Goal: Obtain resource: Download file/media

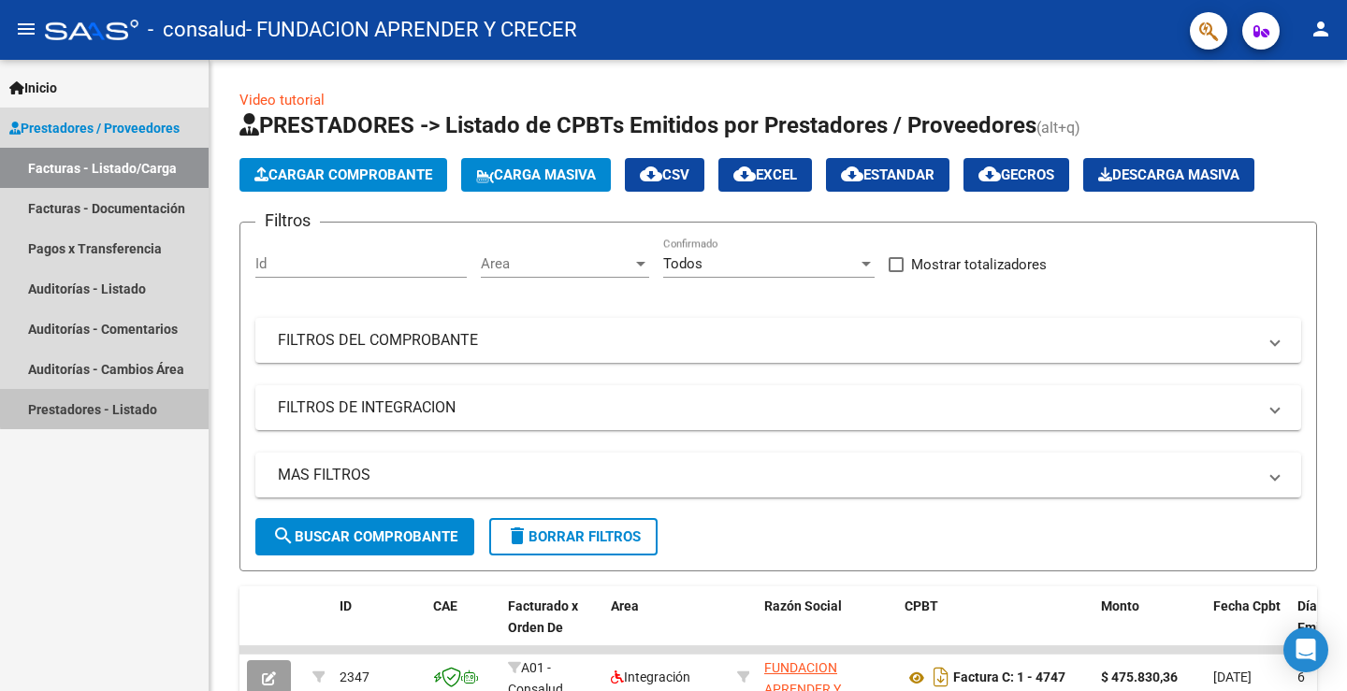
click at [143, 405] on link "Prestadores - Listado" at bounding box center [104, 409] width 209 height 40
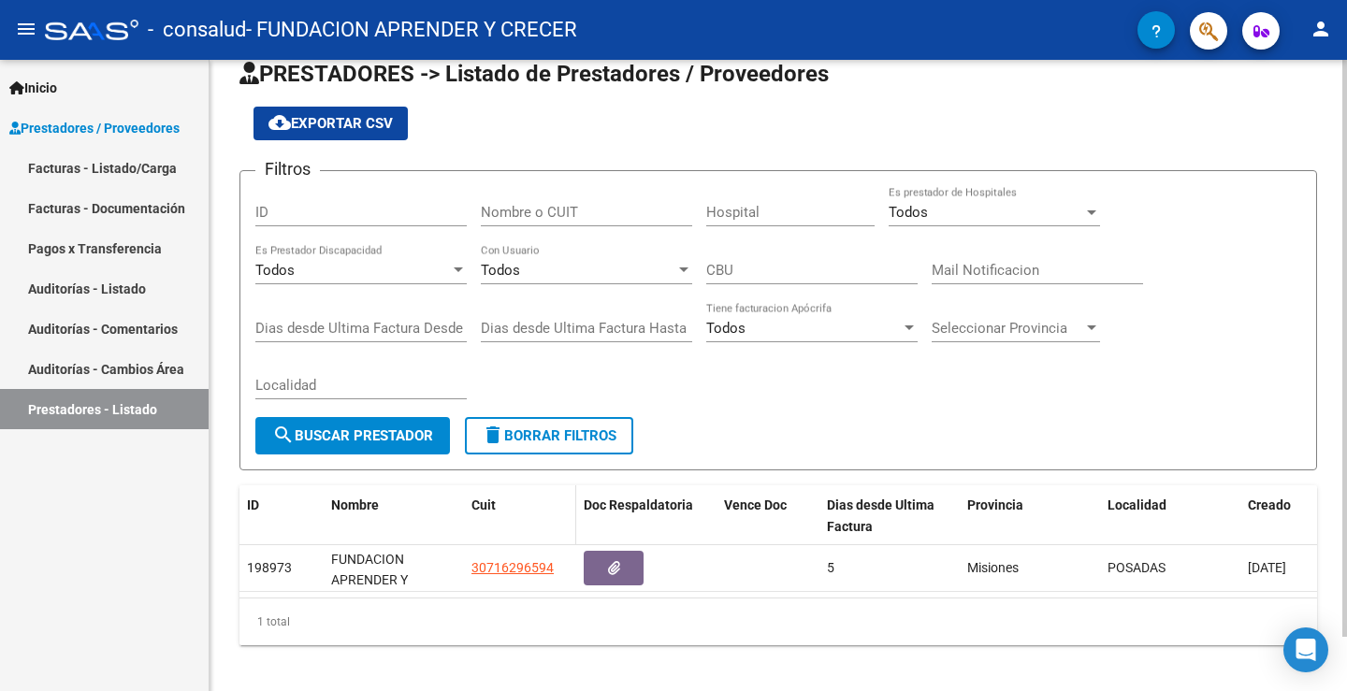
scroll to position [59, 0]
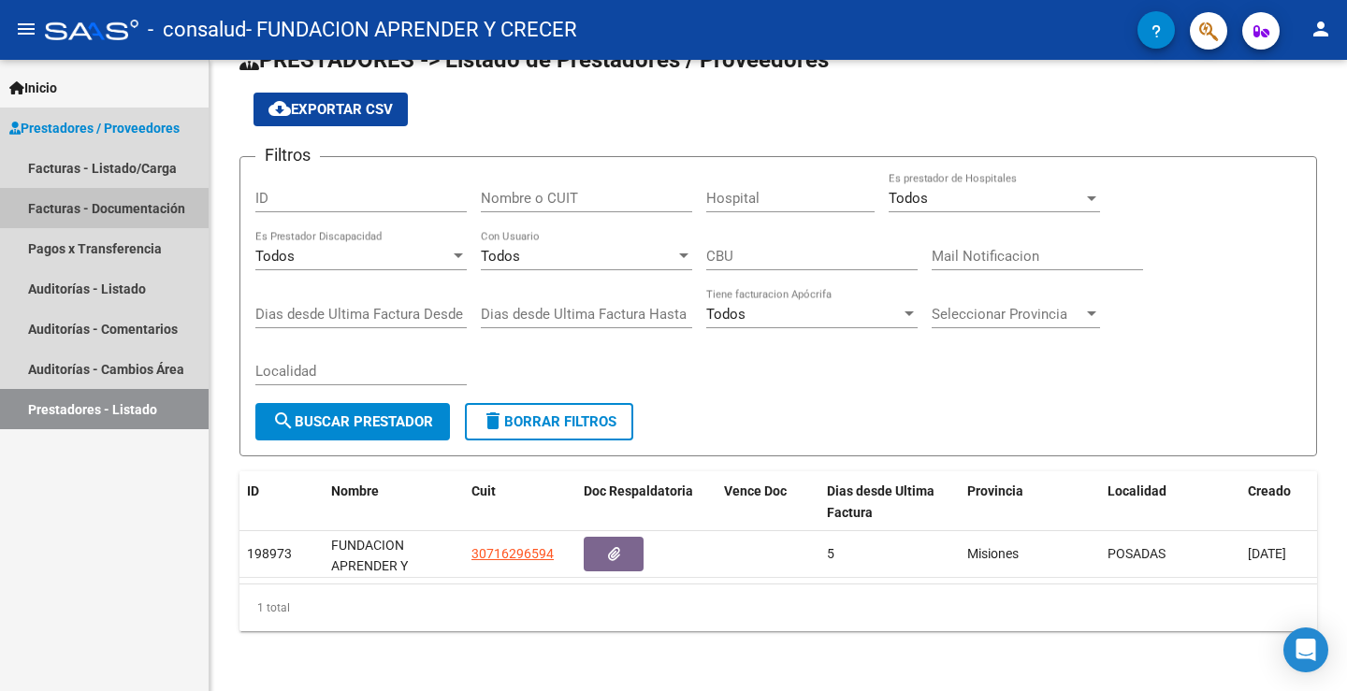
click at [151, 207] on link "Facturas - Documentación" at bounding box center [104, 208] width 209 height 40
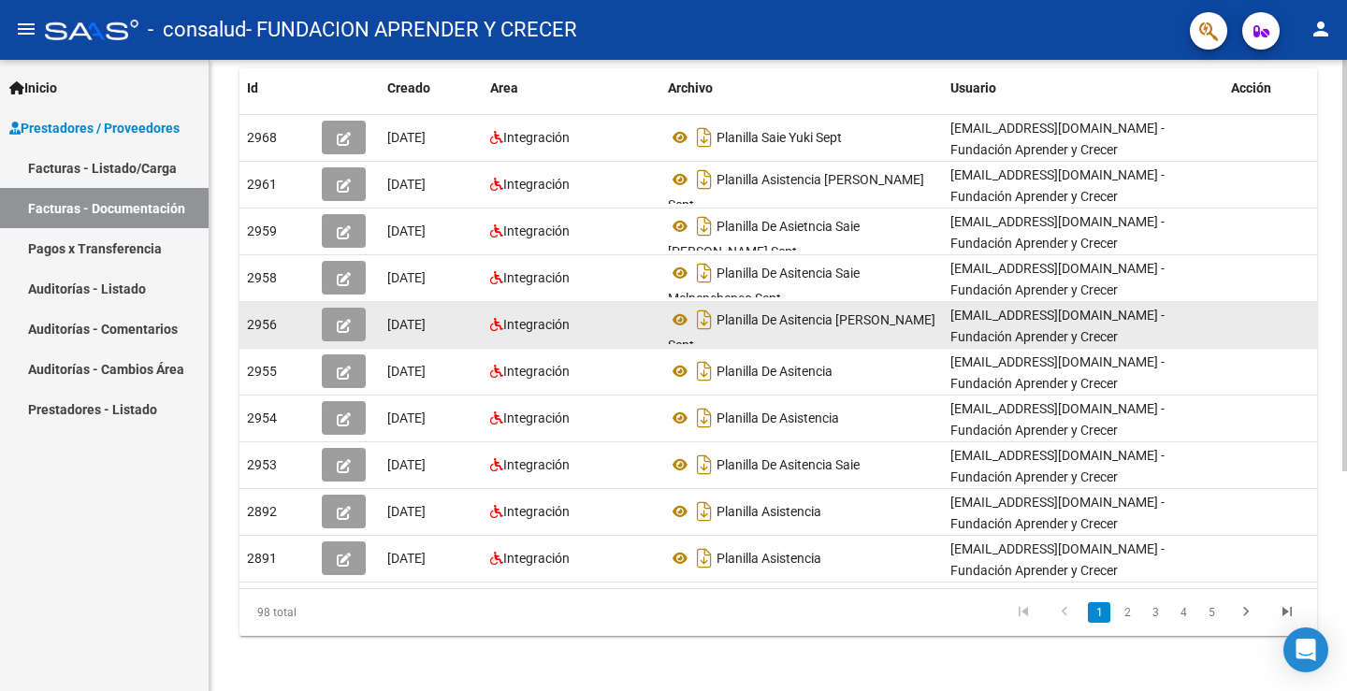
scroll to position [338, 0]
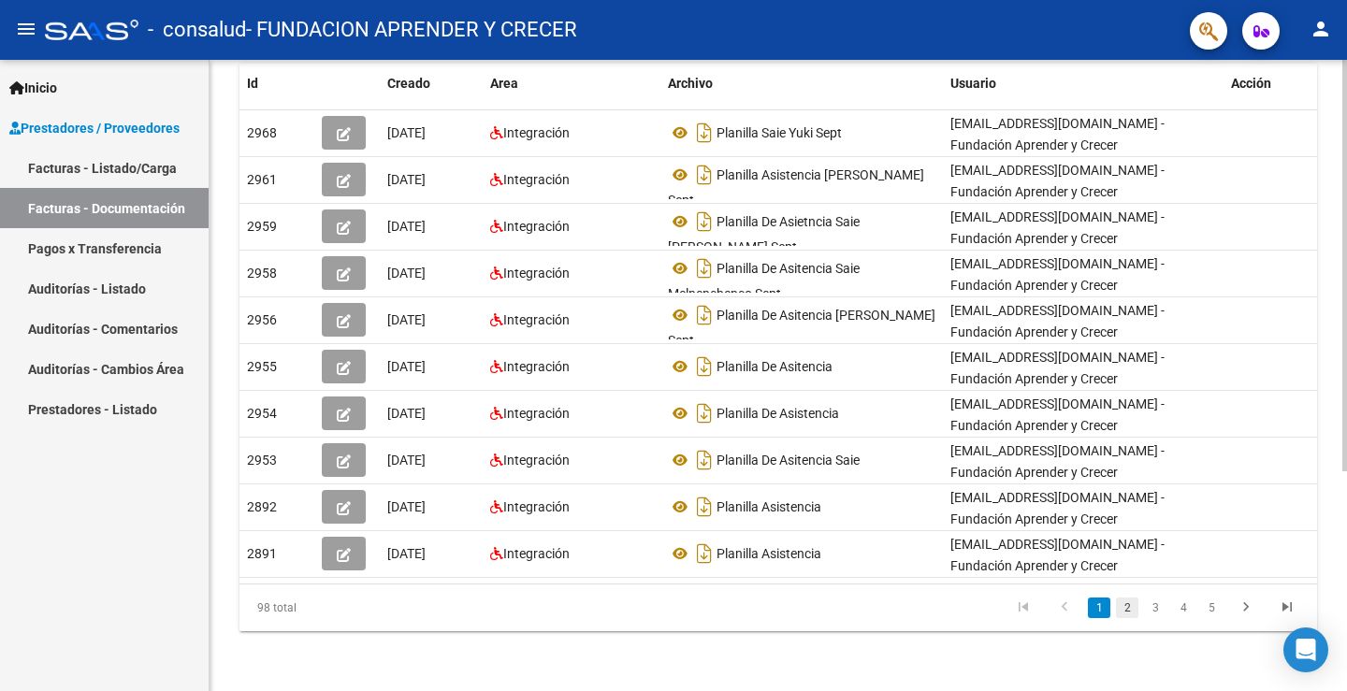
click at [1131, 612] on link "2" at bounding box center [1127, 608] width 22 height 21
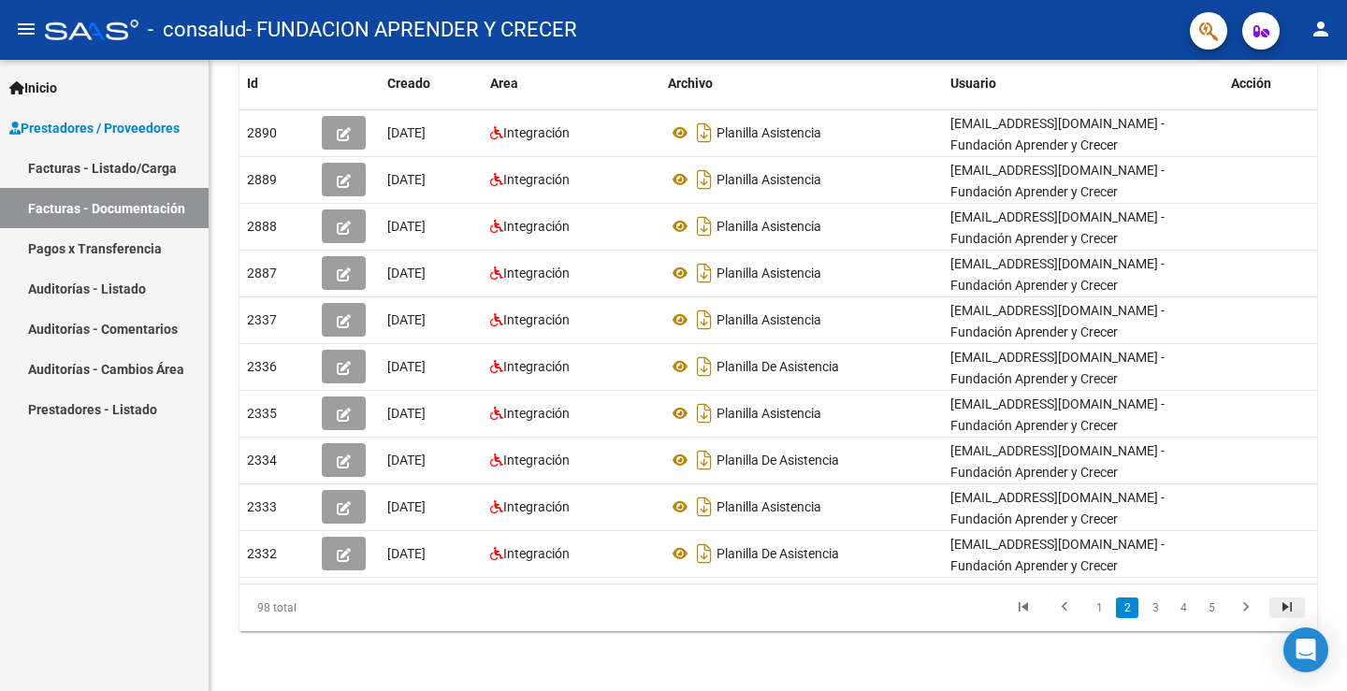
click at [1295, 605] on icon "go to last page" at bounding box center [1287, 609] width 24 height 22
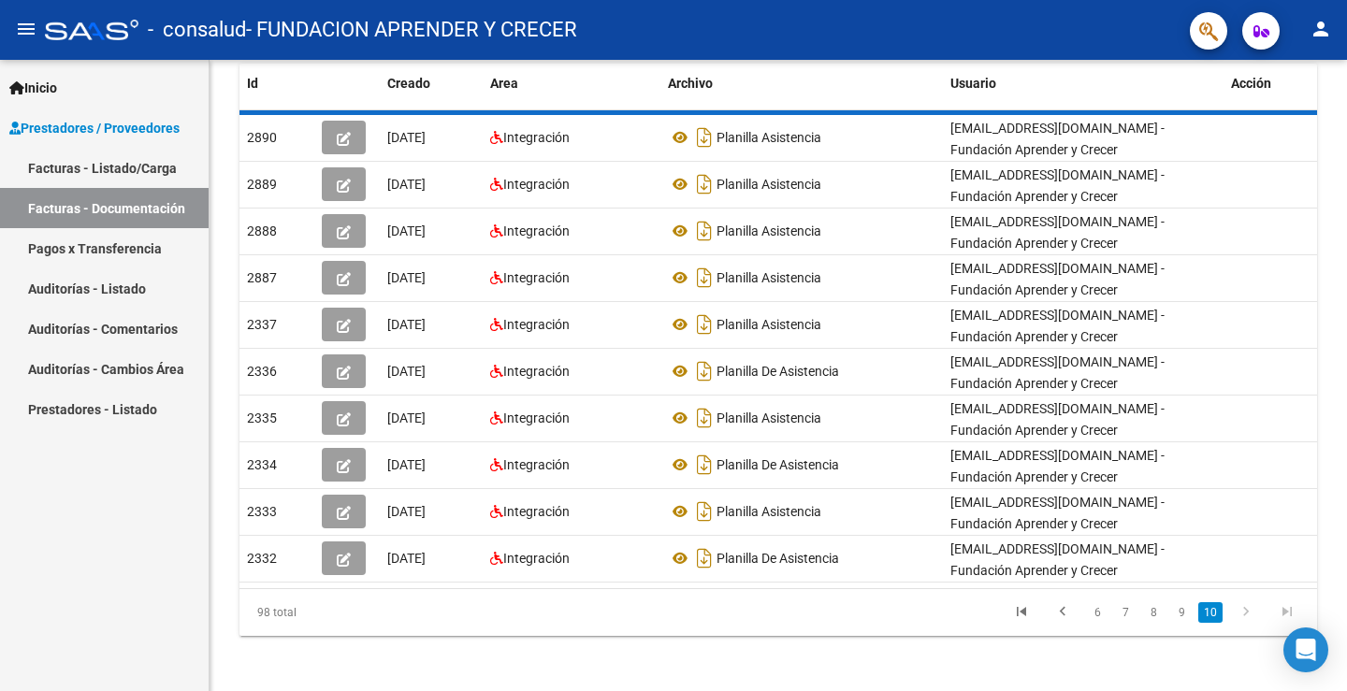
click at [1295, 605] on div "98 total 6 7 8 9 10" at bounding box center [777, 612] width 1077 height 47
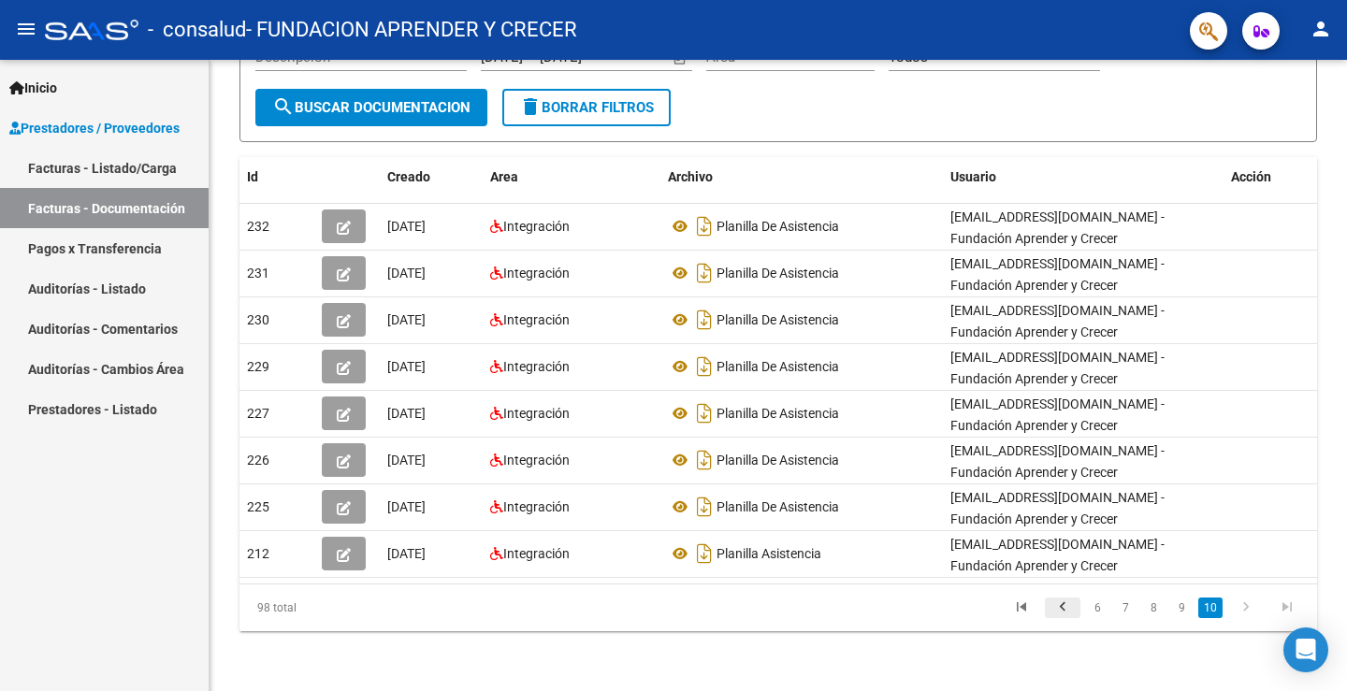
click at [1070, 601] on icon "go to previous page" at bounding box center [1062, 609] width 24 height 22
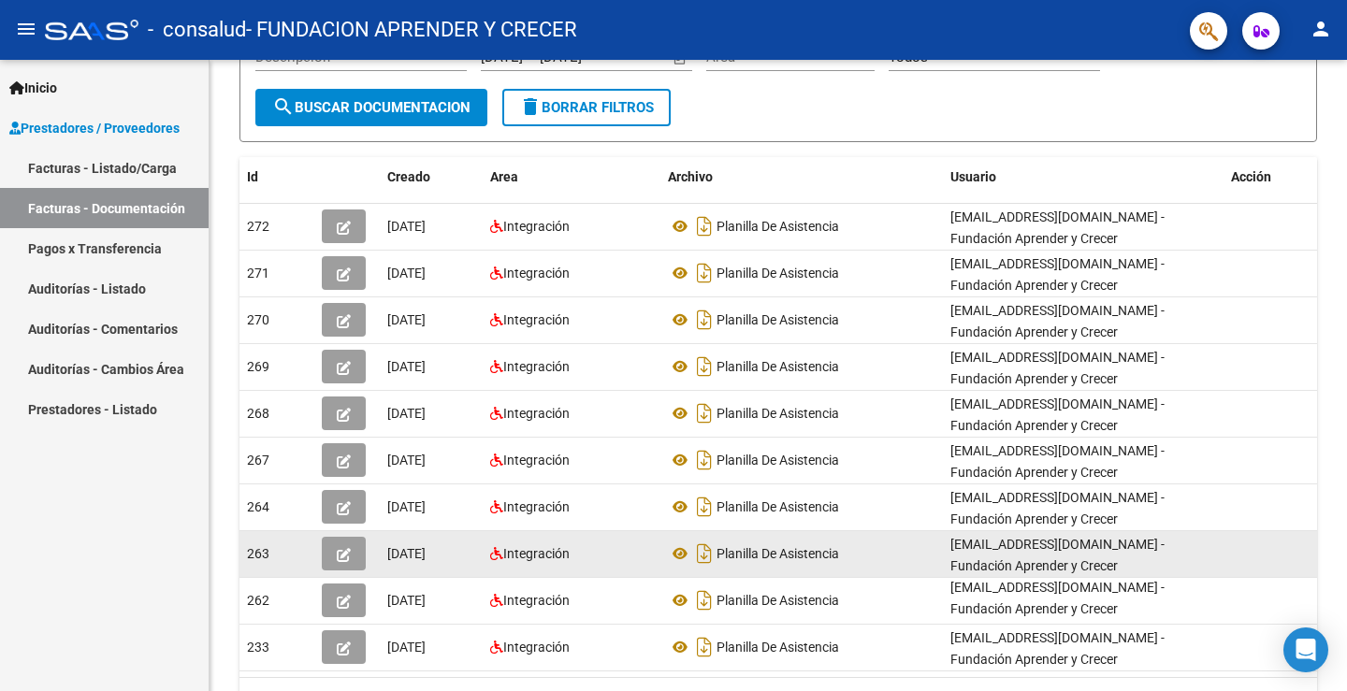
scroll to position [338, 0]
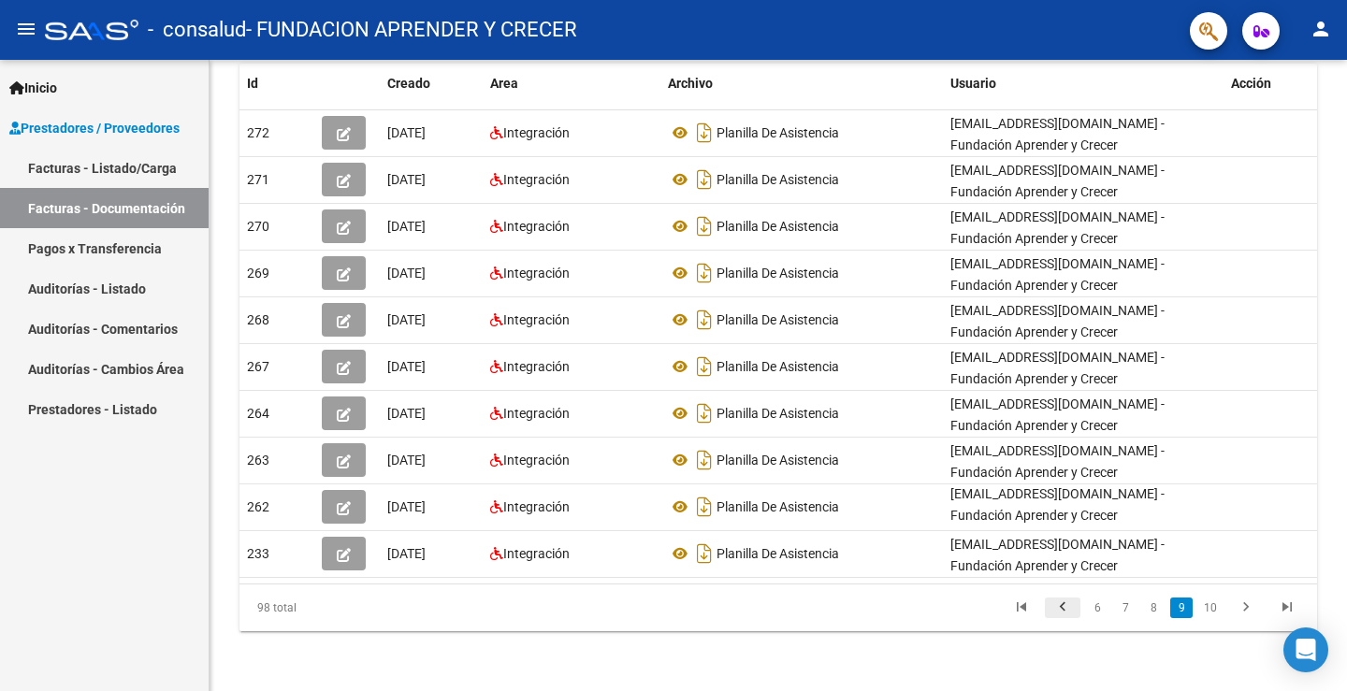
click at [1064, 616] on icon "go to previous page" at bounding box center [1062, 609] width 24 height 22
click at [1065, 614] on icon "go to previous page" at bounding box center [1062, 609] width 24 height 22
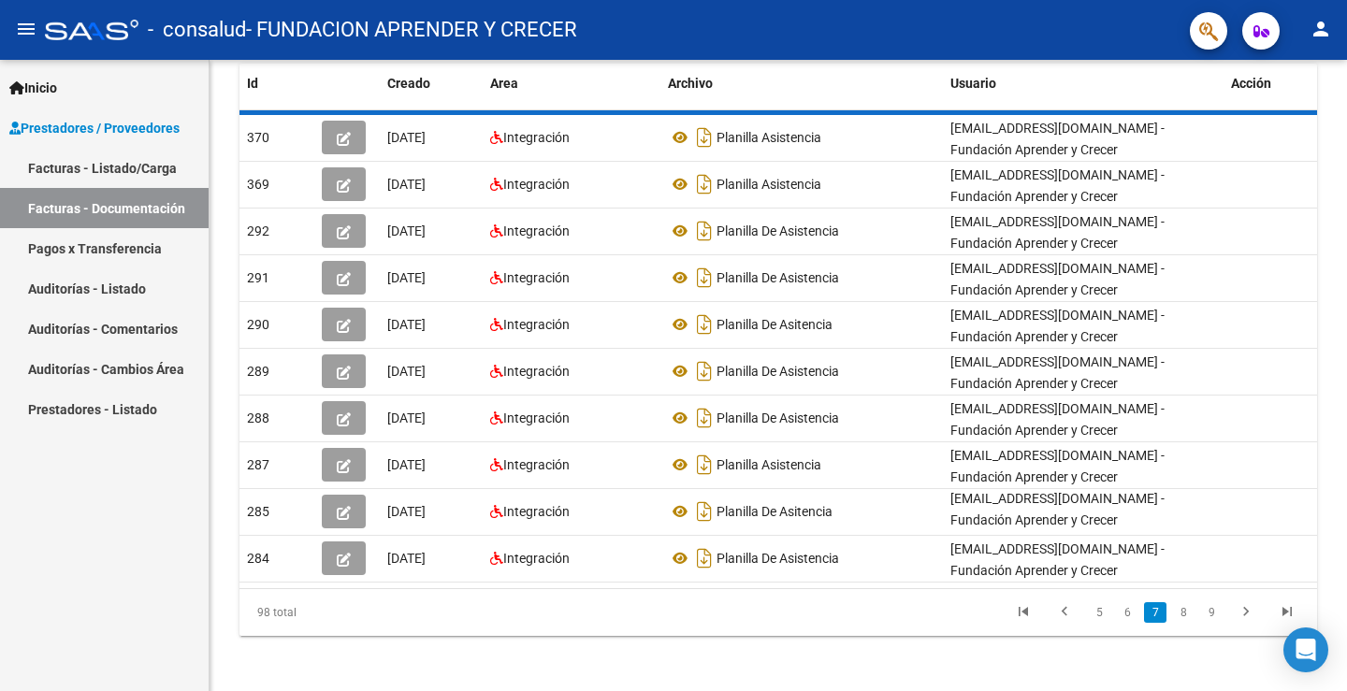
click at [1065, 614] on div "98 total 5 6 7 8 9" at bounding box center [777, 612] width 1077 height 47
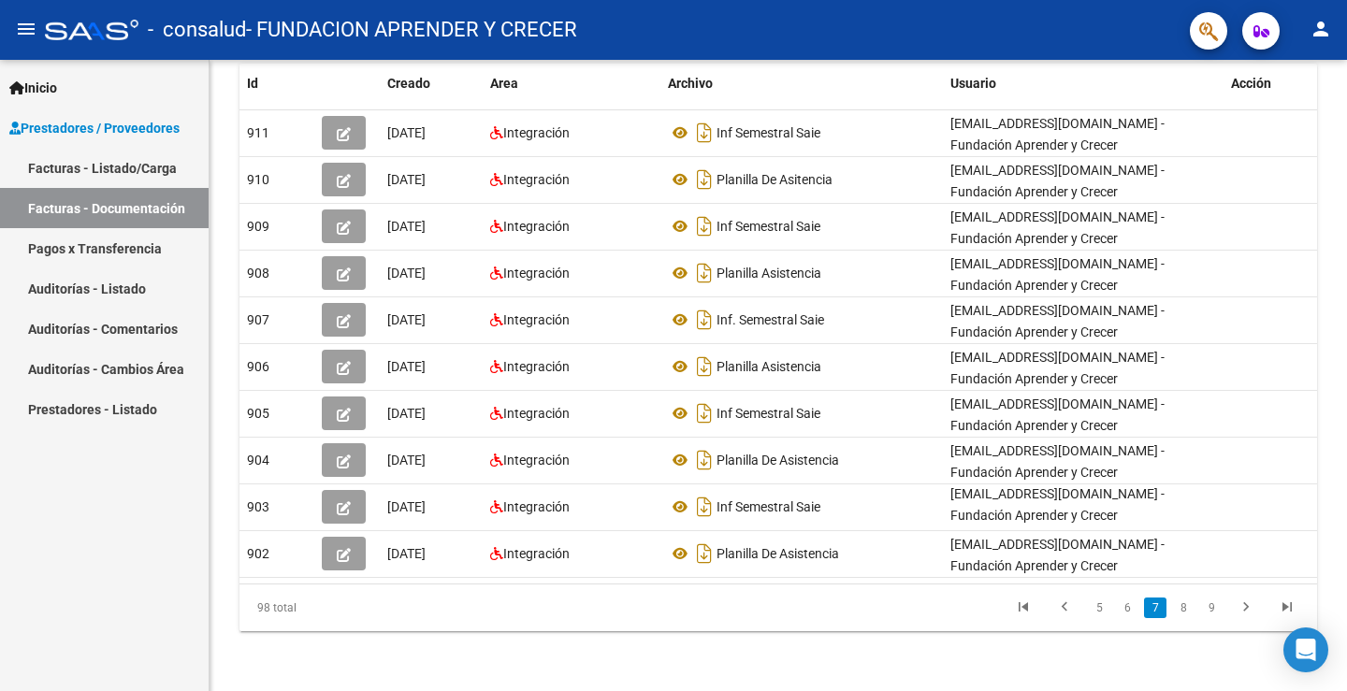
click at [1065, 614] on icon "go to previous page" at bounding box center [1064, 609] width 24 height 22
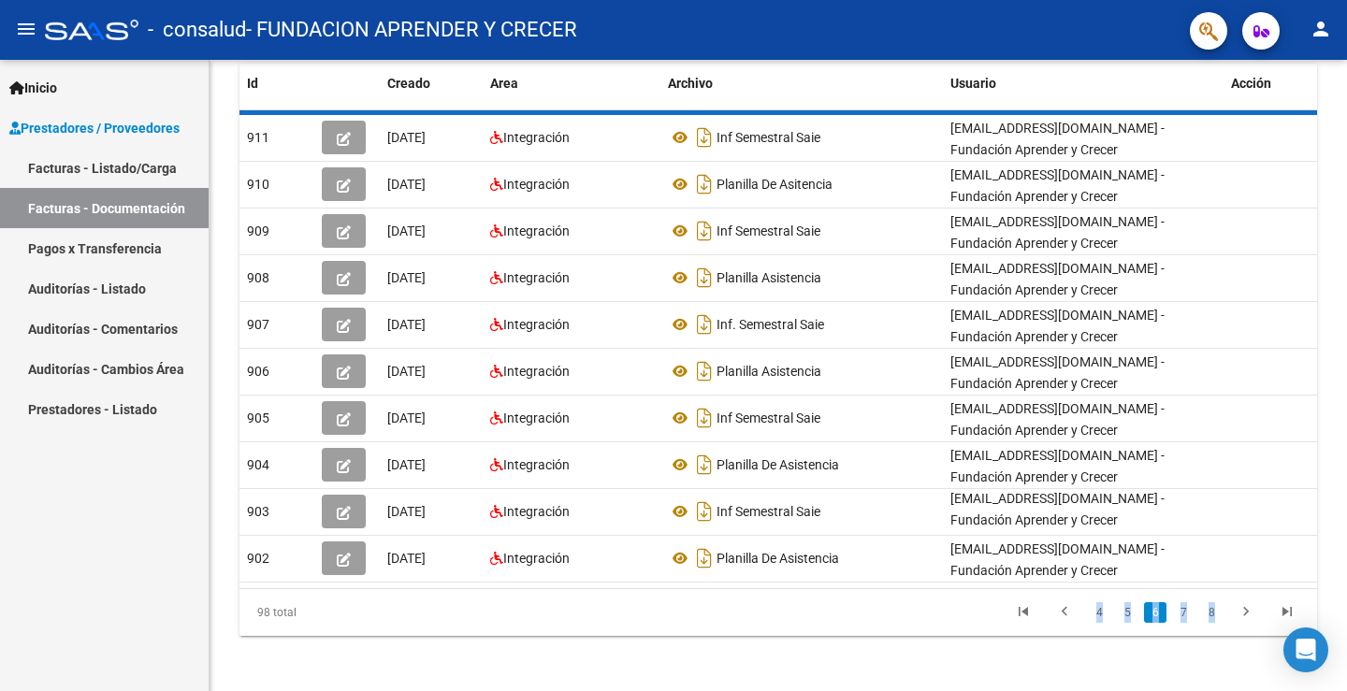
click at [1065, 614] on div "98 total 4 5 6 7 8" at bounding box center [777, 612] width 1077 height 47
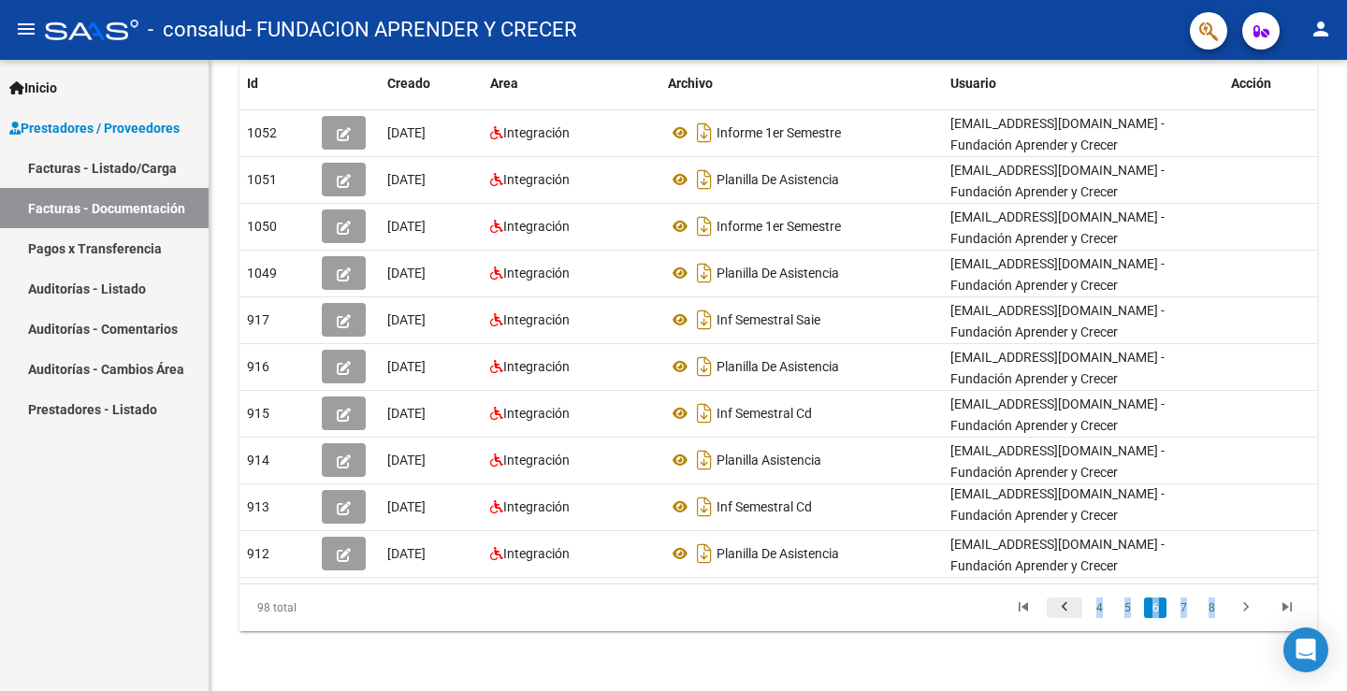
click at [1065, 614] on icon "go to previous page" at bounding box center [1064, 609] width 24 height 22
click at [1067, 620] on icon "go to previous page" at bounding box center [1064, 609] width 24 height 22
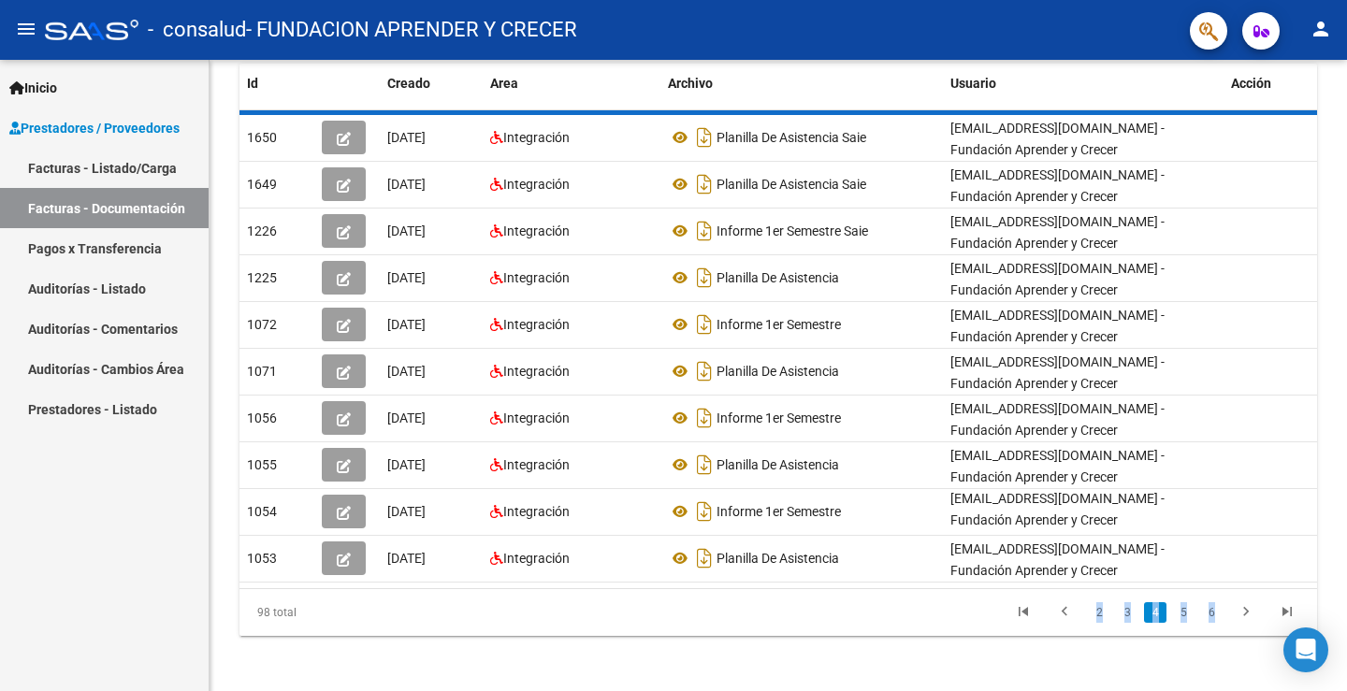
click at [1067, 621] on div "98 total 2 3 4 5 6" at bounding box center [777, 612] width 1077 height 47
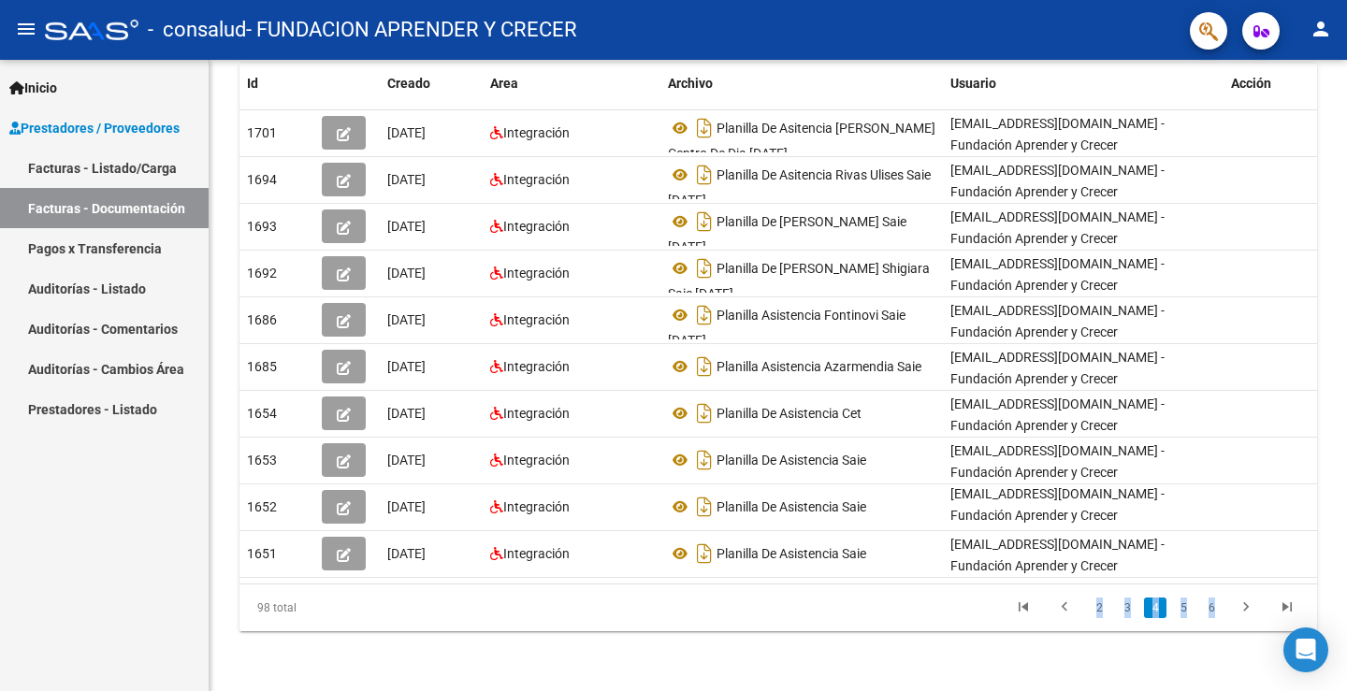
click at [1067, 621] on li at bounding box center [1064, 608] width 41 height 32
click at [1064, 614] on icon "go to previous page" at bounding box center [1064, 609] width 24 height 22
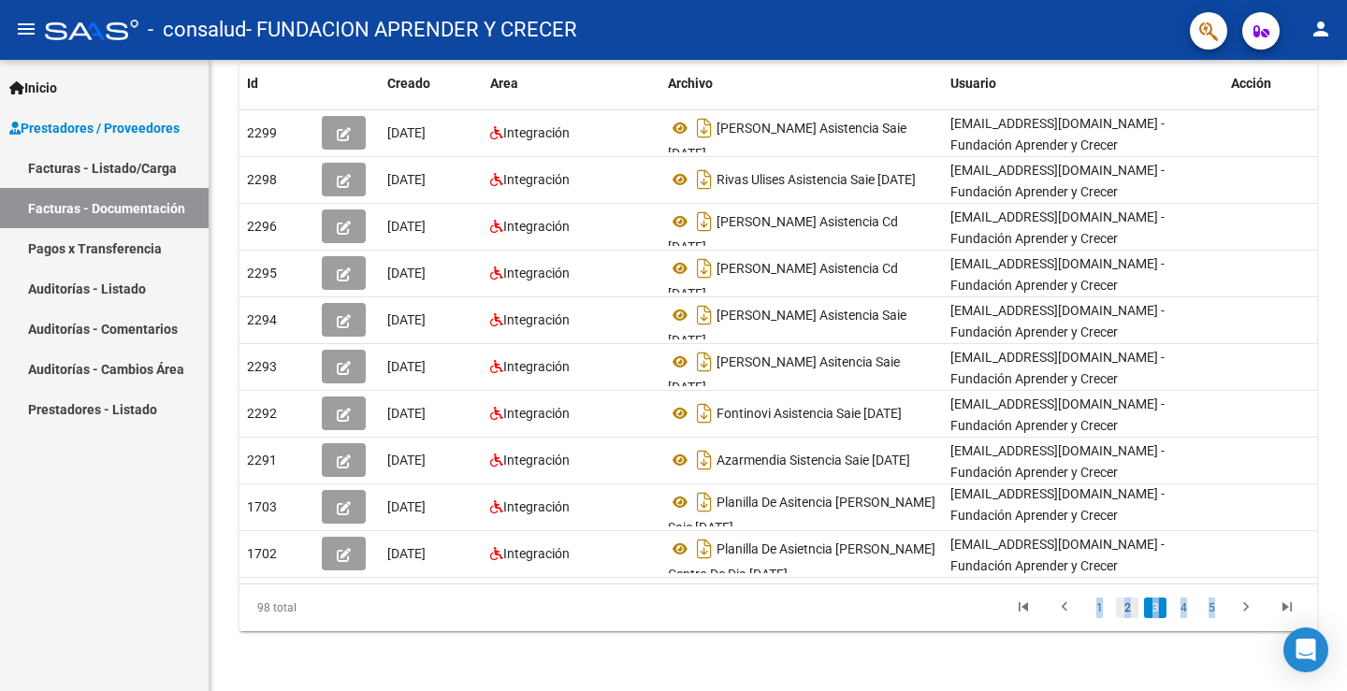
click at [1131, 606] on link "2" at bounding box center [1127, 608] width 22 height 21
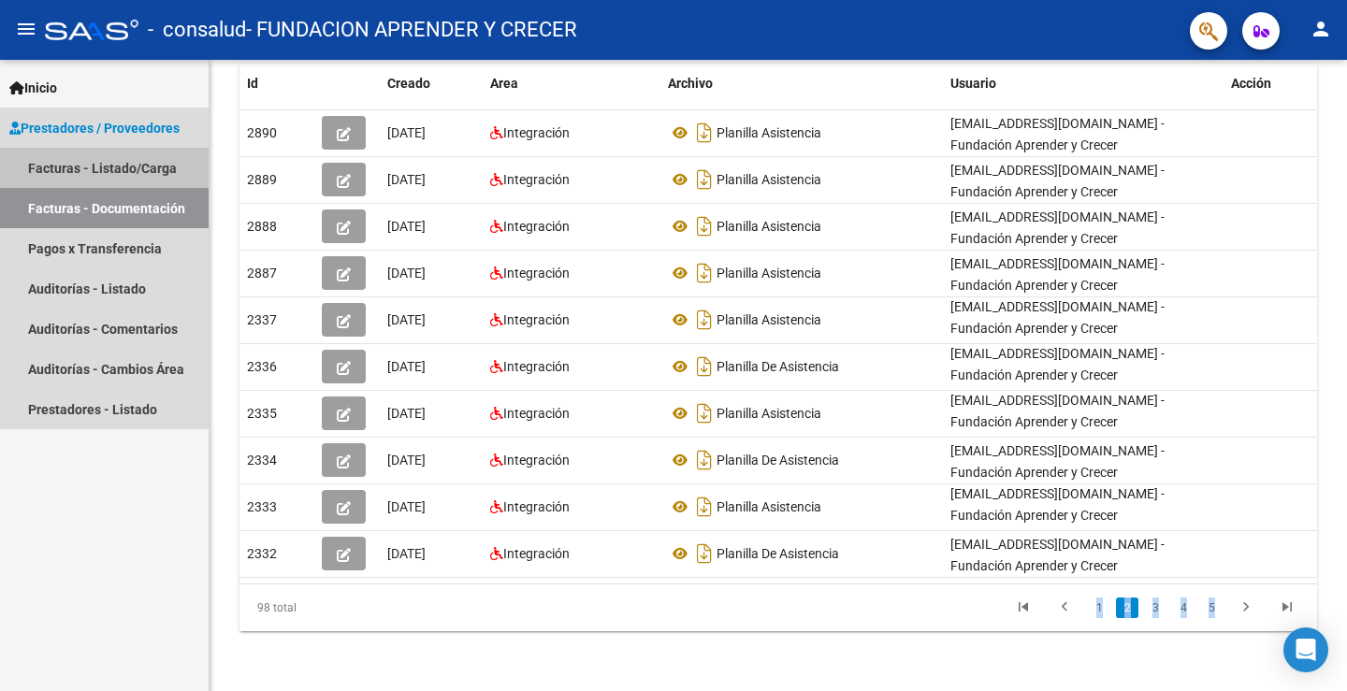
click at [99, 170] on link "Facturas - Listado/Carga" at bounding box center [104, 168] width 209 height 40
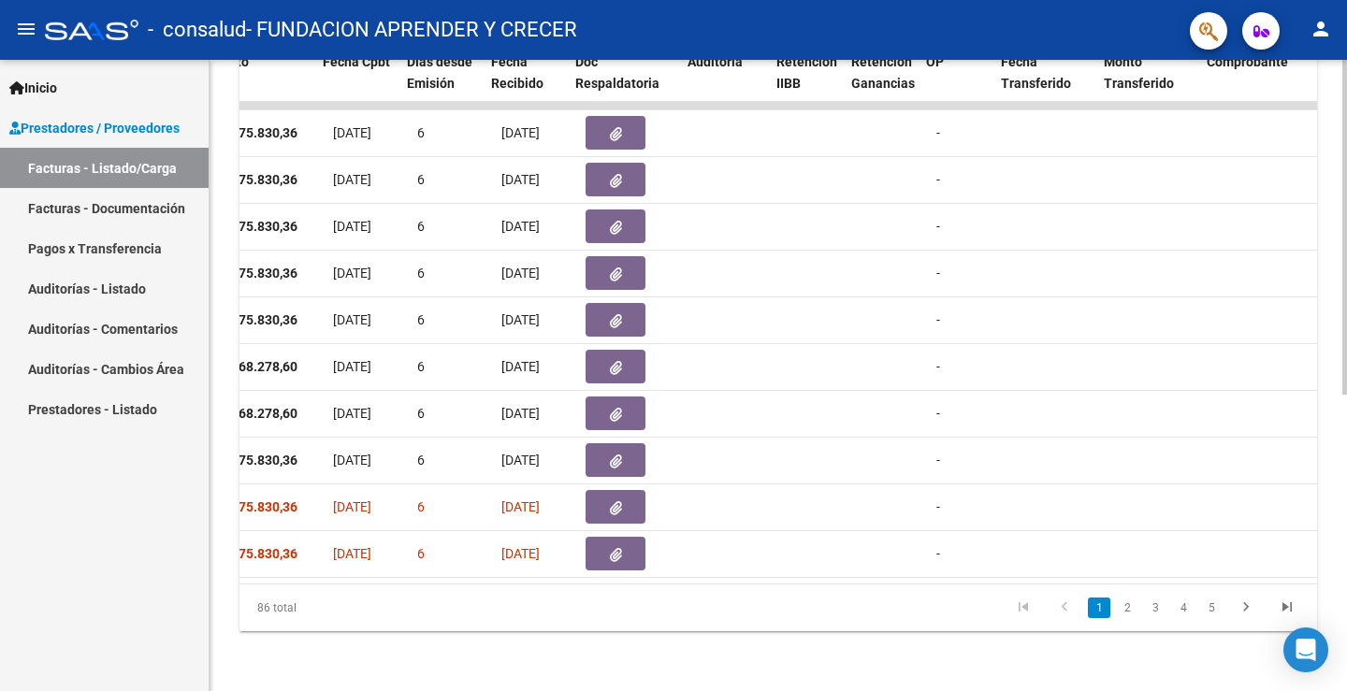
scroll to position [0, 890]
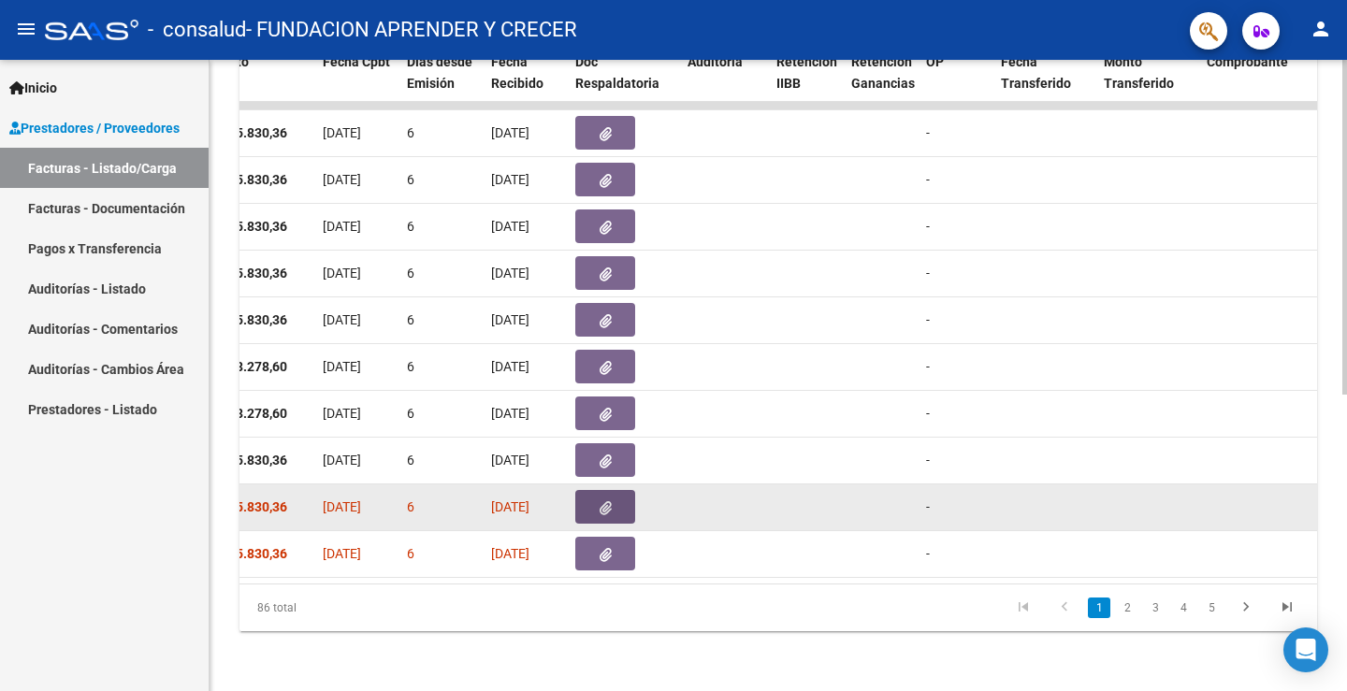
click at [626, 490] on button "button" at bounding box center [605, 507] width 60 height 34
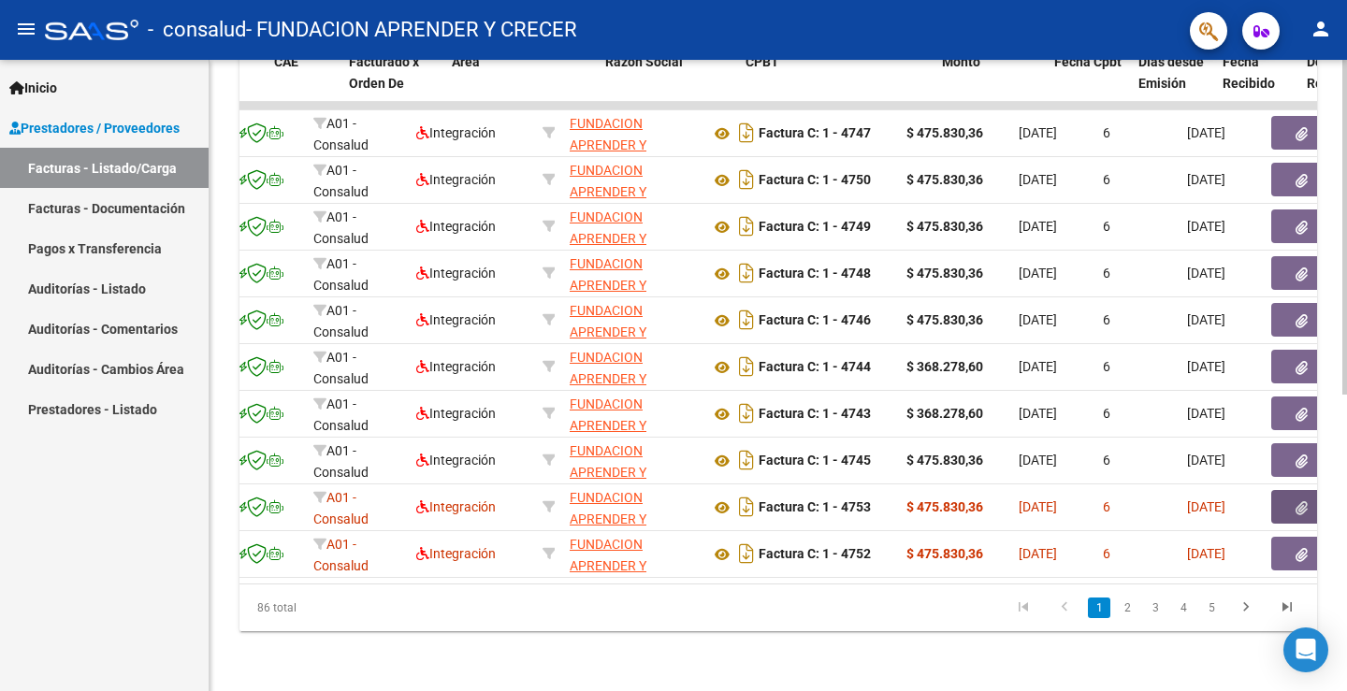
scroll to position [0, 226]
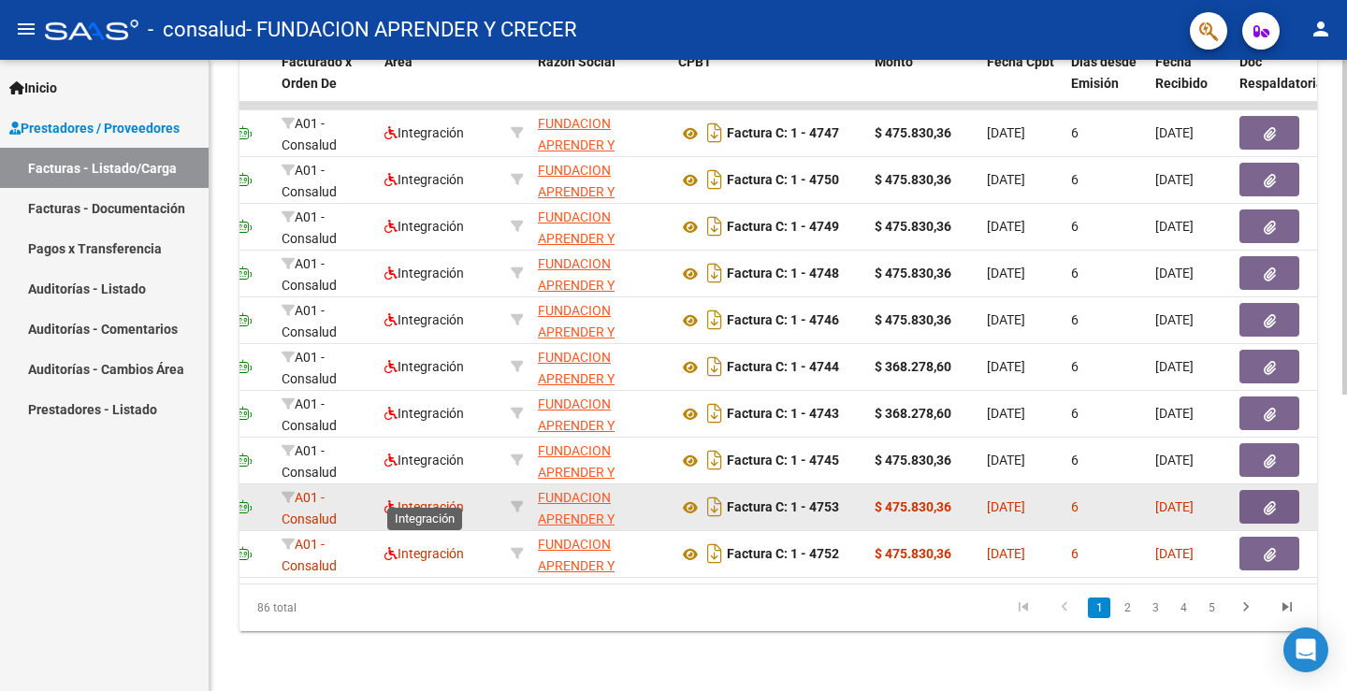
click at [428, 499] on span "Integración" at bounding box center [423, 506] width 79 height 15
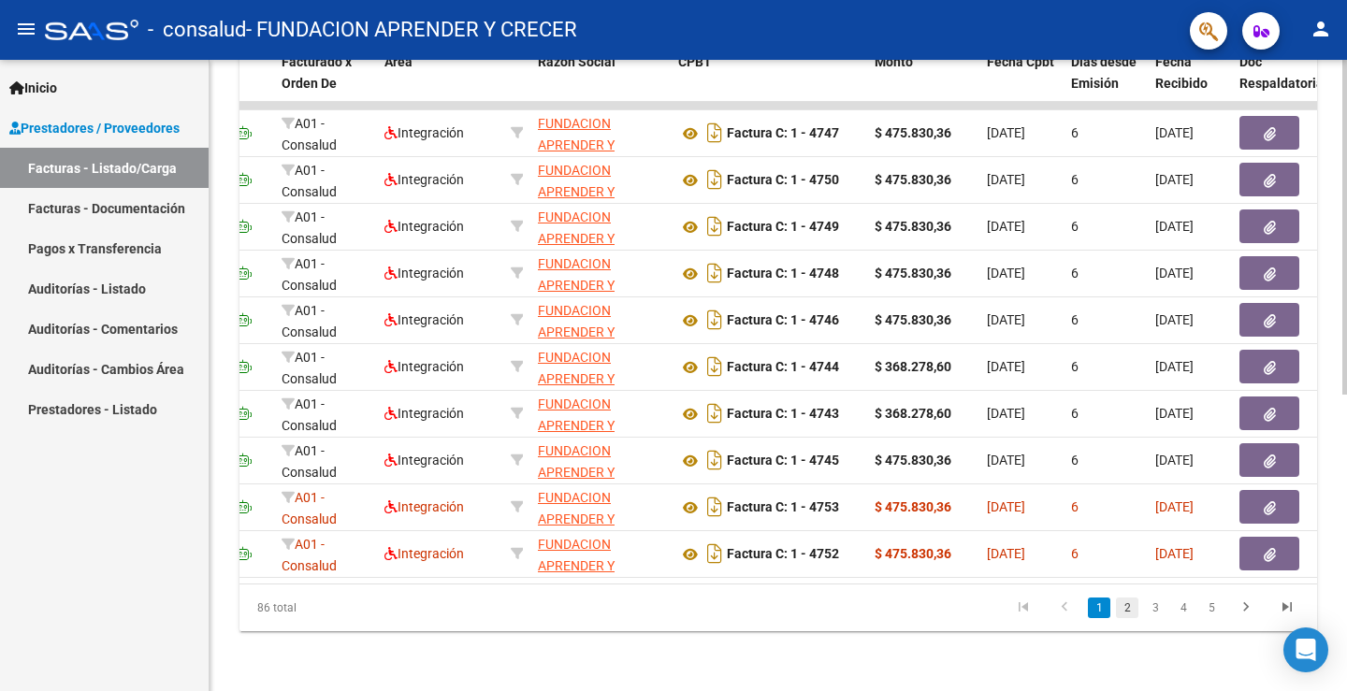
click at [1130, 610] on link "2" at bounding box center [1127, 608] width 22 height 21
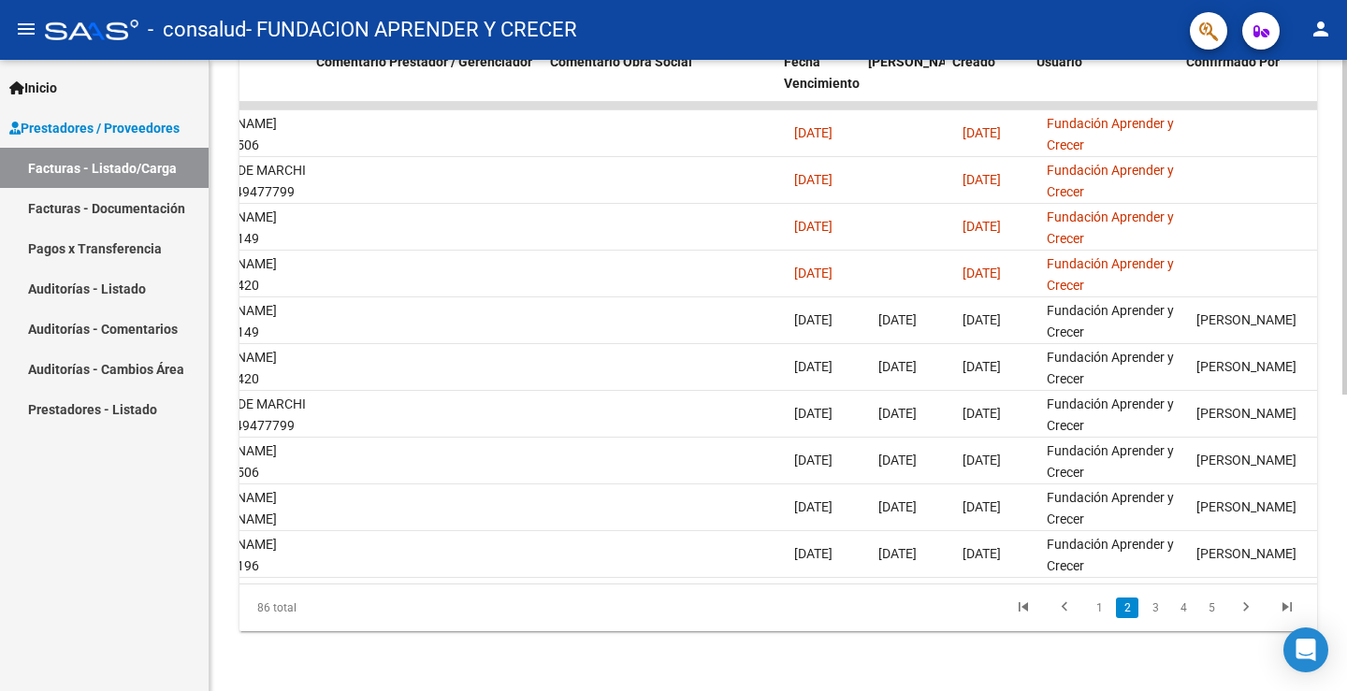
scroll to position [0, 2865]
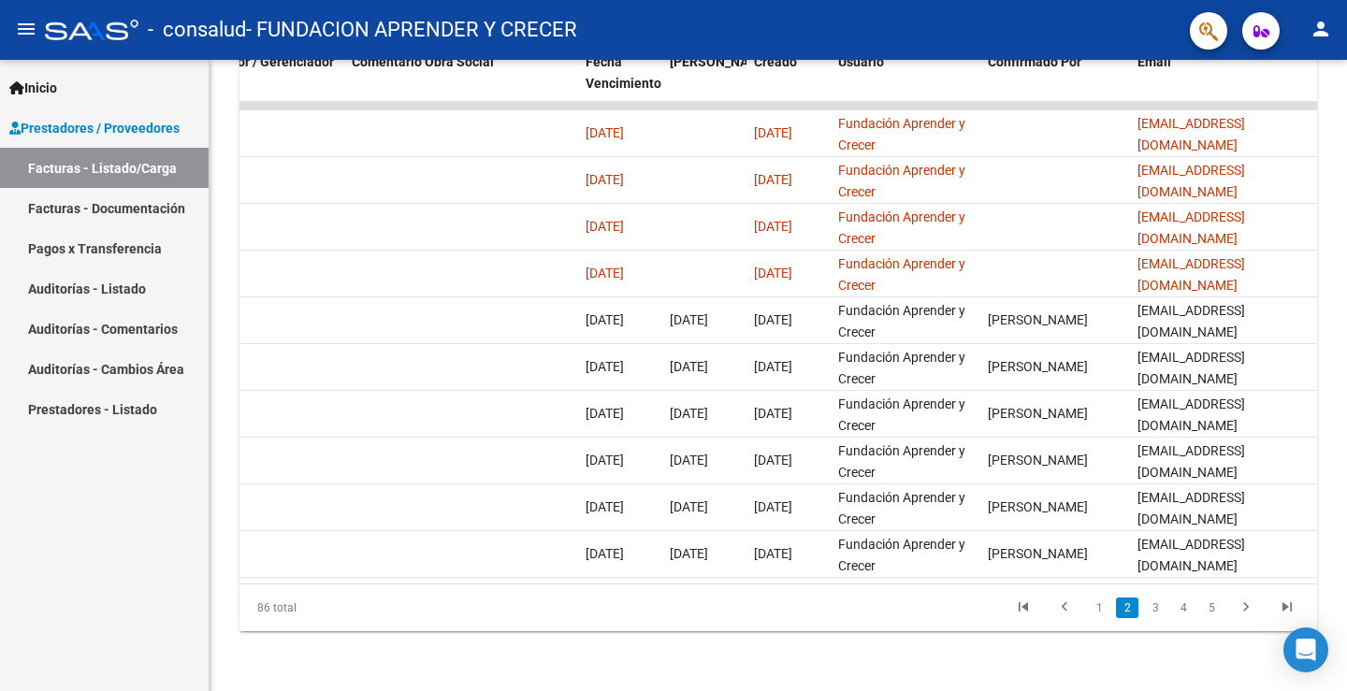
drag, startPoint x: 1284, startPoint y: 587, endPoint x: 1294, endPoint y: 583, distance: 11.3
click at [1294, 583] on div "ID CAE Facturado x Orden De Area Razón Social CPBT Monto Fecha Cpbt Días desde …" at bounding box center [777, 336] width 1077 height 589
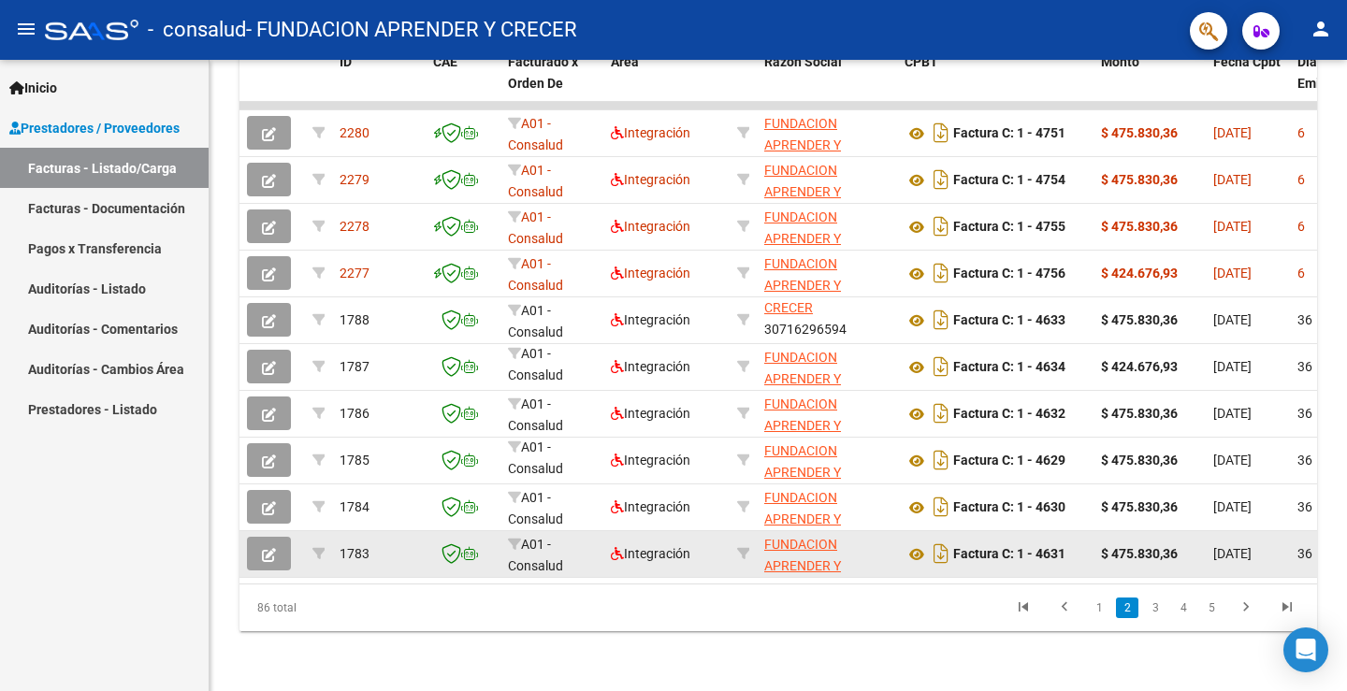
scroll to position [558, 0]
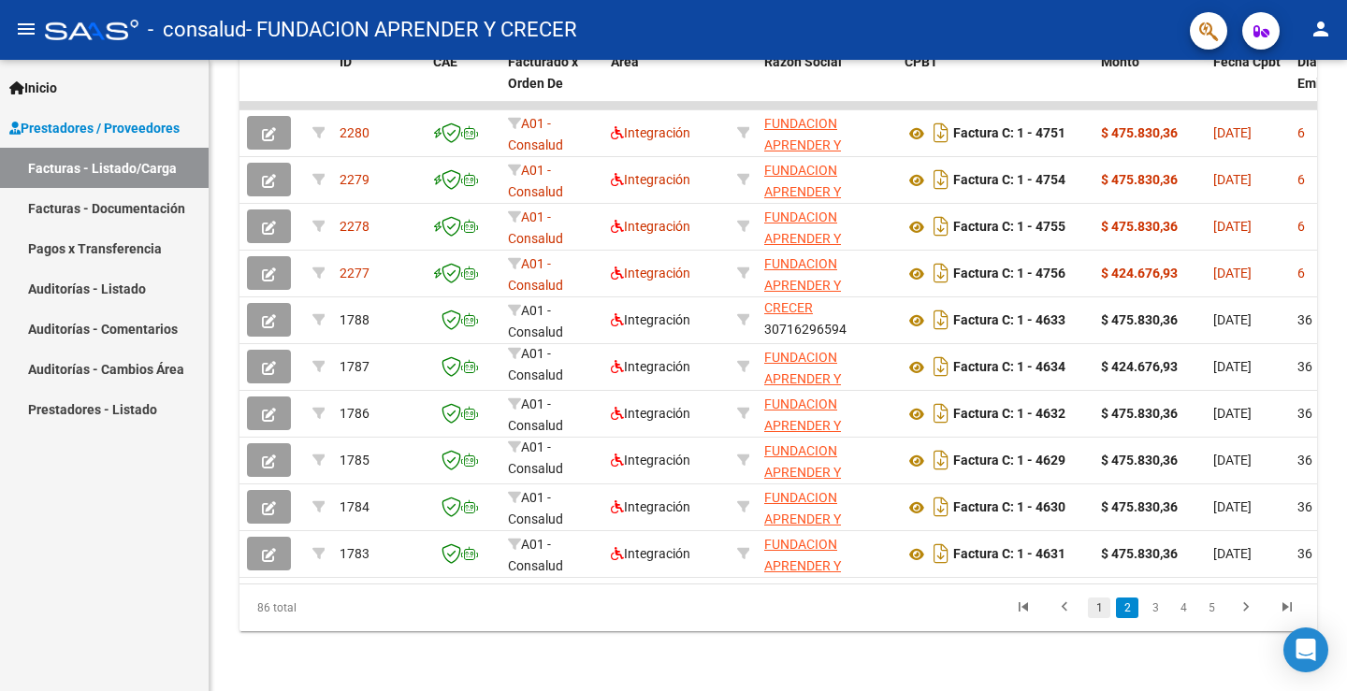
click at [1093, 608] on link "1" at bounding box center [1099, 608] width 22 height 21
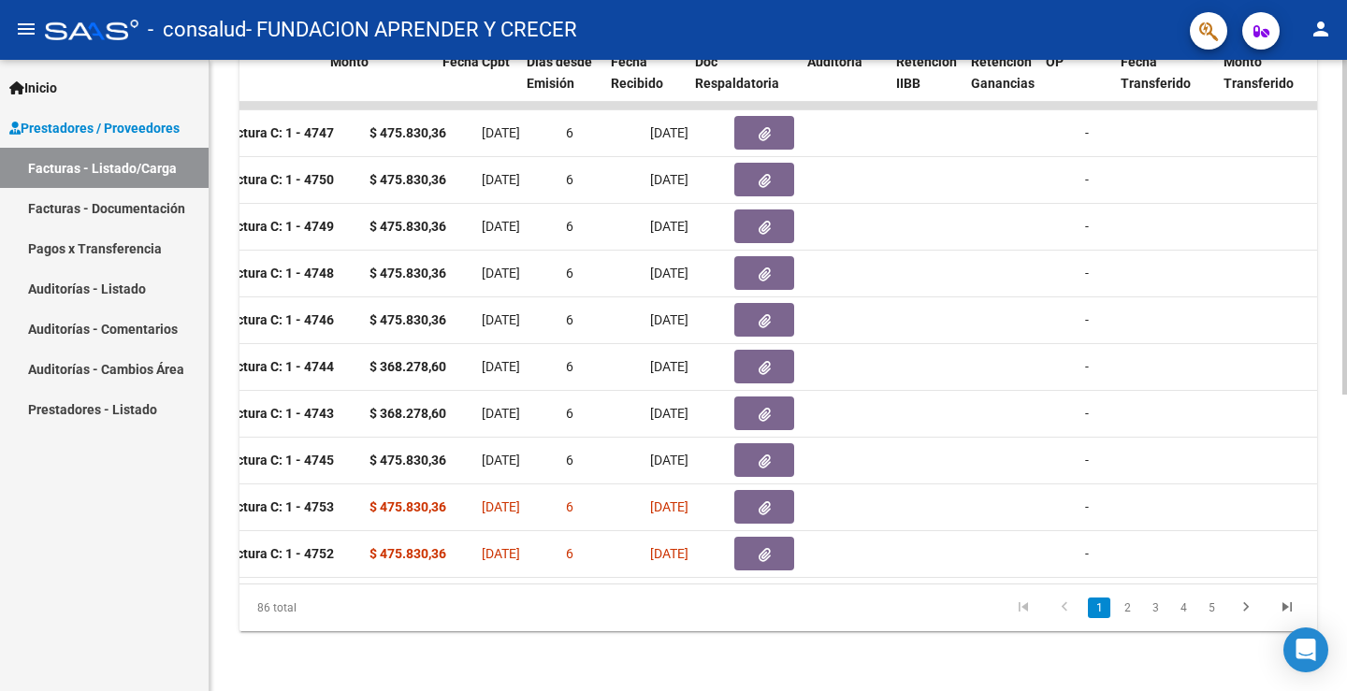
scroll to position [0, 771]
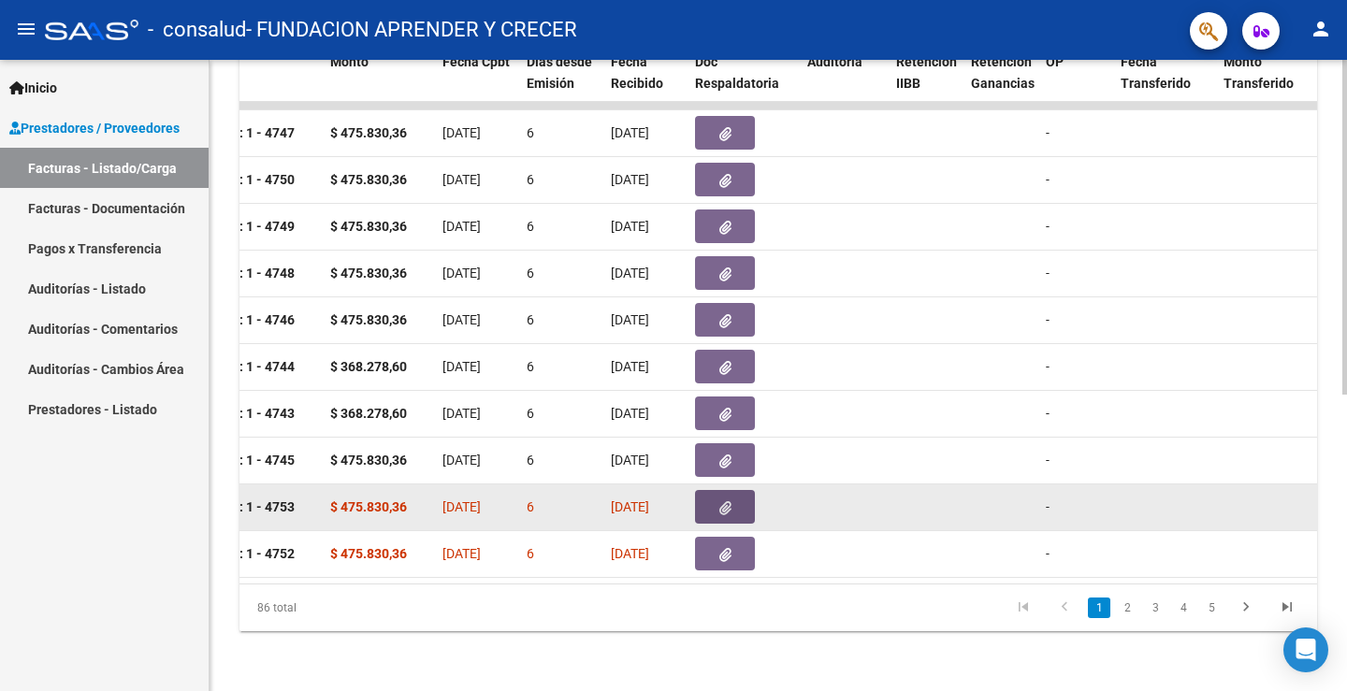
click at [728, 501] on icon "button" at bounding box center [725, 508] width 12 height 14
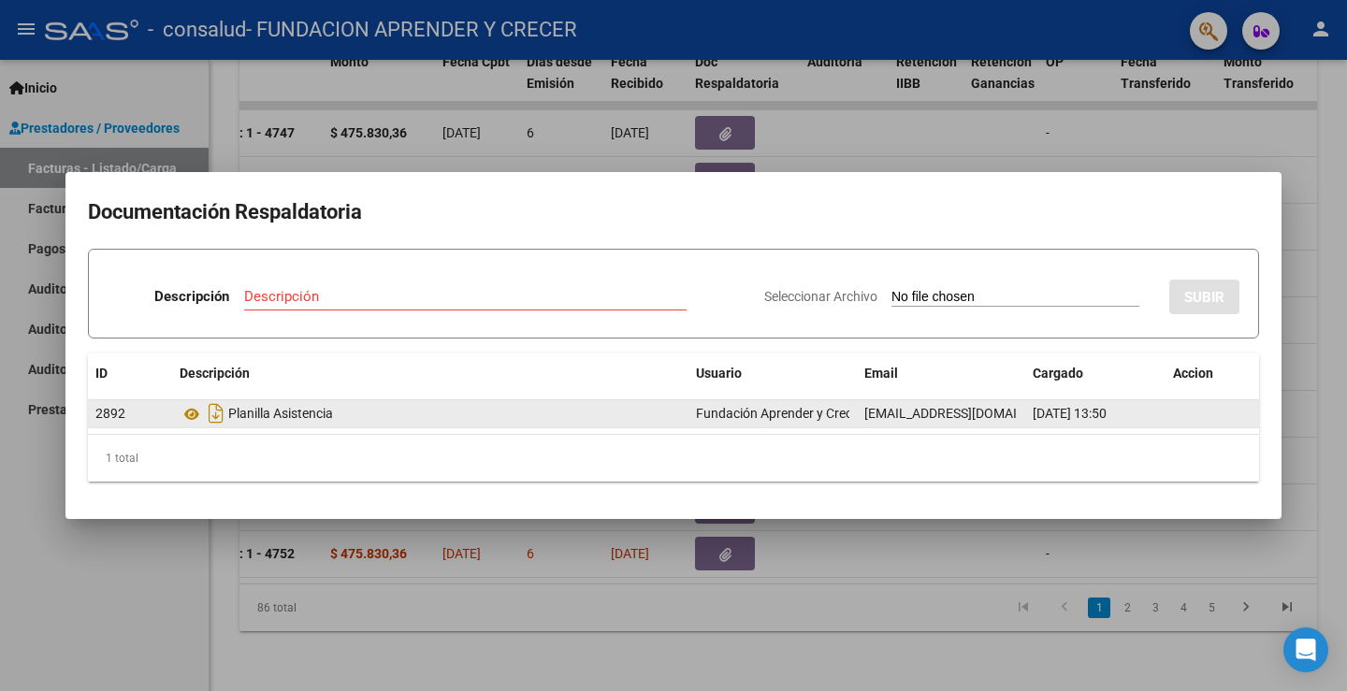
click at [254, 413] on div "Planilla Asistencia" at bounding box center [430, 413] width 501 height 30
click at [196, 418] on icon at bounding box center [192, 414] width 24 height 22
click at [217, 414] on icon "Descargar documento" at bounding box center [216, 413] width 24 height 30
click at [194, 411] on icon at bounding box center [192, 414] width 24 height 22
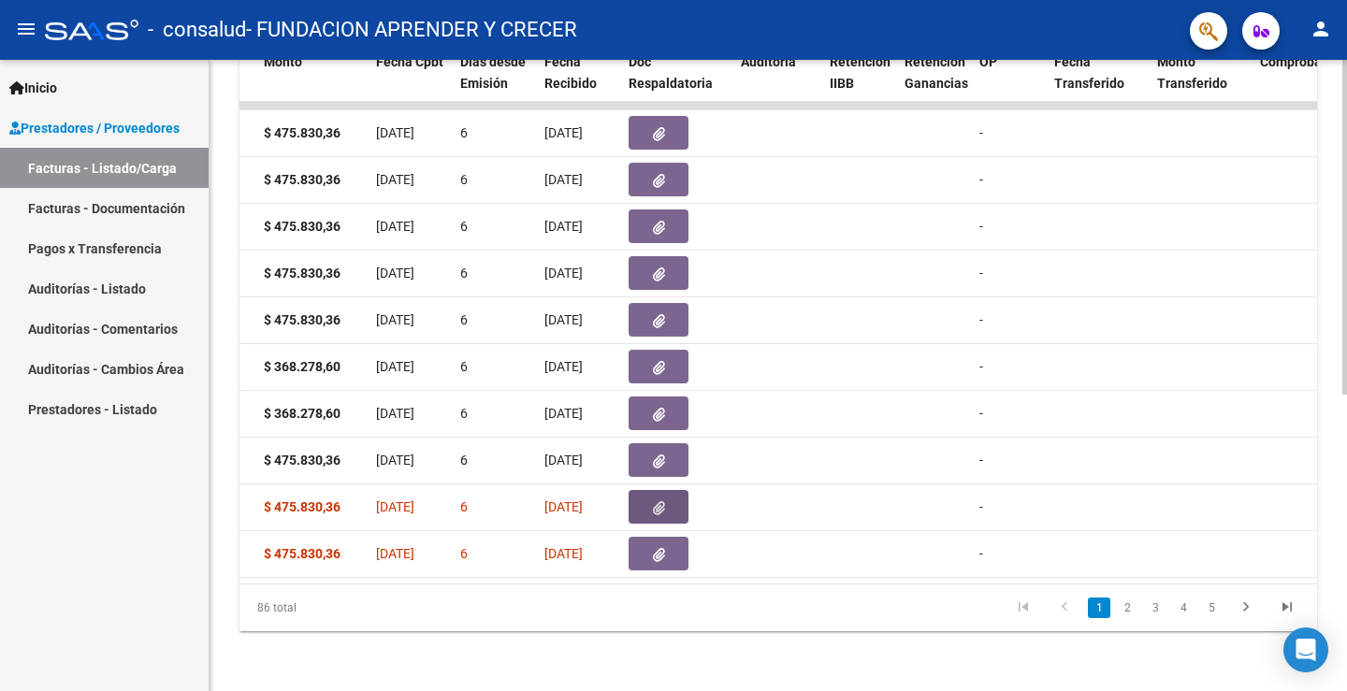
scroll to position [0, 900]
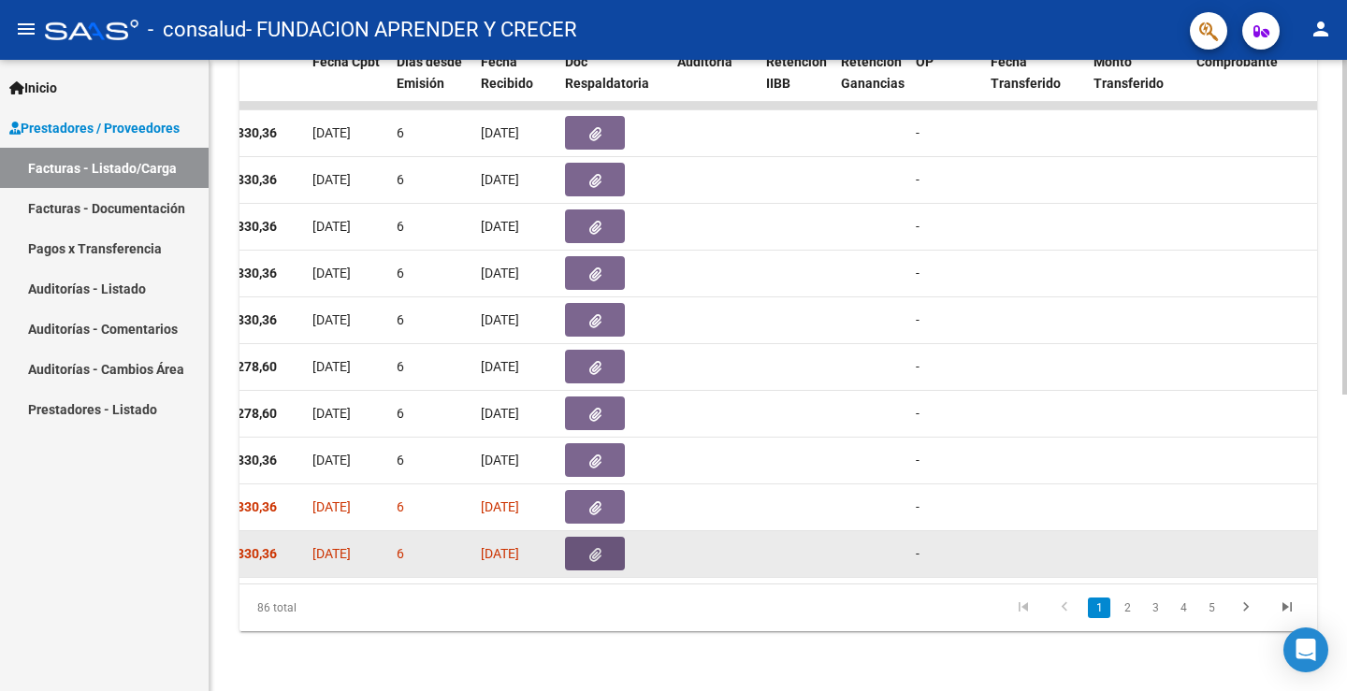
click at [591, 537] on button "button" at bounding box center [595, 554] width 60 height 34
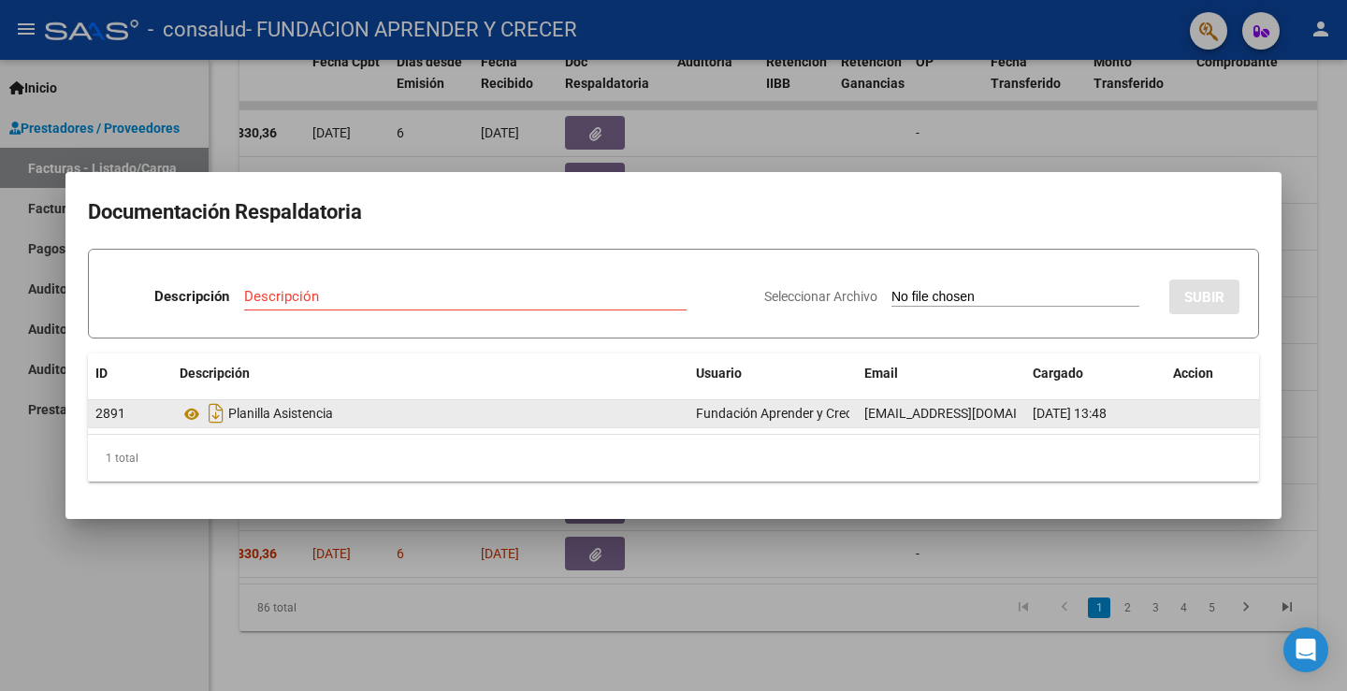
click at [282, 415] on div "Planilla Asistencia" at bounding box center [430, 413] width 501 height 30
click at [212, 411] on icon "Descargar documento" at bounding box center [216, 413] width 24 height 30
click at [194, 412] on icon at bounding box center [192, 414] width 24 height 22
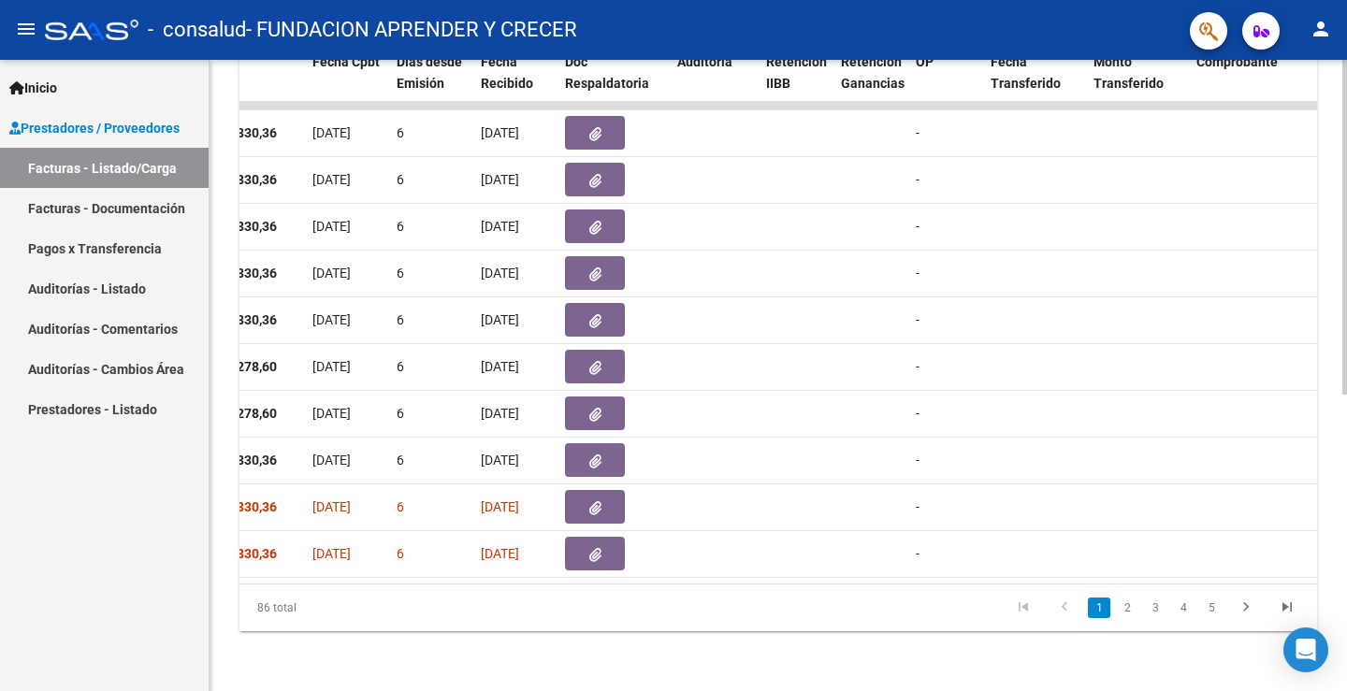
drag, startPoint x: 532, startPoint y: 586, endPoint x: 461, endPoint y: 590, distance: 71.2
click at [431, 590] on div "86 total 1 2 3 4 5" at bounding box center [777, 607] width 1077 height 47
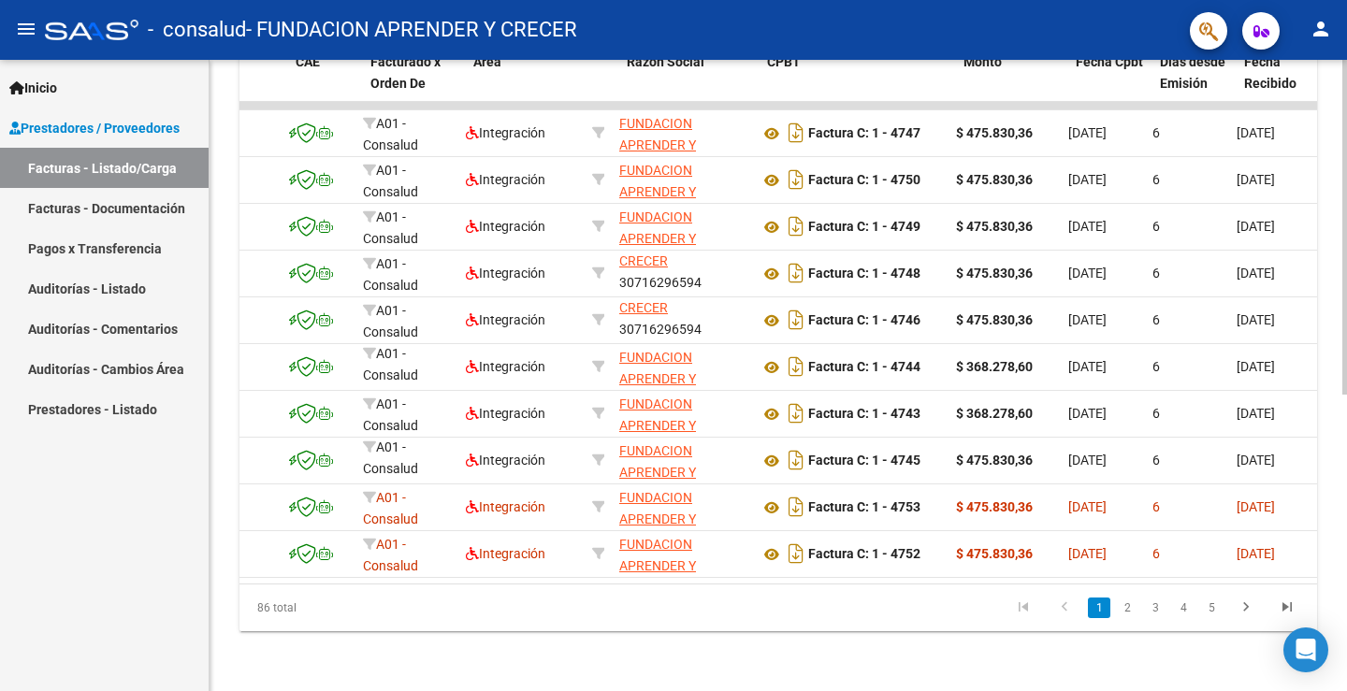
scroll to position [0, 135]
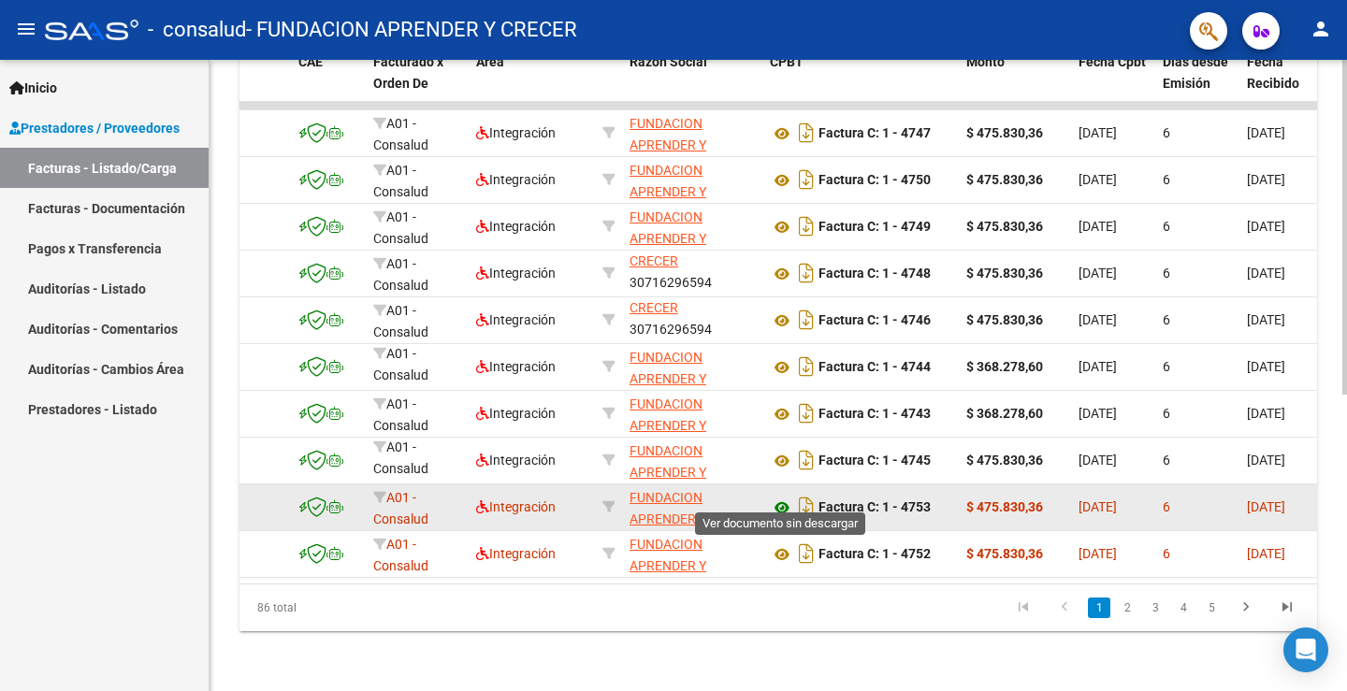
click at [785, 497] on icon at bounding box center [782, 508] width 24 height 22
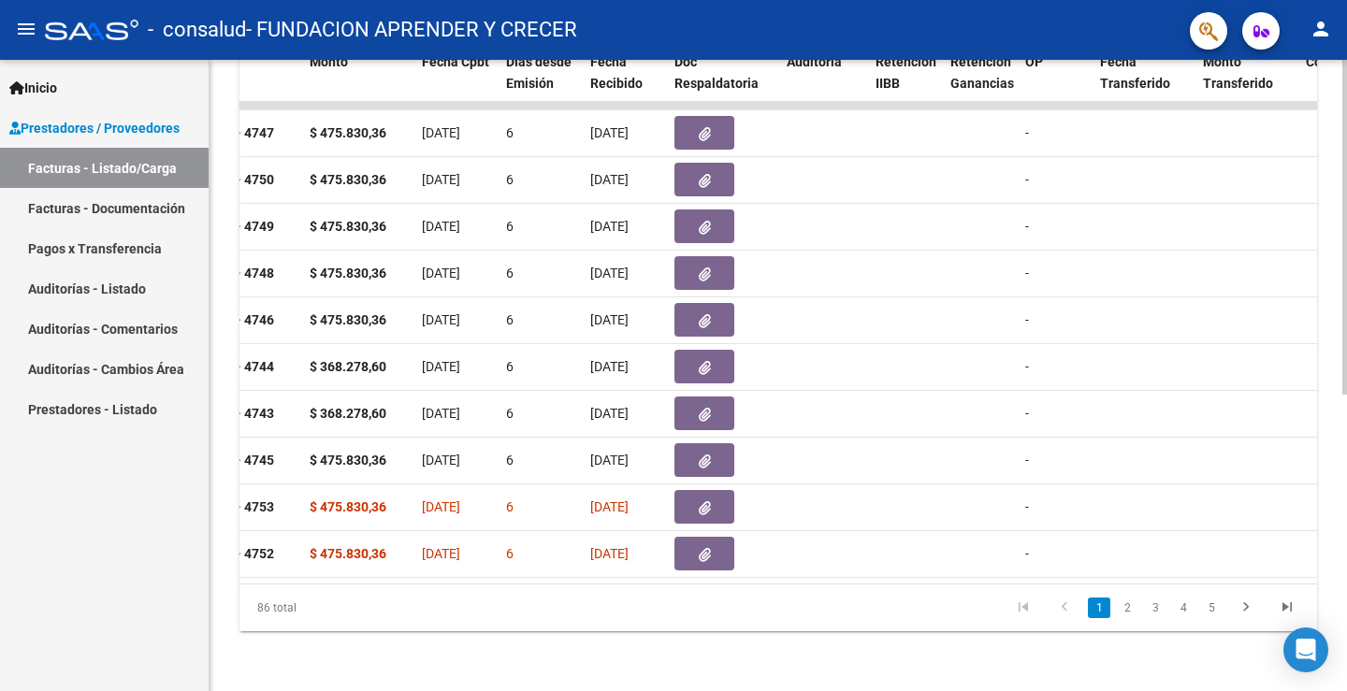
scroll to position [0, 844]
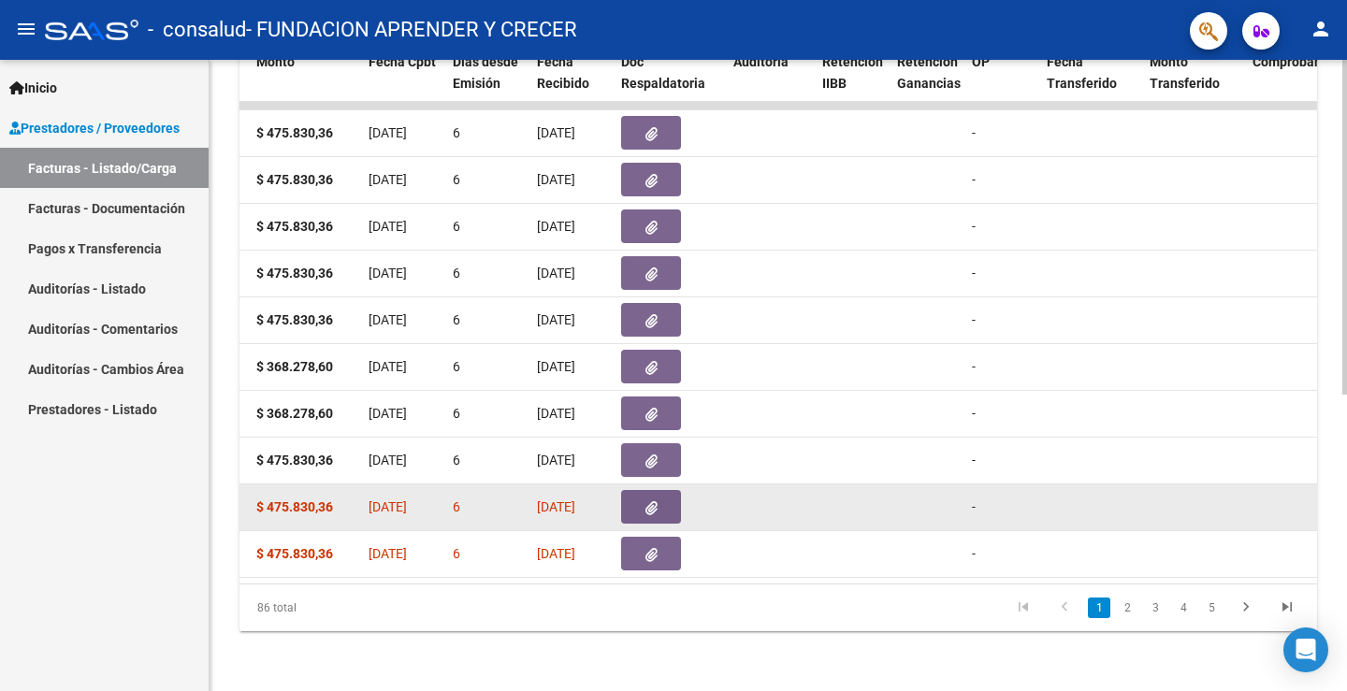
click at [658, 492] on button "button" at bounding box center [651, 507] width 60 height 34
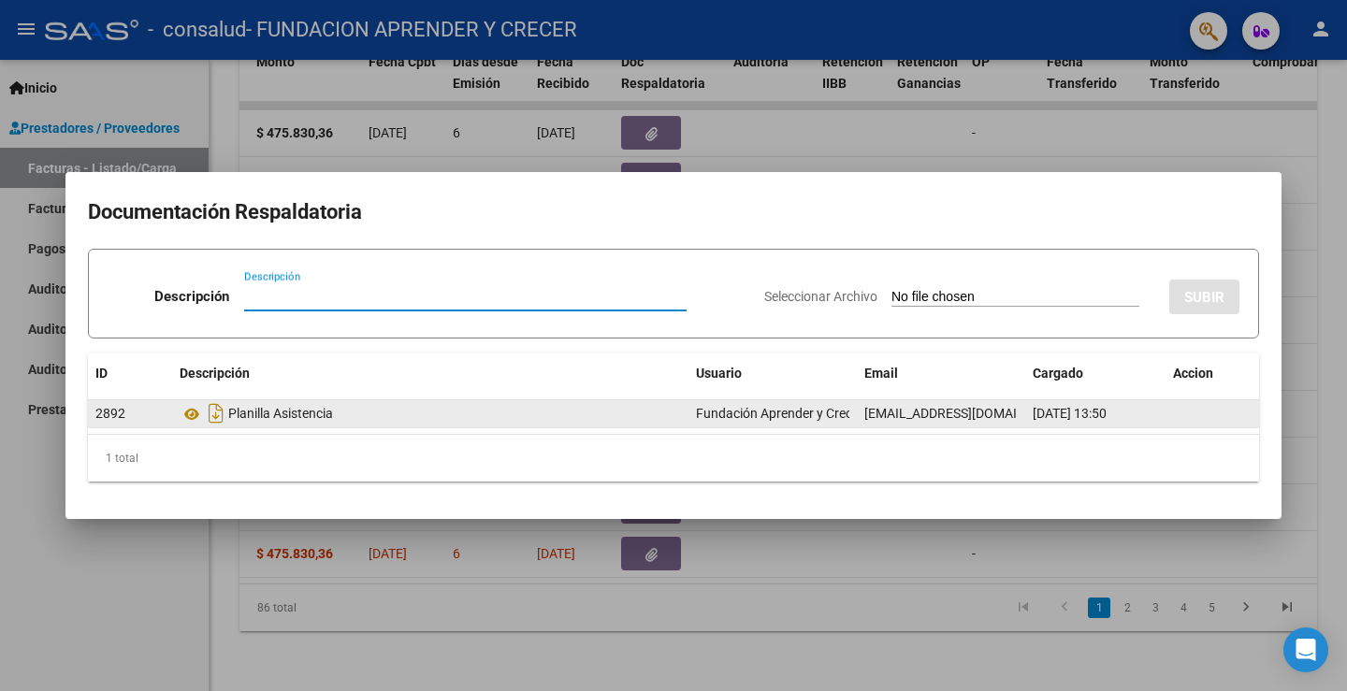
click at [313, 412] on div "Planilla Asistencia" at bounding box center [430, 413] width 501 height 30
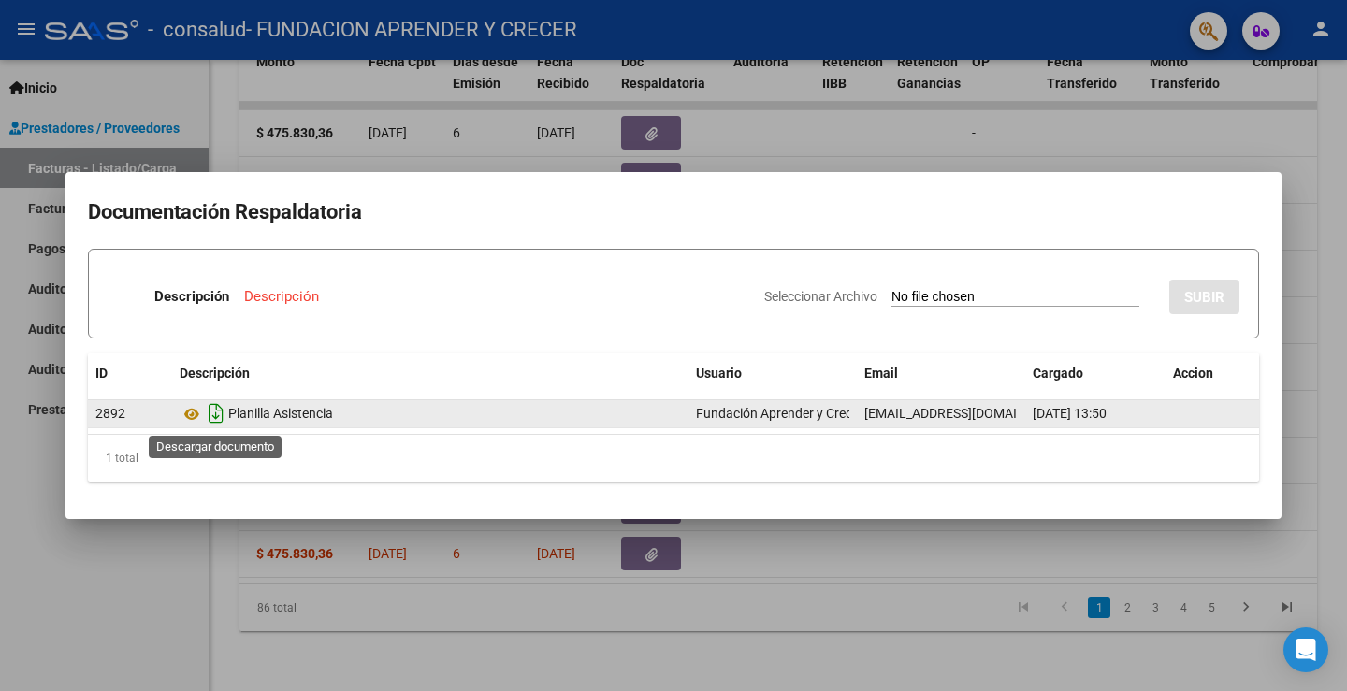
click at [211, 411] on icon "Descargar documento" at bounding box center [216, 413] width 24 height 30
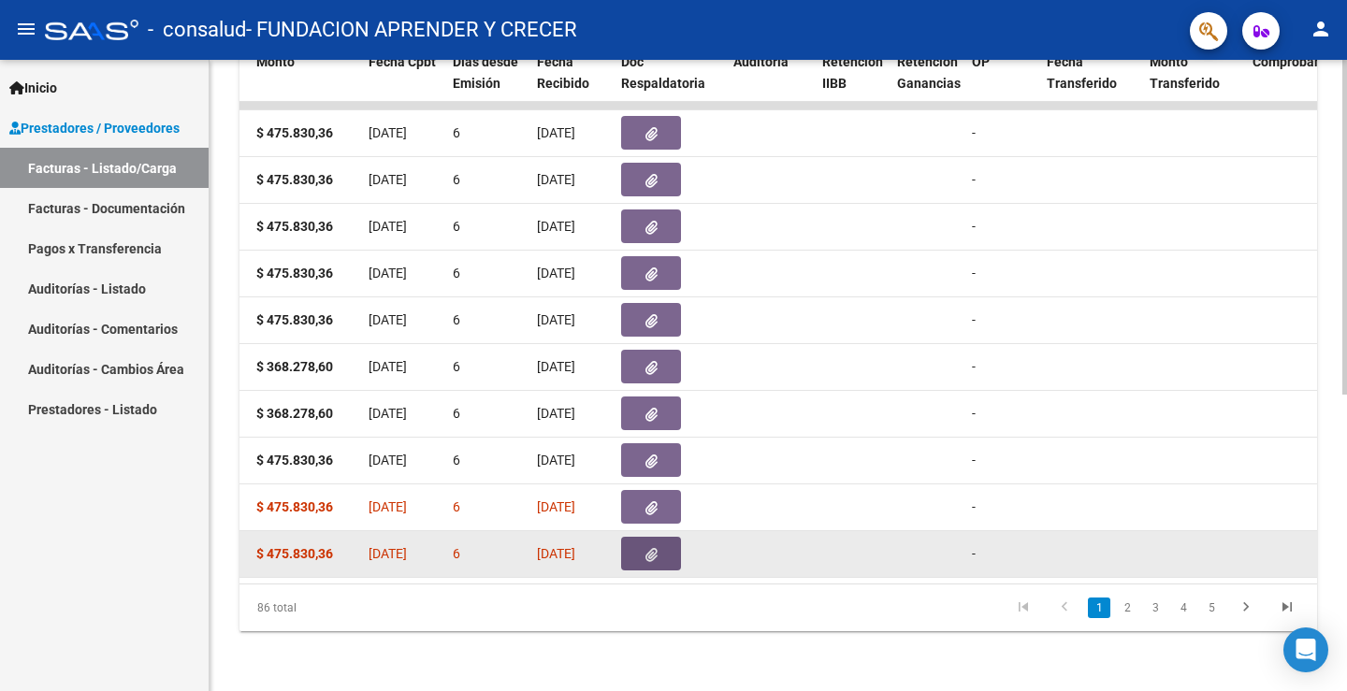
click at [648, 548] on icon "button" at bounding box center [651, 555] width 12 height 14
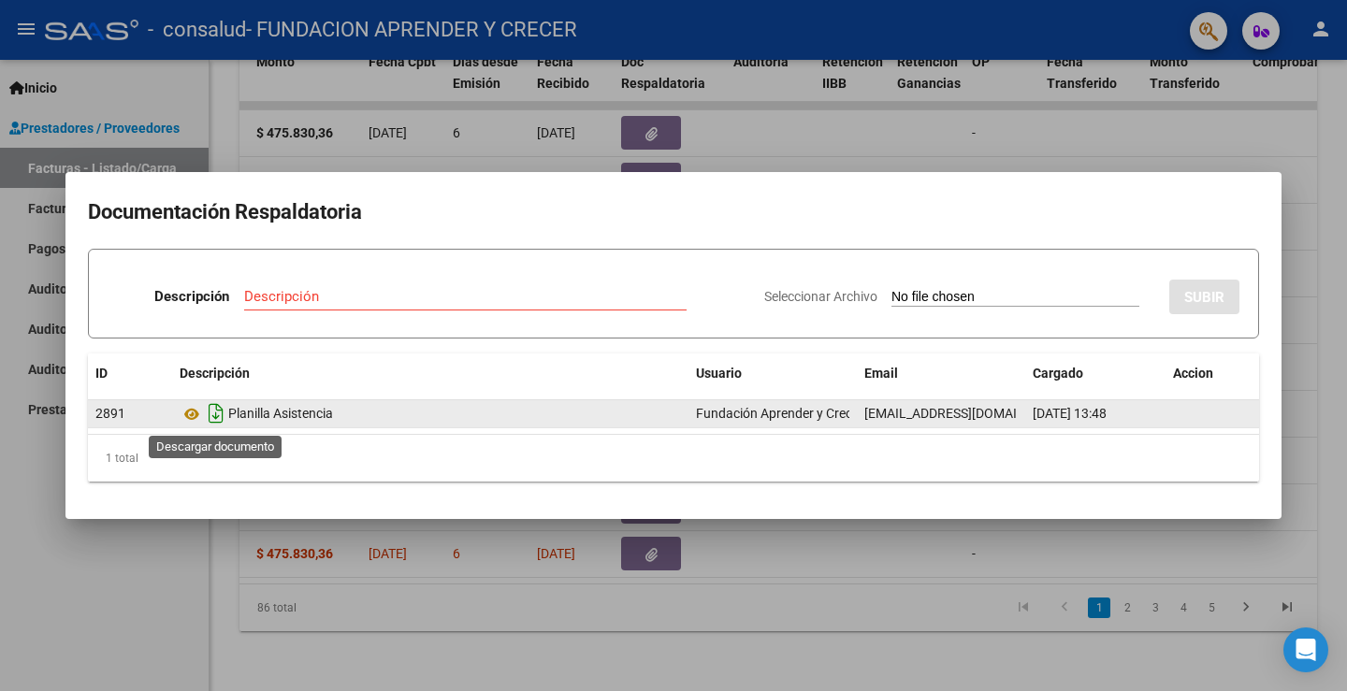
click at [219, 420] on icon "Descargar documento" at bounding box center [216, 413] width 24 height 30
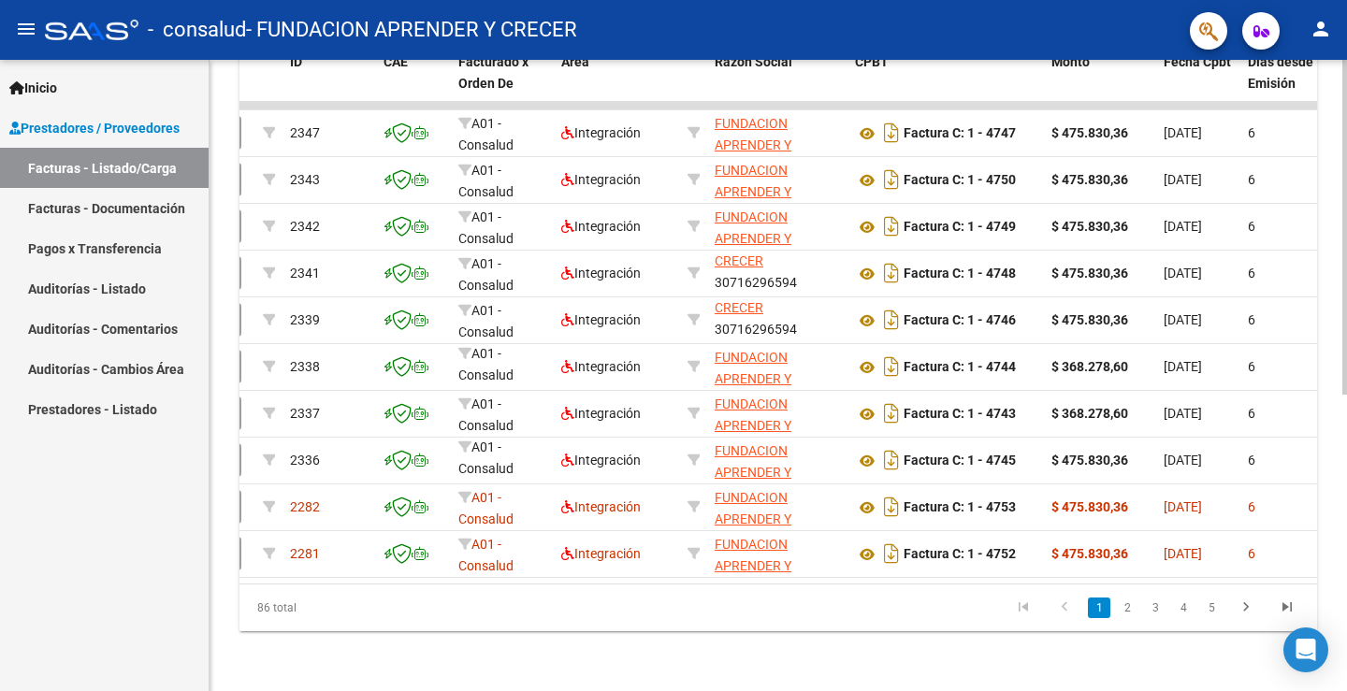
scroll to position [0, 0]
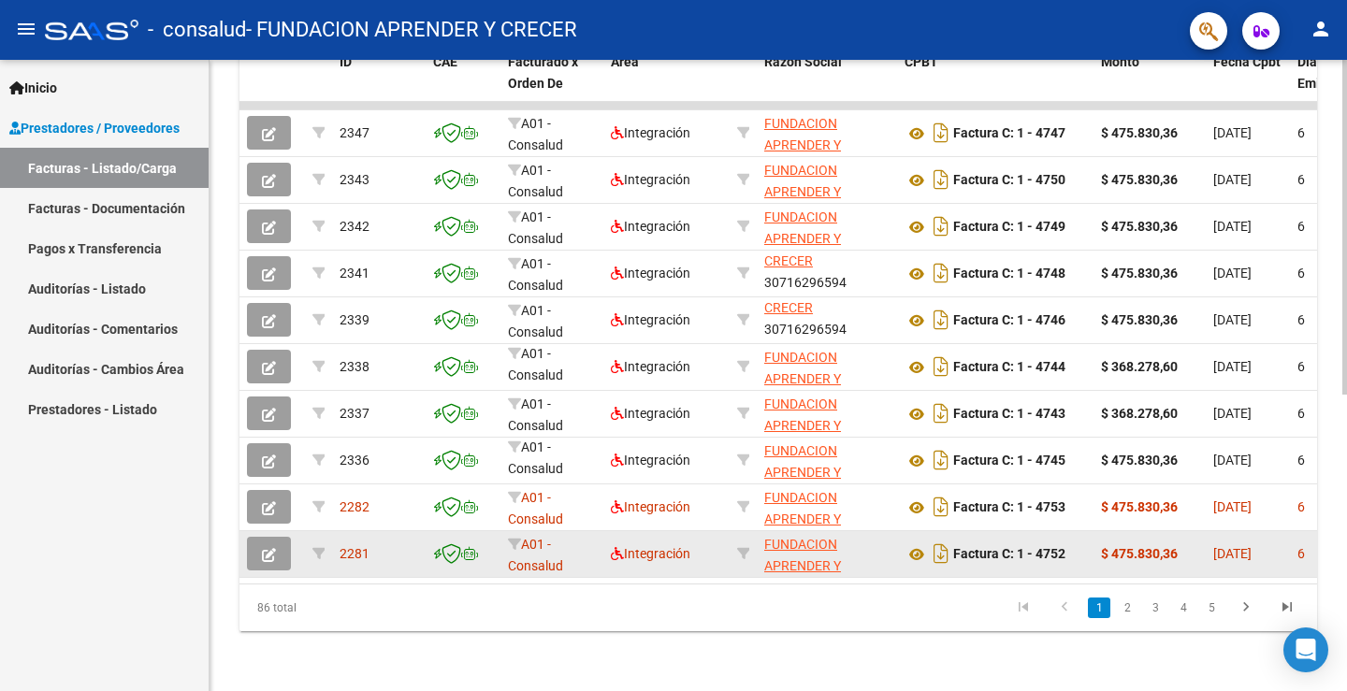
click at [345, 546] on span "2281" at bounding box center [354, 553] width 30 height 15
click at [274, 548] on icon "button" at bounding box center [269, 555] width 14 height 14
click at [919, 543] on icon at bounding box center [916, 554] width 24 height 22
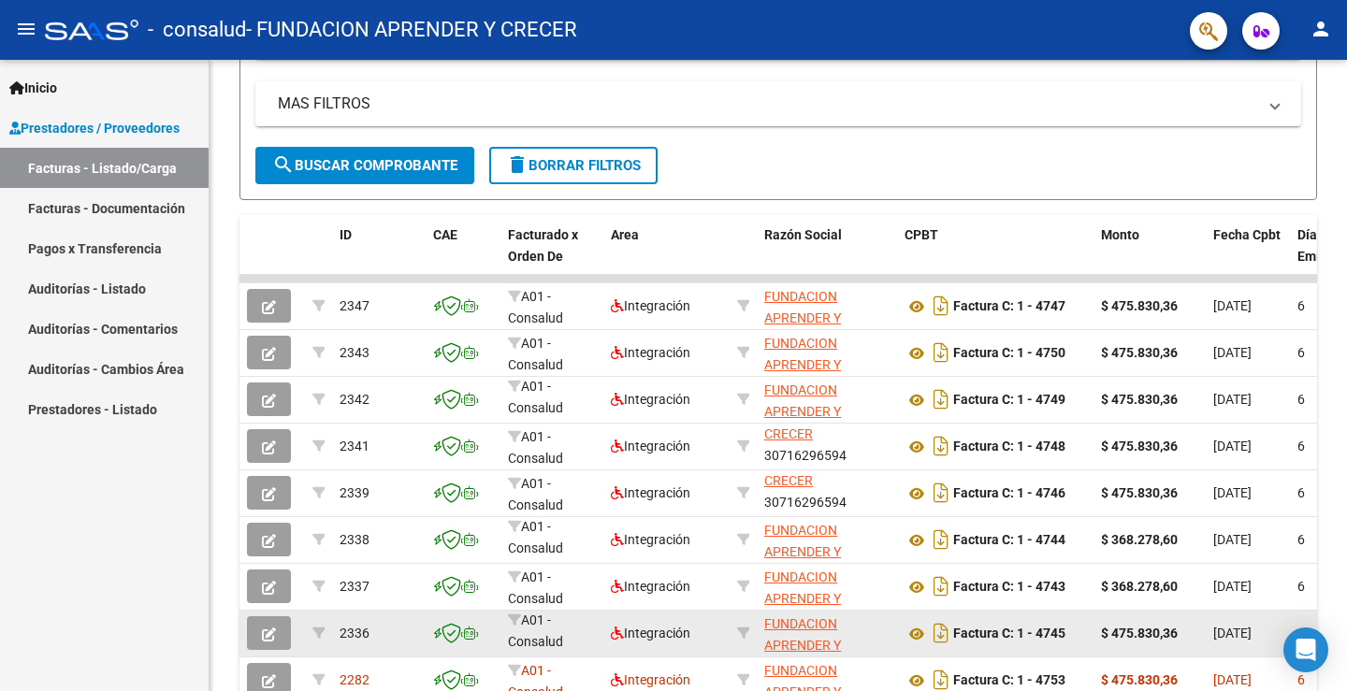
scroll to position [558, 0]
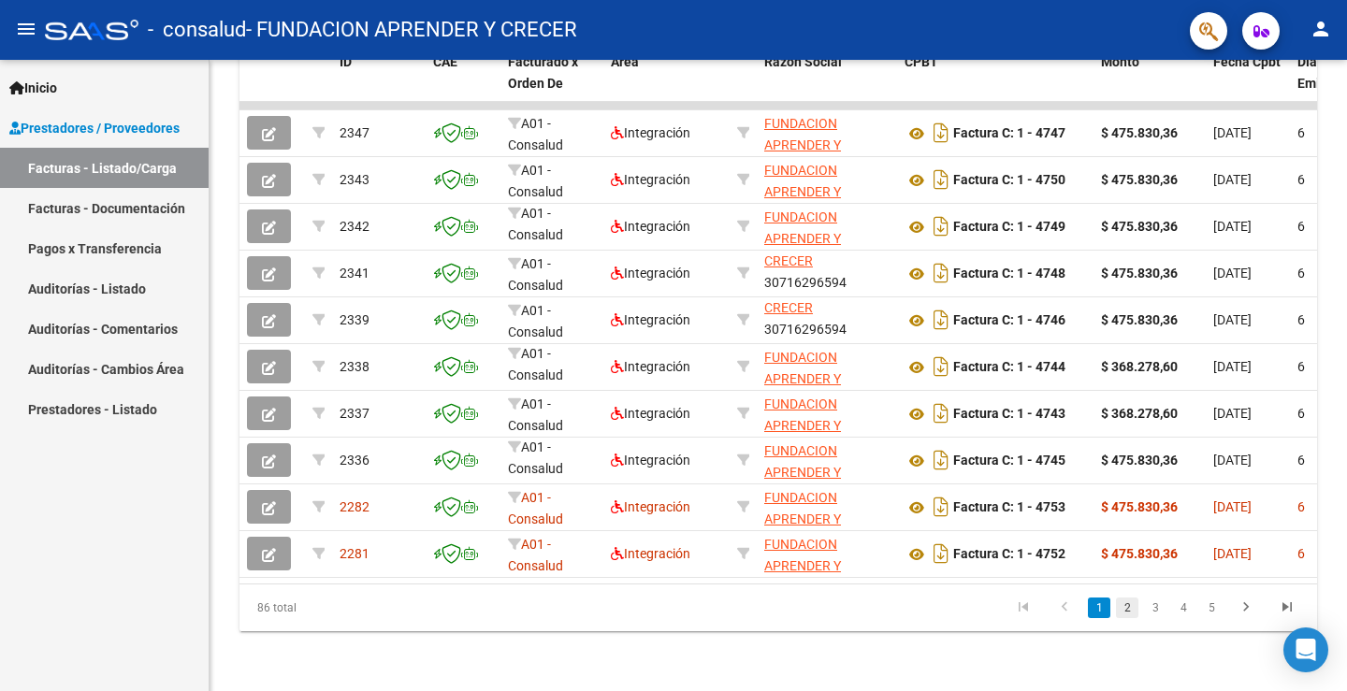
click at [1133, 607] on link "2" at bounding box center [1127, 608] width 22 height 21
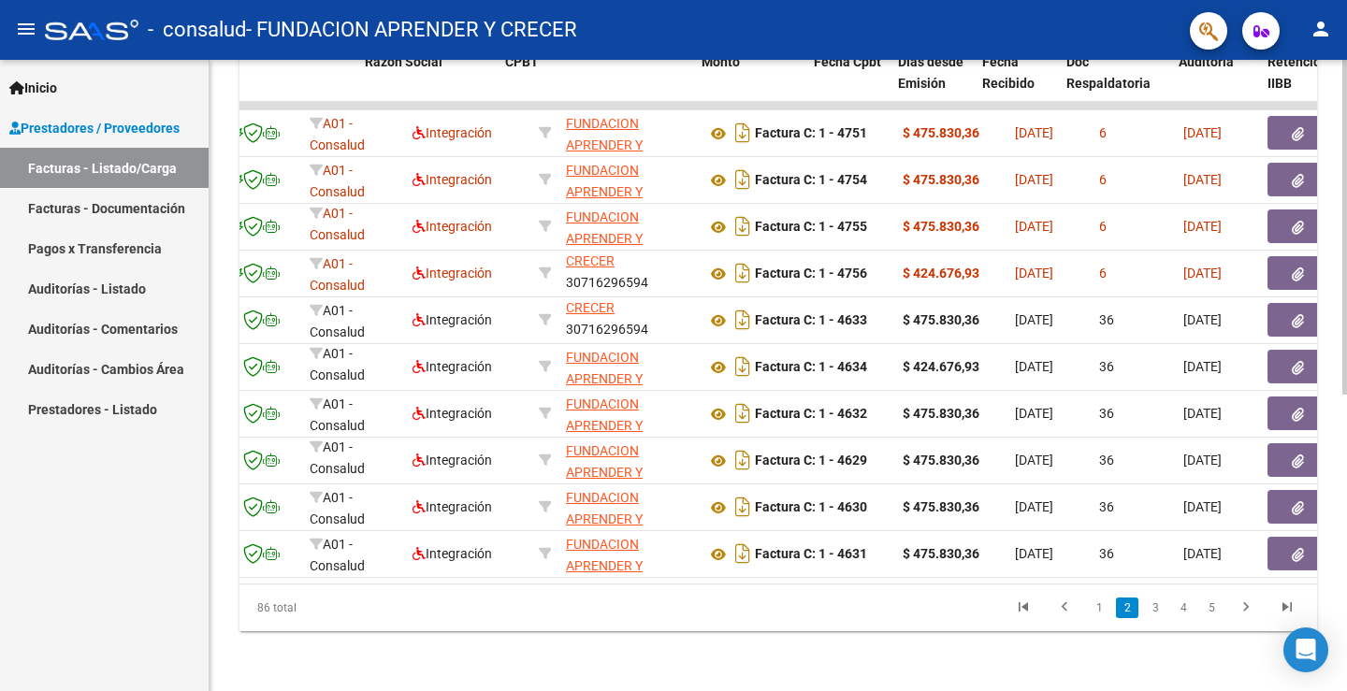
scroll to position [0, 569]
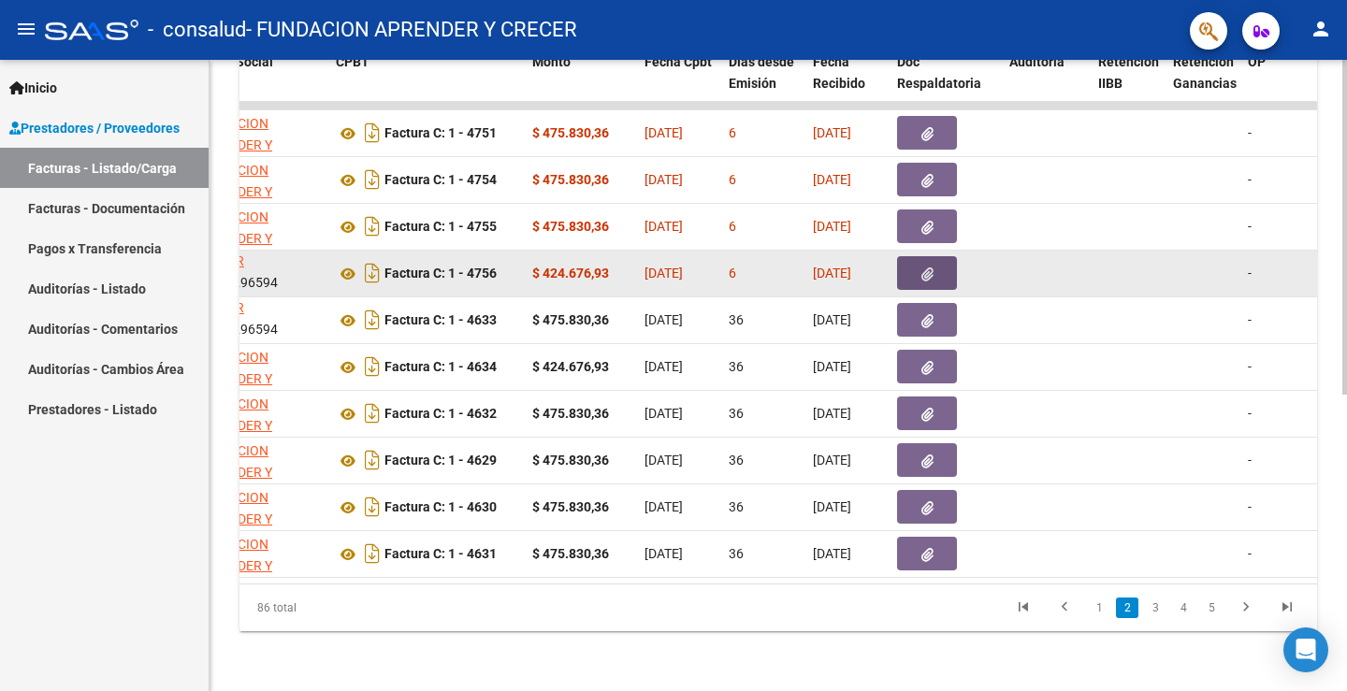
click at [933, 256] on button "button" at bounding box center [927, 273] width 60 height 34
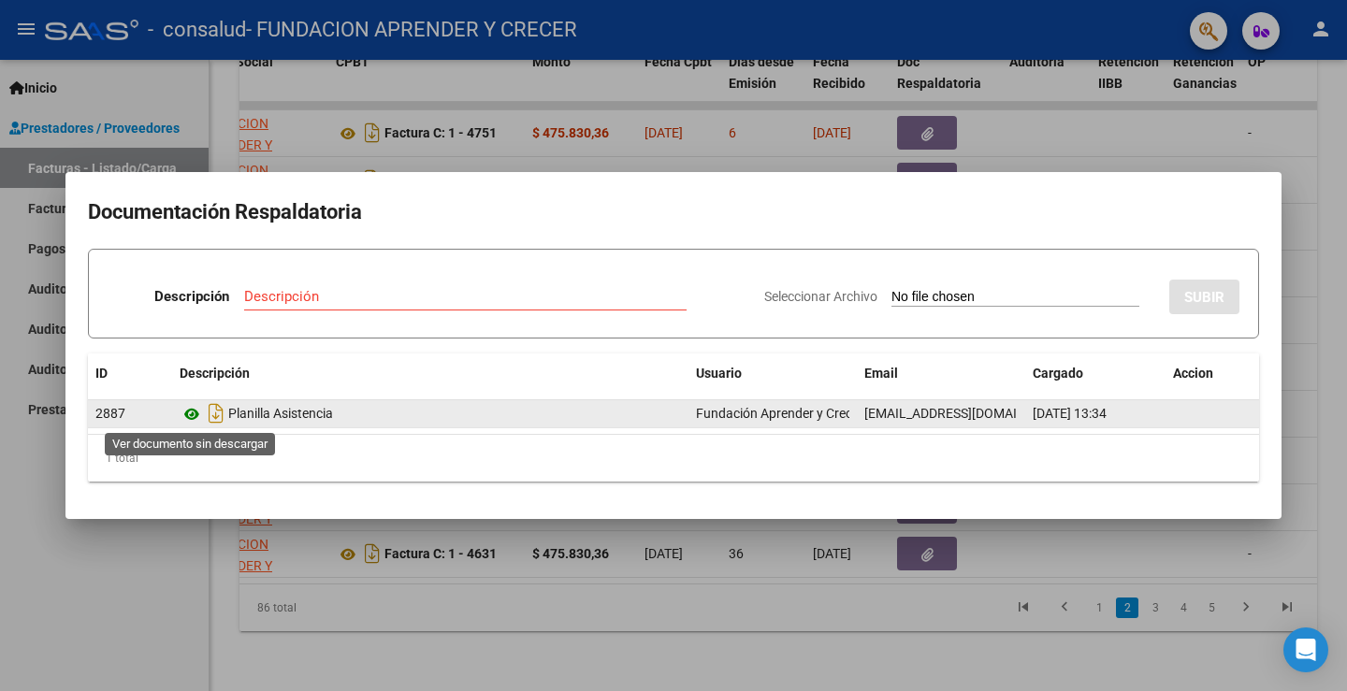
click at [197, 420] on icon at bounding box center [192, 414] width 24 height 22
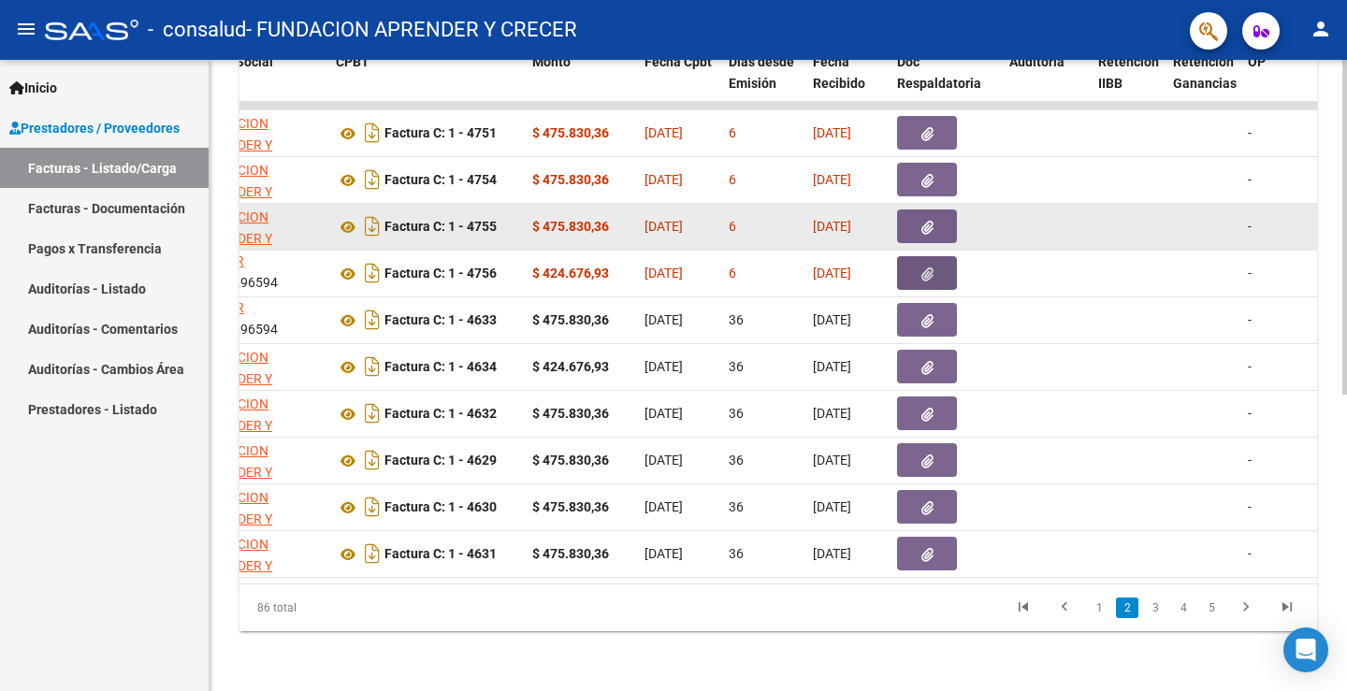
click at [928, 221] on icon "button" at bounding box center [927, 228] width 12 height 14
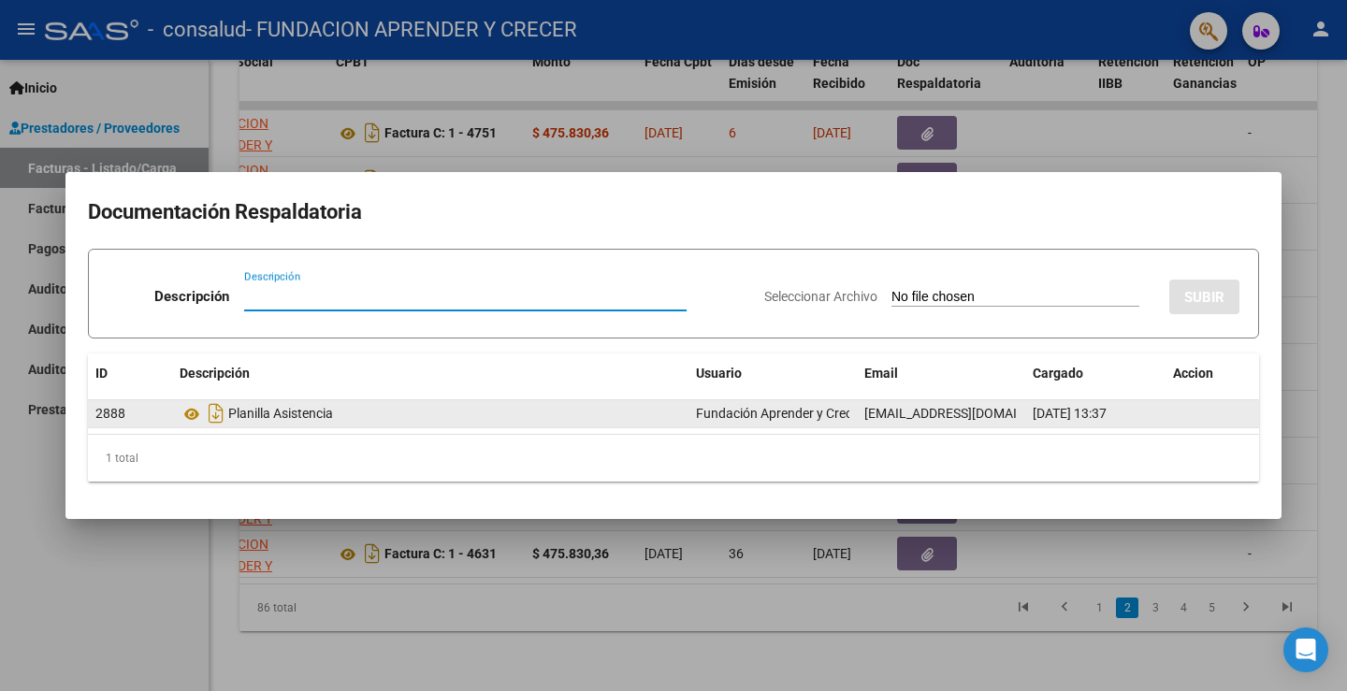
click at [297, 424] on div "Planilla Asistencia" at bounding box center [430, 413] width 501 height 30
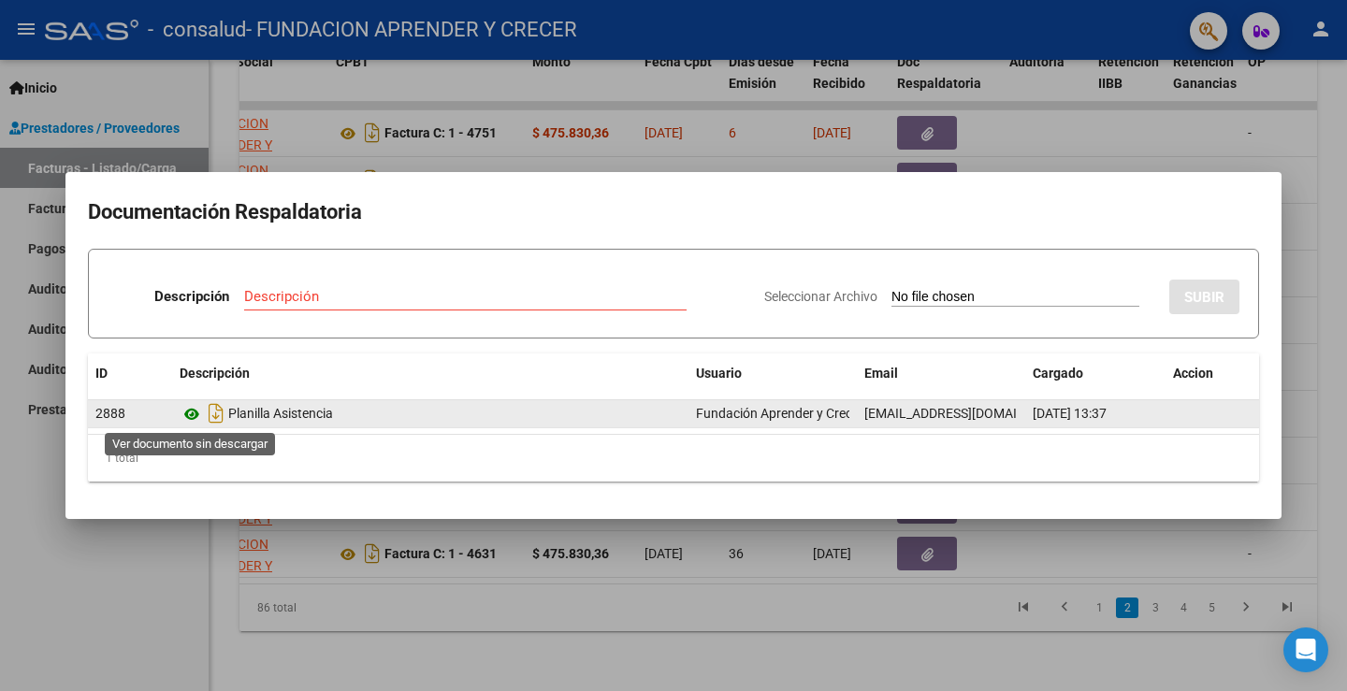
click at [192, 411] on icon at bounding box center [192, 414] width 24 height 22
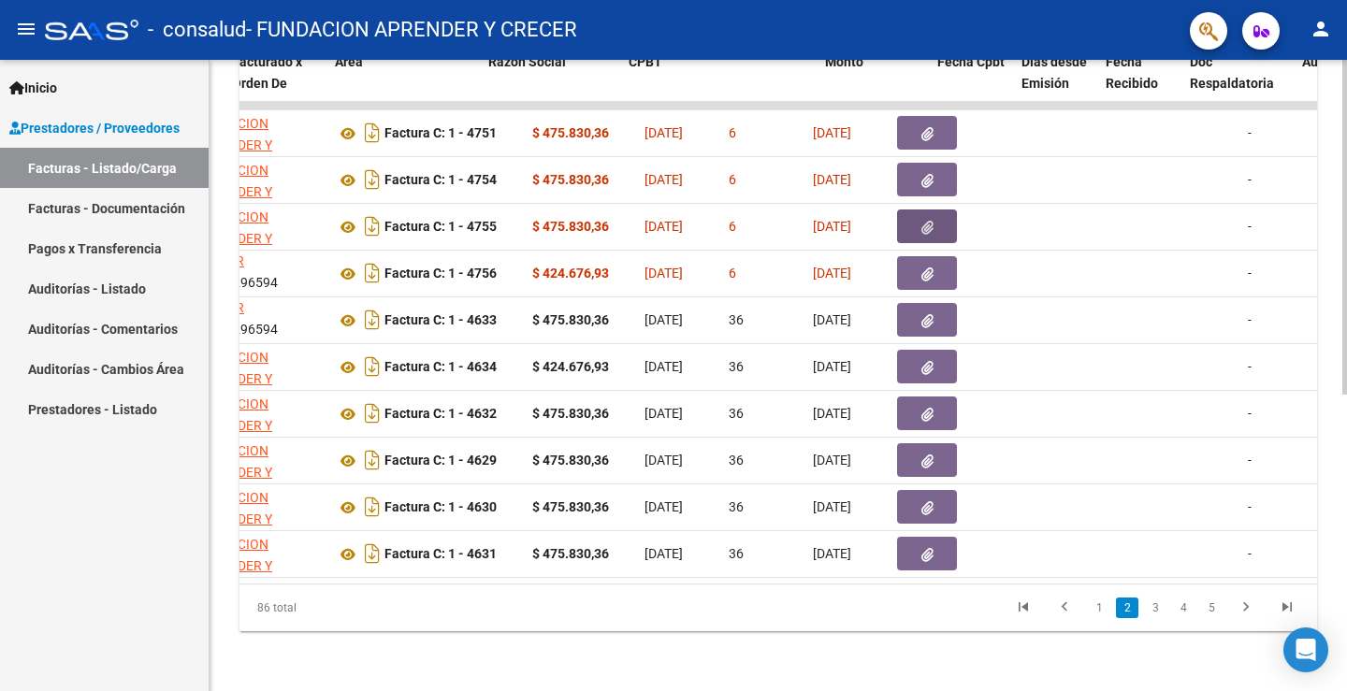
scroll to position [0, 131]
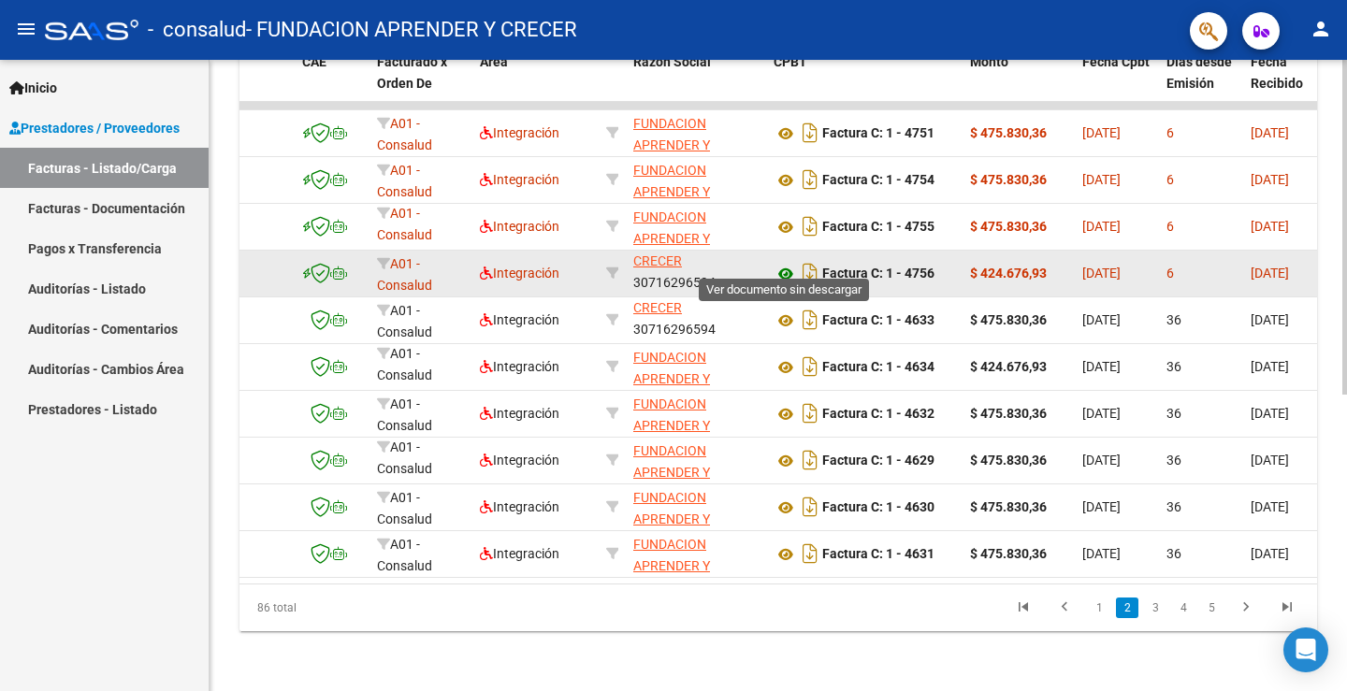
click at [785, 263] on icon at bounding box center [785, 274] width 24 height 22
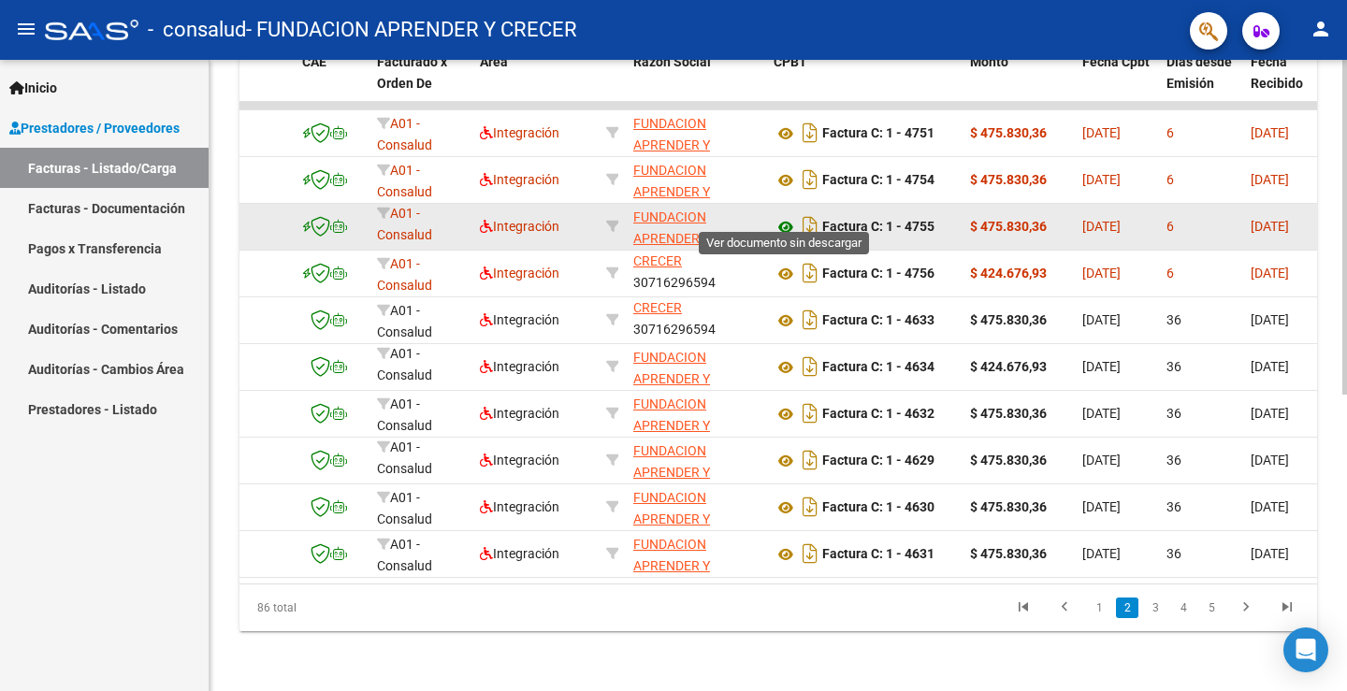
click at [782, 216] on icon at bounding box center [785, 227] width 24 height 22
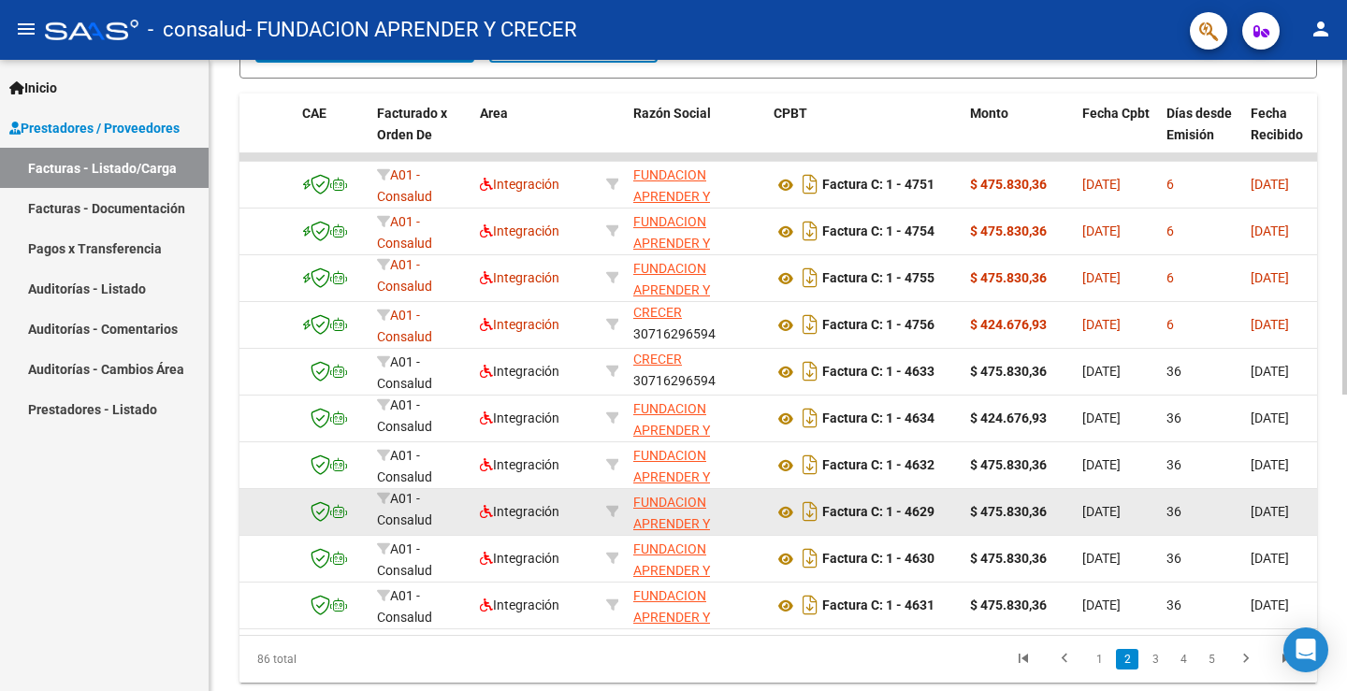
scroll to position [465, 0]
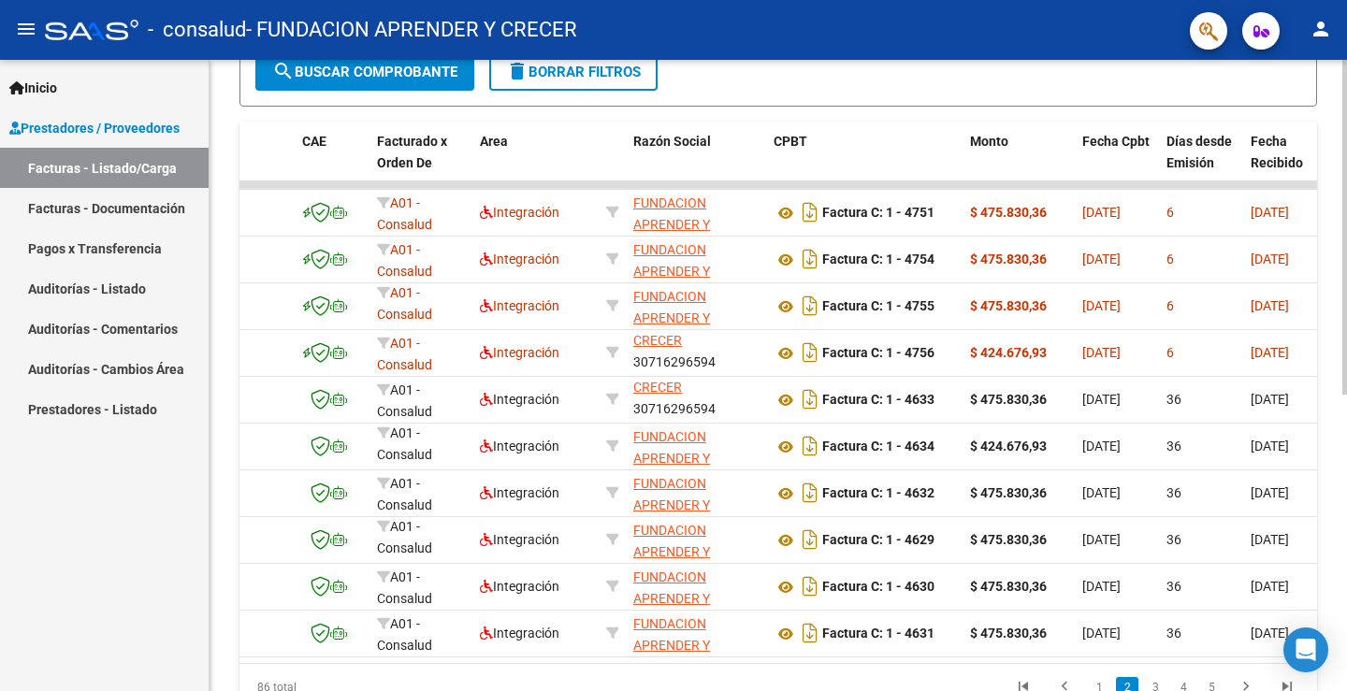
click at [550, 675] on div "86 total 1 2 3 4 5" at bounding box center [777, 687] width 1077 height 47
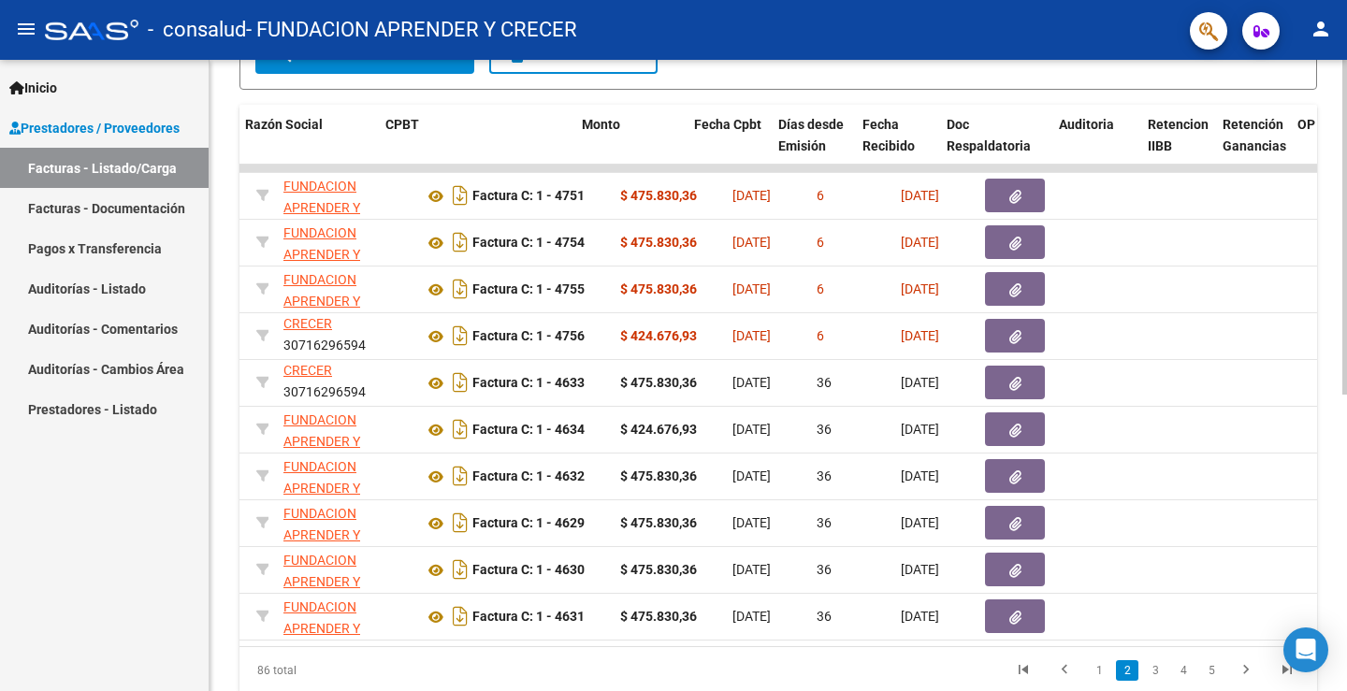
scroll to position [0, 523]
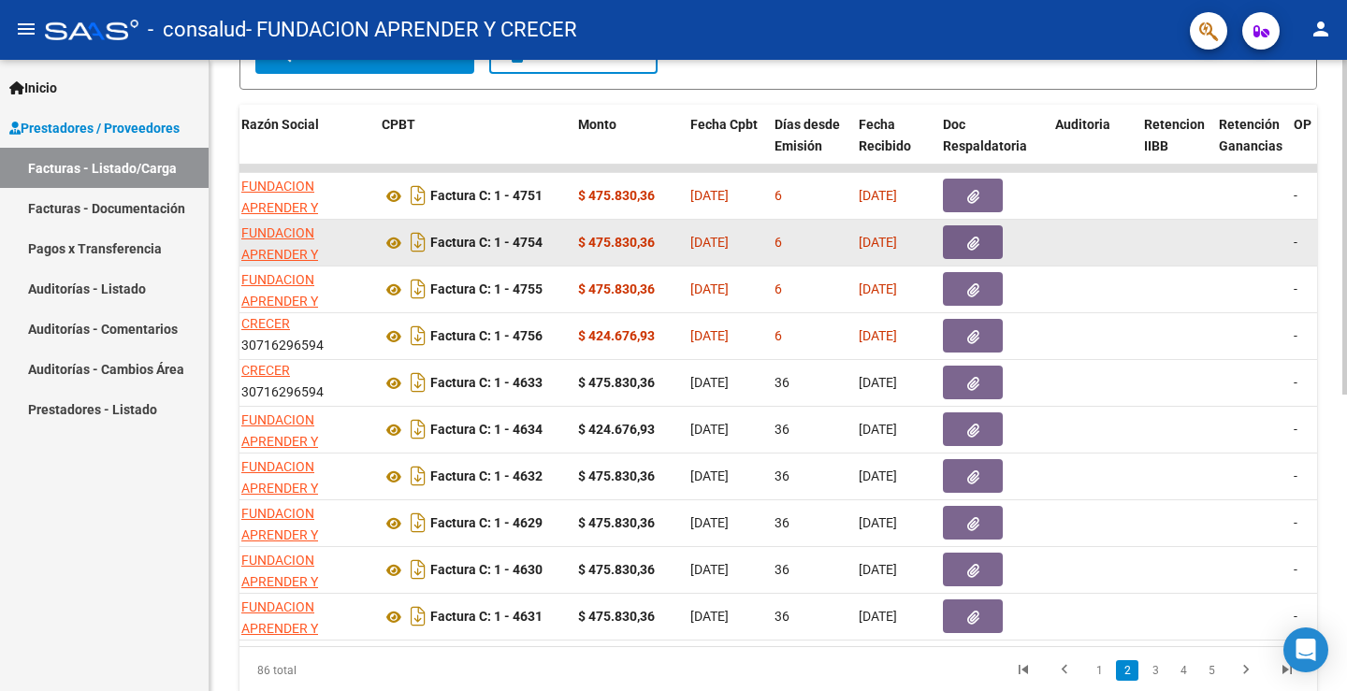
click at [960, 242] on button "button" at bounding box center [973, 242] width 60 height 34
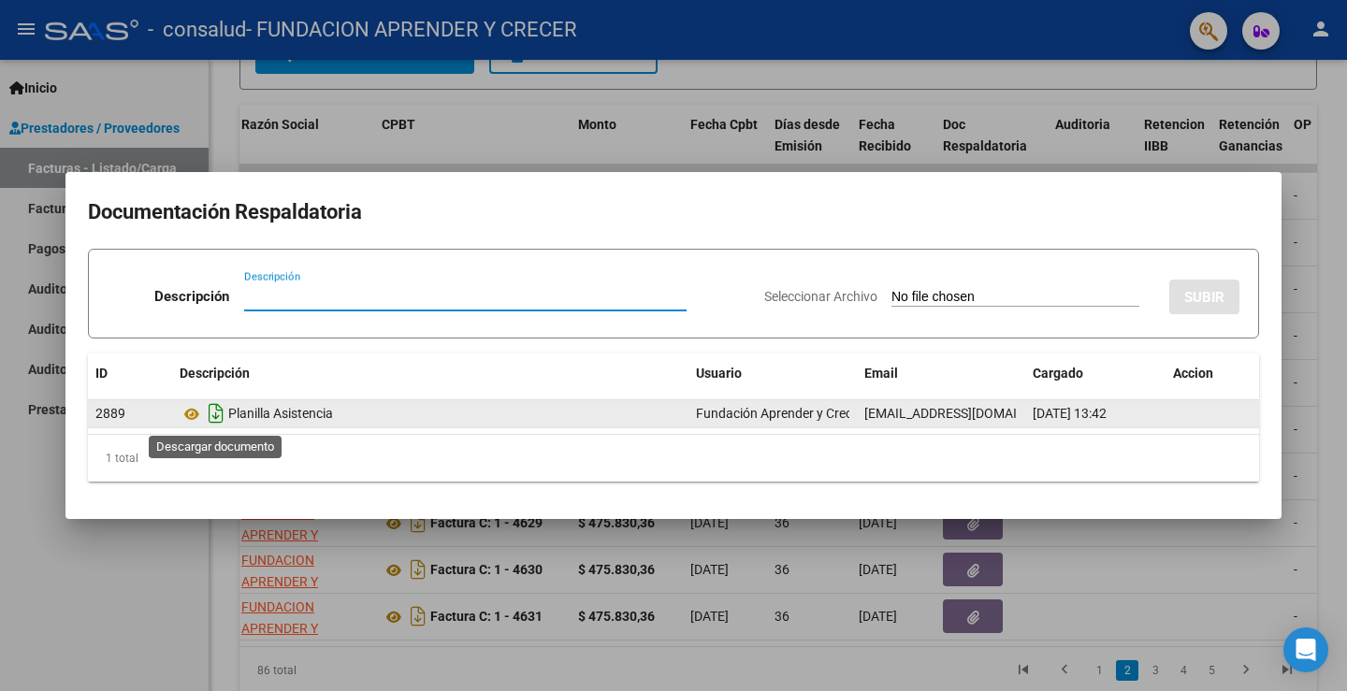
click at [218, 415] on icon "Descargar documento" at bounding box center [216, 413] width 24 height 30
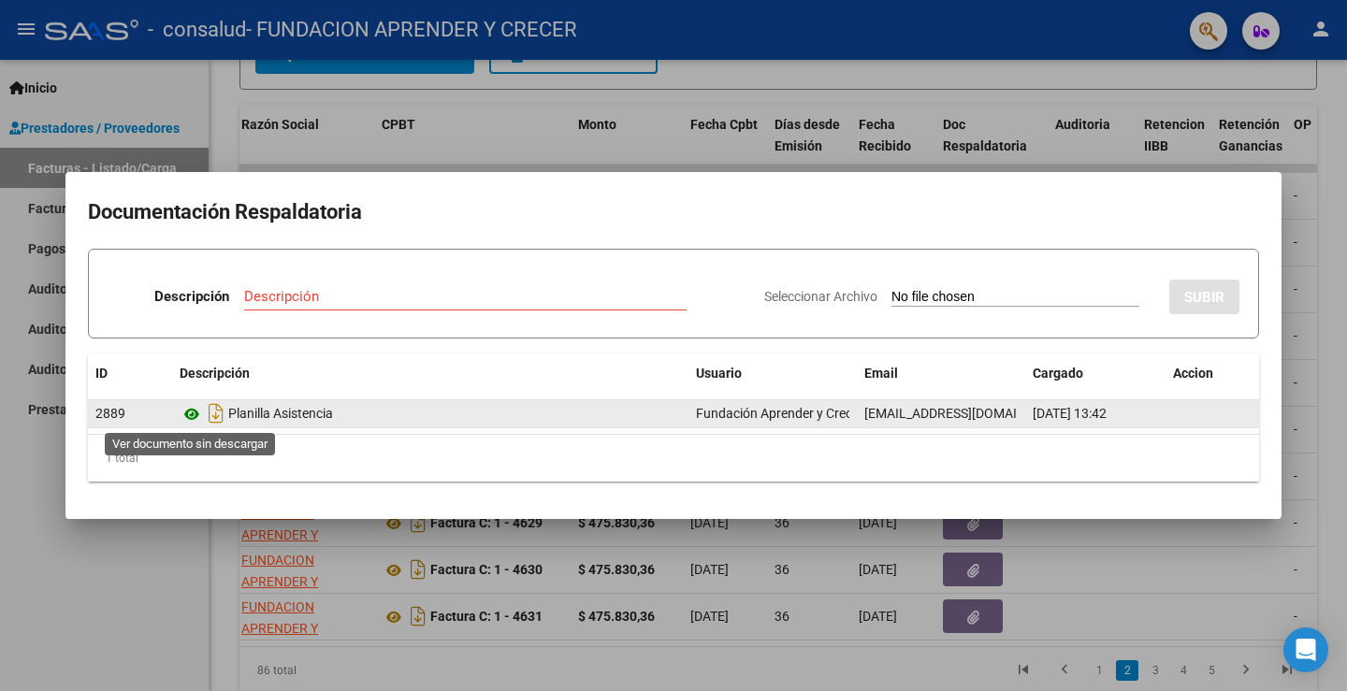
click at [197, 419] on icon at bounding box center [192, 414] width 24 height 22
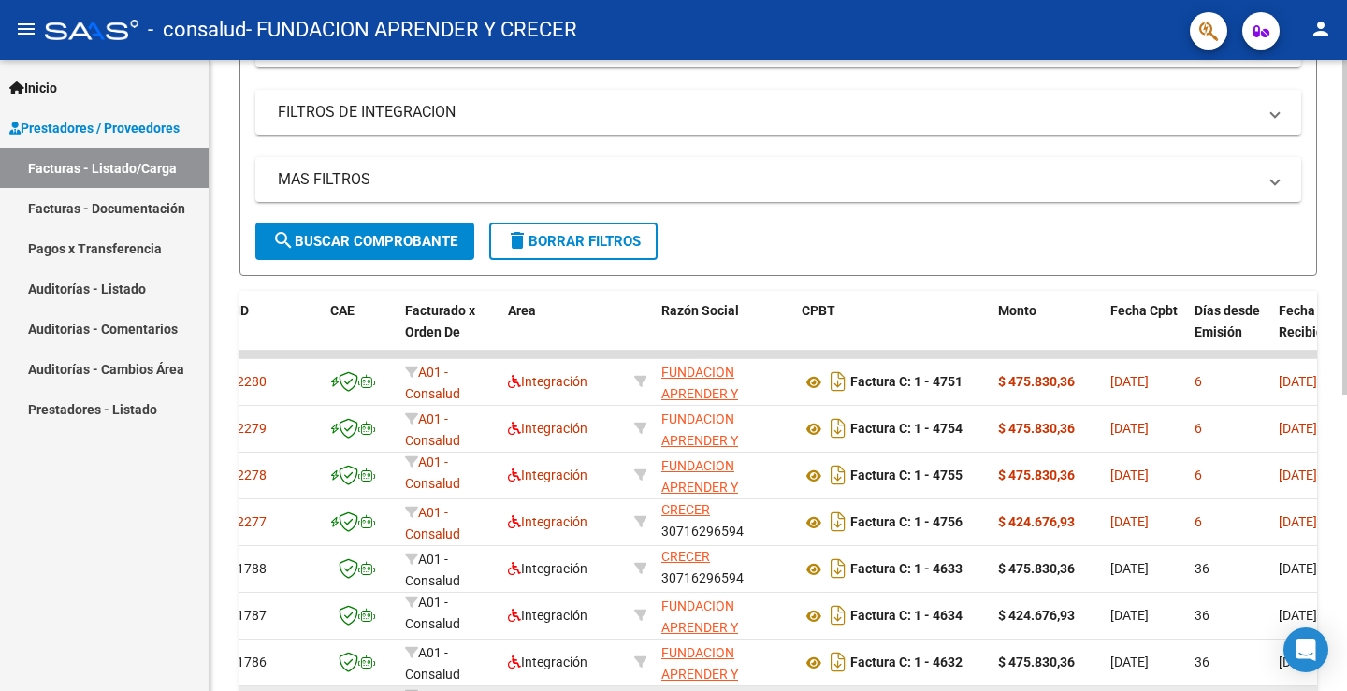
scroll to position [184, 0]
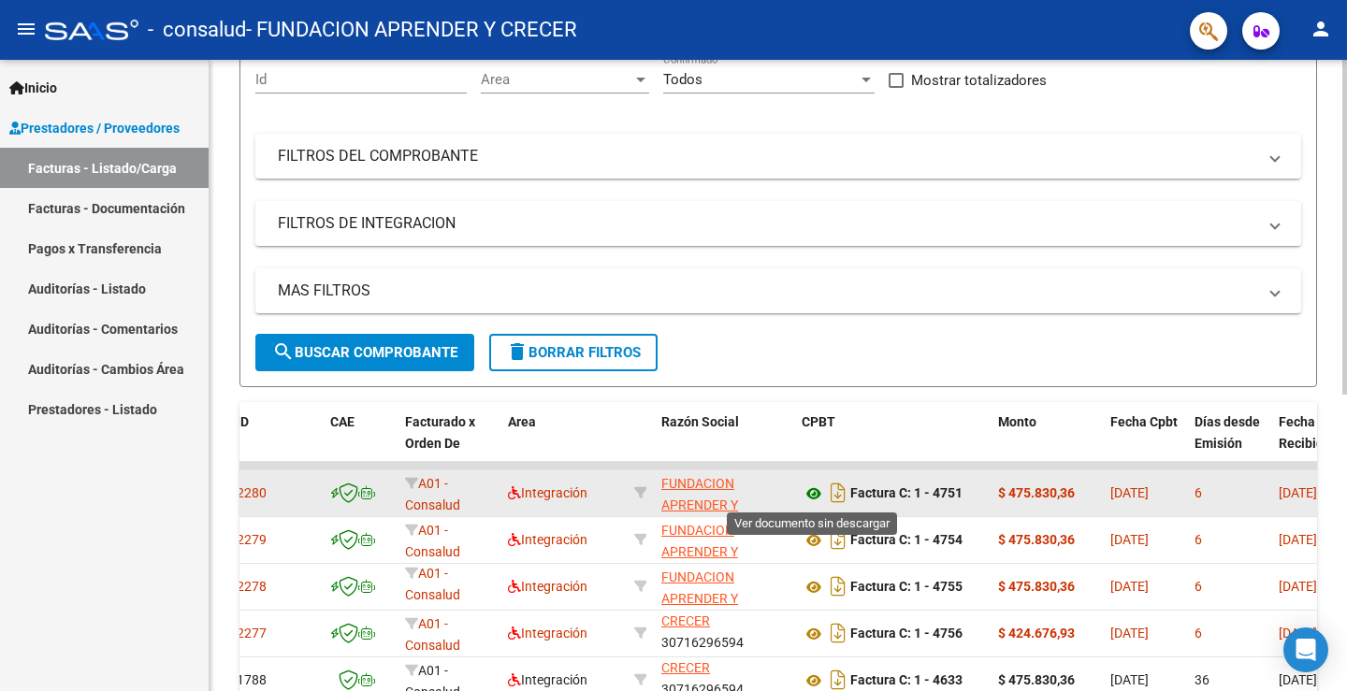
click at [808, 487] on icon at bounding box center [813, 494] width 24 height 22
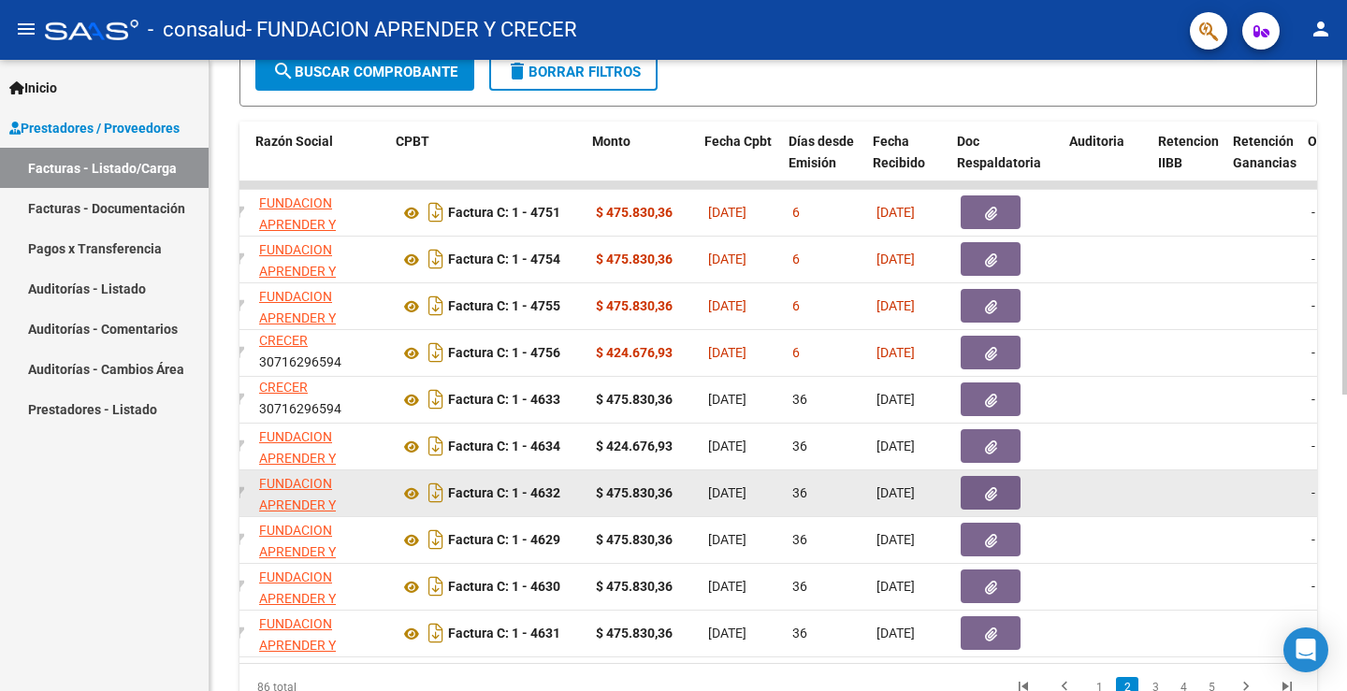
scroll to position [0, 509]
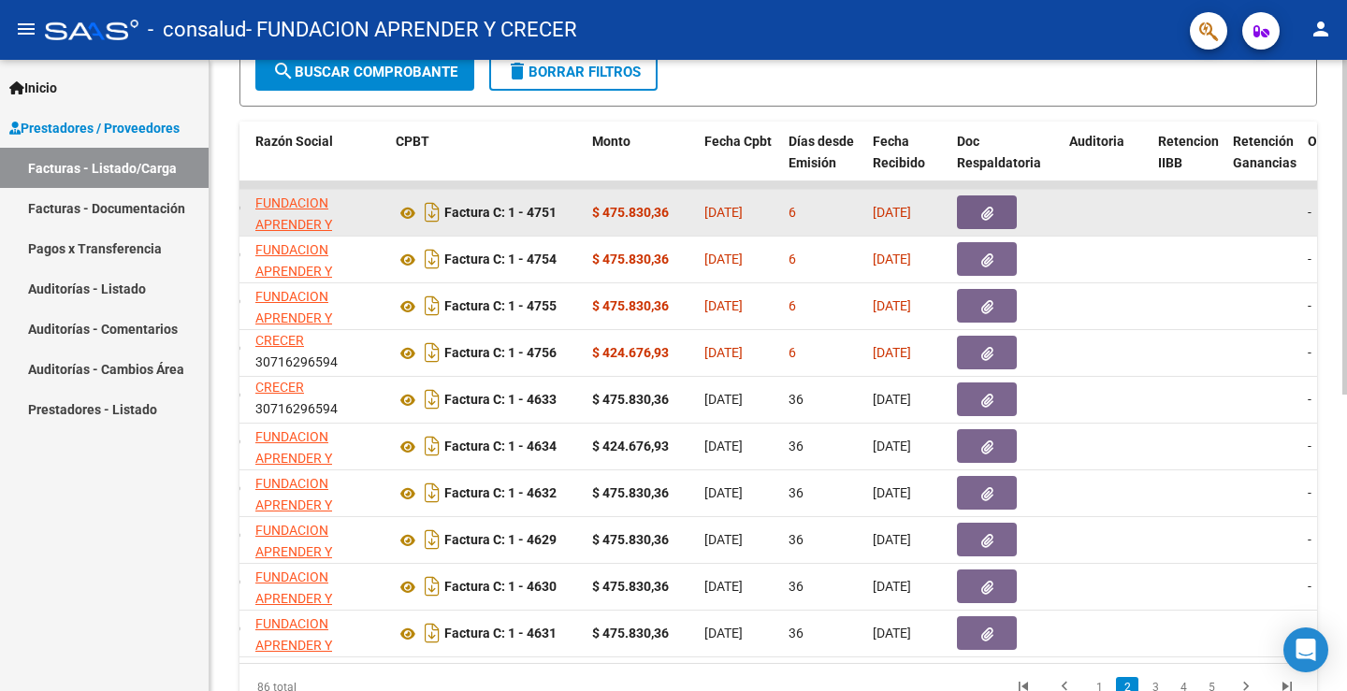
click at [967, 218] on button "button" at bounding box center [987, 212] width 60 height 34
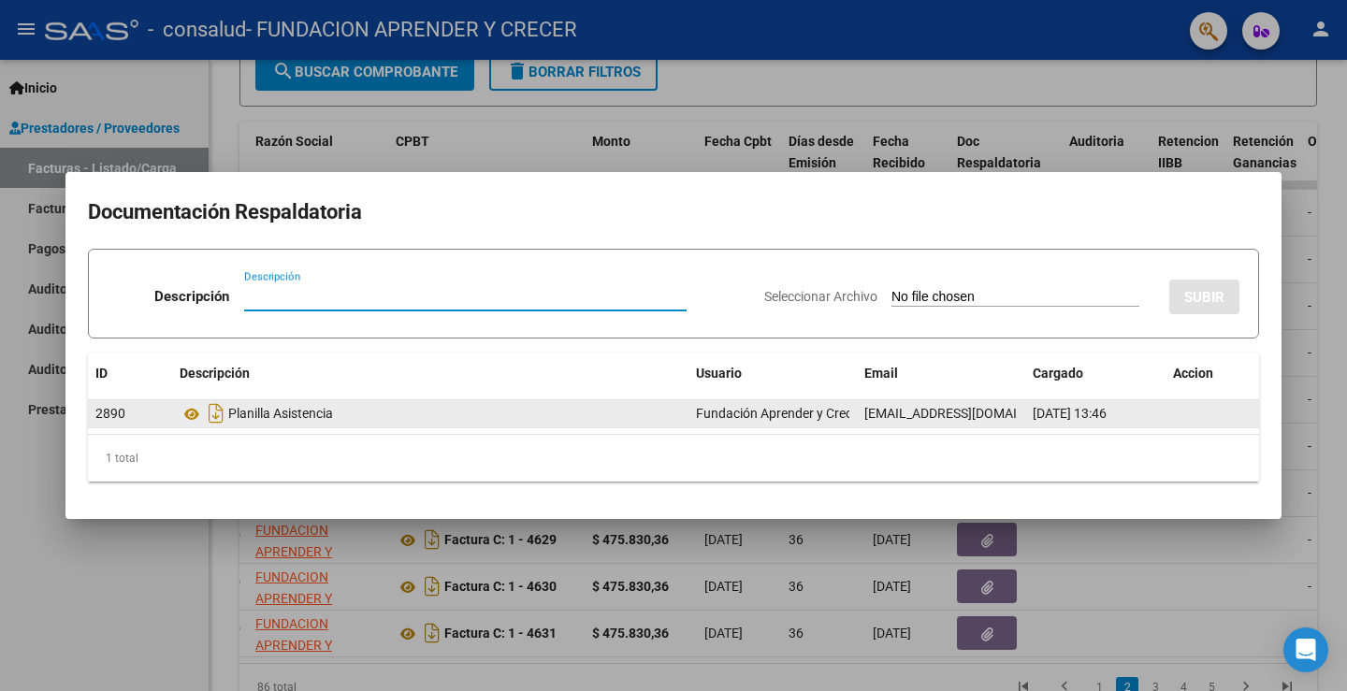
click at [273, 422] on div "Planilla Asistencia" at bounding box center [430, 413] width 501 height 30
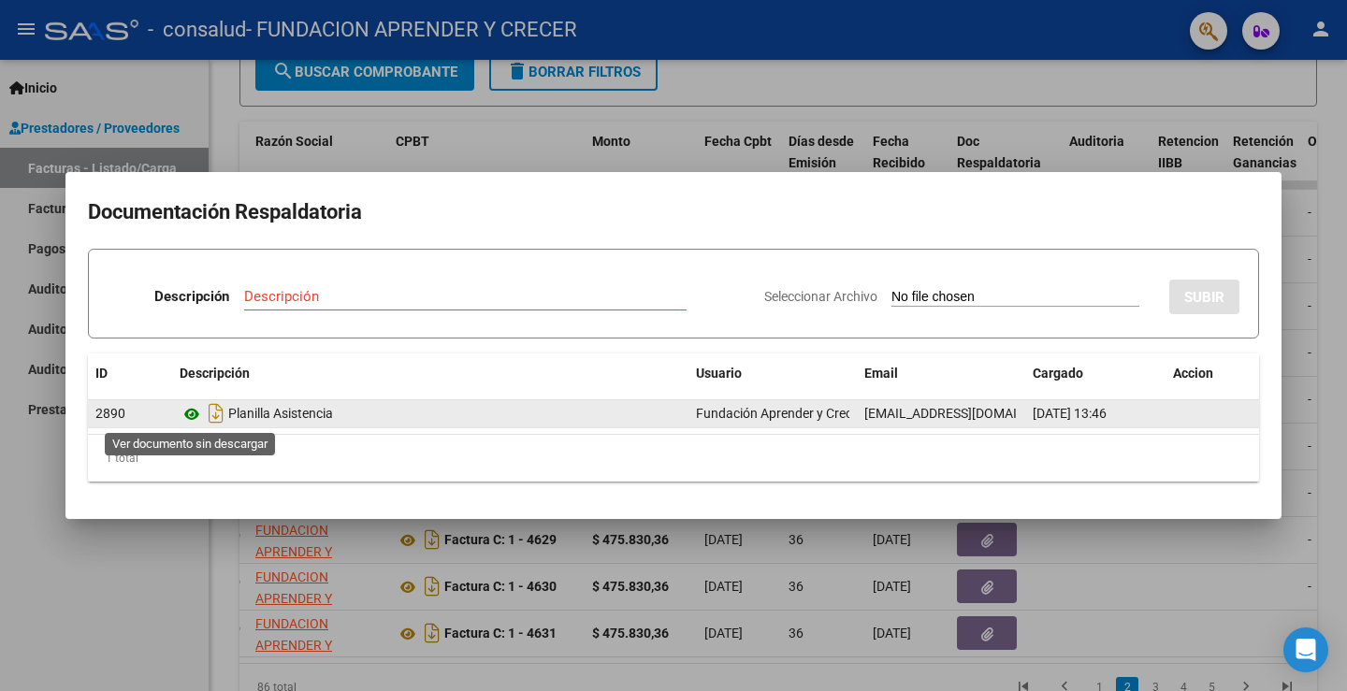
click at [191, 416] on icon at bounding box center [192, 414] width 24 height 22
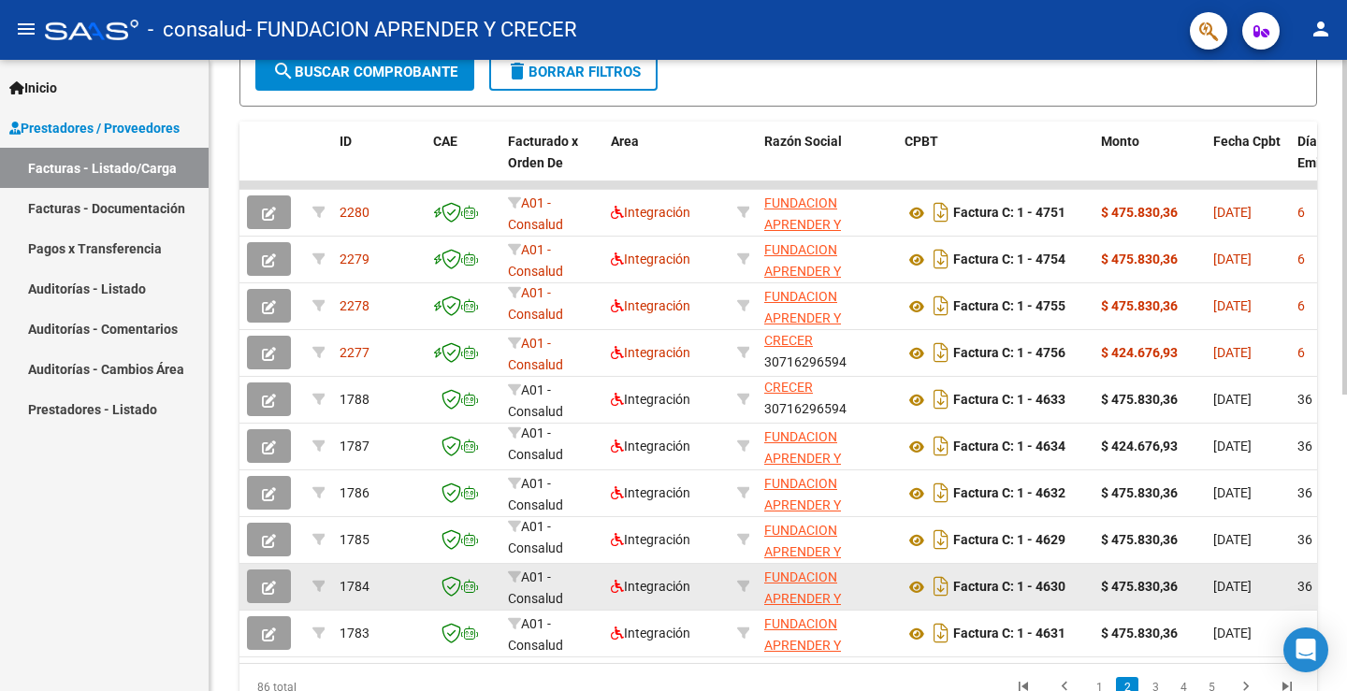
scroll to position [558, 0]
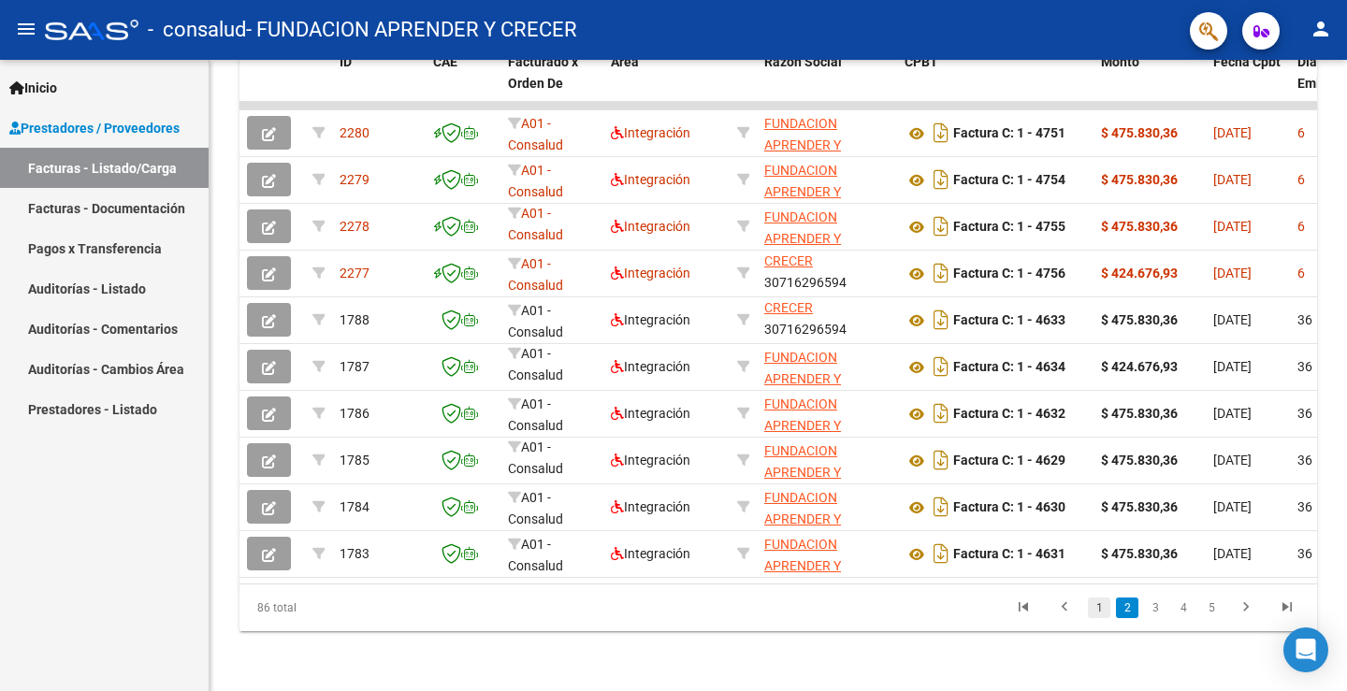
click at [1091, 608] on link "1" at bounding box center [1099, 608] width 22 height 21
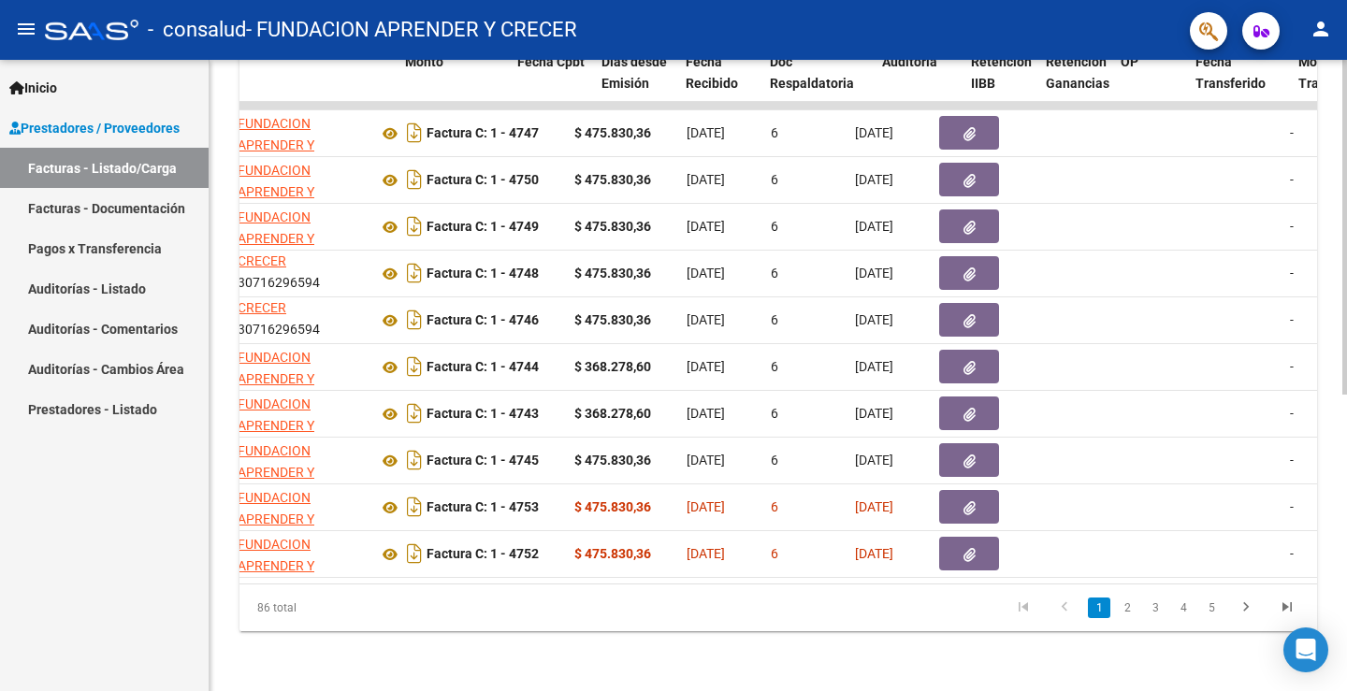
scroll to position [0, 725]
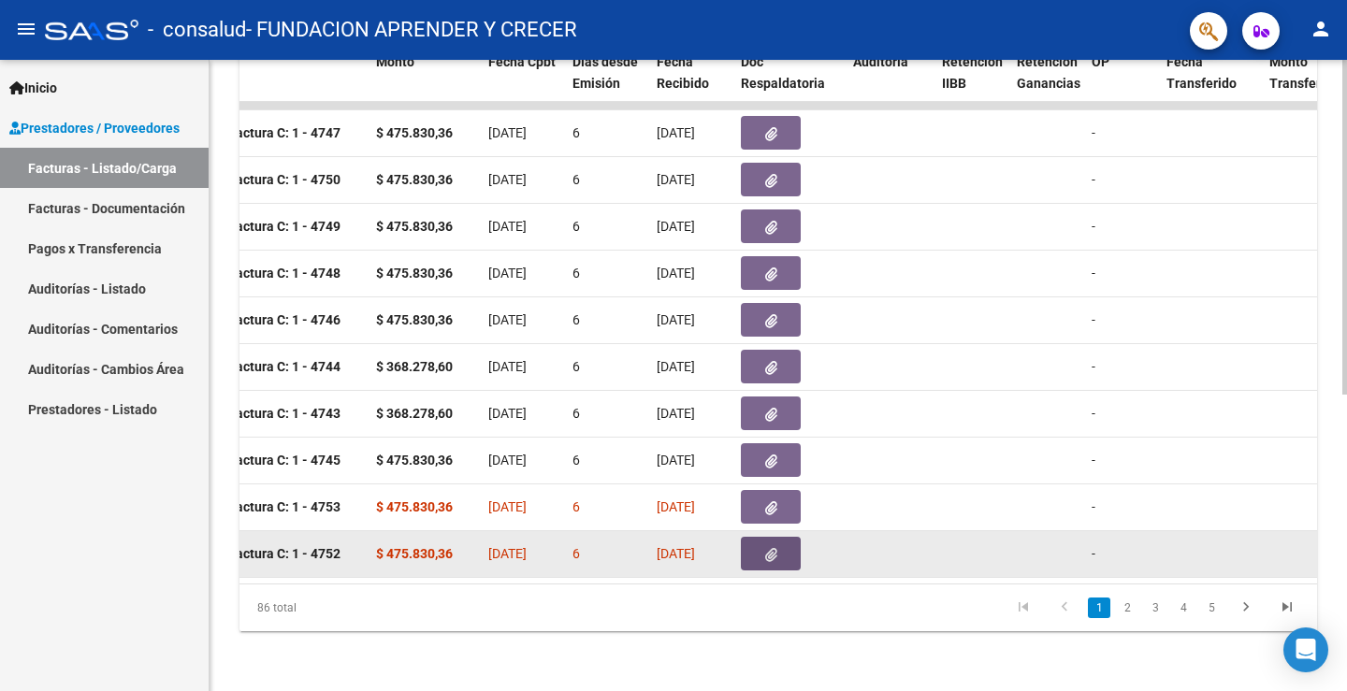
click at [776, 548] on icon "button" at bounding box center [771, 555] width 12 height 14
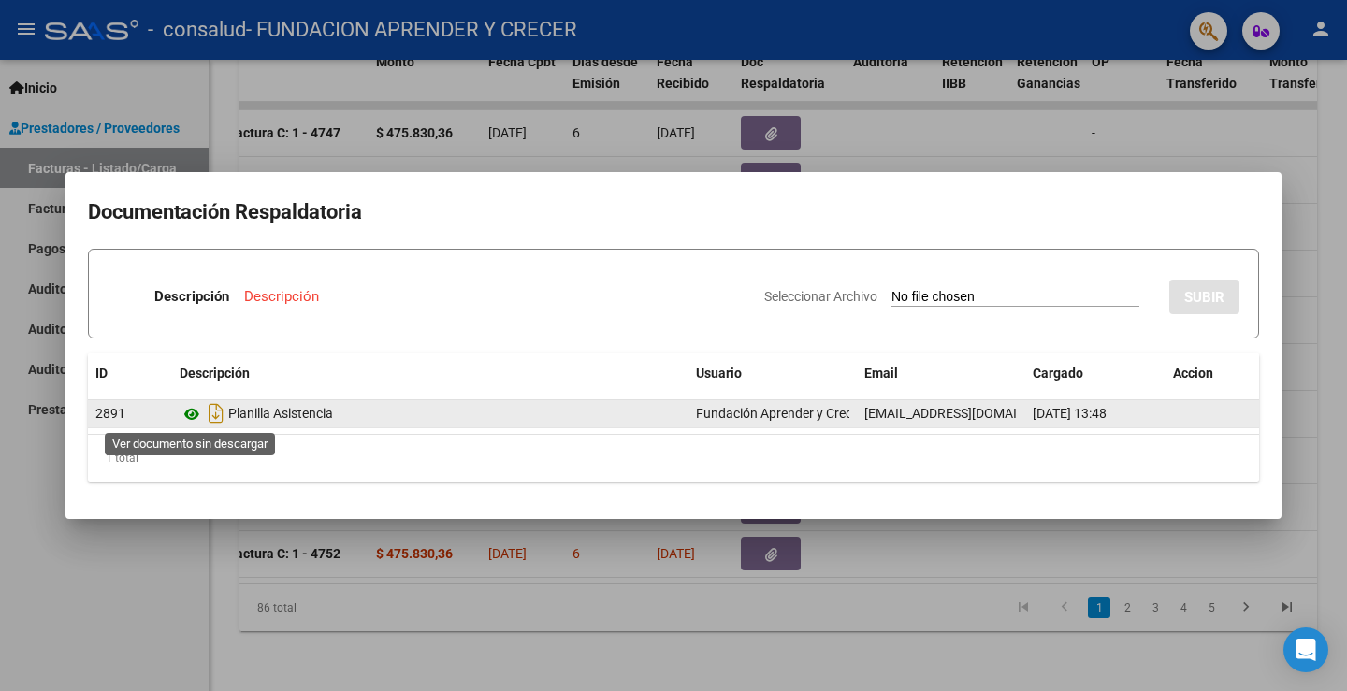
click at [185, 406] on icon at bounding box center [192, 414] width 24 height 22
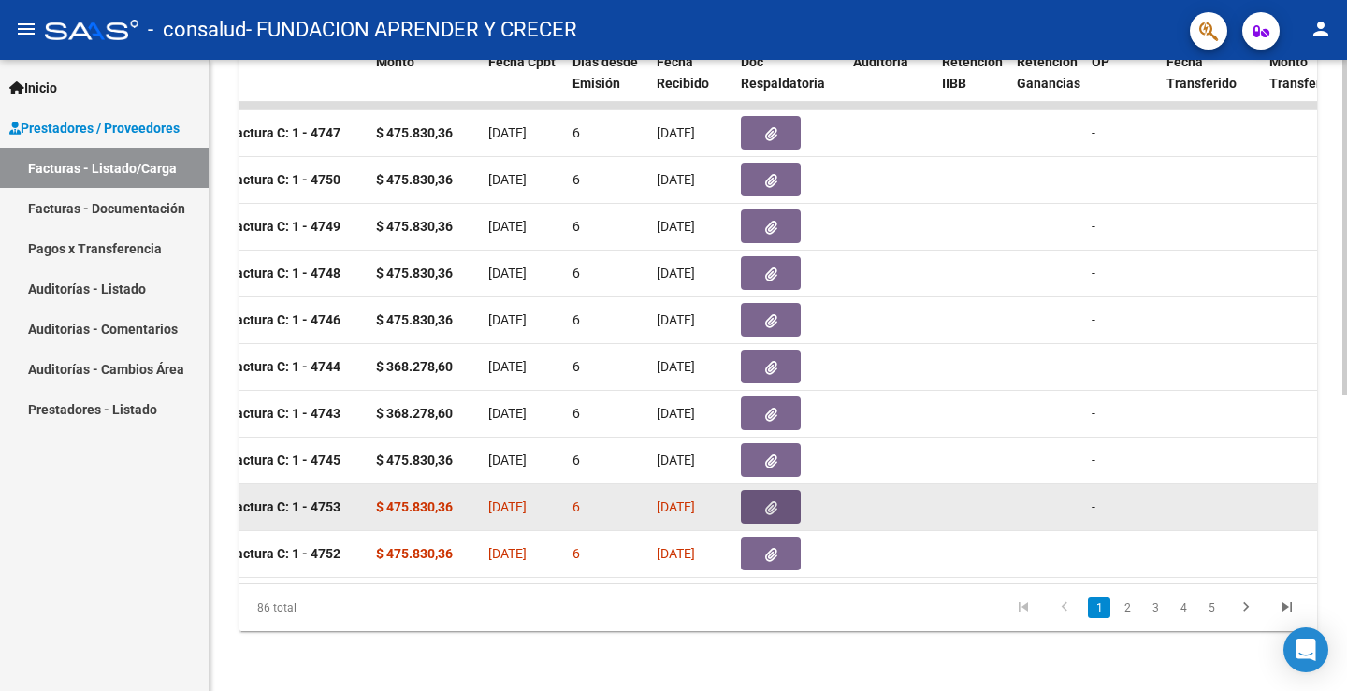
click at [770, 501] on icon "button" at bounding box center [771, 508] width 12 height 14
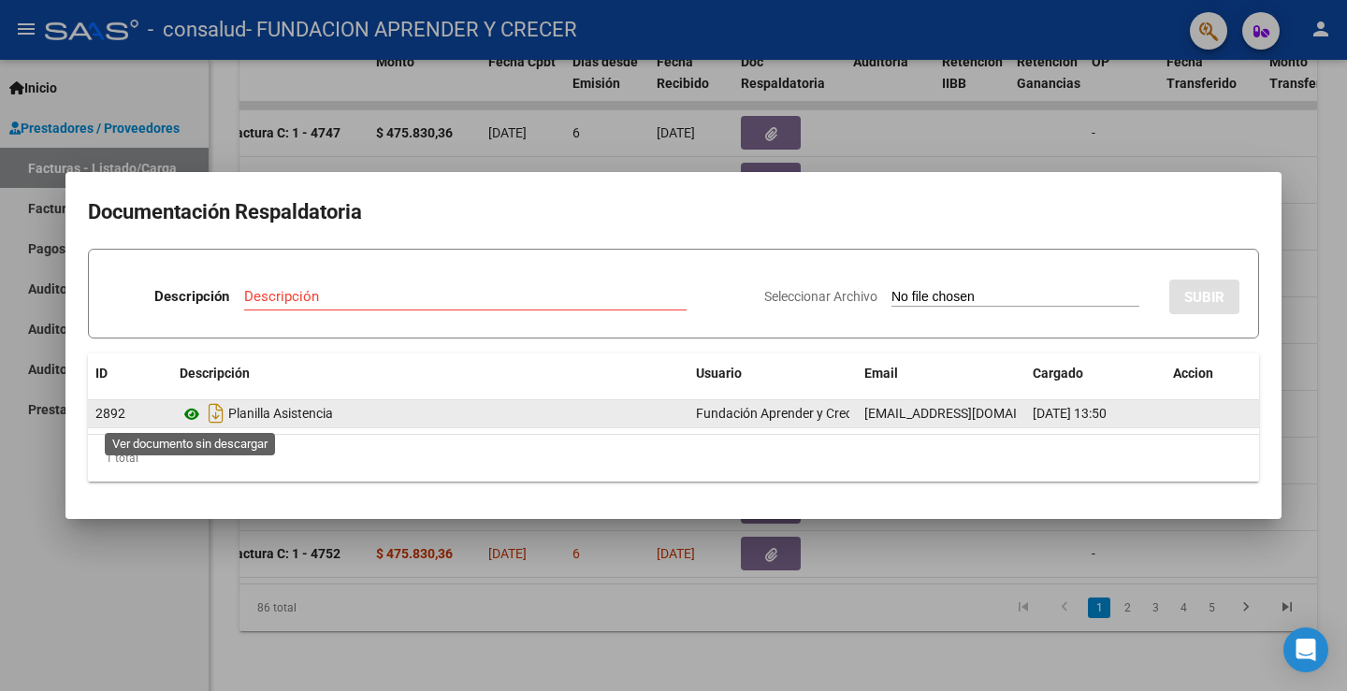
click at [191, 411] on icon at bounding box center [192, 414] width 24 height 22
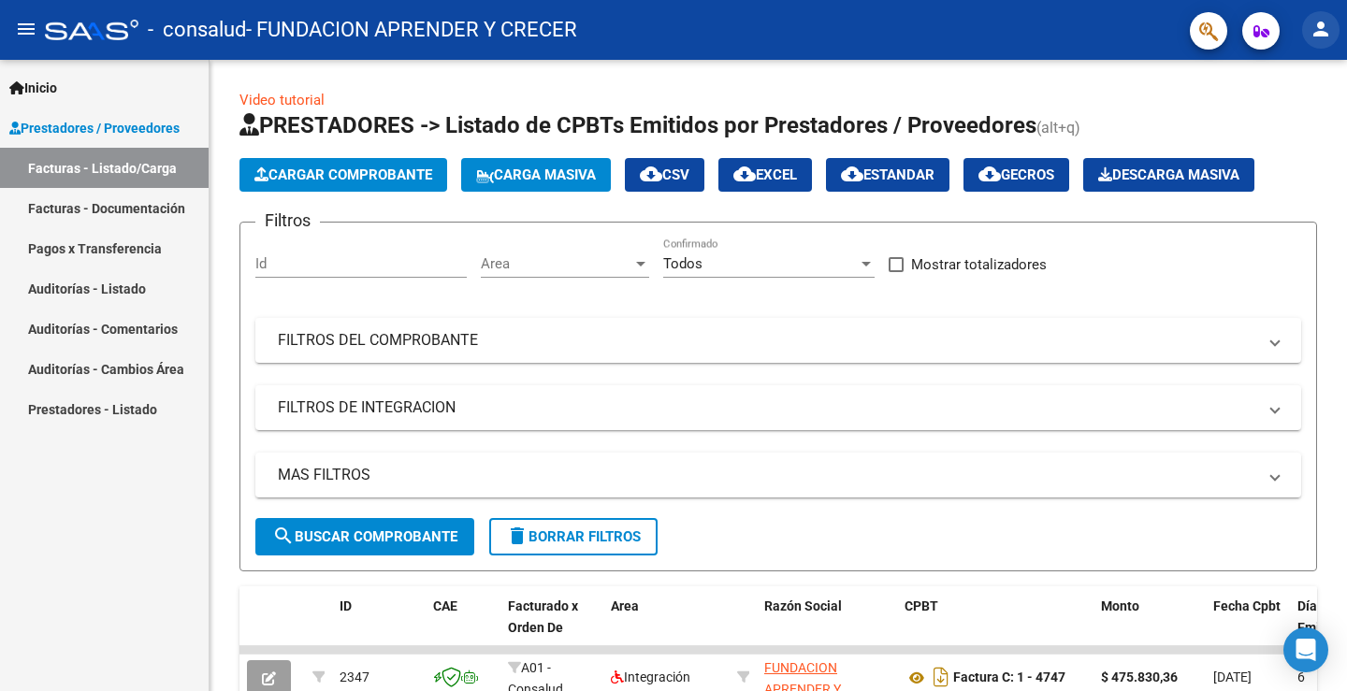
click at [1329, 35] on mat-icon "person" at bounding box center [1320, 29] width 22 height 22
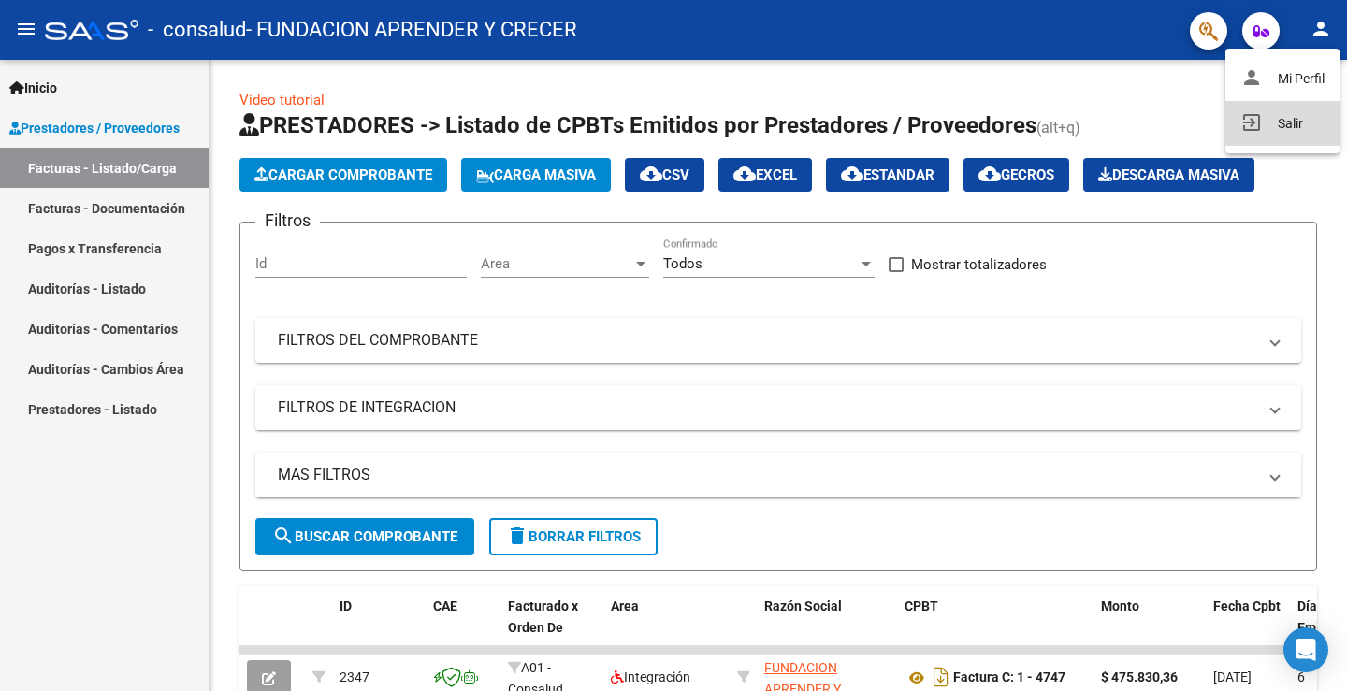
click at [1265, 122] on button "exit_to_app Salir" at bounding box center [1282, 123] width 114 height 45
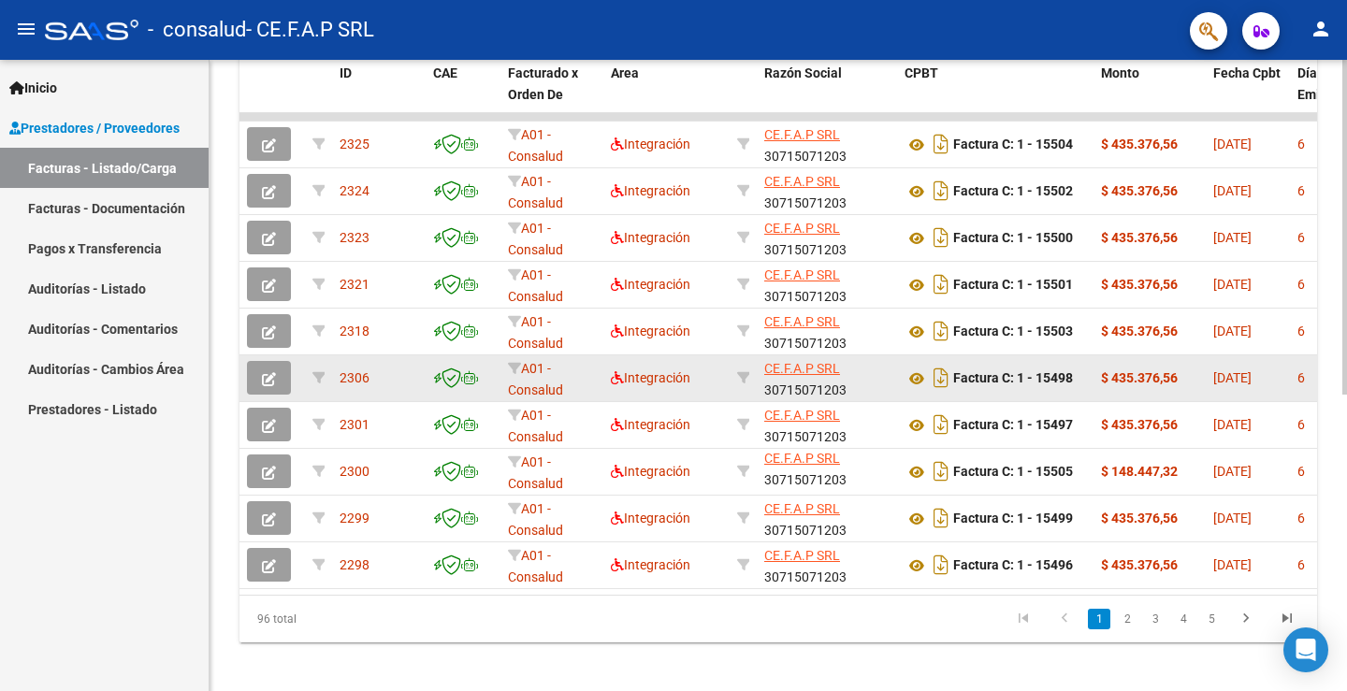
scroll to position [558, 0]
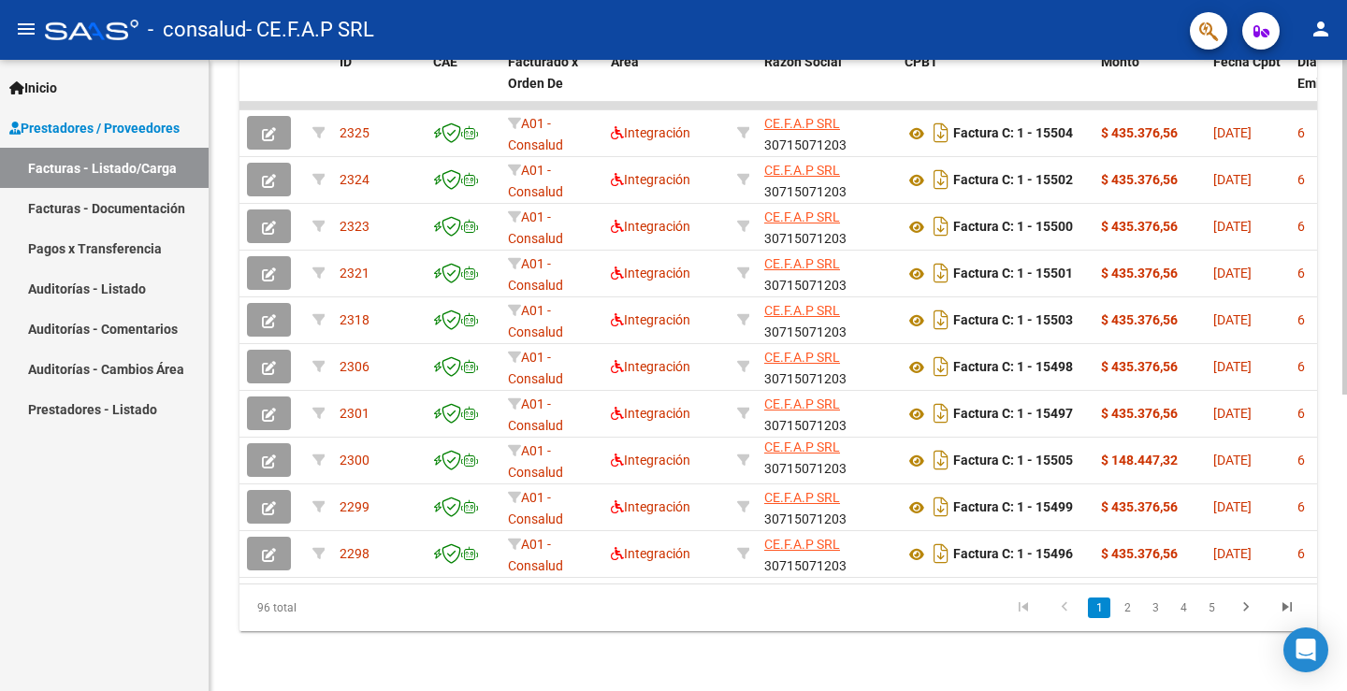
drag, startPoint x: 484, startPoint y: 584, endPoint x: 676, endPoint y: 591, distance: 191.8
click at [676, 591] on div "96 total 1 2 3 4 5" at bounding box center [777, 607] width 1077 height 47
click at [1132, 608] on link "2" at bounding box center [1127, 608] width 22 height 21
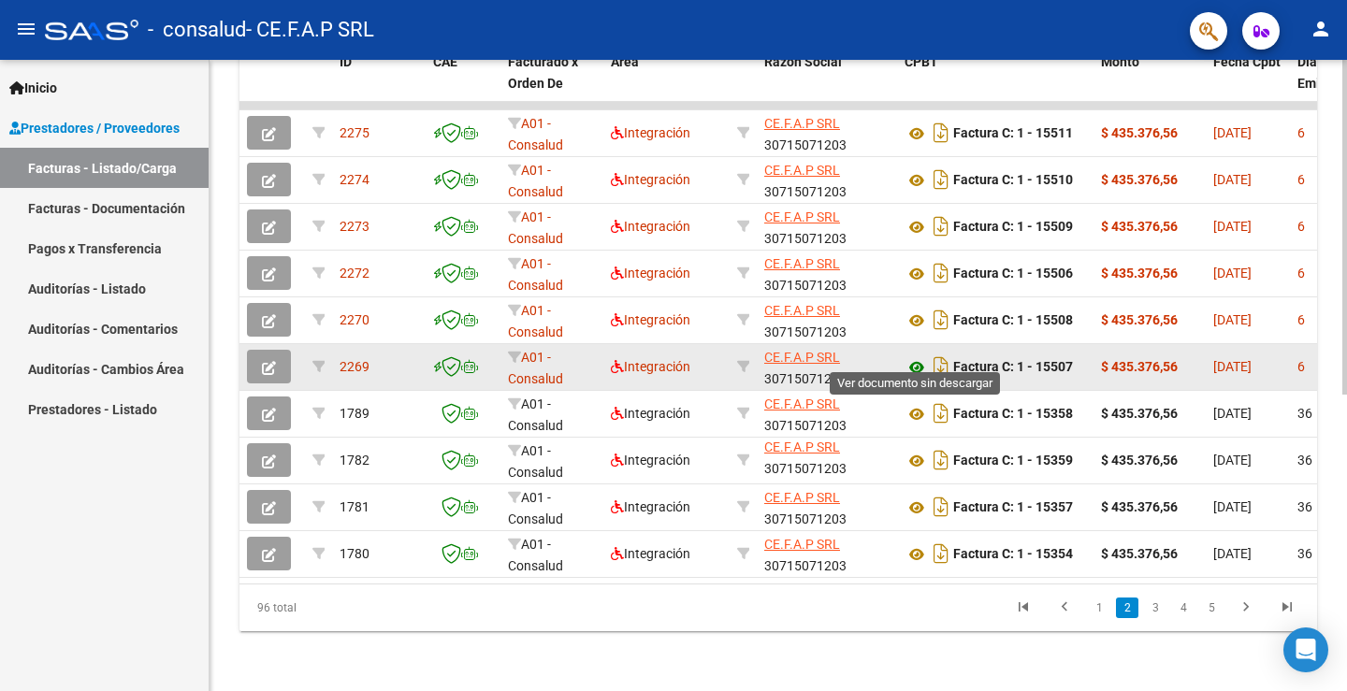
click at [918, 356] on icon at bounding box center [916, 367] width 24 height 22
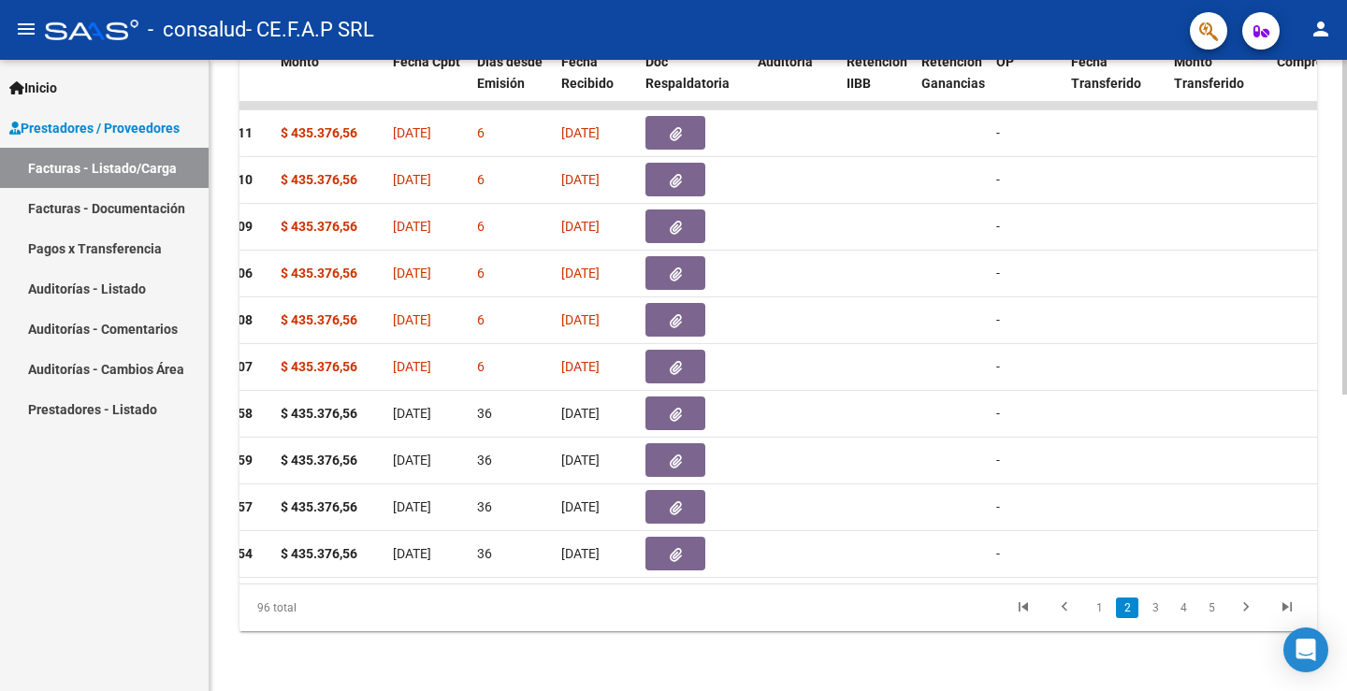
scroll to position [0, 834]
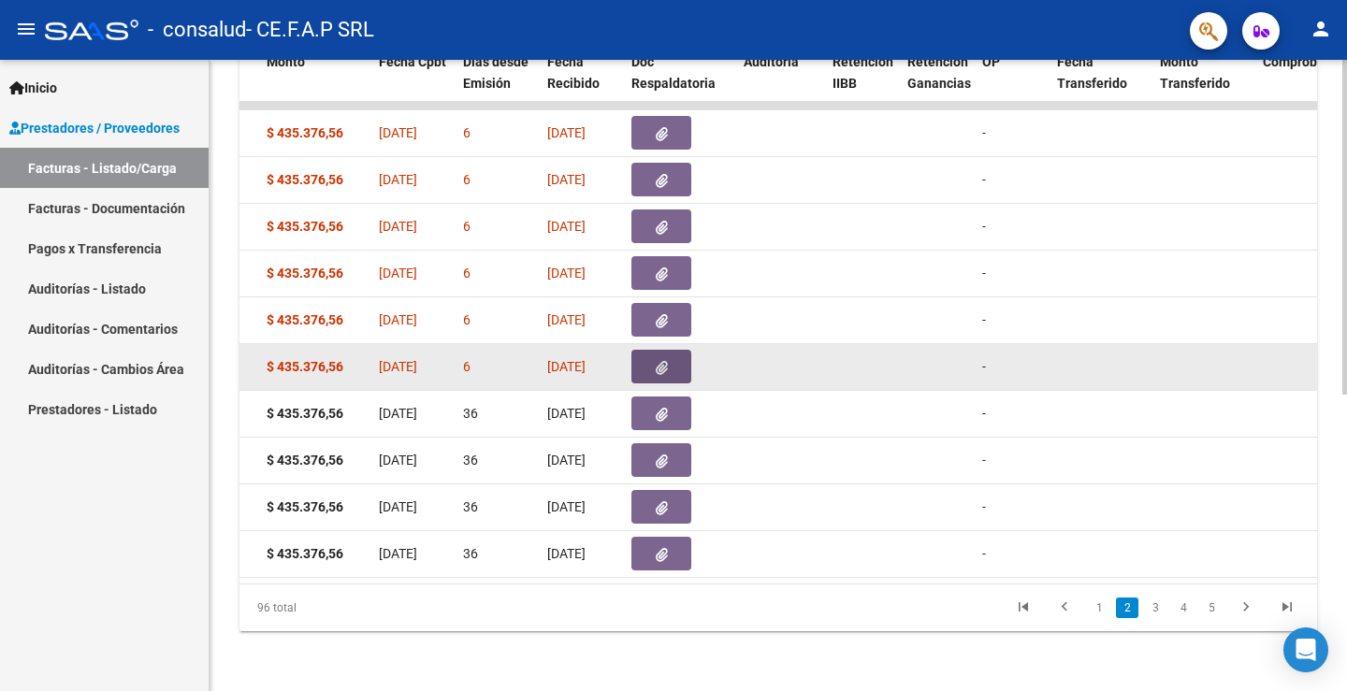
click at [662, 361] on icon "button" at bounding box center [661, 368] width 12 height 14
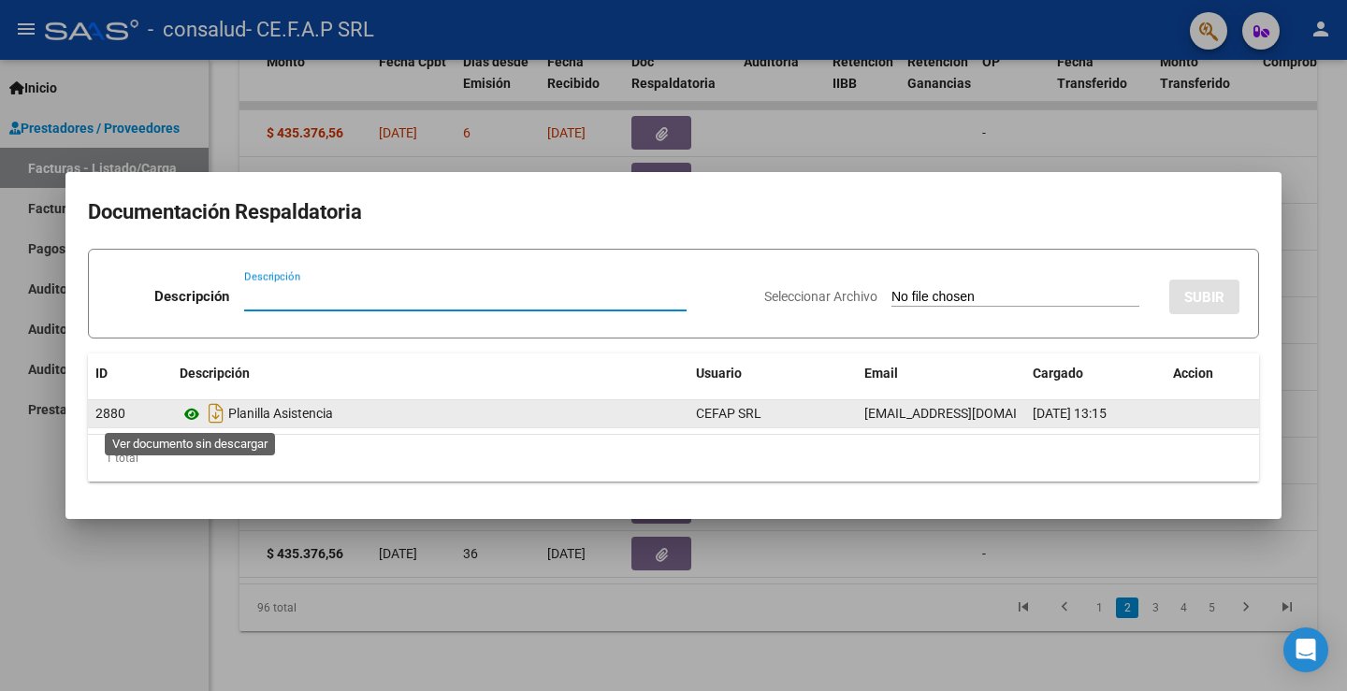
click at [190, 414] on icon at bounding box center [192, 414] width 24 height 22
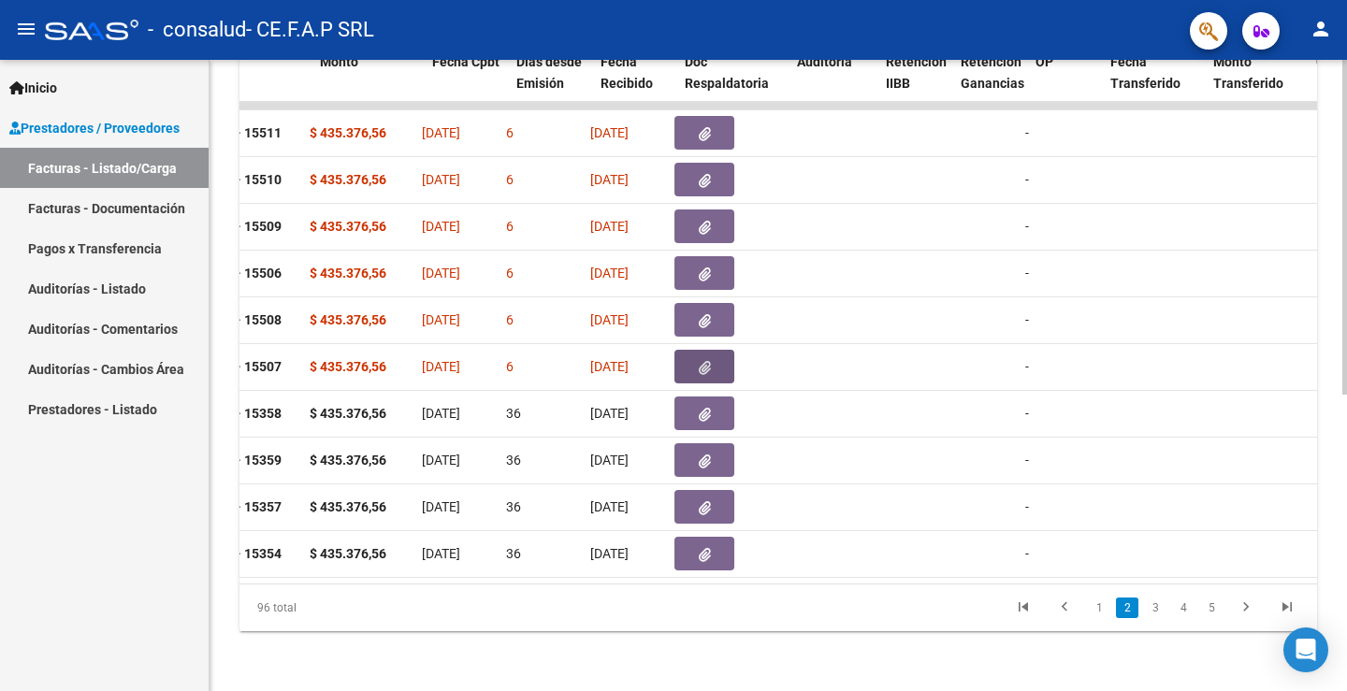
scroll to position [0, 739]
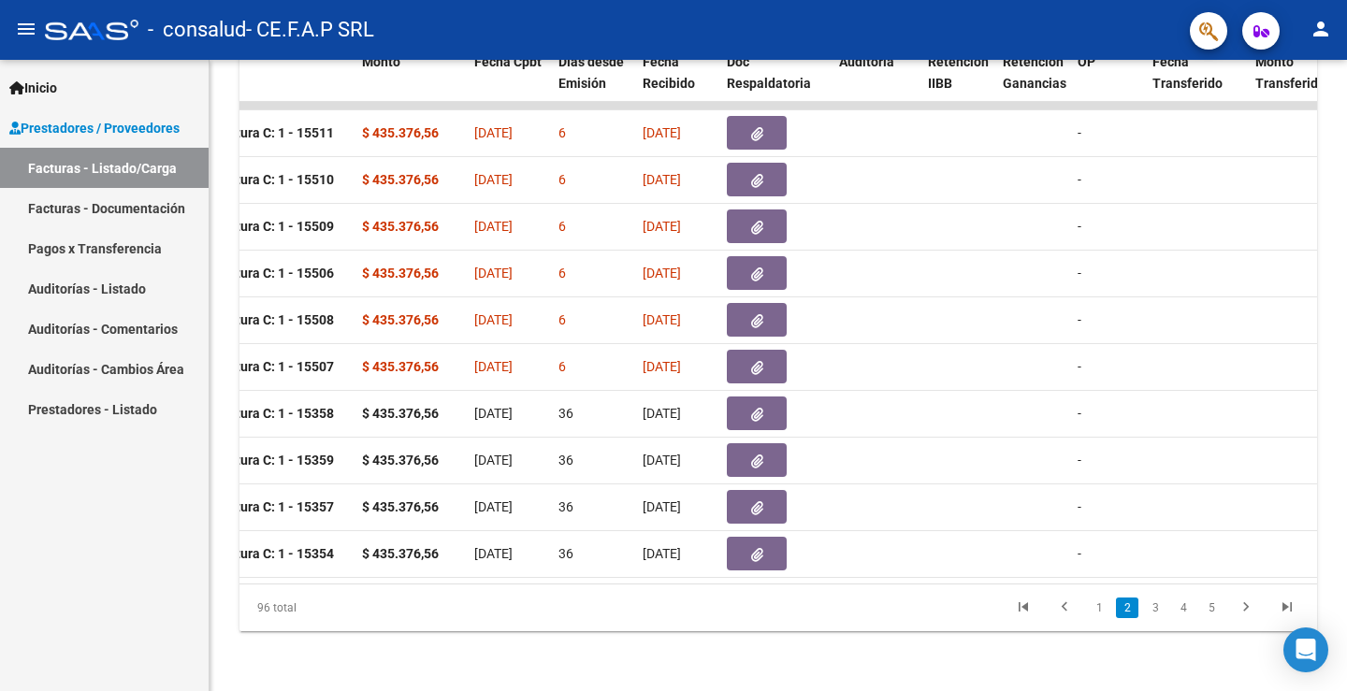
drag, startPoint x: 550, startPoint y: 595, endPoint x: 400, endPoint y: 602, distance: 149.8
click at [400, 602] on div "96 total 1 2 3 4 5" at bounding box center [777, 607] width 1077 height 47
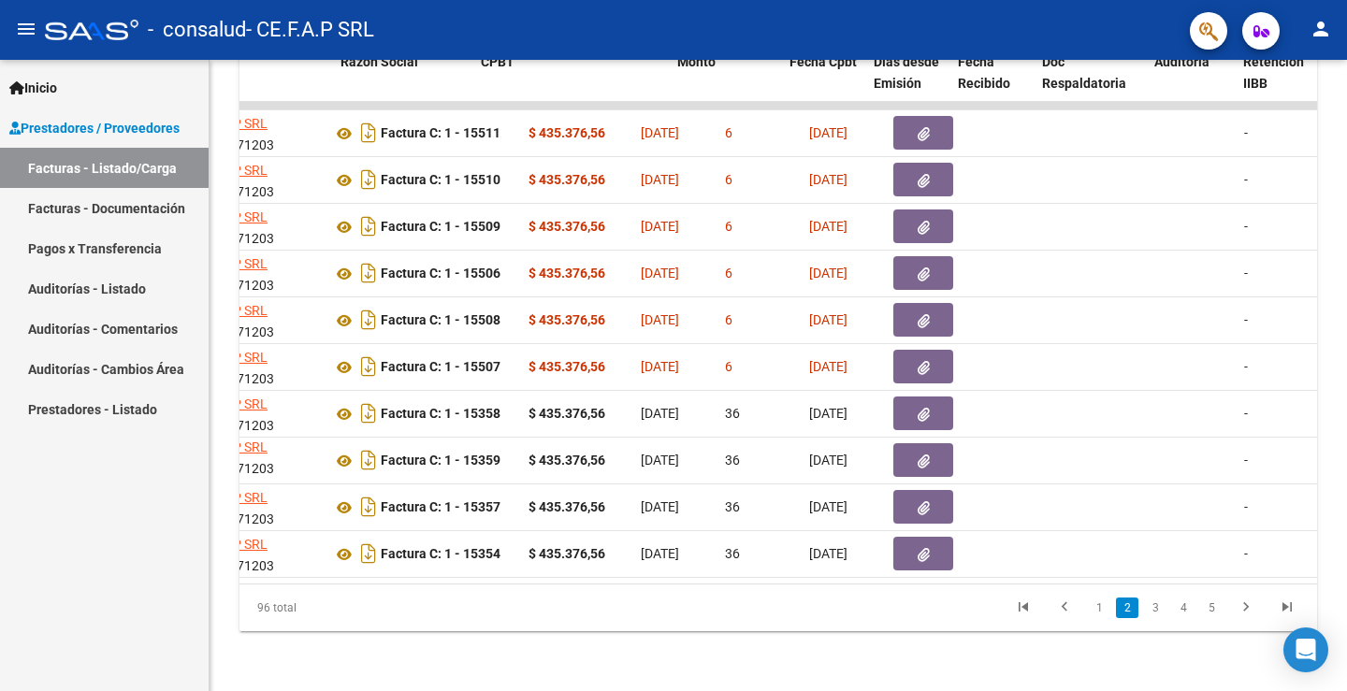
scroll to position [0, 251]
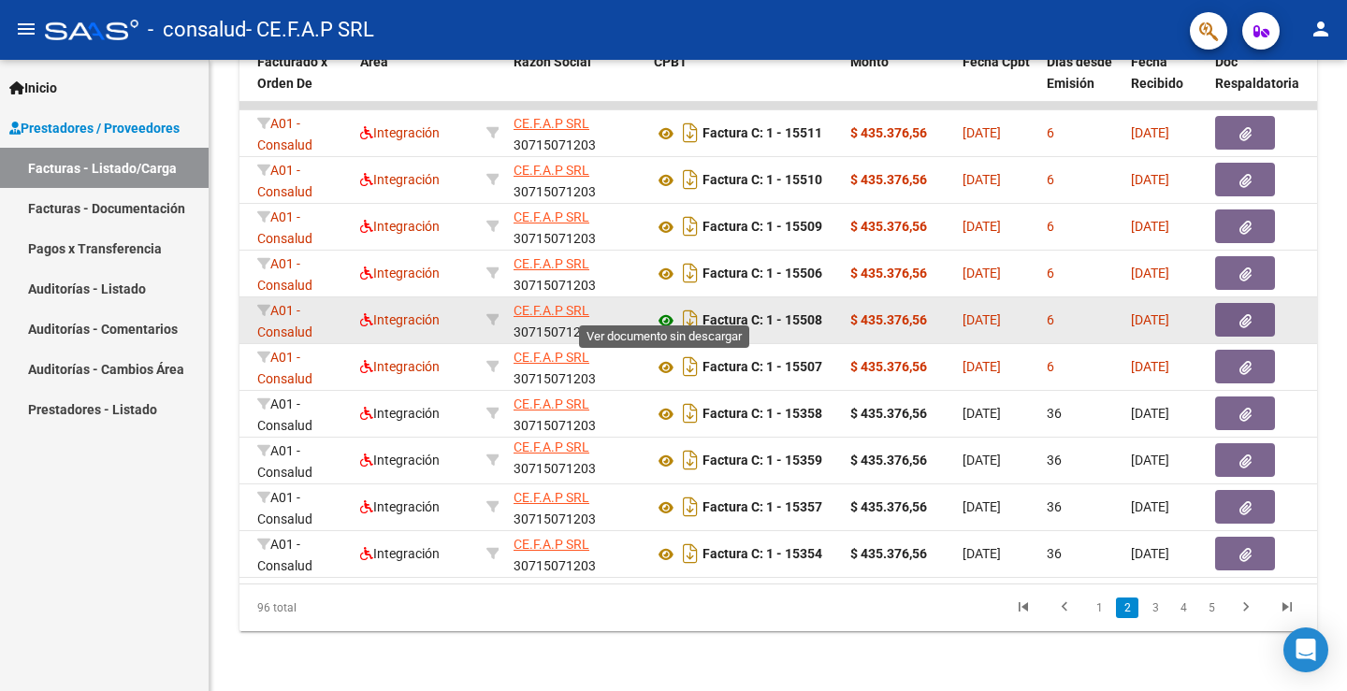
click at [663, 310] on icon at bounding box center [666, 321] width 24 height 22
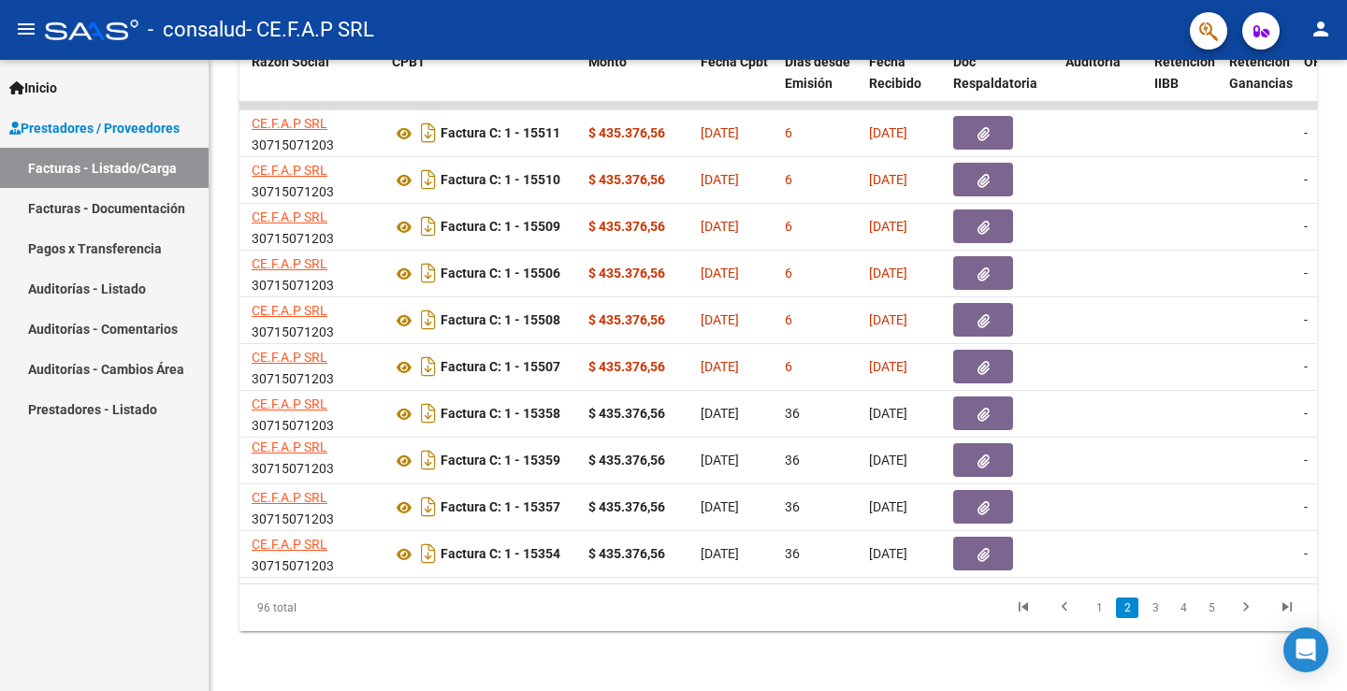
scroll to position [0, 558]
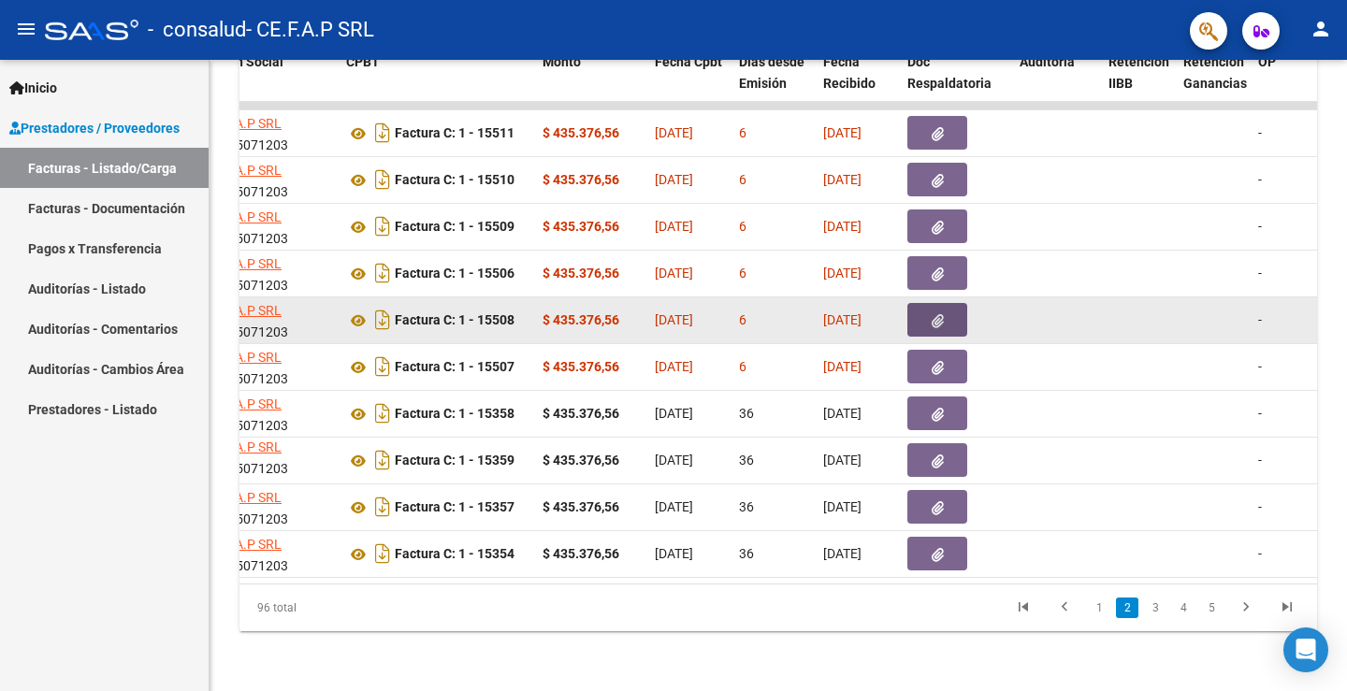
click at [928, 303] on button "button" at bounding box center [937, 320] width 60 height 34
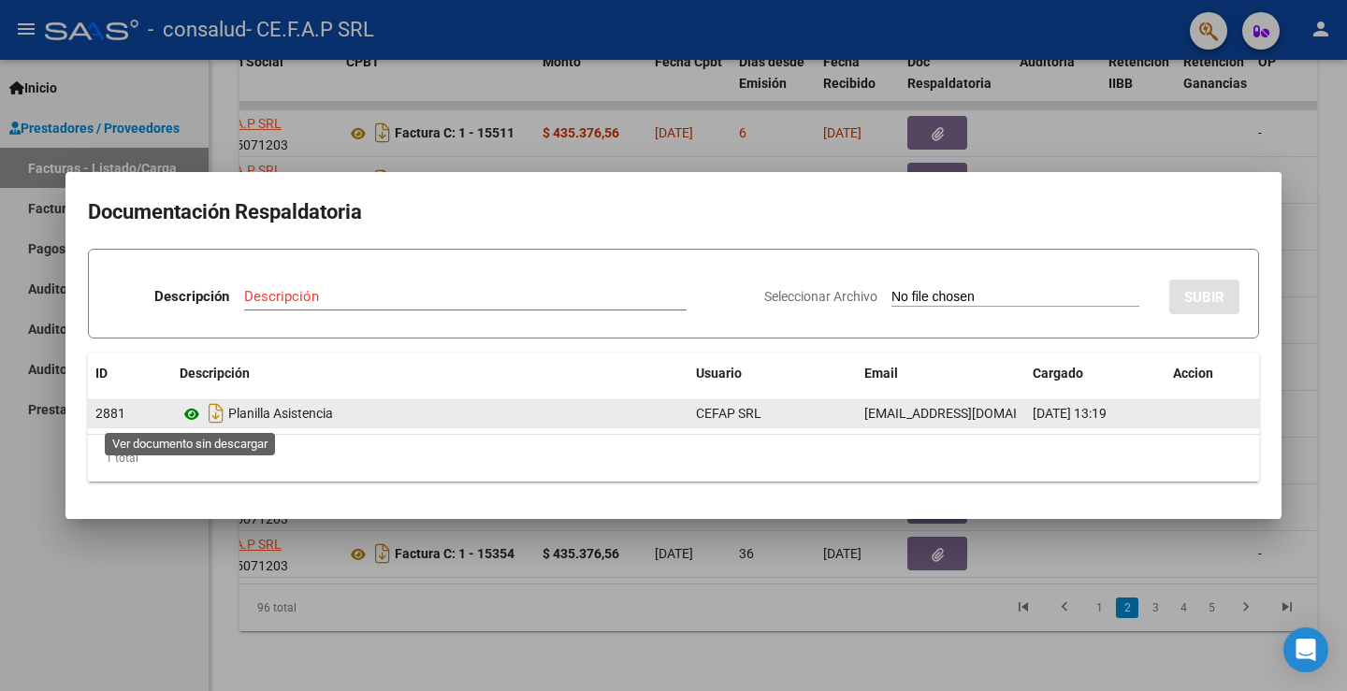
click at [194, 411] on icon at bounding box center [192, 414] width 24 height 22
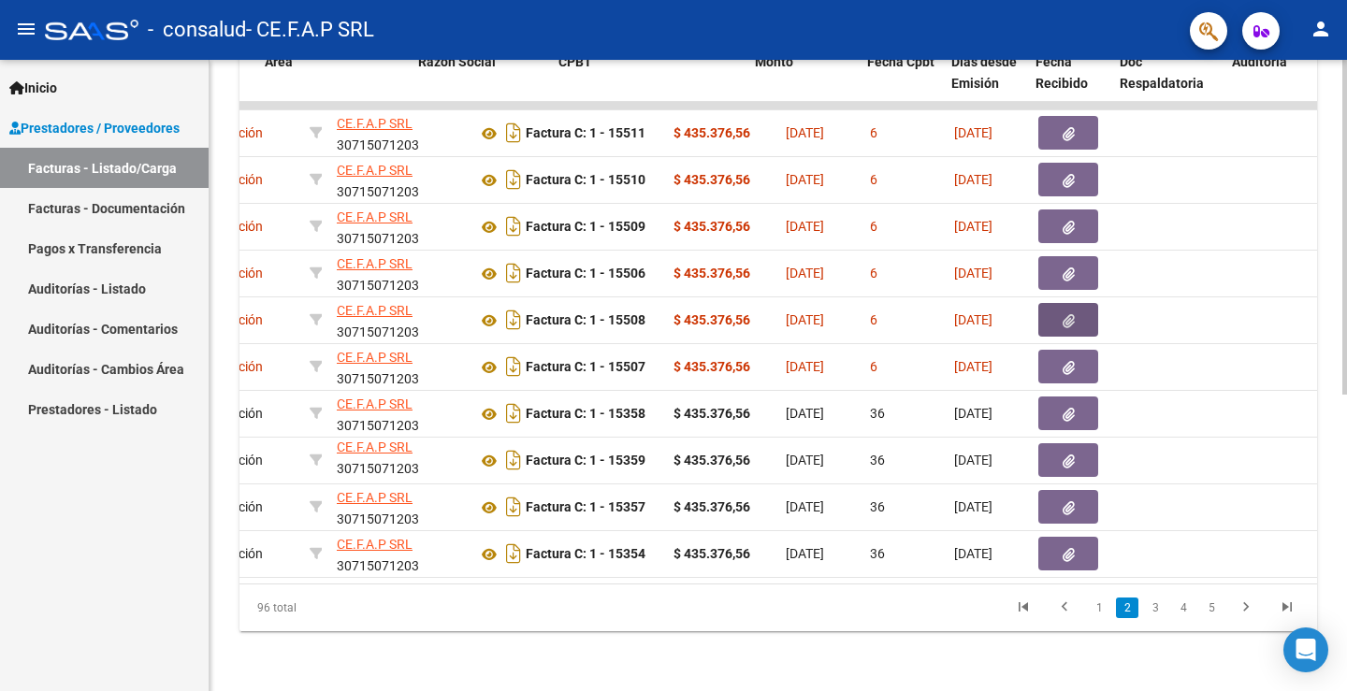
scroll to position [0, 286]
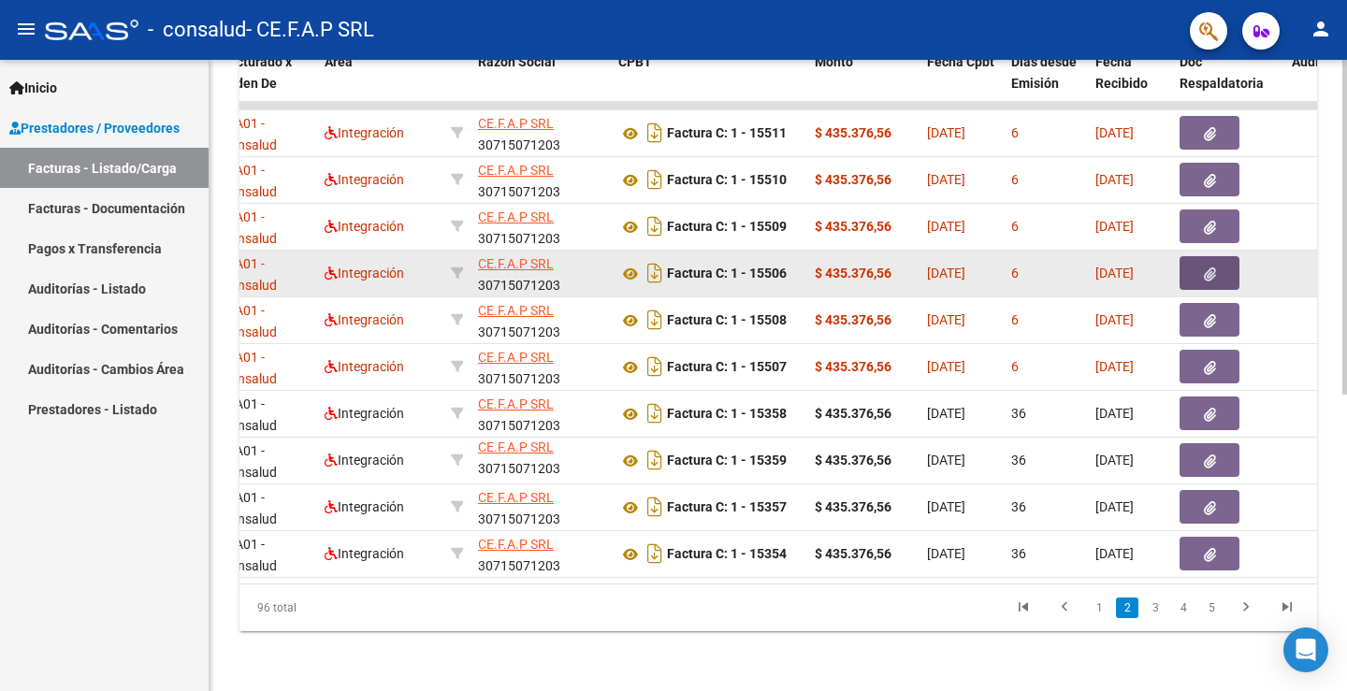
click at [1187, 257] on button "button" at bounding box center [1209, 273] width 60 height 34
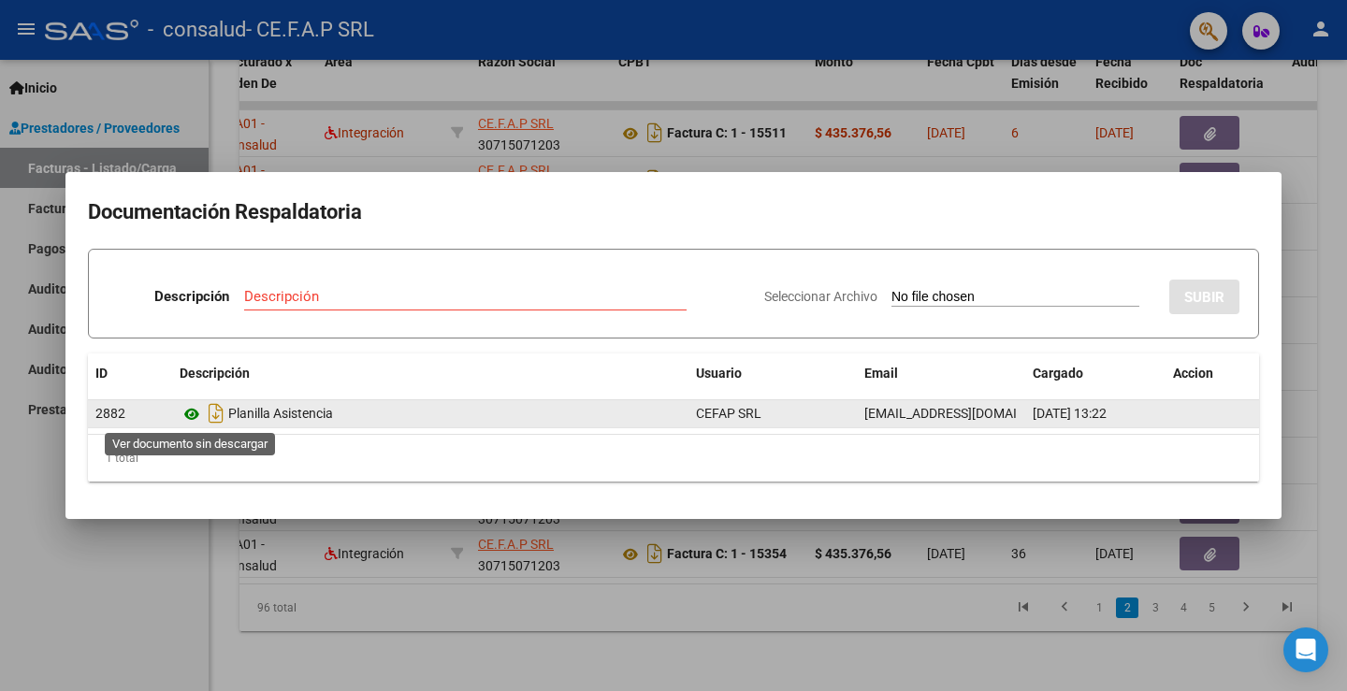
click at [189, 419] on icon at bounding box center [192, 414] width 24 height 22
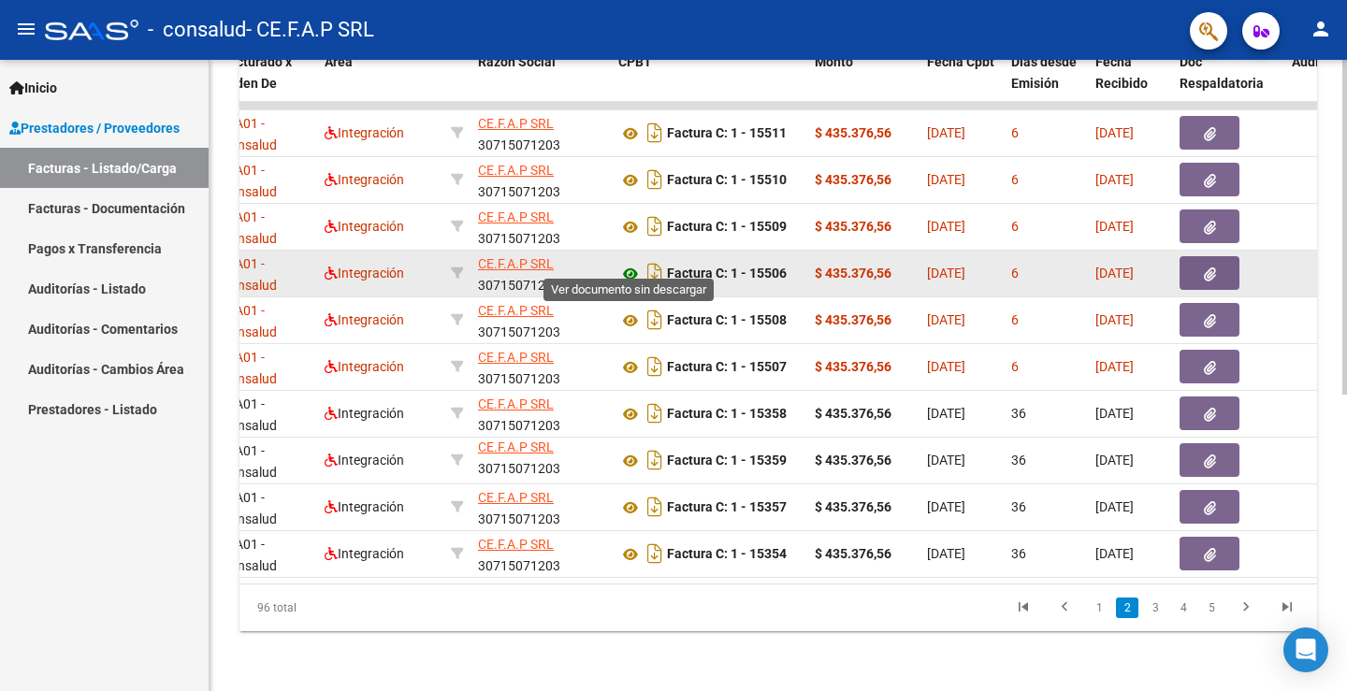
click at [636, 263] on icon at bounding box center [630, 274] width 24 height 22
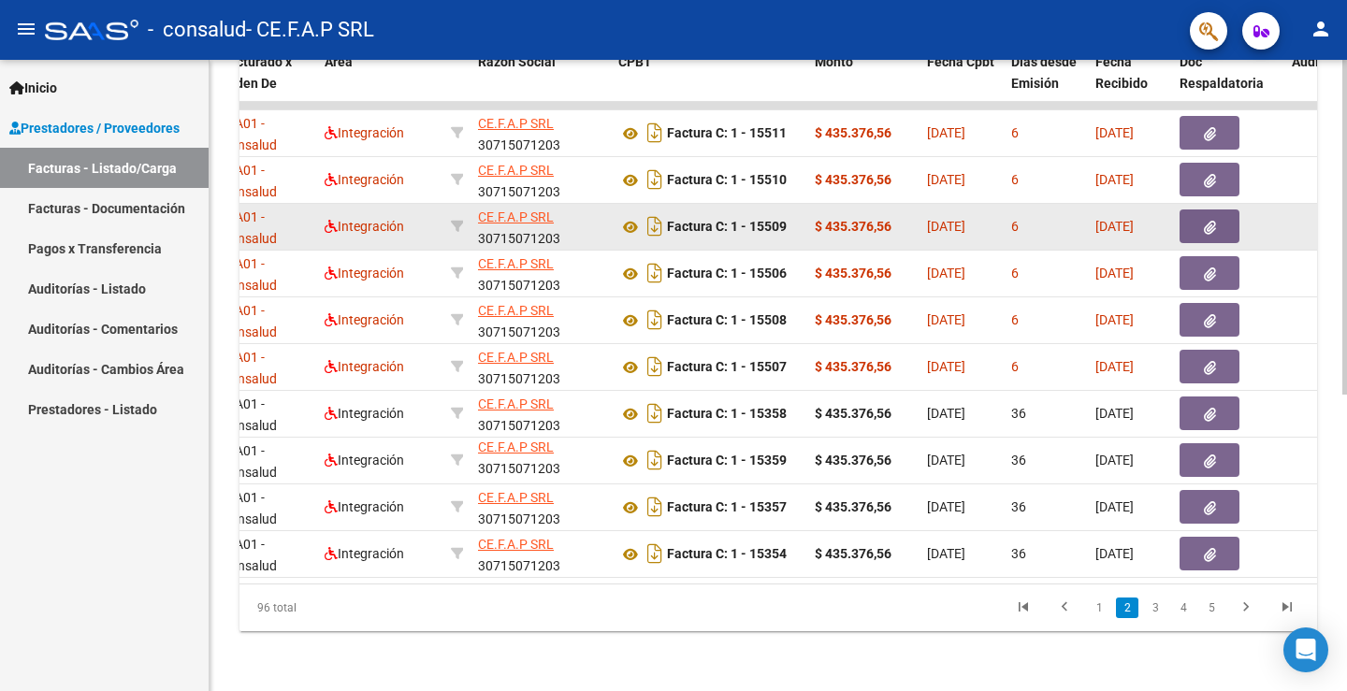
click at [1195, 209] on button "button" at bounding box center [1209, 226] width 60 height 34
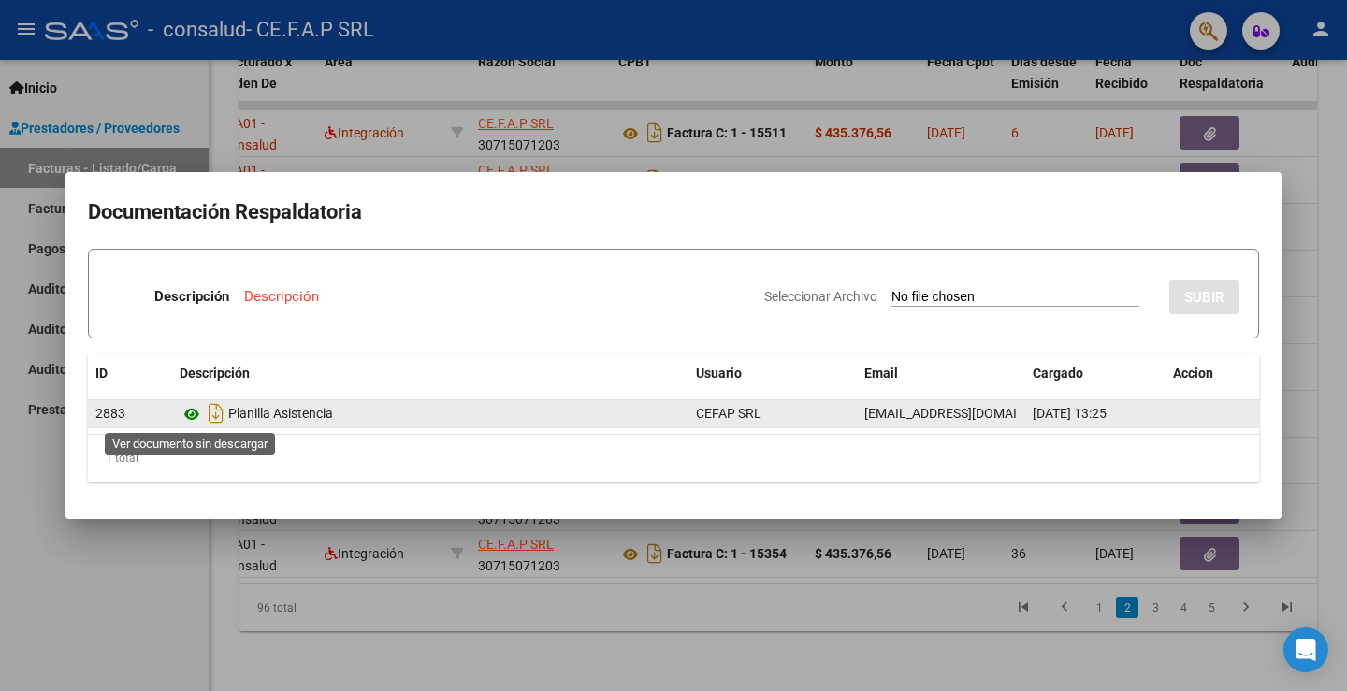
click at [194, 414] on icon at bounding box center [192, 414] width 24 height 22
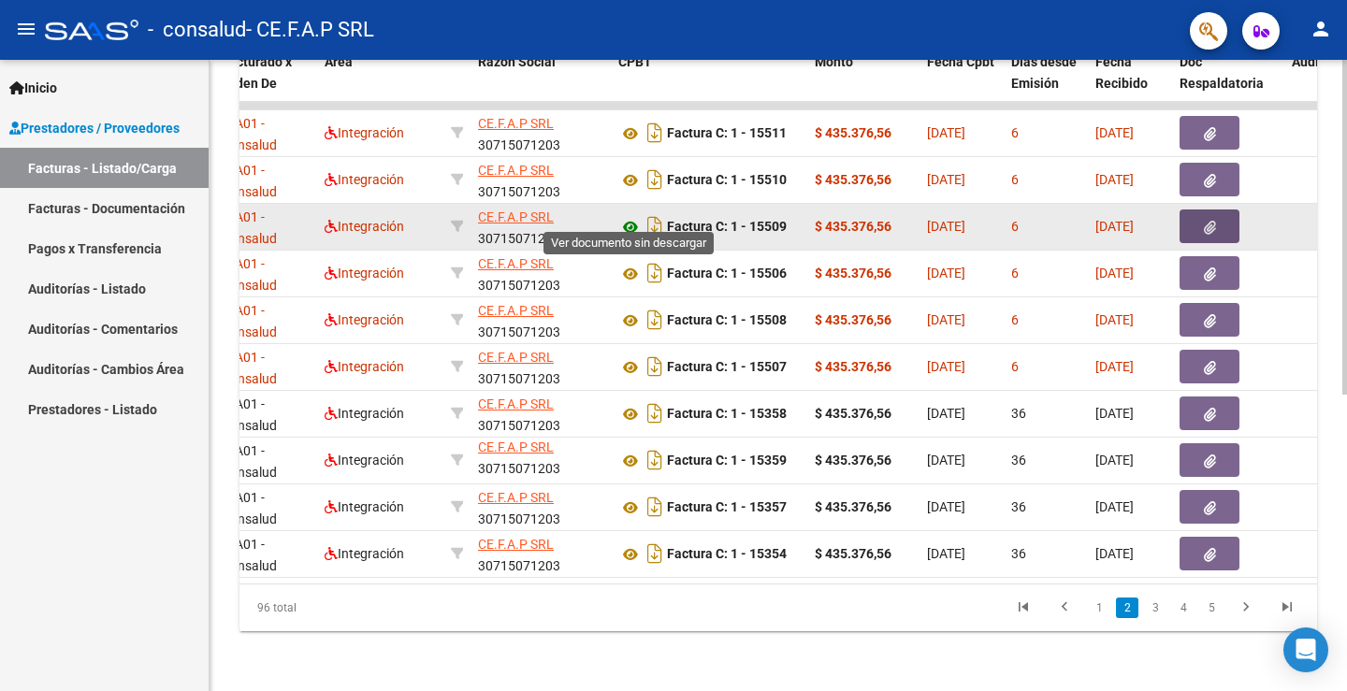
click at [627, 216] on icon at bounding box center [630, 227] width 24 height 22
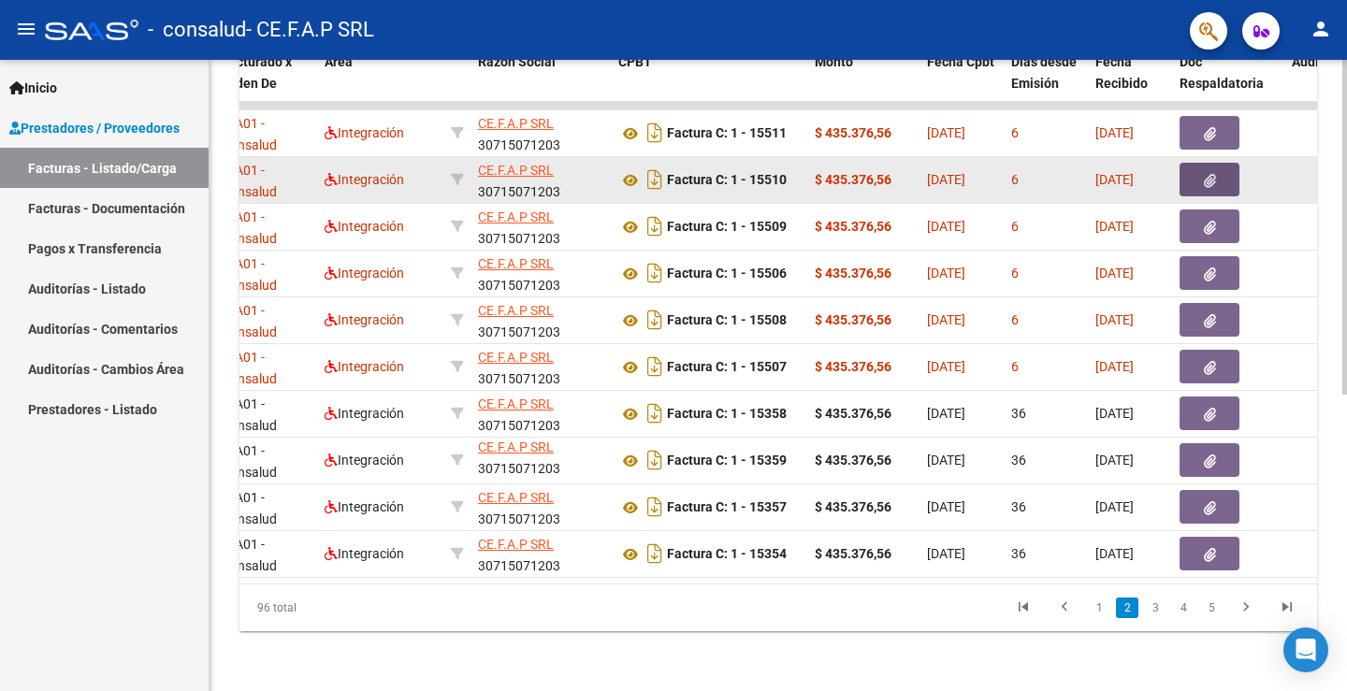
click at [1209, 174] on icon "button" at bounding box center [1209, 181] width 12 height 14
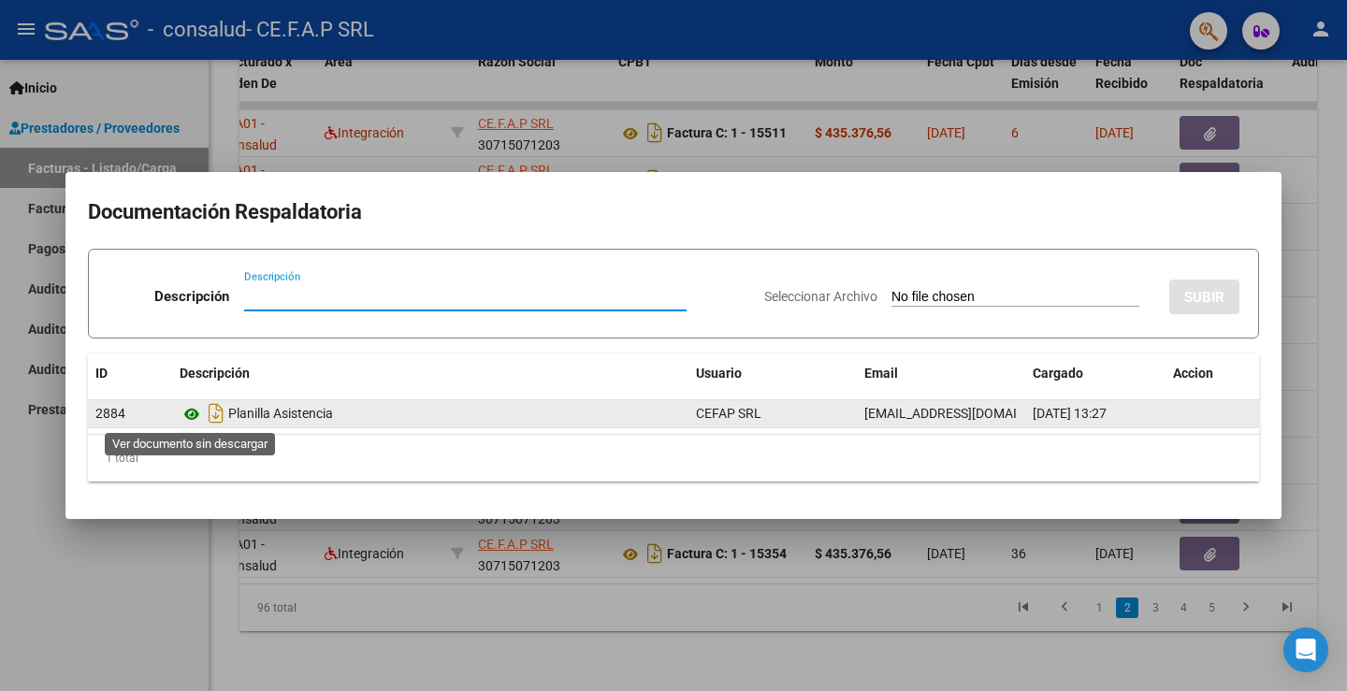
click at [190, 415] on icon at bounding box center [192, 414] width 24 height 22
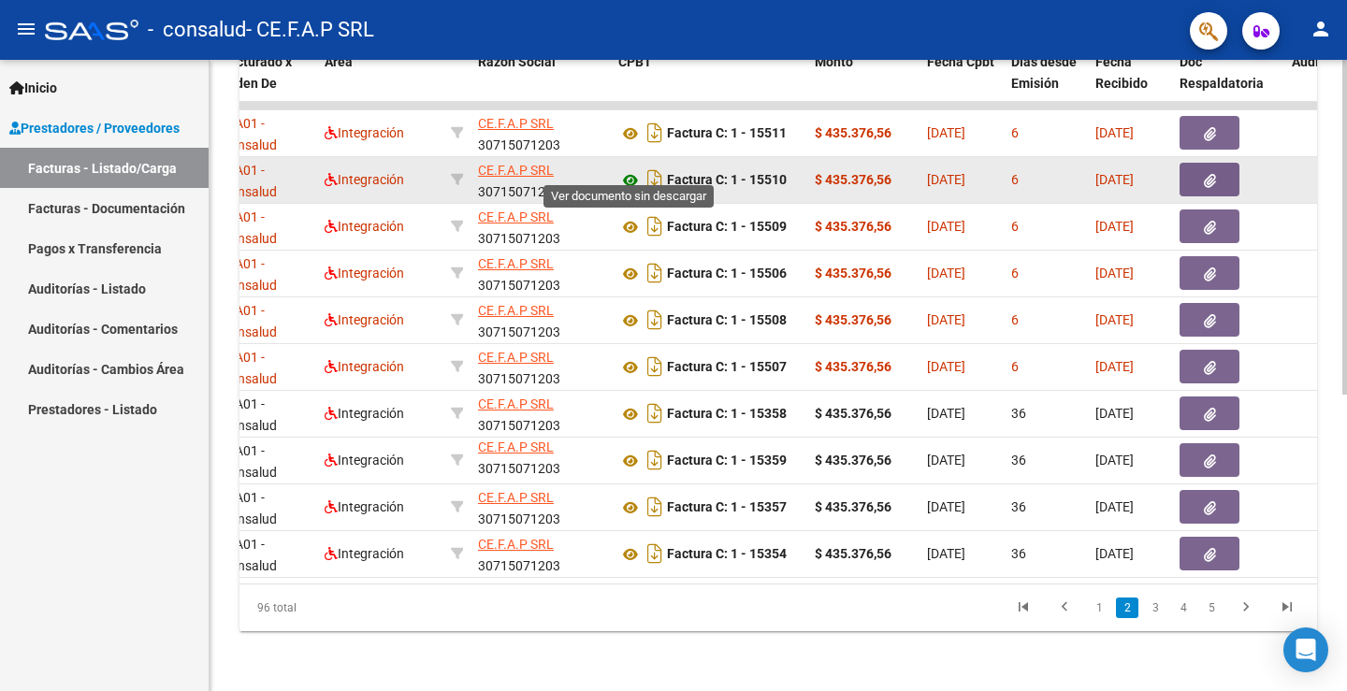
click at [636, 169] on icon at bounding box center [630, 180] width 24 height 22
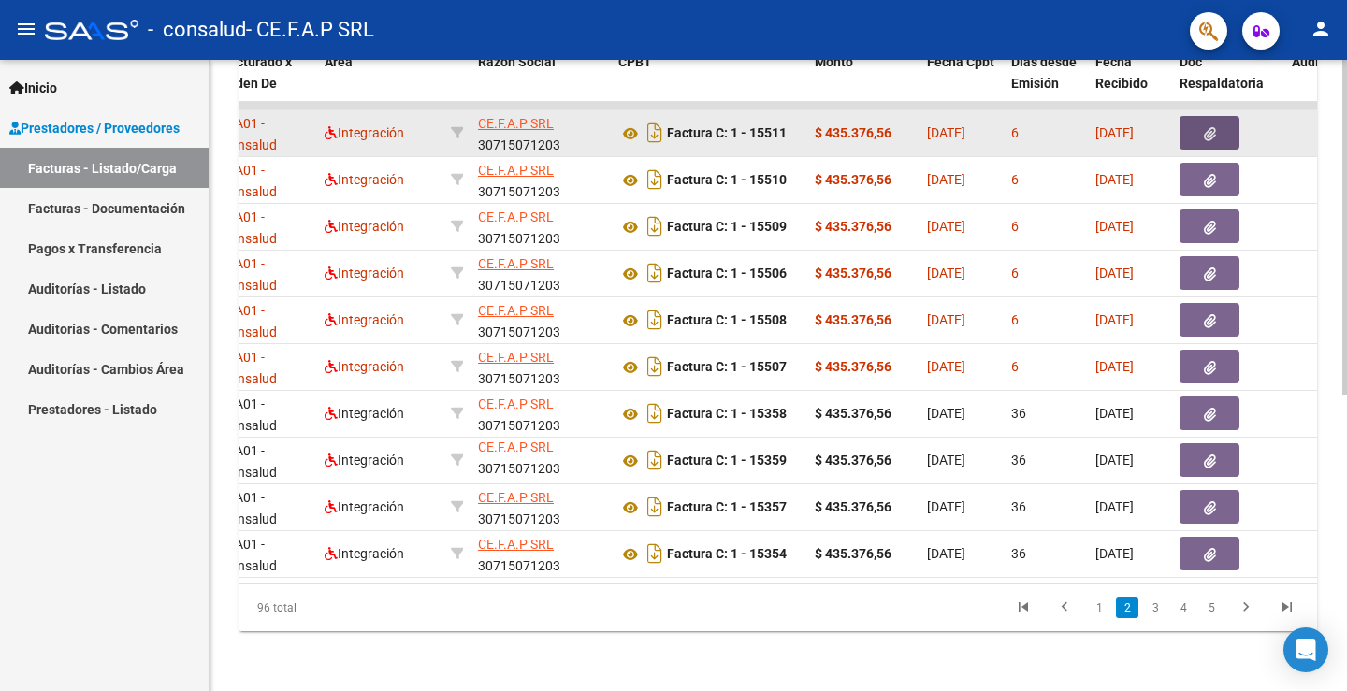
click at [1208, 127] on icon "button" at bounding box center [1209, 134] width 12 height 14
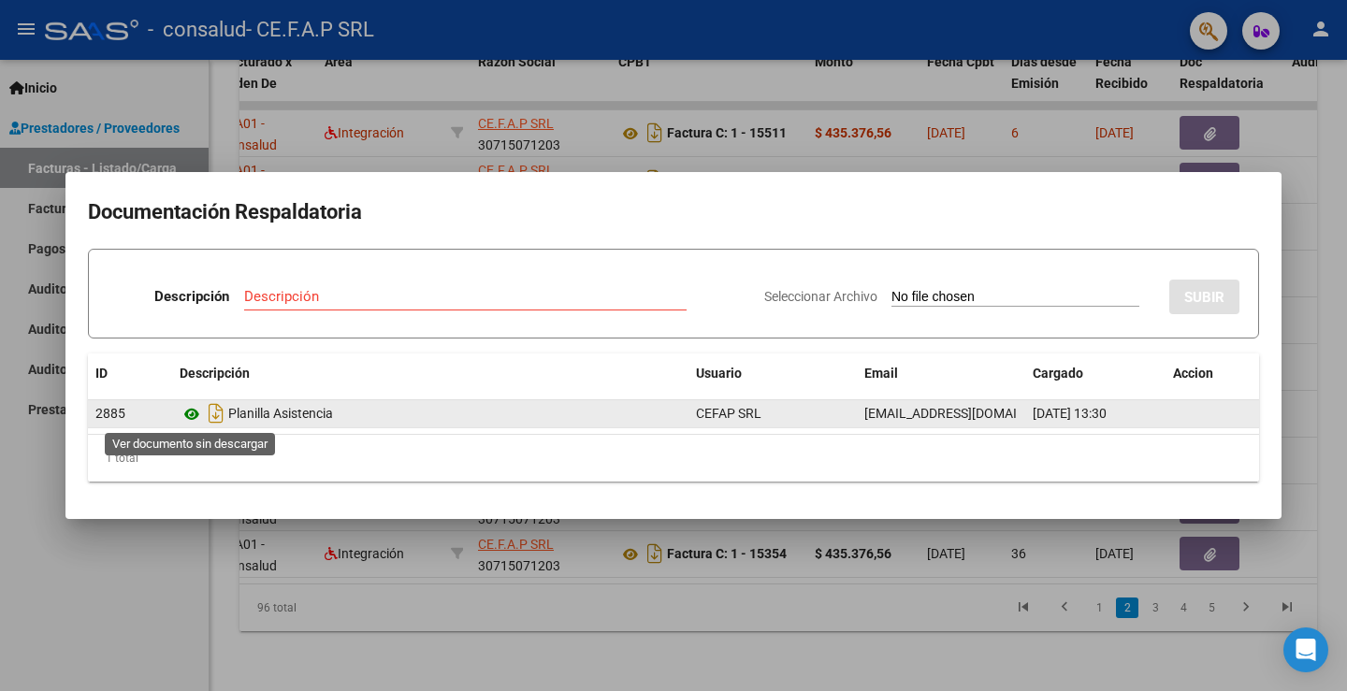
click at [191, 410] on icon at bounding box center [192, 414] width 24 height 22
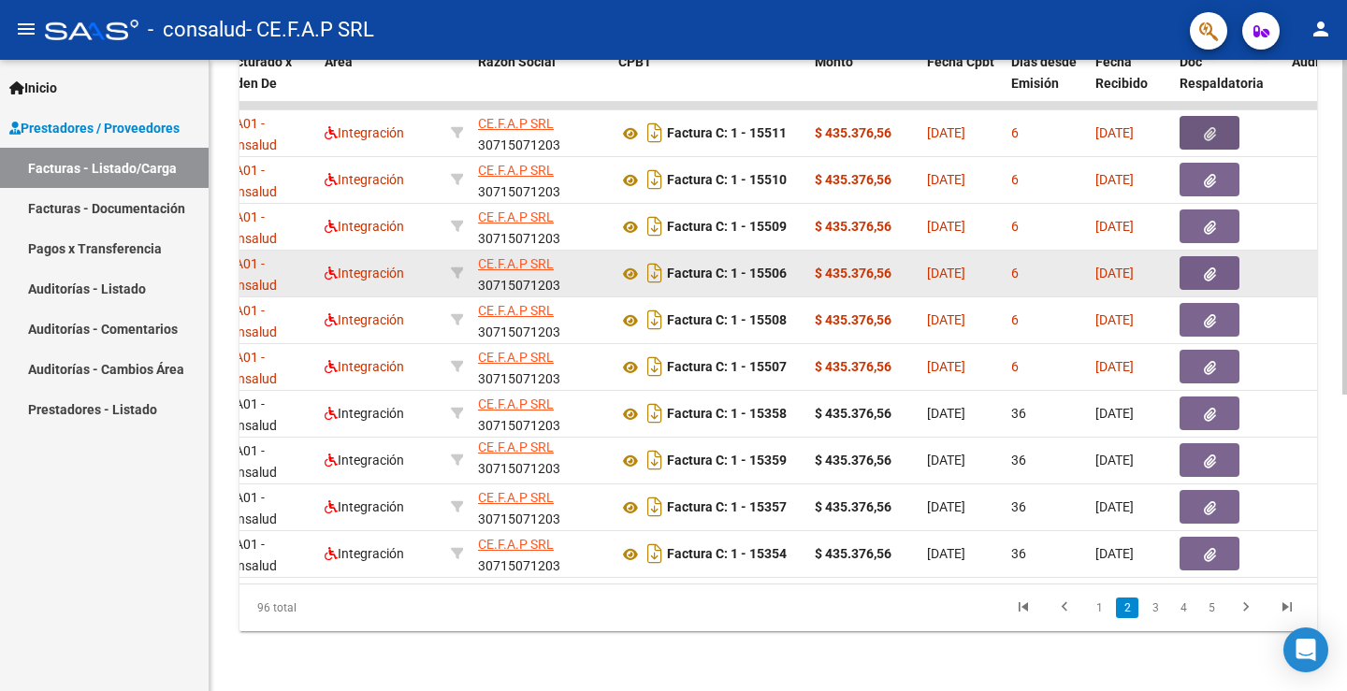
scroll to position [465, 0]
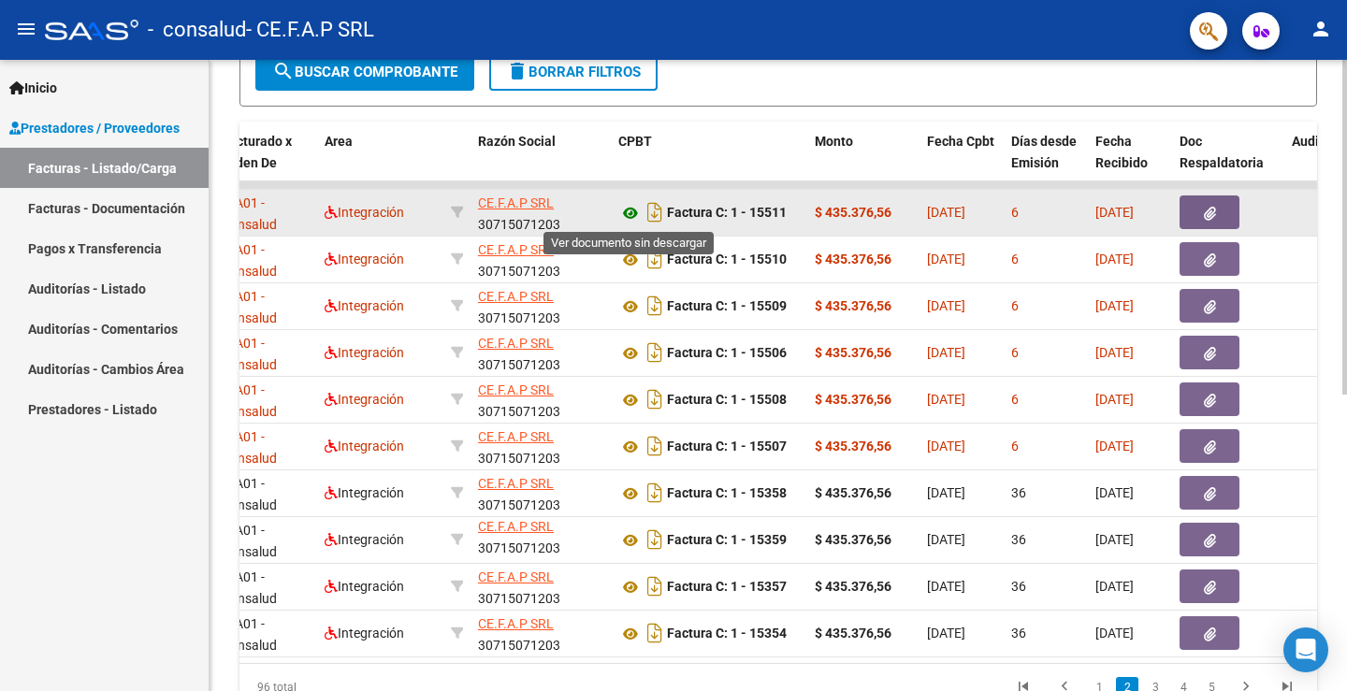
click at [629, 210] on icon at bounding box center [630, 213] width 24 height 22
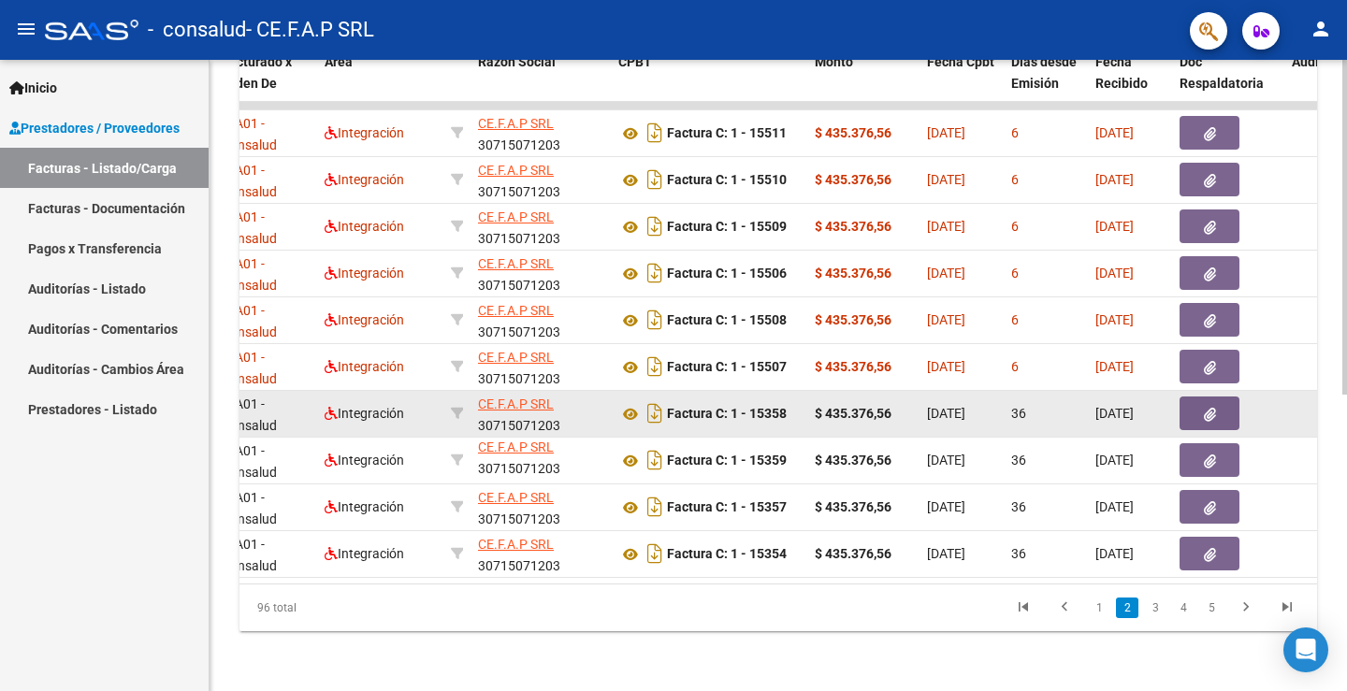
scroll to position [558, 0]
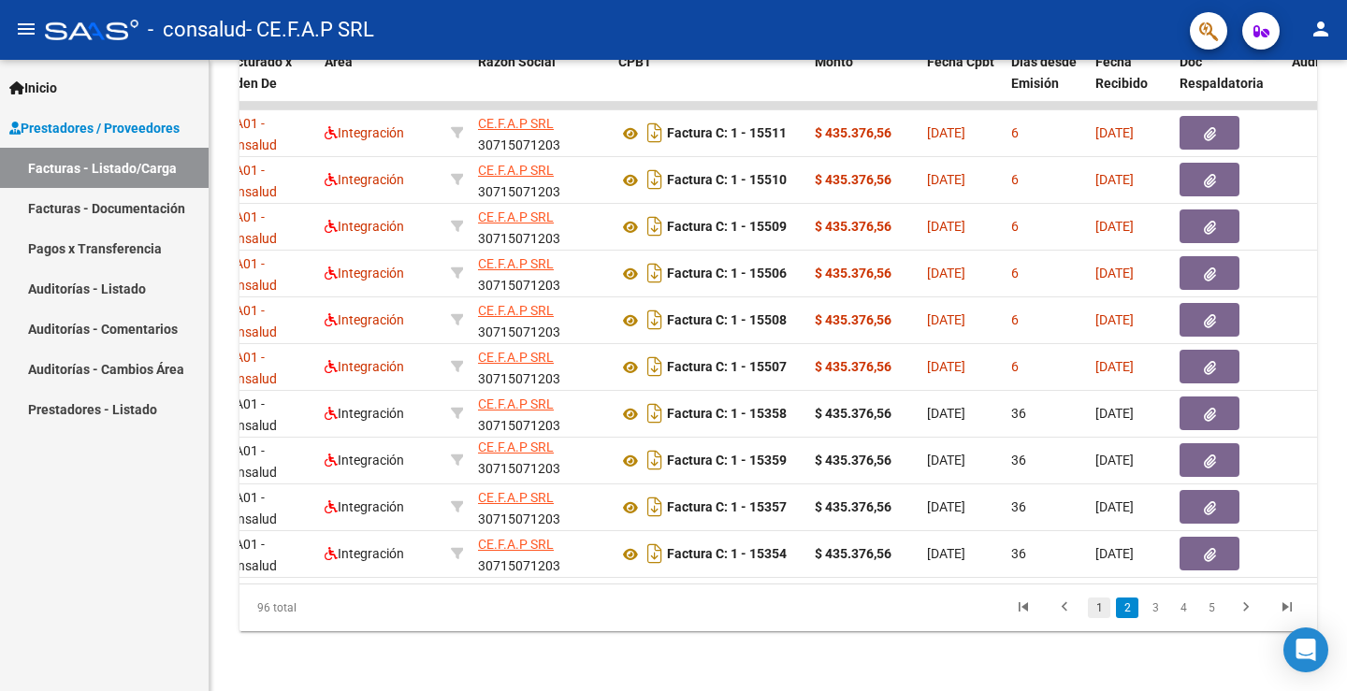
click at [1102, 612] on link "1" at bounding box center [1099, 608] width 22 height 21
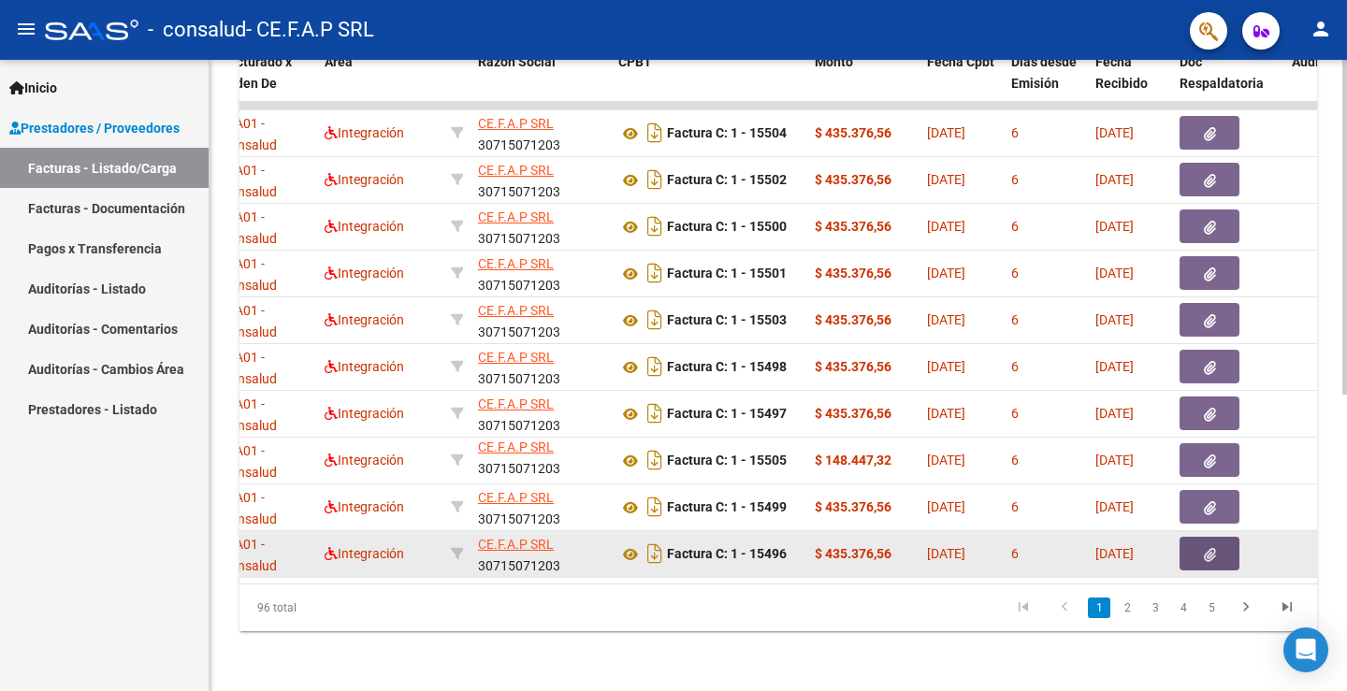
click at [1202, 537] on button "button" at bounding box center [1209, 554] width 60 height 34
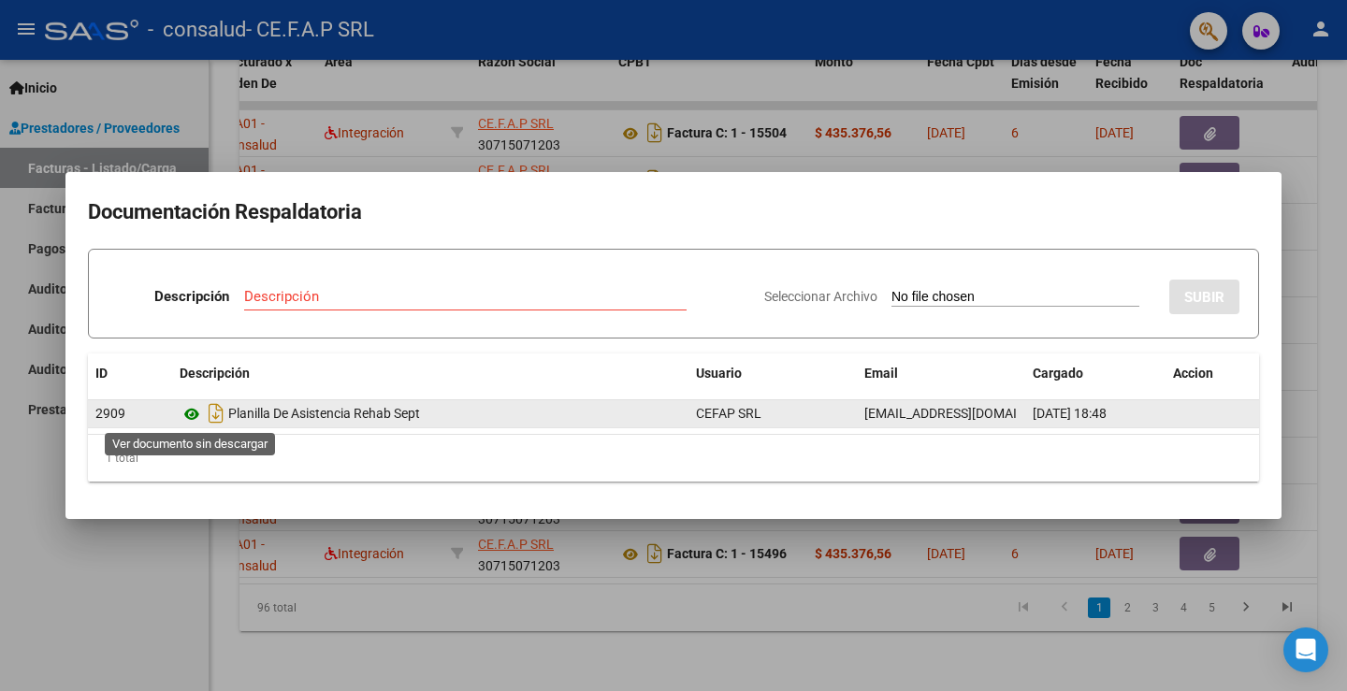
click at [194, 416] on icon at bounding box center [192, 414] width 24 height 22
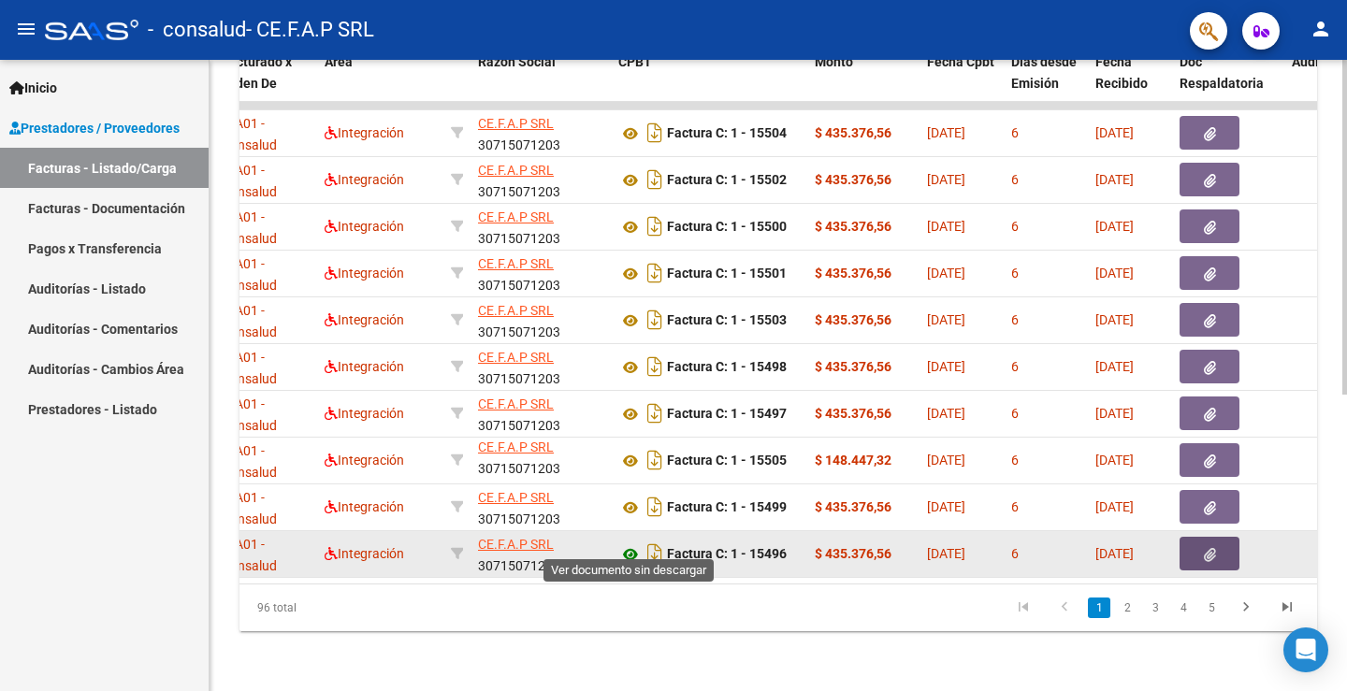
click at [629, 543] on icon at bounding box center [630, 554] width 24 height 22
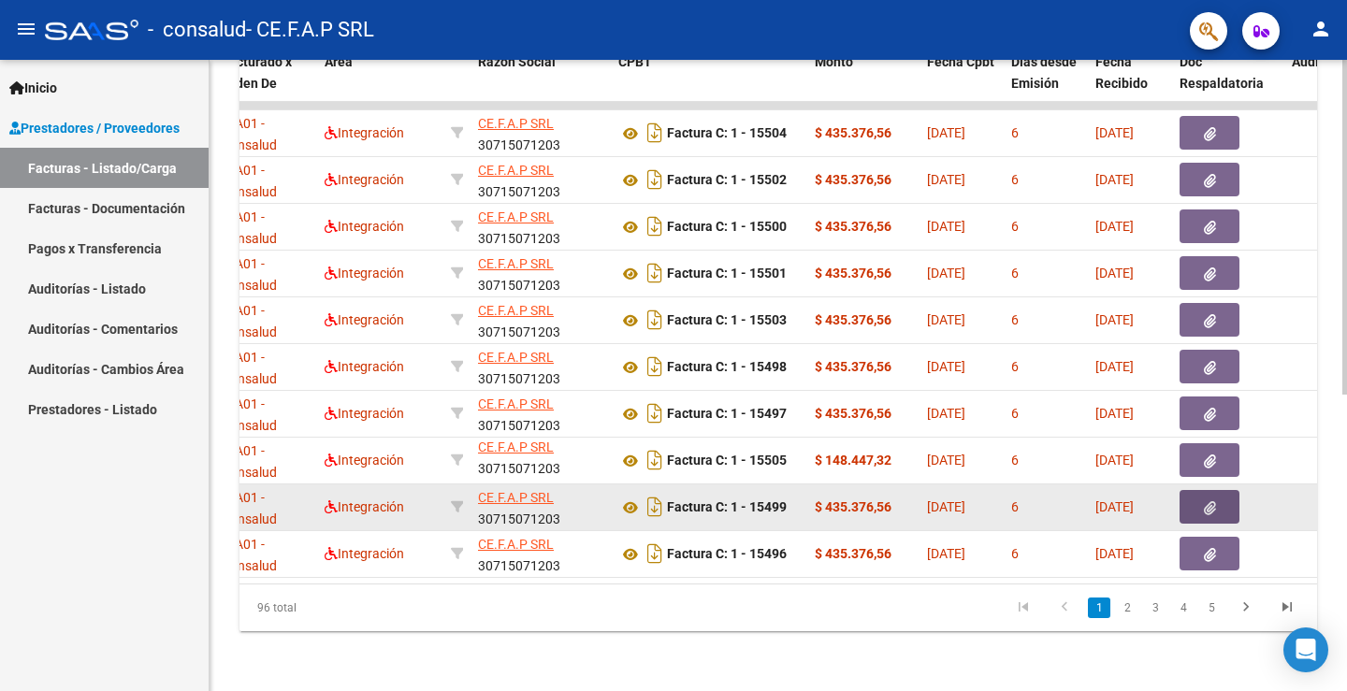
click at [1191, 490] on button "button" at bounding box center [1209, 507] width 60 height 34
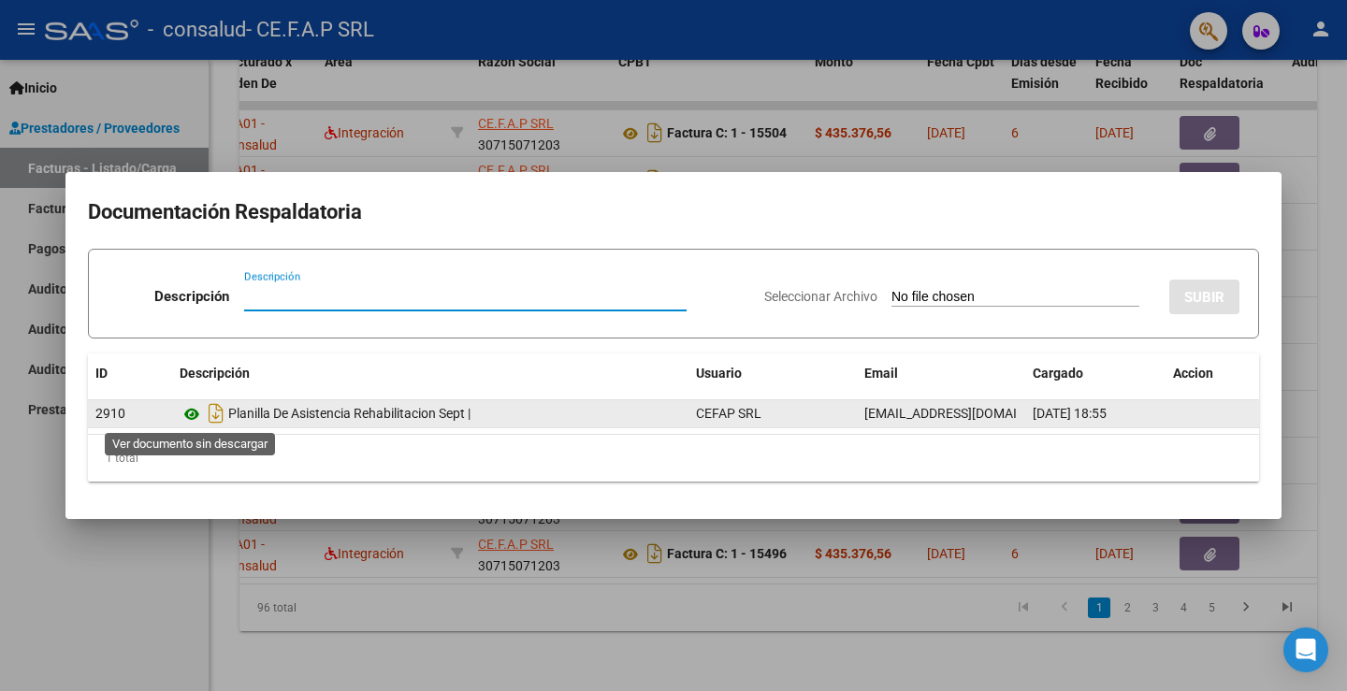
click at [187, 413] on icon at bounding box center [192, 414] width 24 height 22
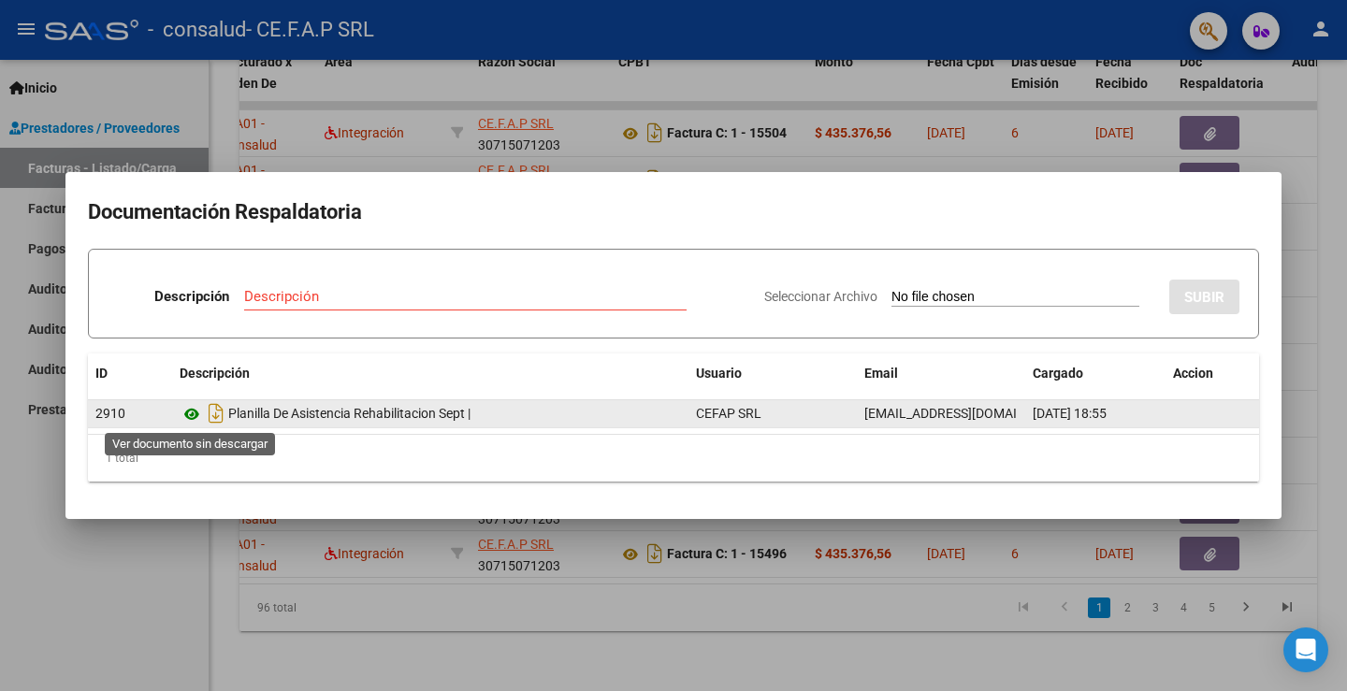
click at [185, 421] on icon at bounding box center [192, 414] width 24 height 22
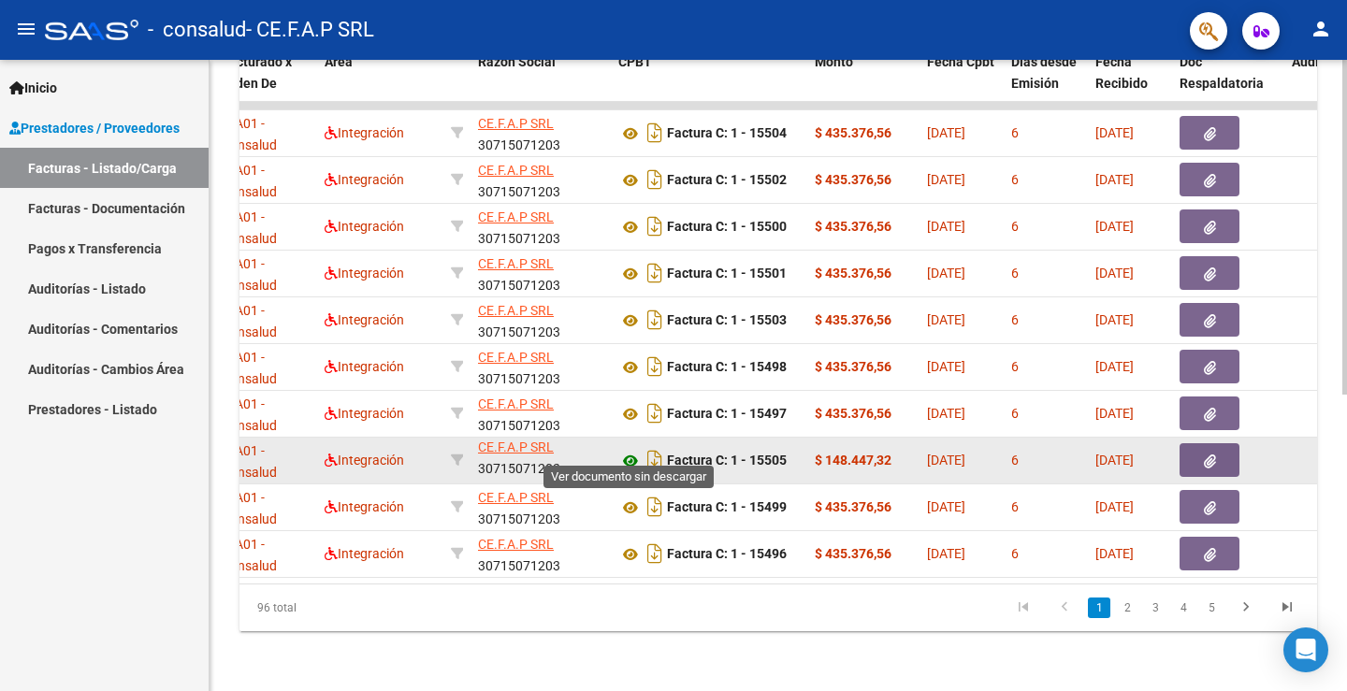
click at [630, 450] on icon at bounding box center [630, 461] width 24 height 22
click at [1197, 443] on button "button" at bounding box center [1209, 460] width 60 height 34
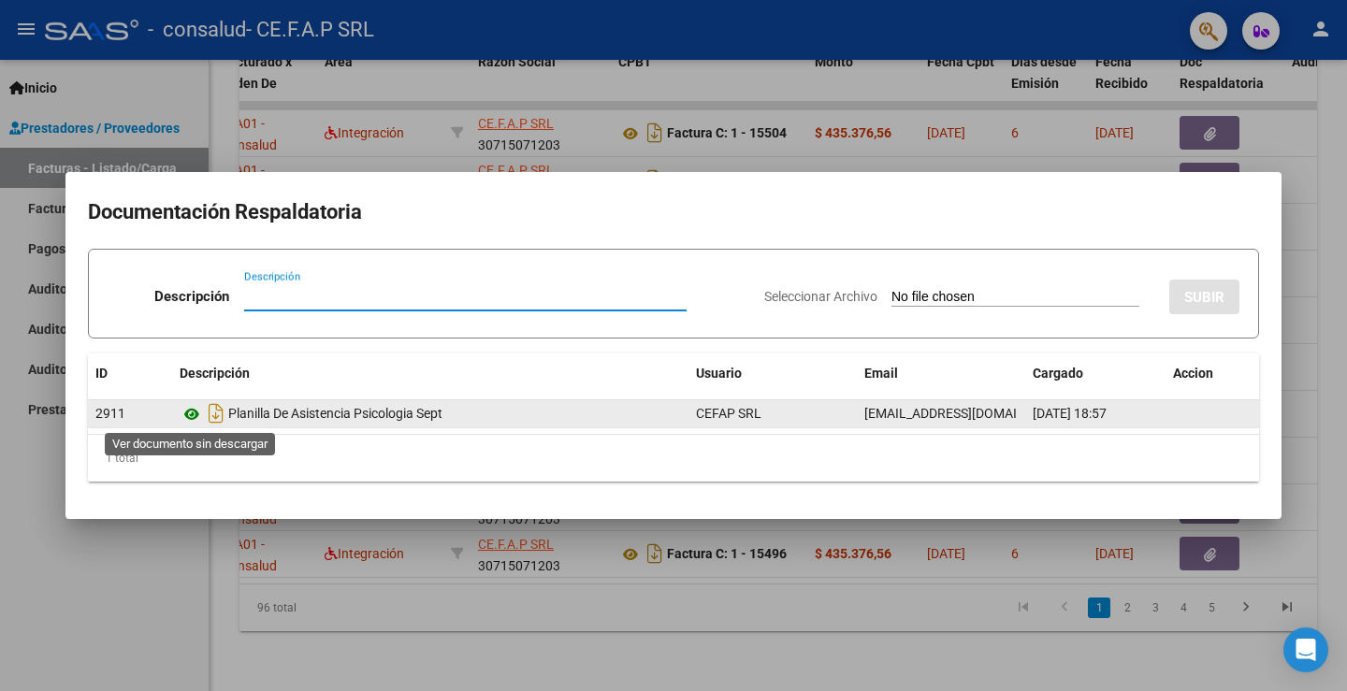
click at [196, 412] on icon at bounding box center [192, 414] width 24 height 22
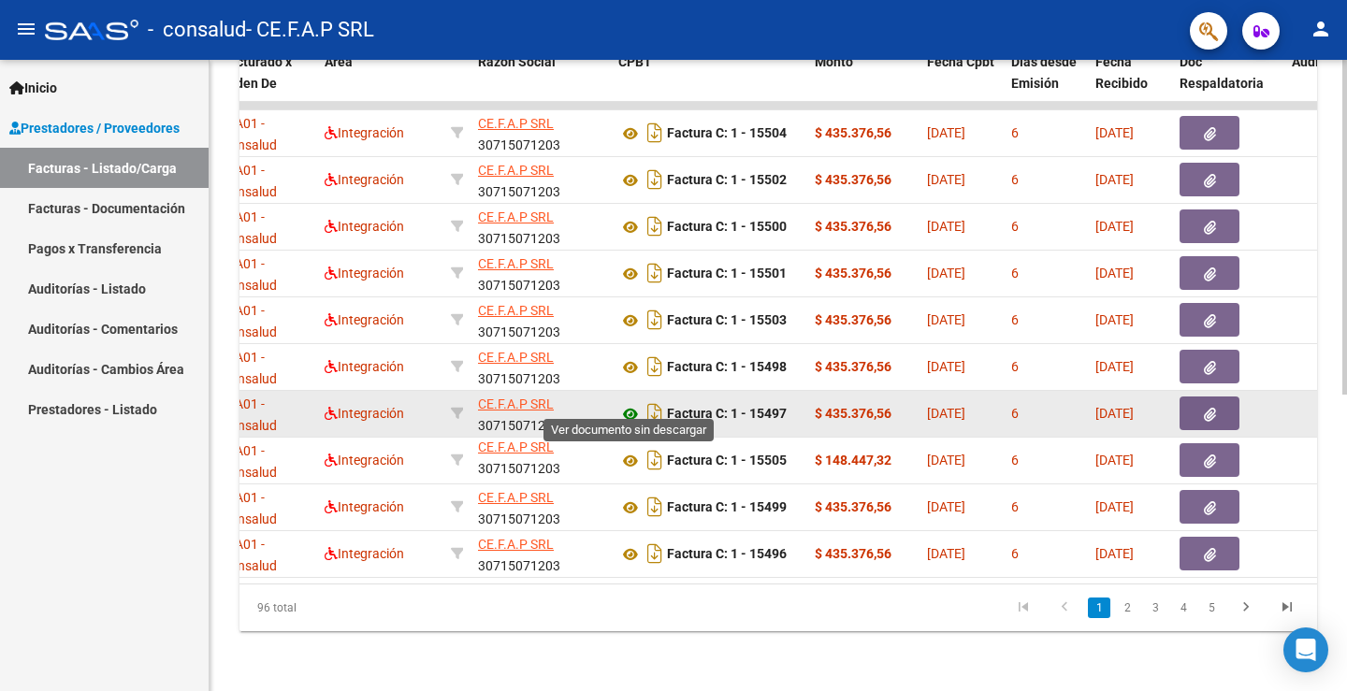
click at [639, 403] on icon at bounding box center [630, 414] width 24 height 22
click at [1202, 396] on button "button" at bounding box center [1209, 413] width 60 height 34
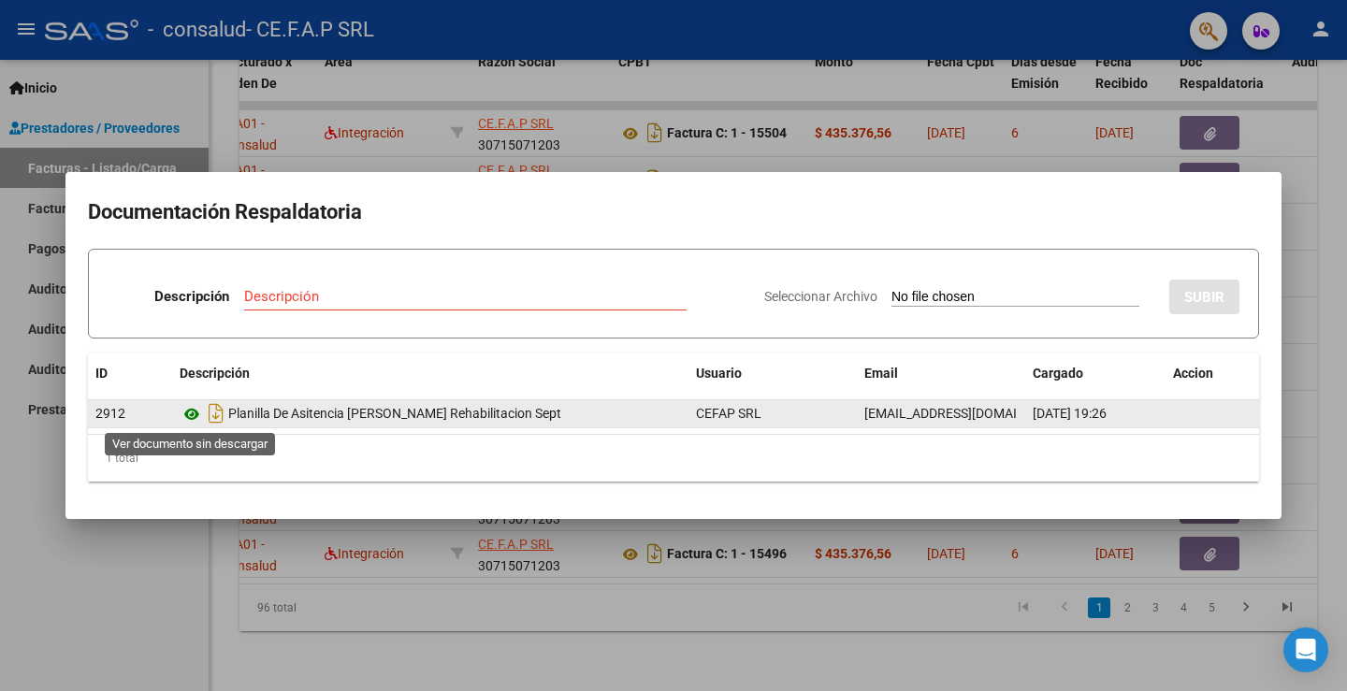
click at [193, 411] on icon at bounding box center [192, 414] width 24 height 22
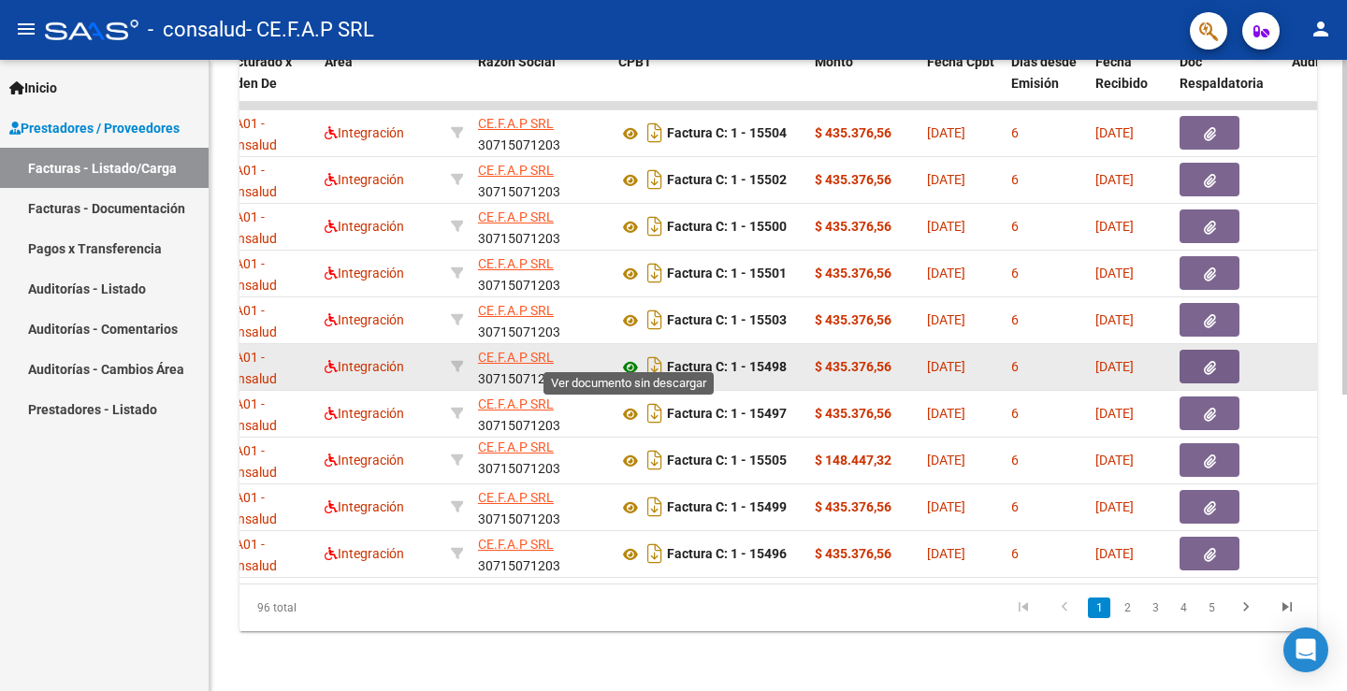
click at [626, 356] on icon at bounding box center [630, 367] width 24 height 22
click at [1208, 361] on icon "button" at bounding box center [1209, 368] width 12 height 14
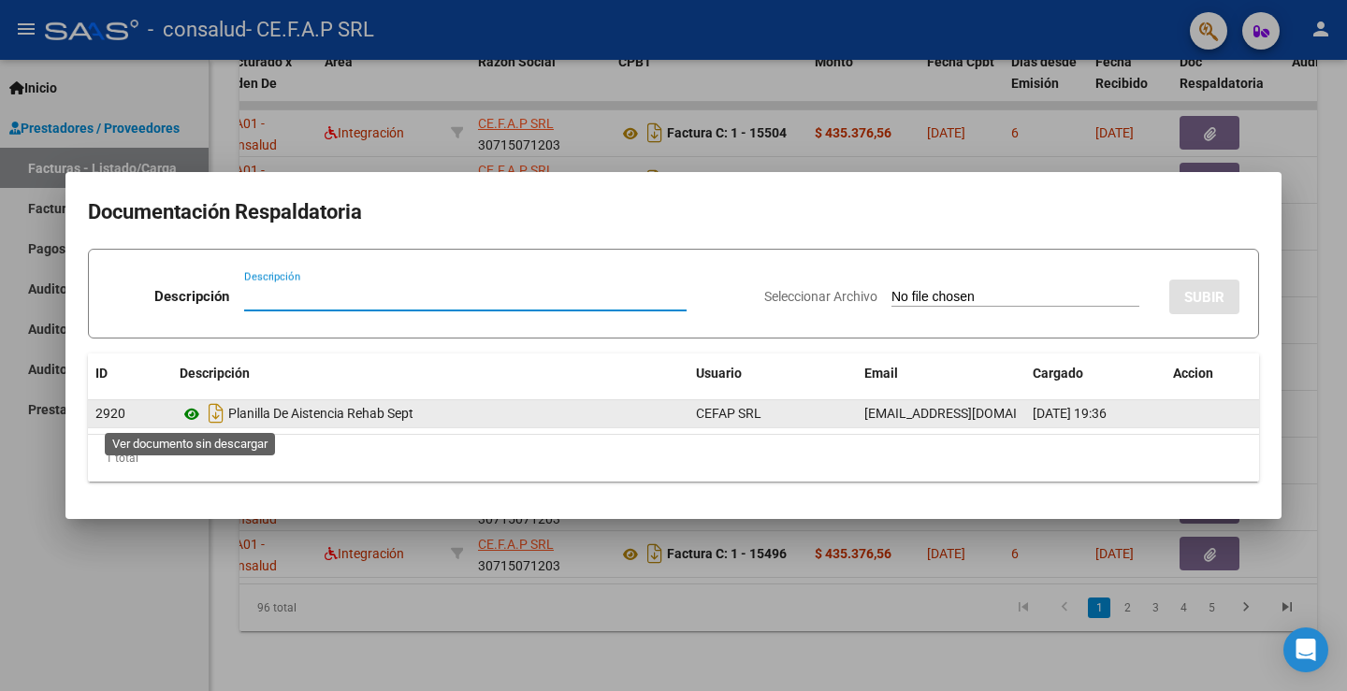
click at [199, 410] on icon at bounding box center [192, 414] width 24 height 22
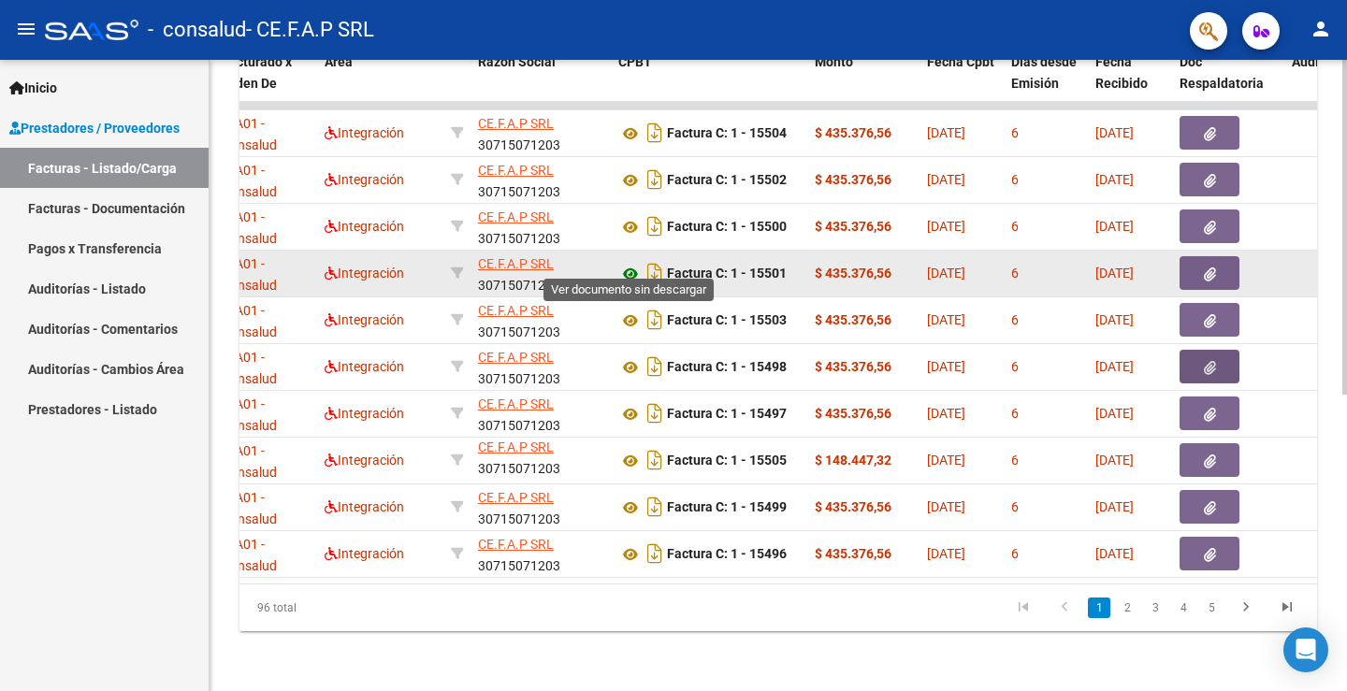
click at [631, 263] on icon at bounding box center [630, 274] width 24 height 22
click at [1206, 267] on icon "button" at bounding box center [1209, 274] width 12 height 14
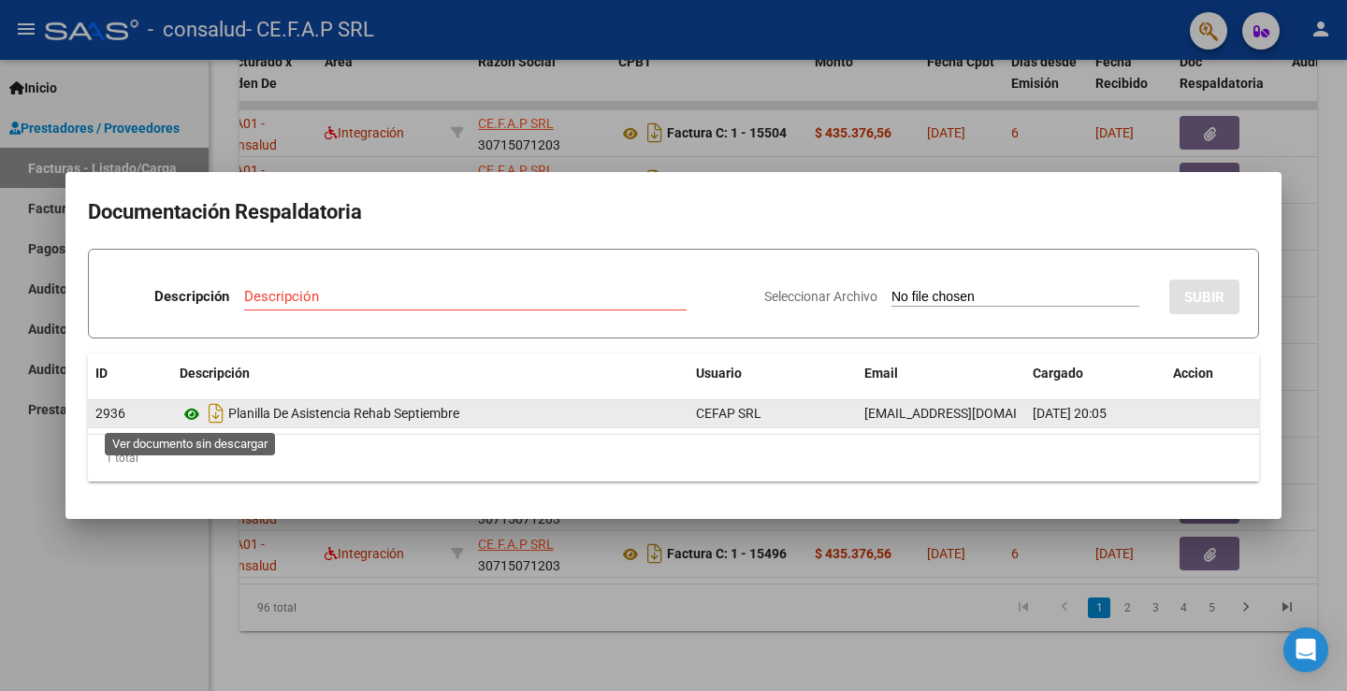
click at [191, 414] on icon at bounding box center [192, 414] width 24 height 22
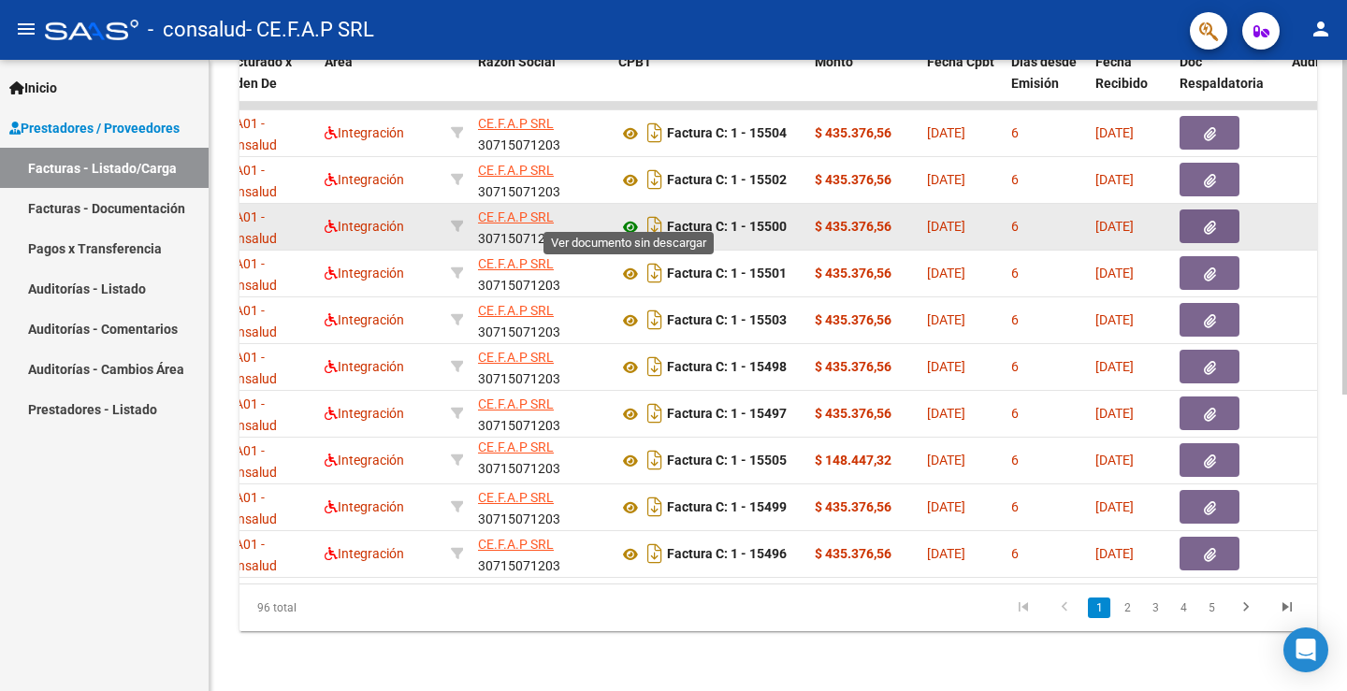
click at [627, 216] on icon at bounding box center [630, 227] width 24 height 22
click at [1207, 221] on icon "button" at bounding box center [1209, 228] width 12 height 14
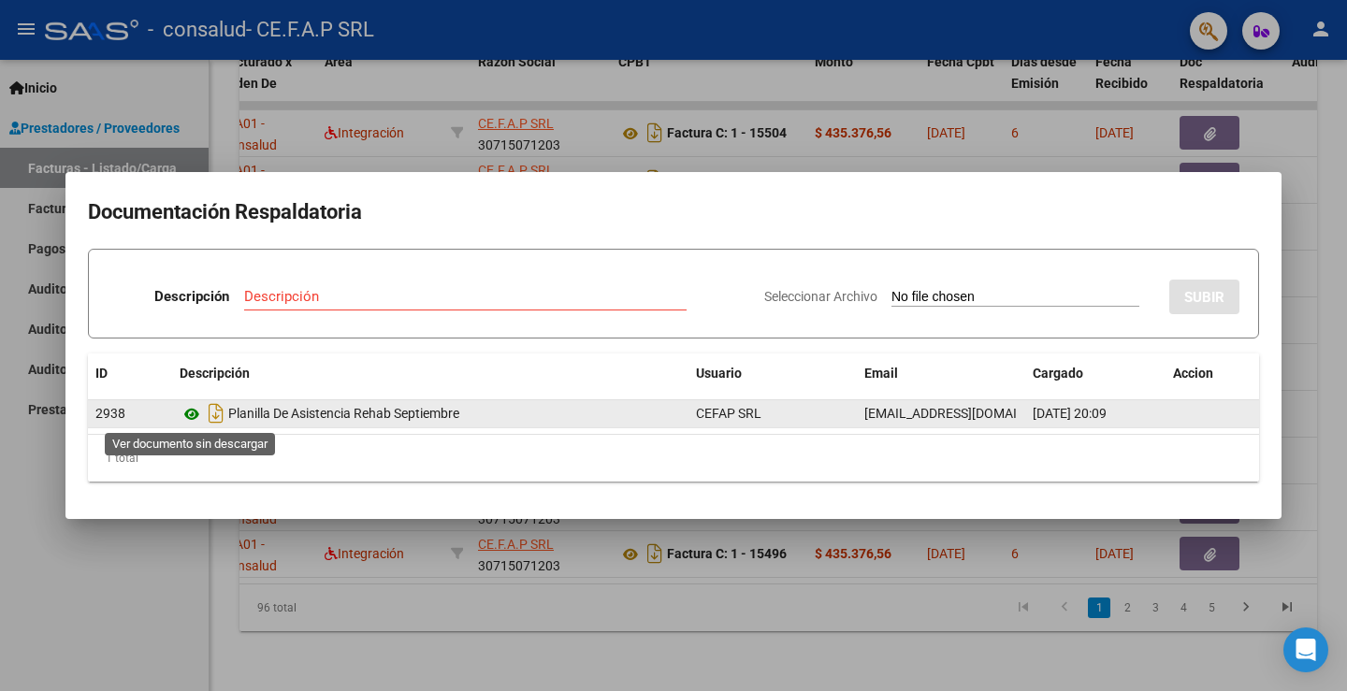
click at [193, 410] on icon at bounding box center [192, 414] width 24 height 22
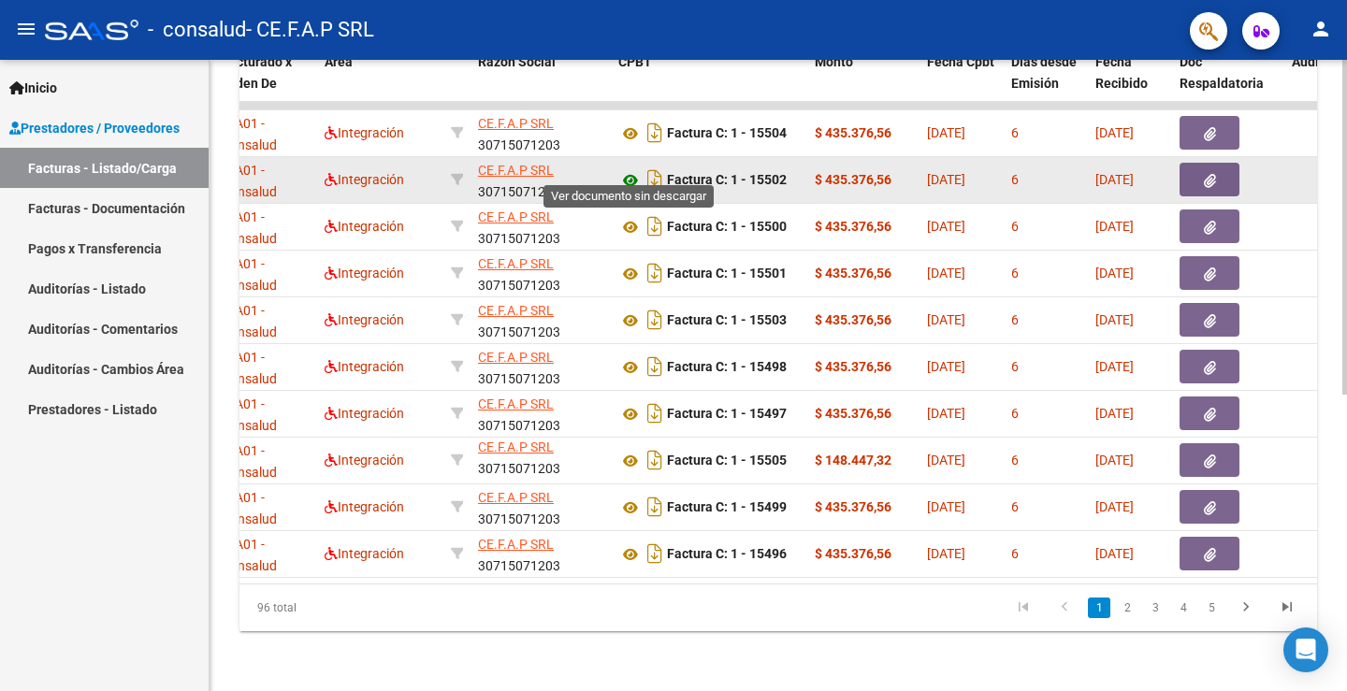
click at [622, 169] on icon at bounding box center [630, 180] width 24 height 22
click at [1187, 166] on button "button" at bounding box center [1209, 180] width 60 height 34
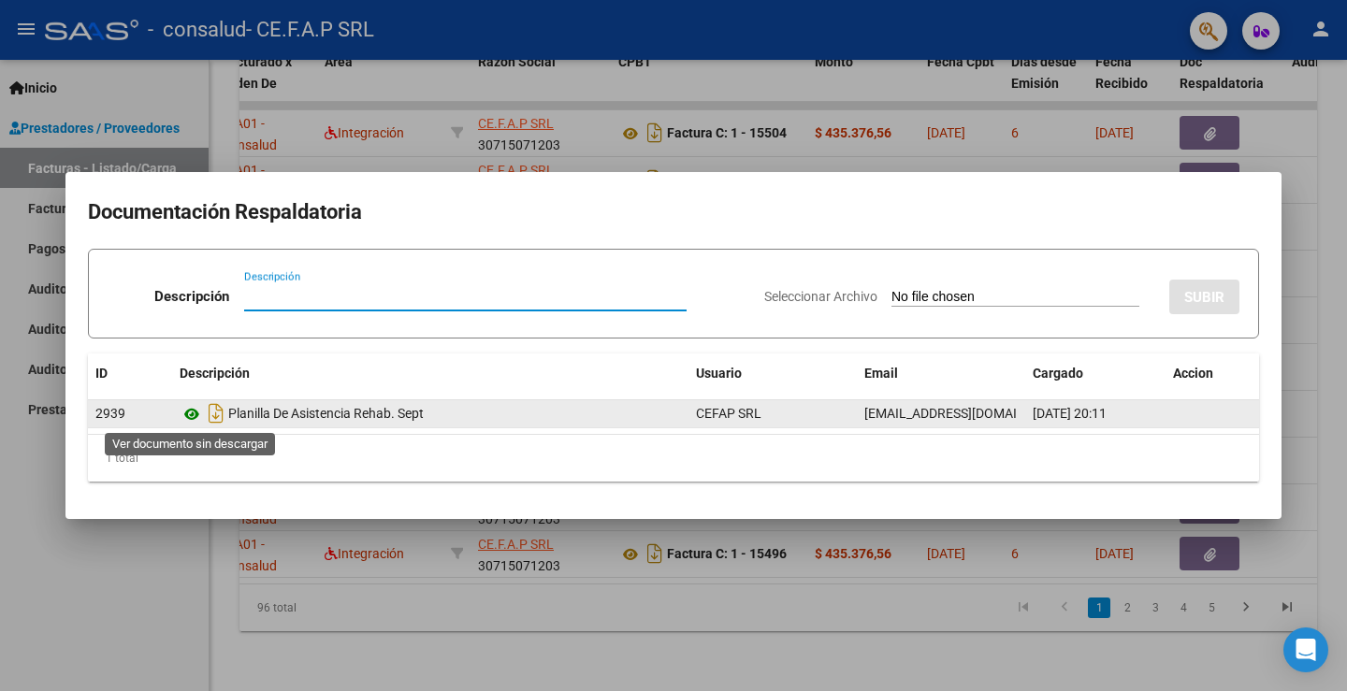
click at [189, 409] on icon at bounding box center [192, 414] width 24 height 22
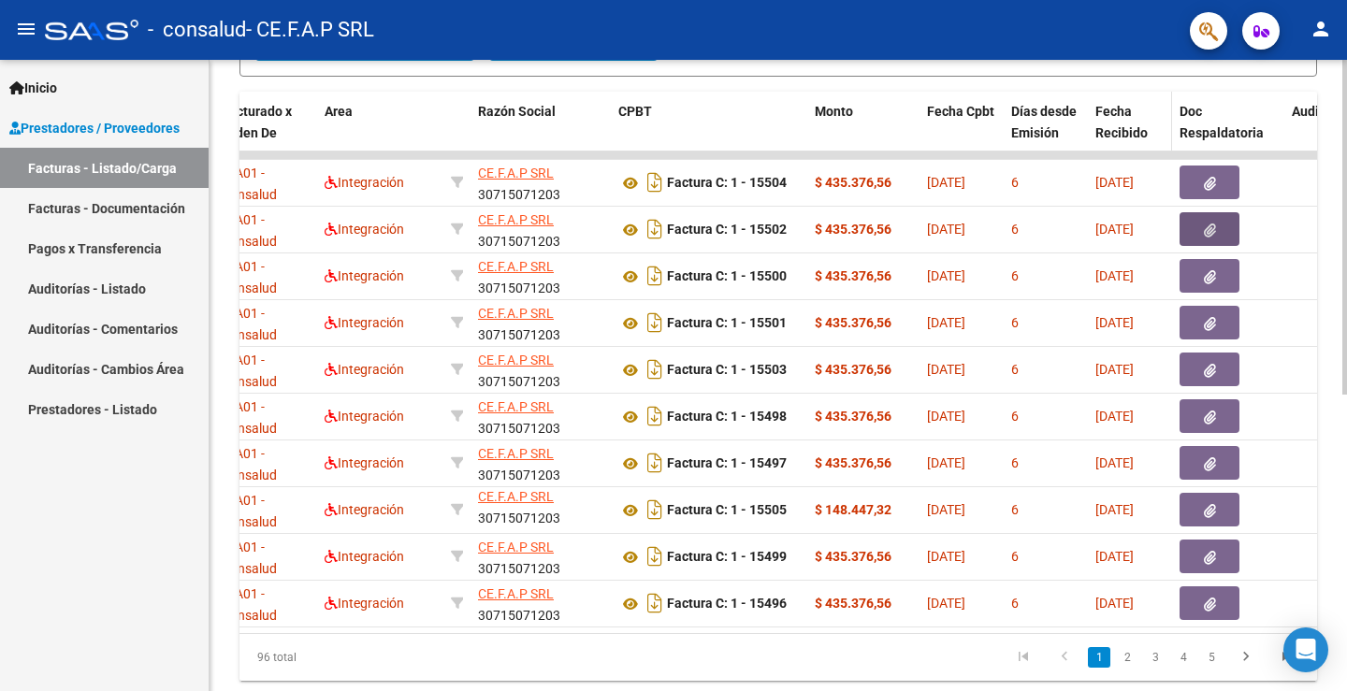
scroll to position [465, 0]
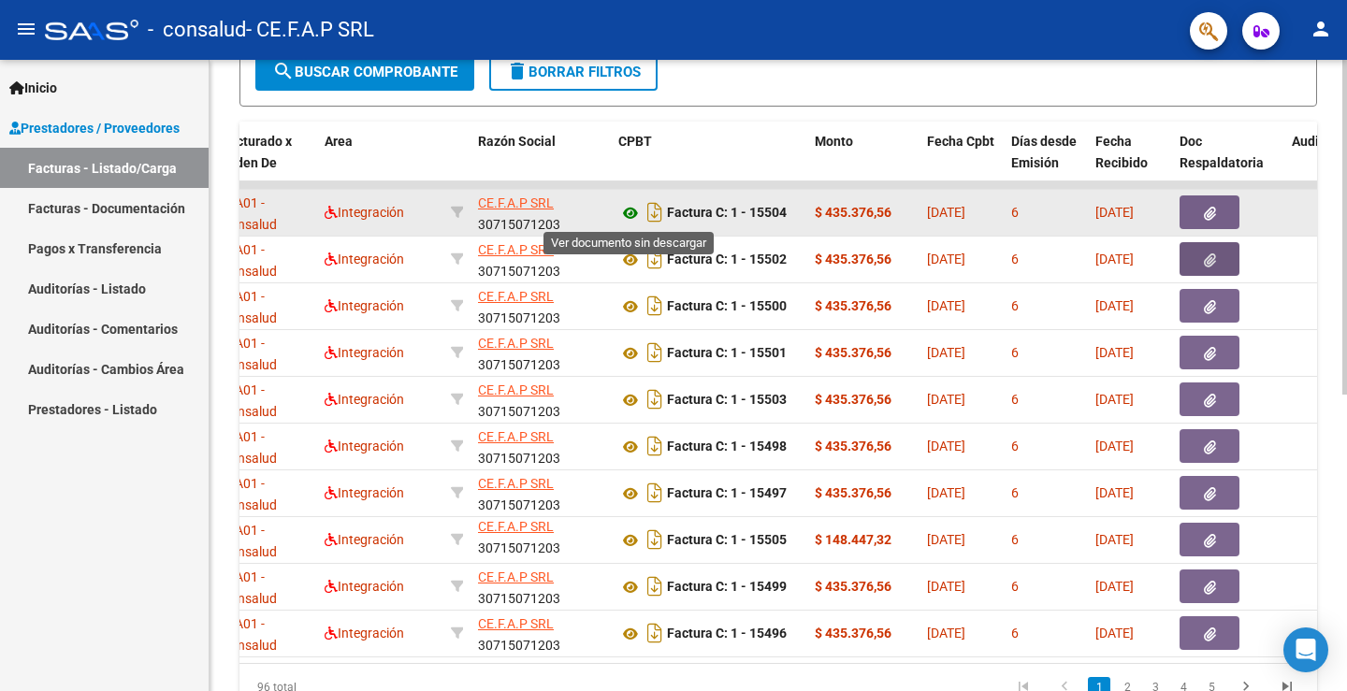
click at [639, 214] on icon at bounding box center [630, 213] width 24 height 22
click at [1193, 213] on button "button" at bounding box center [1209, 212] width 60 height 34
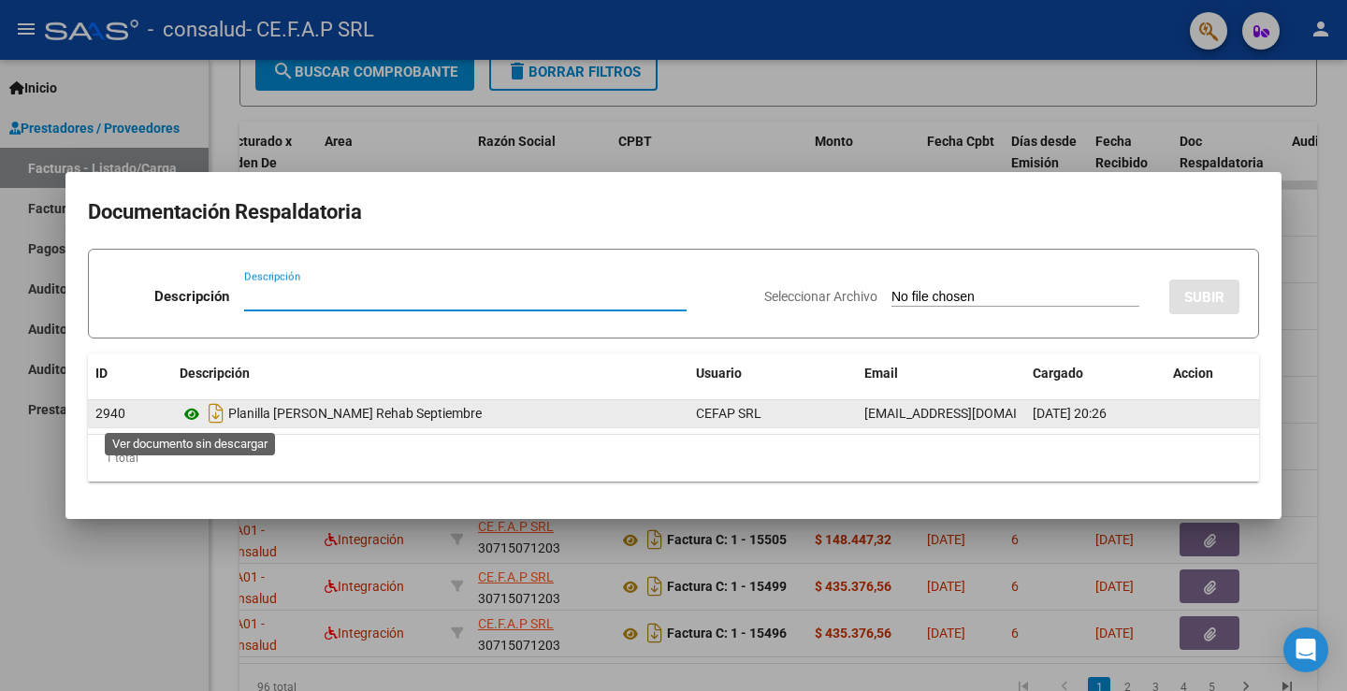
click at [194, 416] on icon at bounding box center [192, 414] width 24 height 22
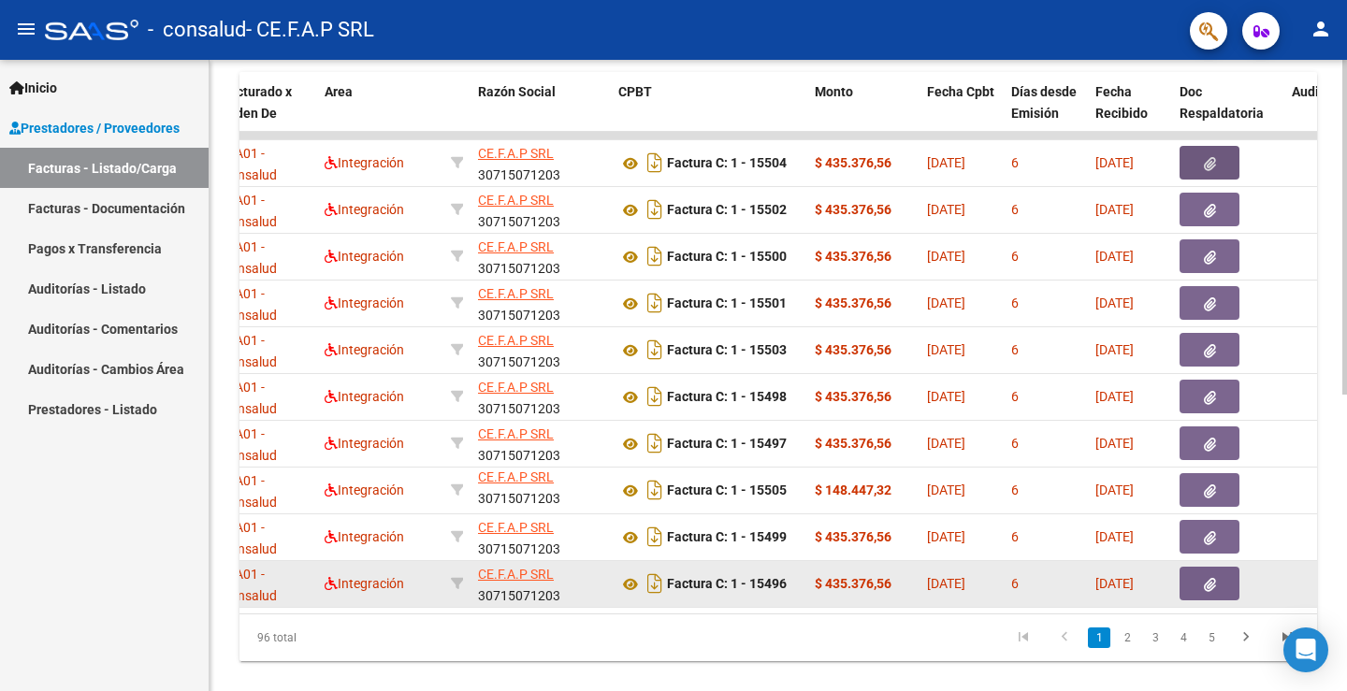
scroll to position [558, 0]
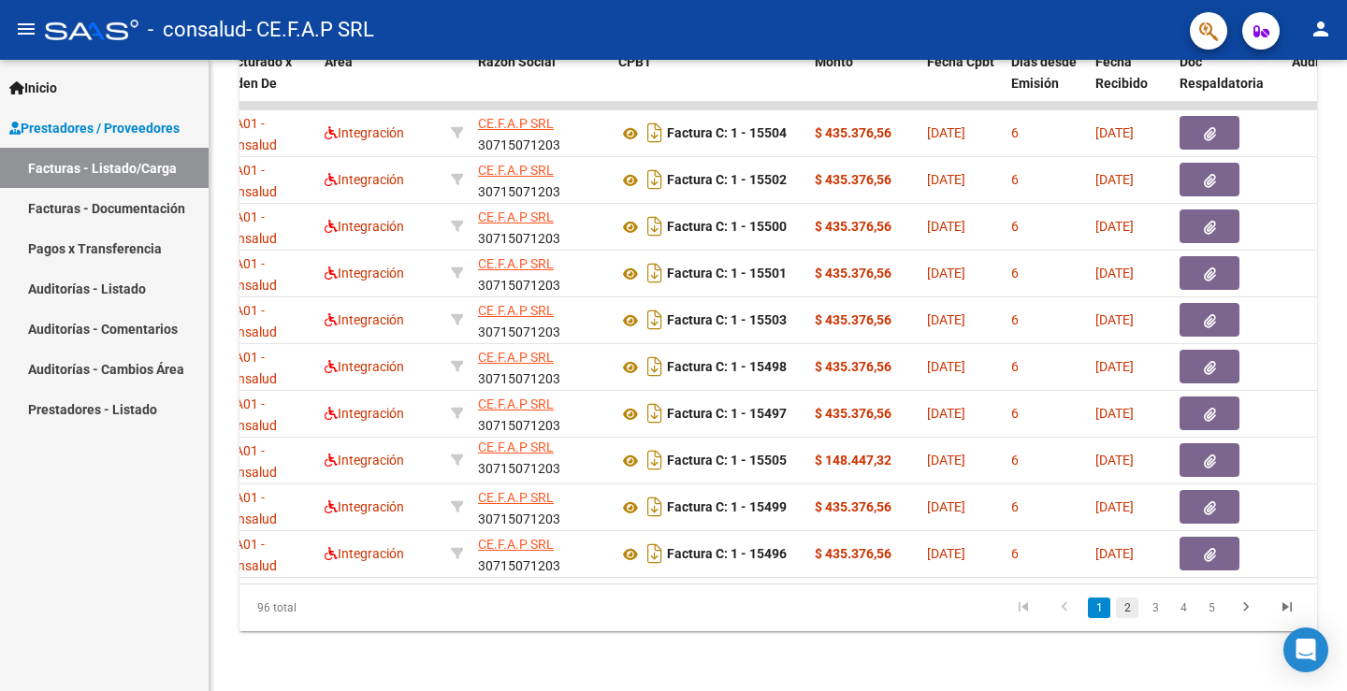
click at [1123, 606] on link "2" at bounding box center [1127, 608] width 22 height 21
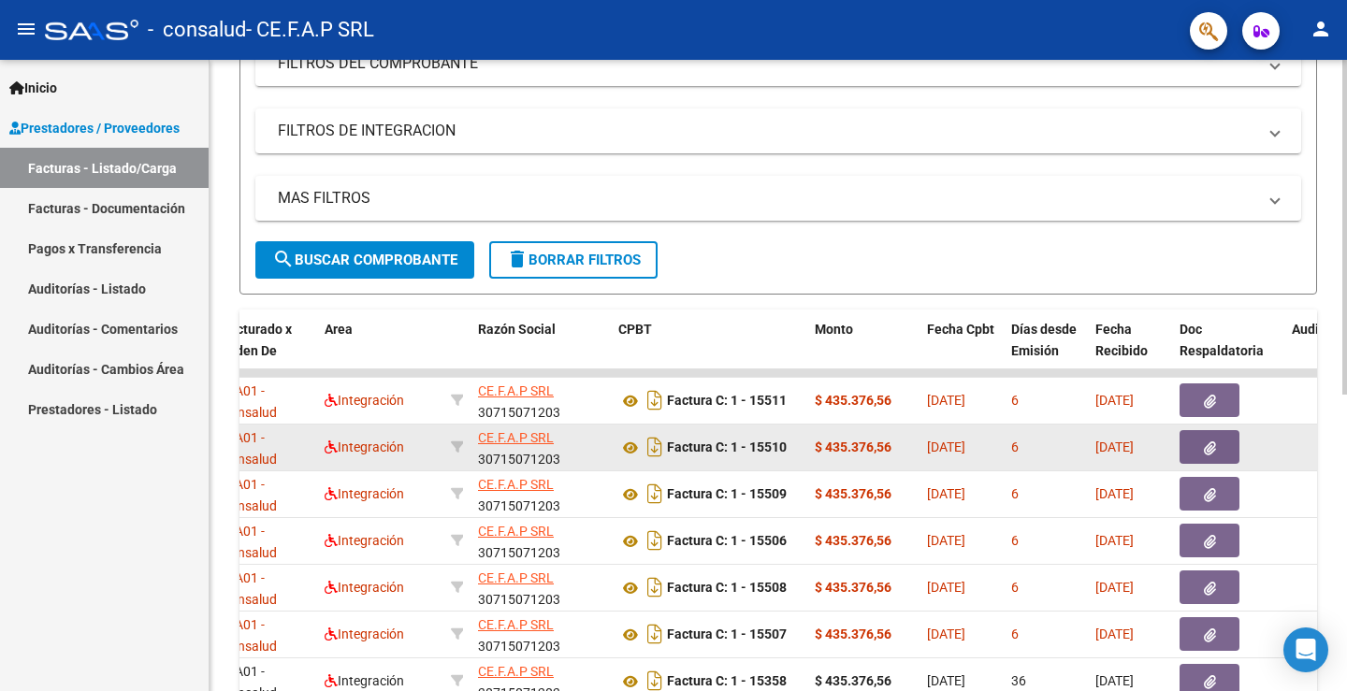
scroll to position [278, 0]
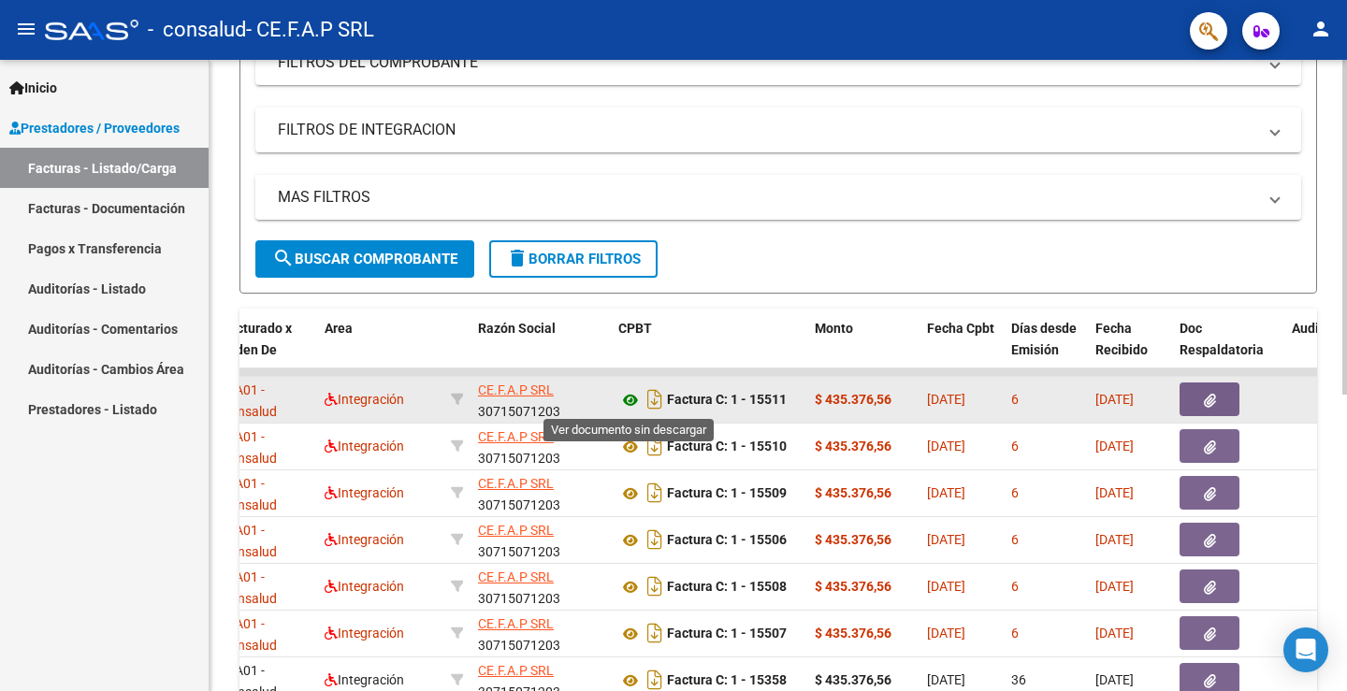
click at [626, 394] on icon at bounding box center [630, 400] width 24 height 22
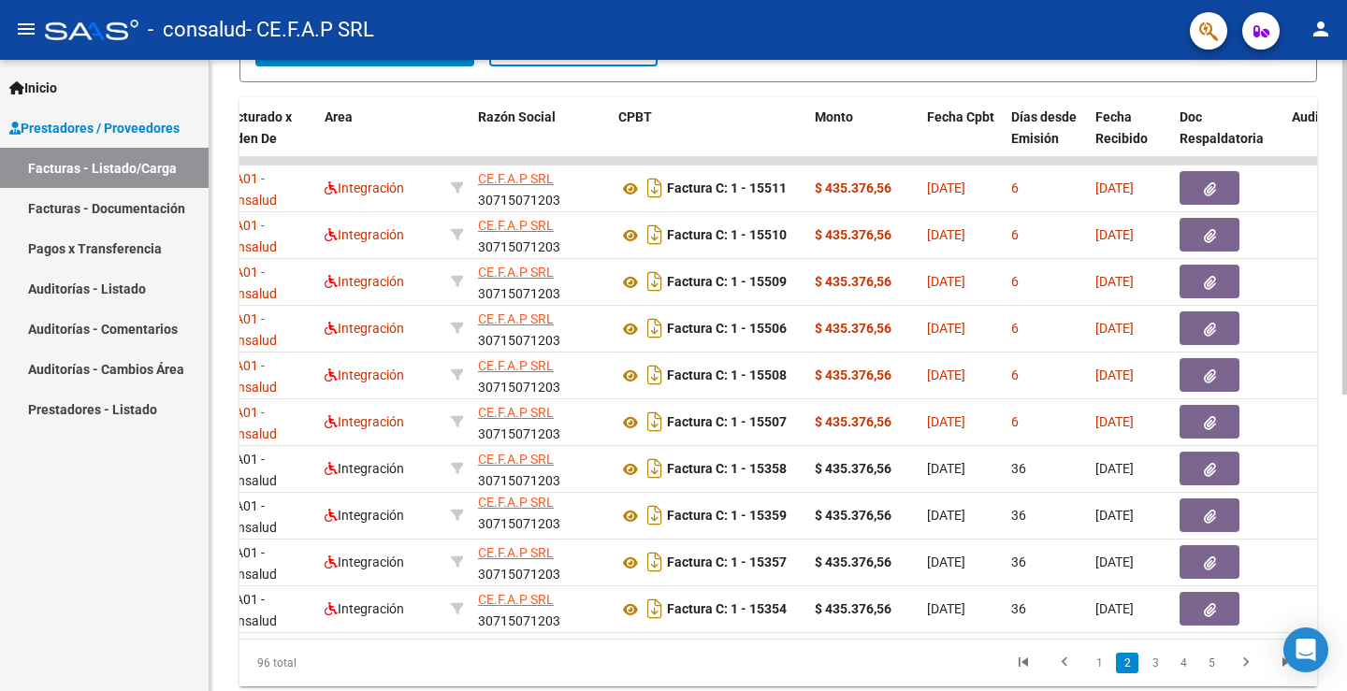
scroll to position [558, 0]
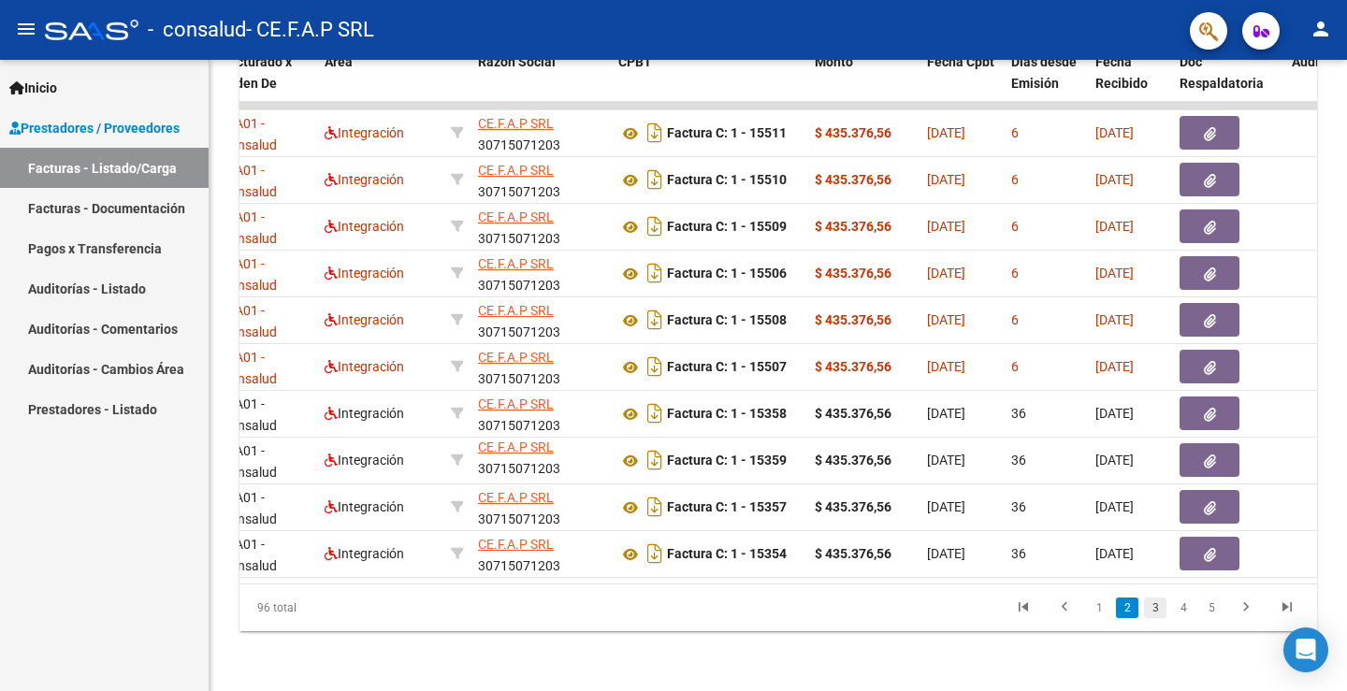
click at [1157, 604] on link "3" at bounding box center [1155, 608] width 22 height 21
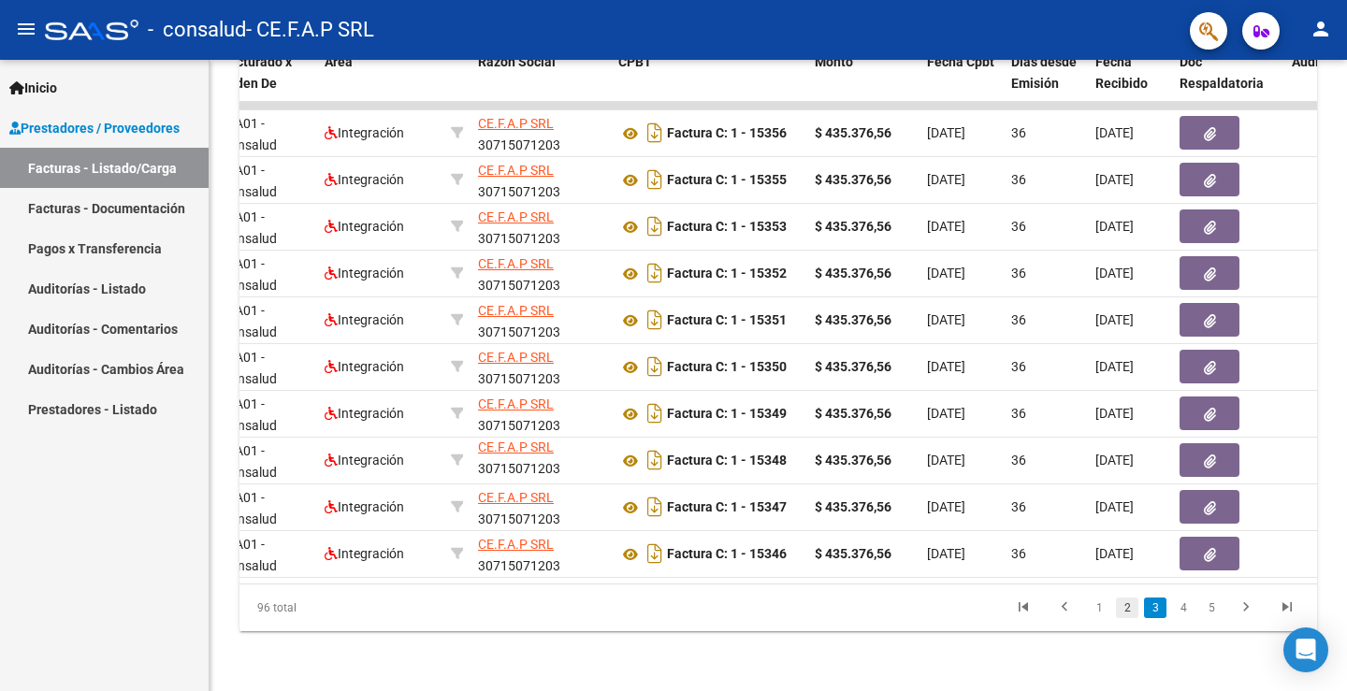
click at [1127, 609] on link "2" at bounding box center [1127, 608] width 22 height 21
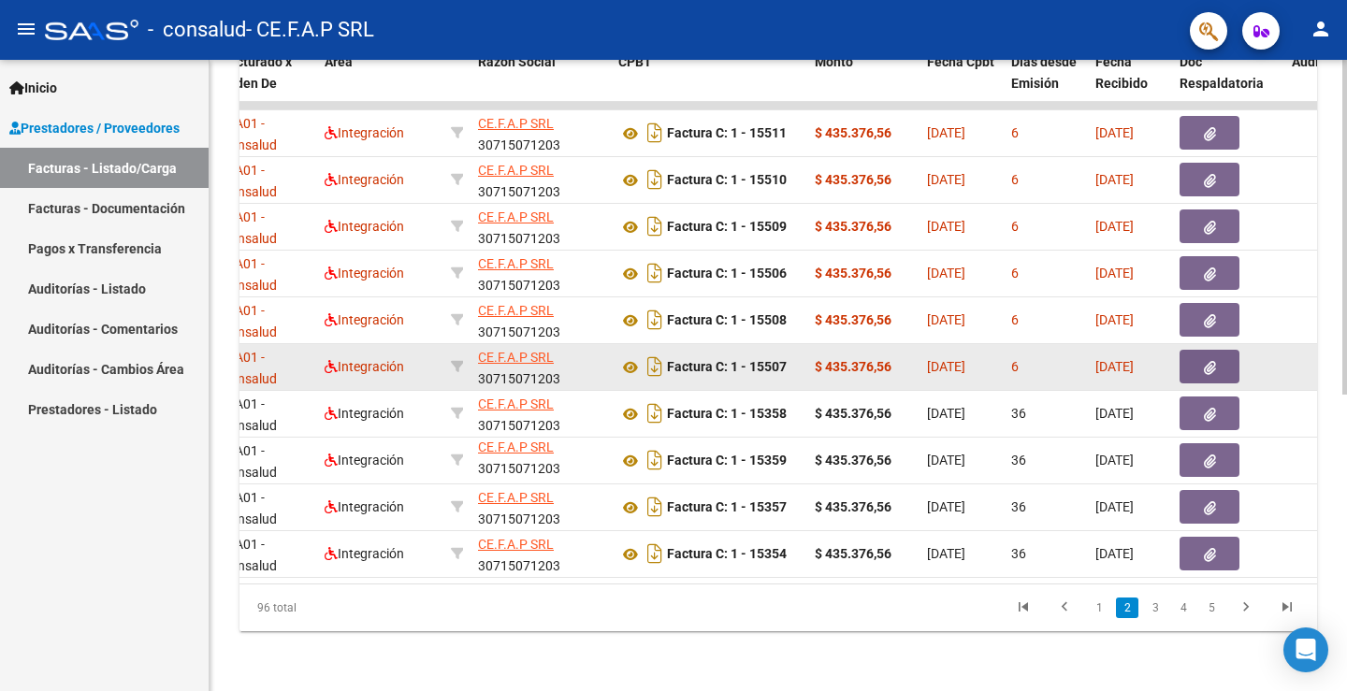
click at [1204, 361] on icon "button" at bounding box center [1209, 368] width 12 height 14
click at [622, 356] on icon at bounding box center [630, 367] width 24 height 22
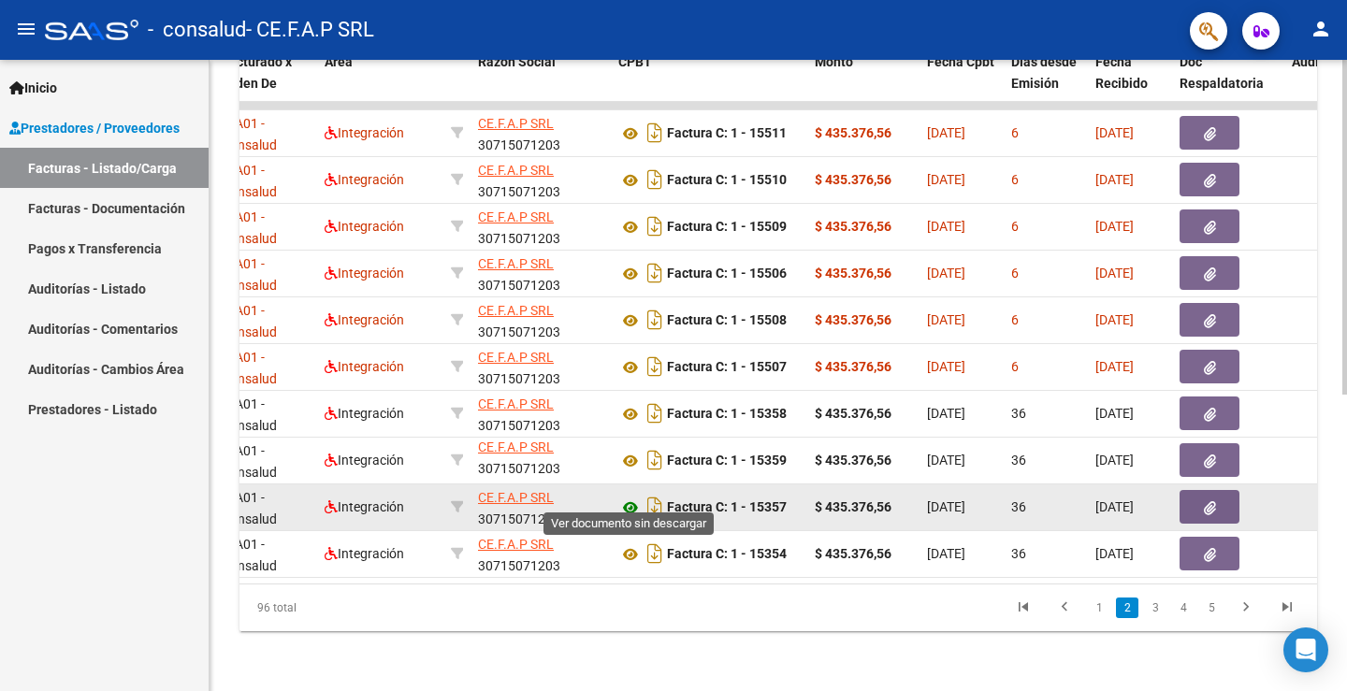
click at [636, 497] on icon at bounding box center [630, 508] width 24 height 22
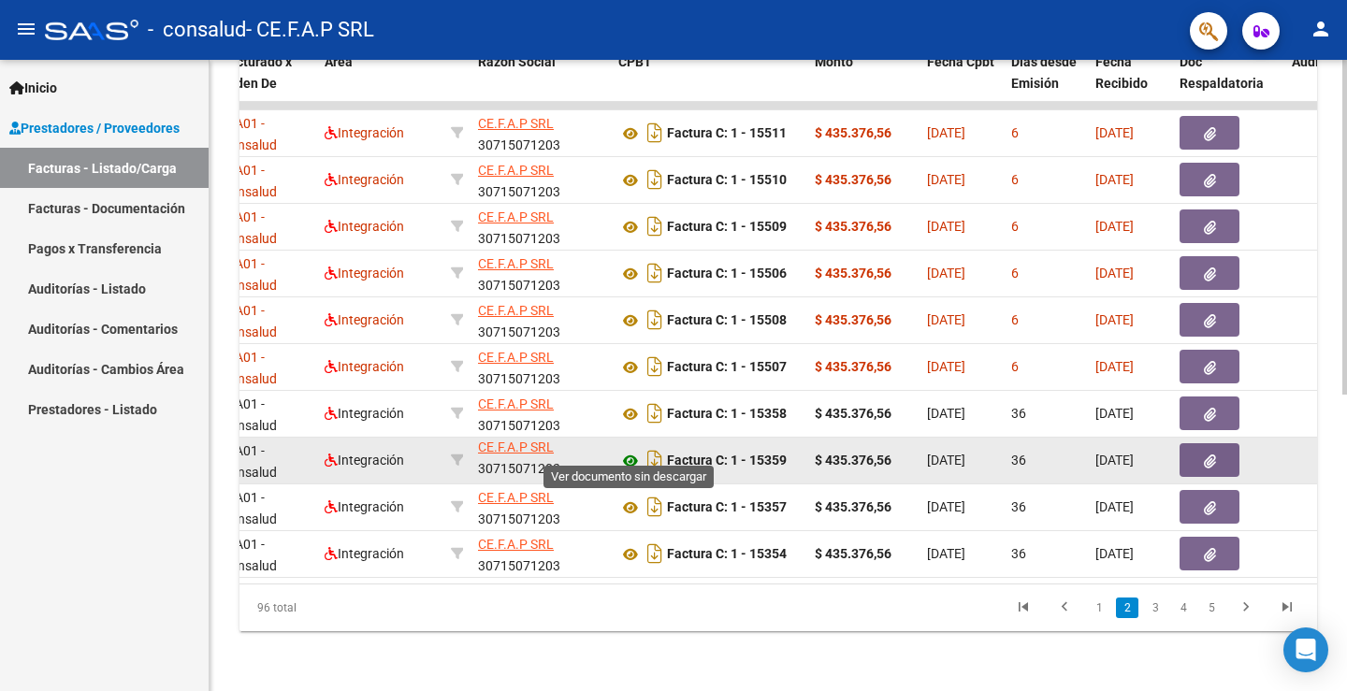
click at [629, 450] on icon at bounding box center [630, 461] width 24 height 22
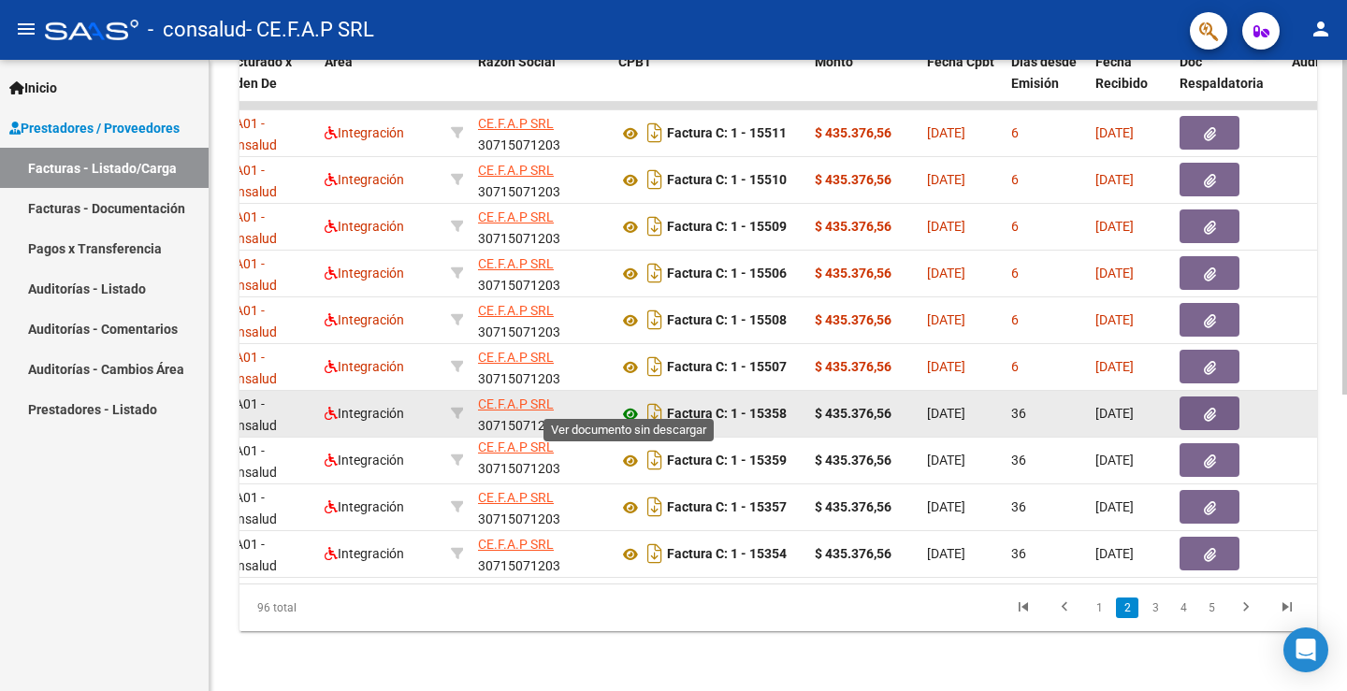
click at [636, 403] on icon at bounding box center [630, 414] width 24 height 22
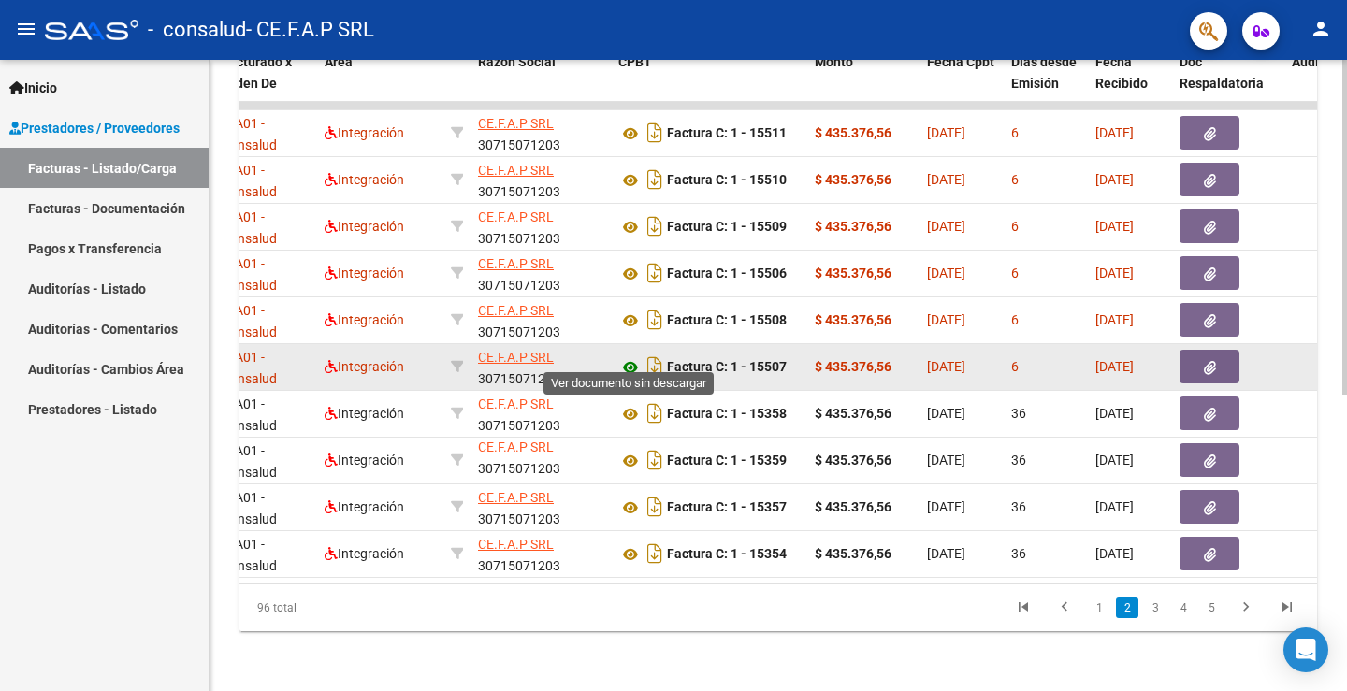
click at [629, 356] on icon at bounding box center [630, 367] width 24 height 22
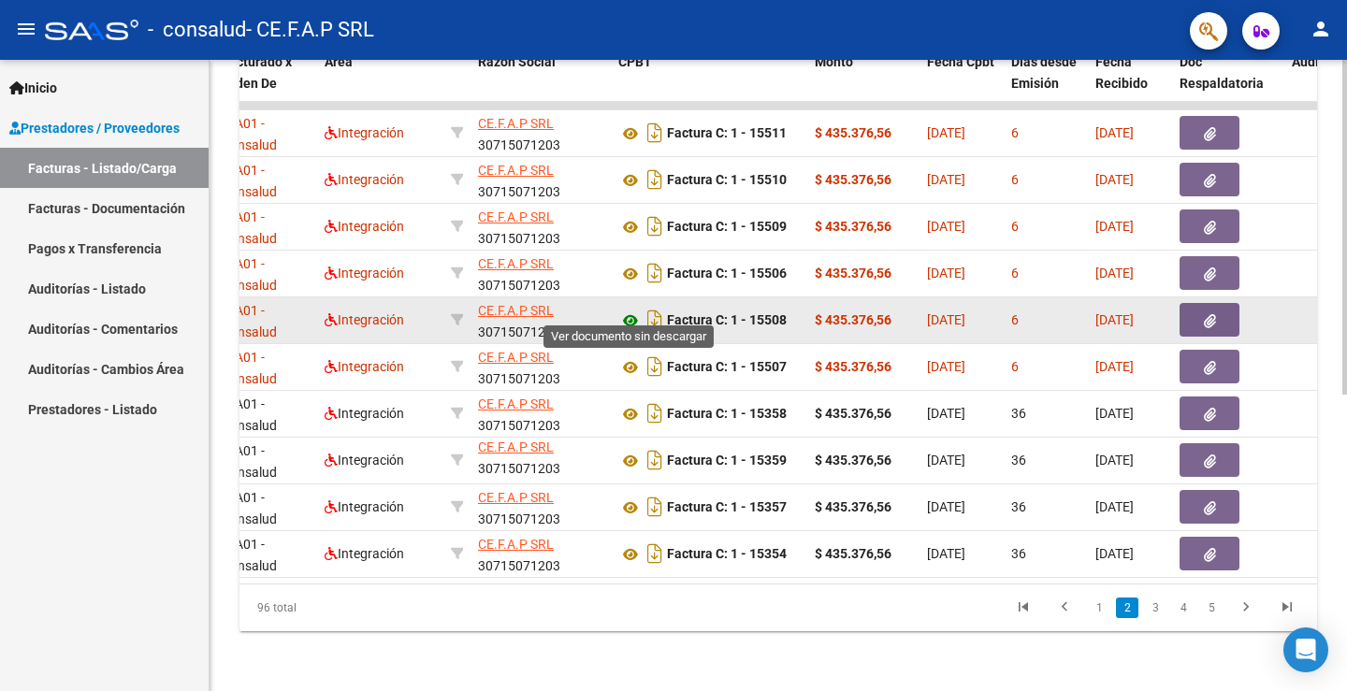
click at [627, 310] on icon at bounding box center [630, 321] width 24 height 22
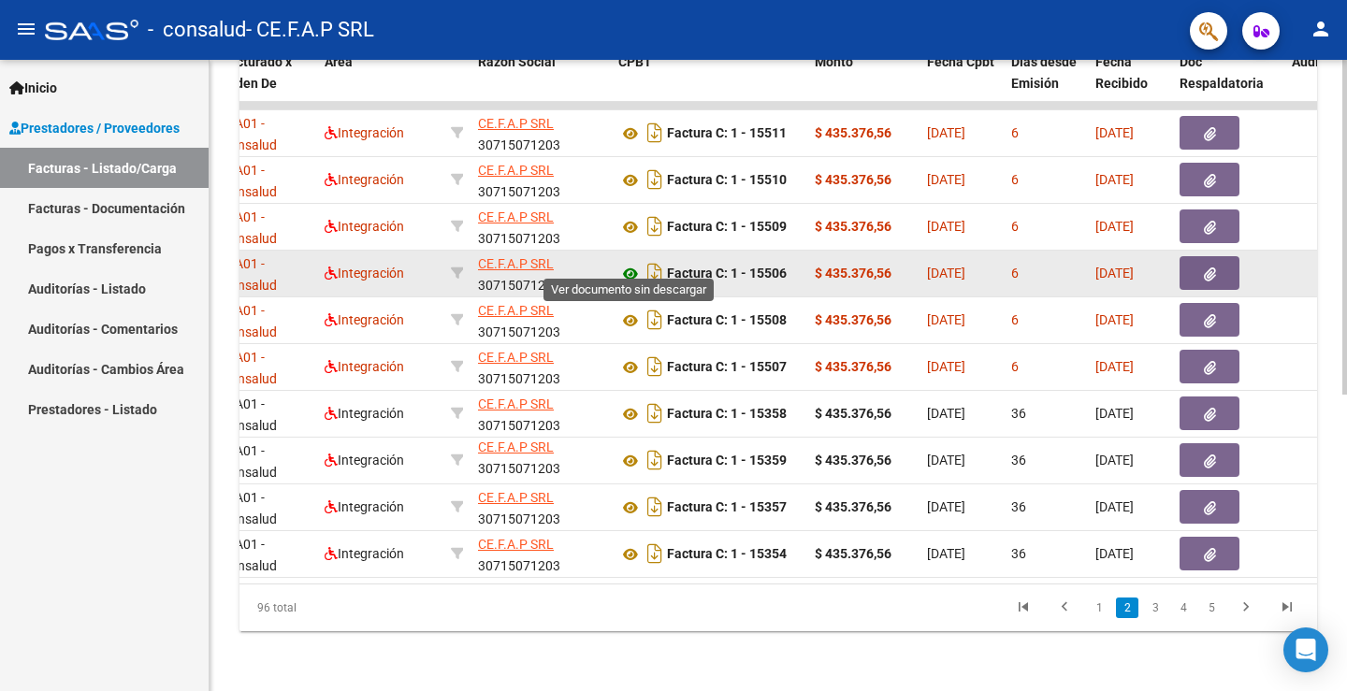
click at [637, 263] on icon at bounding box center [630, 274] width 24 height 22
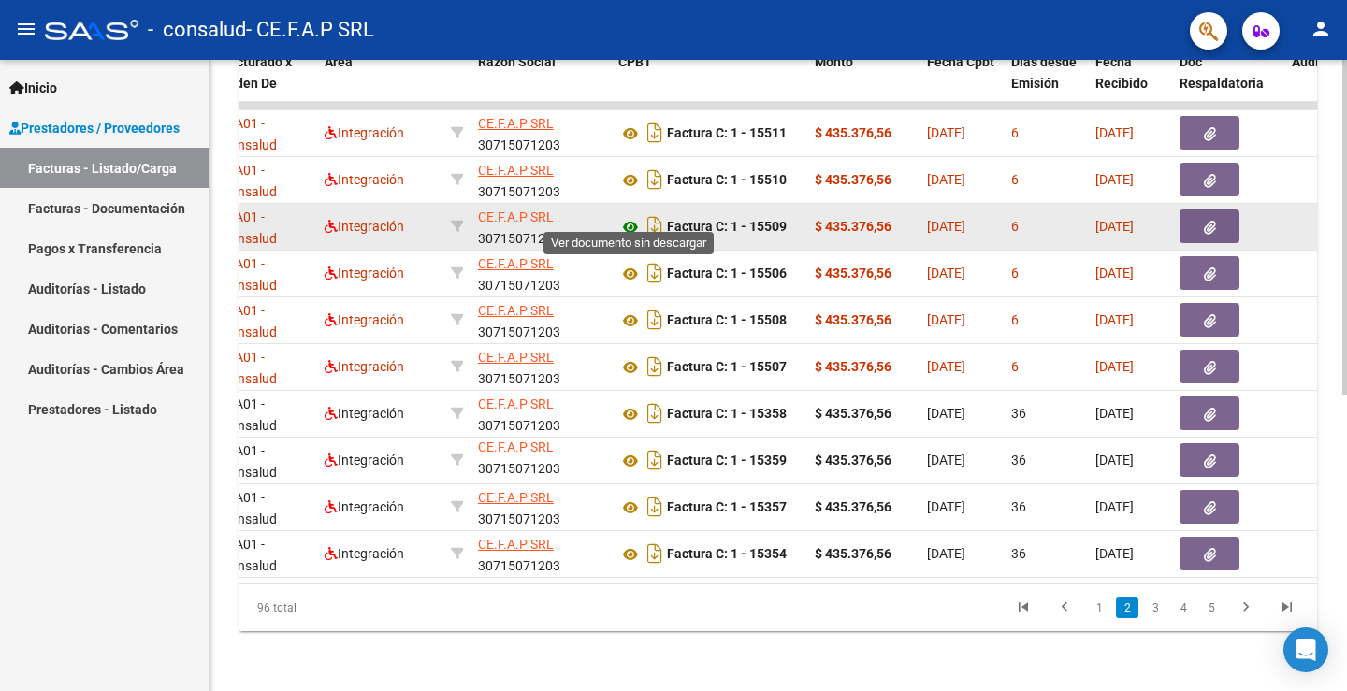
click at [628, 216] on icon at bounding box center [630, 227] width 24 height 22
click at [630, 217] on icon at bounding box center [630, 227] width 24 height 22
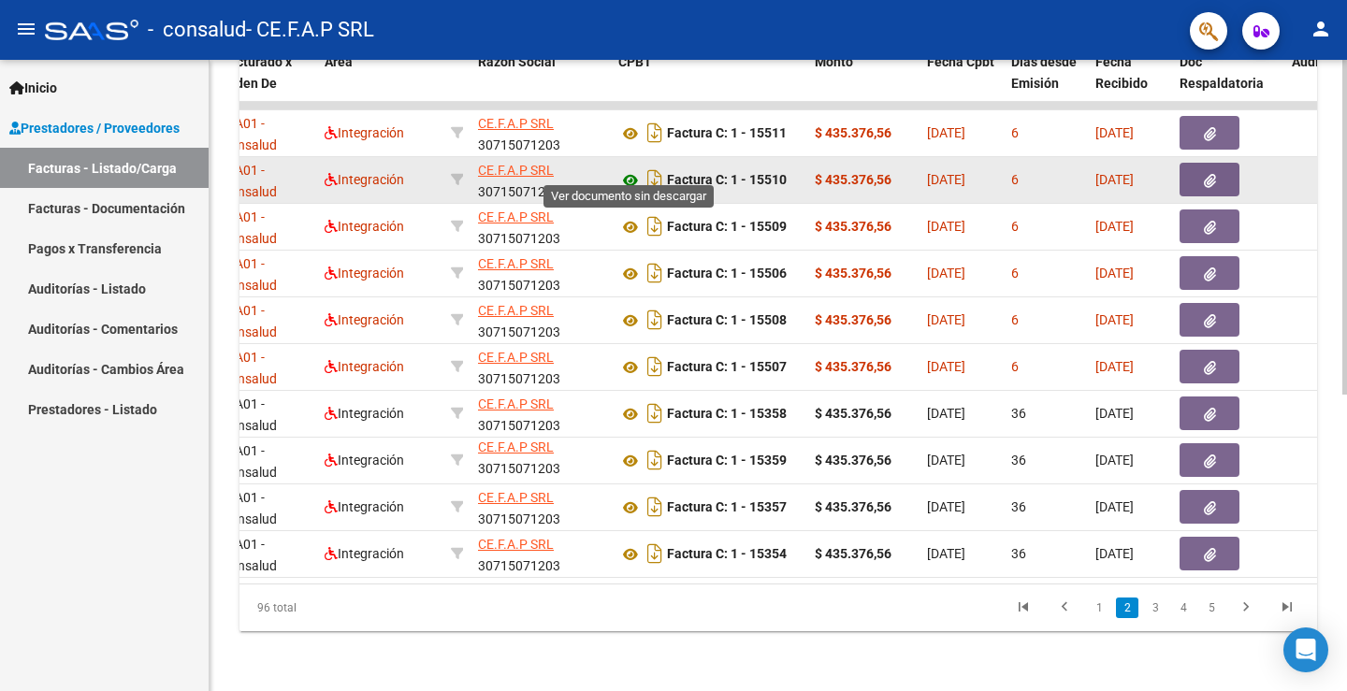
click at [628, 169] on icon at bounding box center [630, 180] width 24 height 22
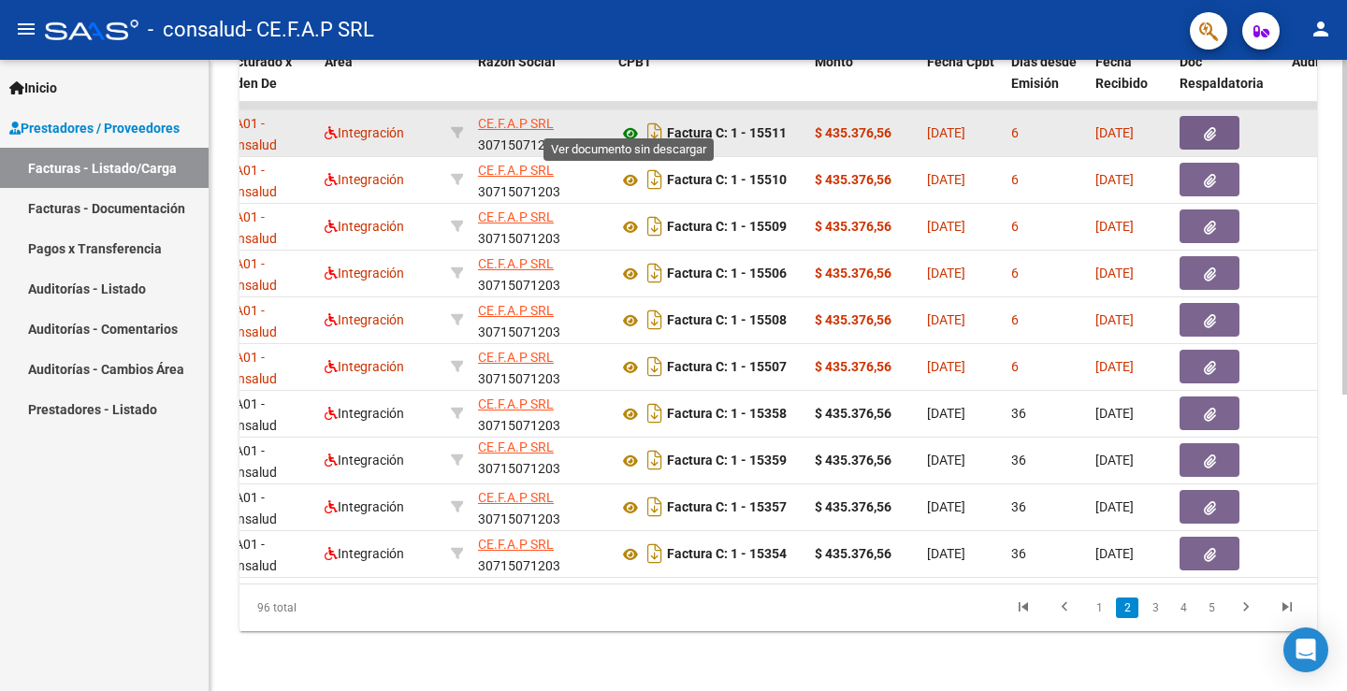
click at [635, 122] on icon at bounding box center [630, 133] width 24 height 22
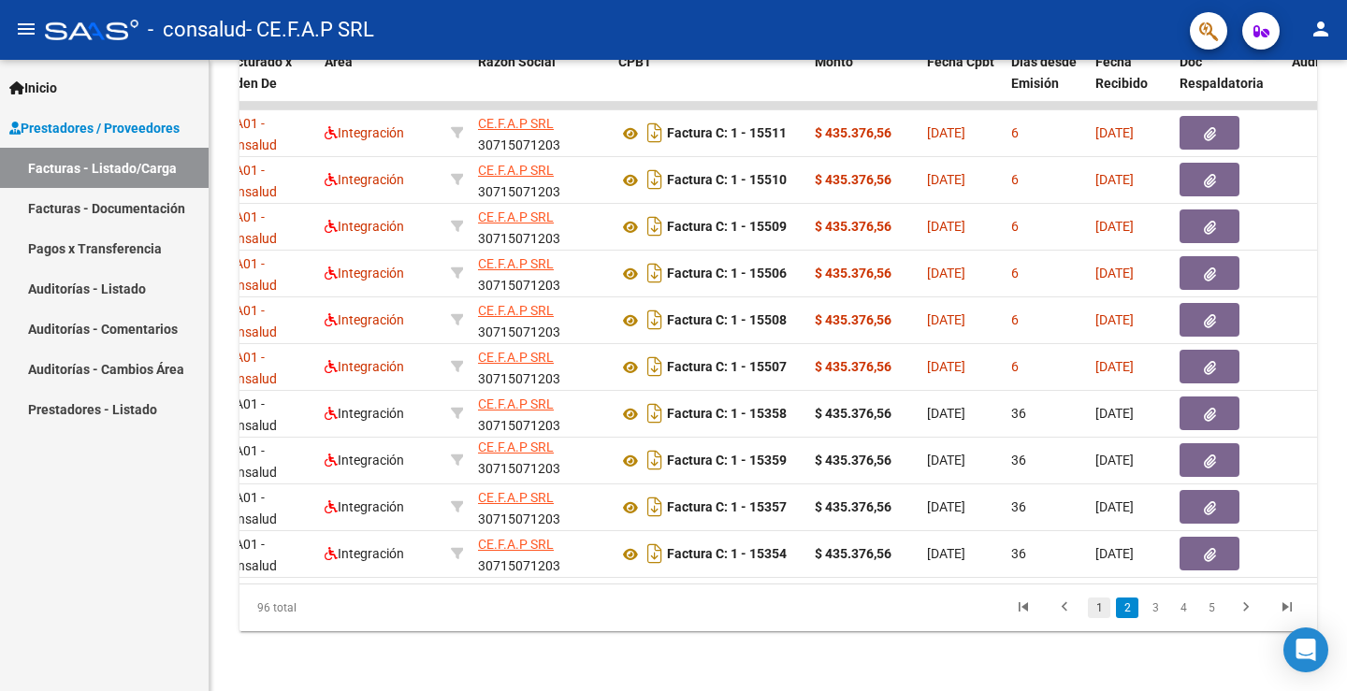
click at [1096, 611] on link "1" at bounding box center [1099, 608] width 22 height 21
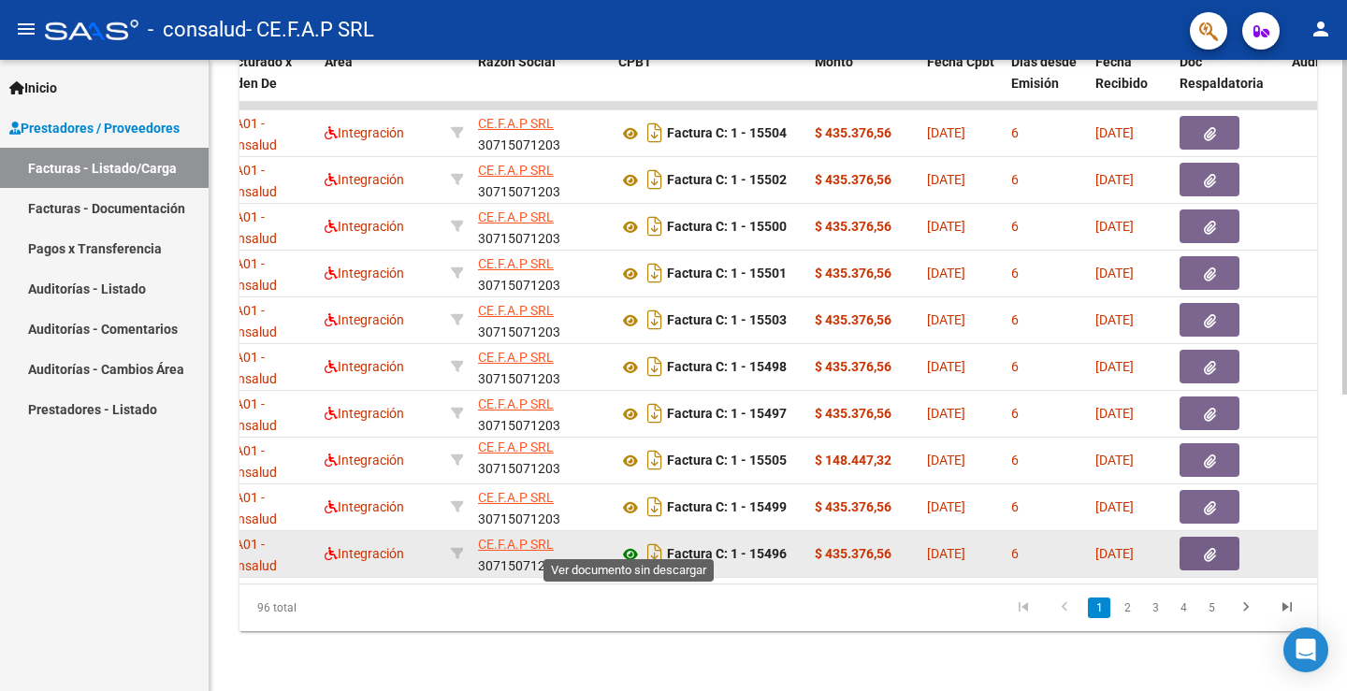
click at [625, 544] on icon at bounding box center [630, 554] width 24 height 22
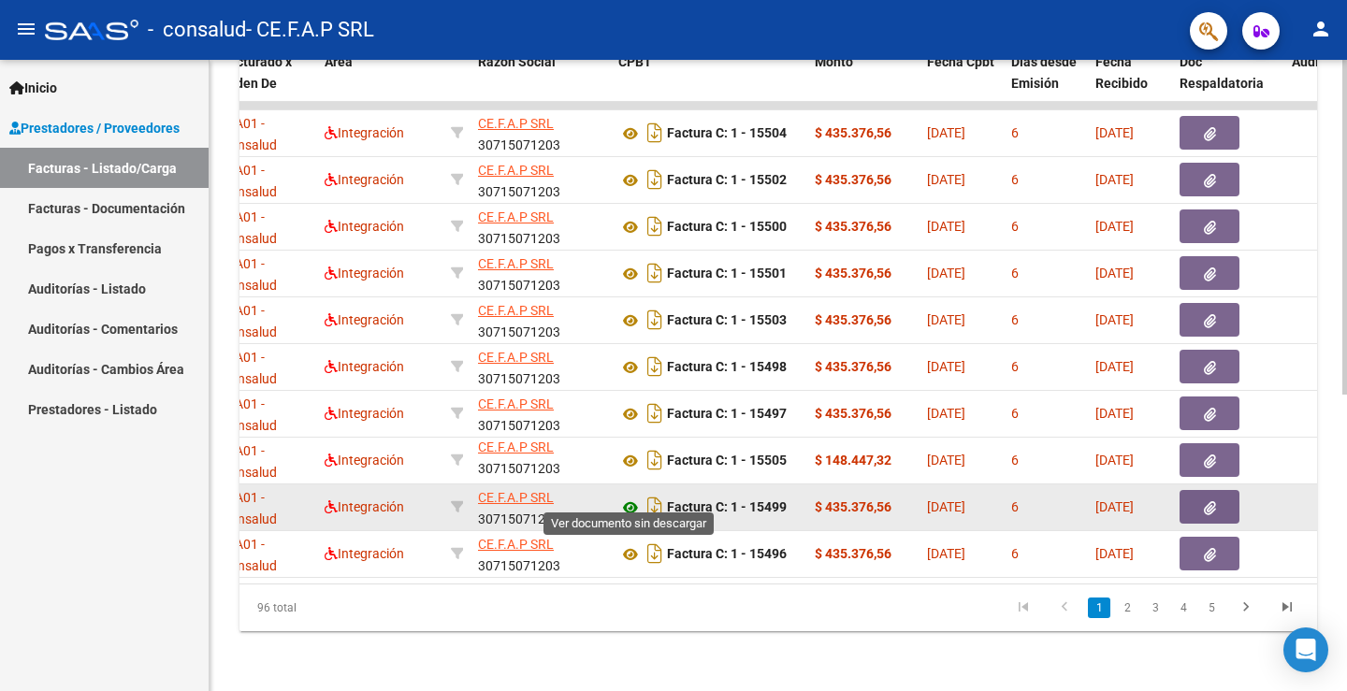
click at [635, 497] on icon at bounding box center [630, 508] width 24 height 22
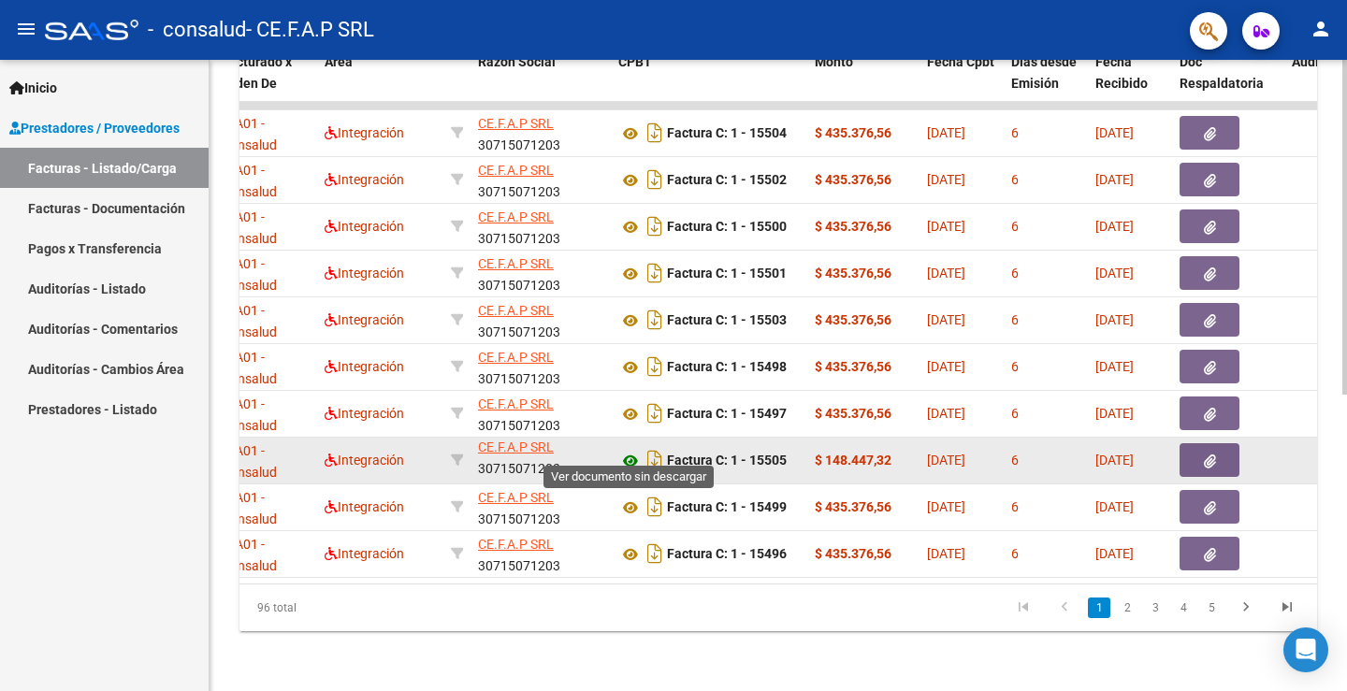
click at [627, 450] on icon at bounding box center [630, 461] width 24 height 22
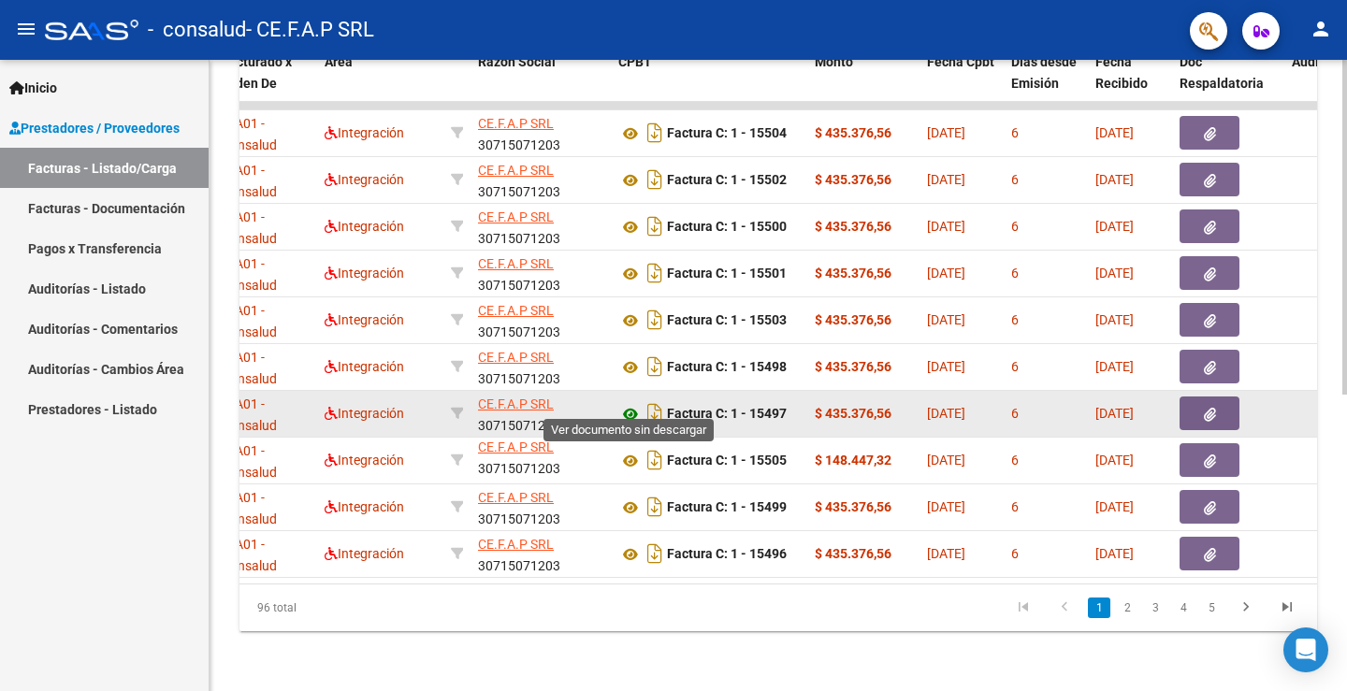
click at [630, 403] on icon at bounding box center [630, 414] width 24 height 22
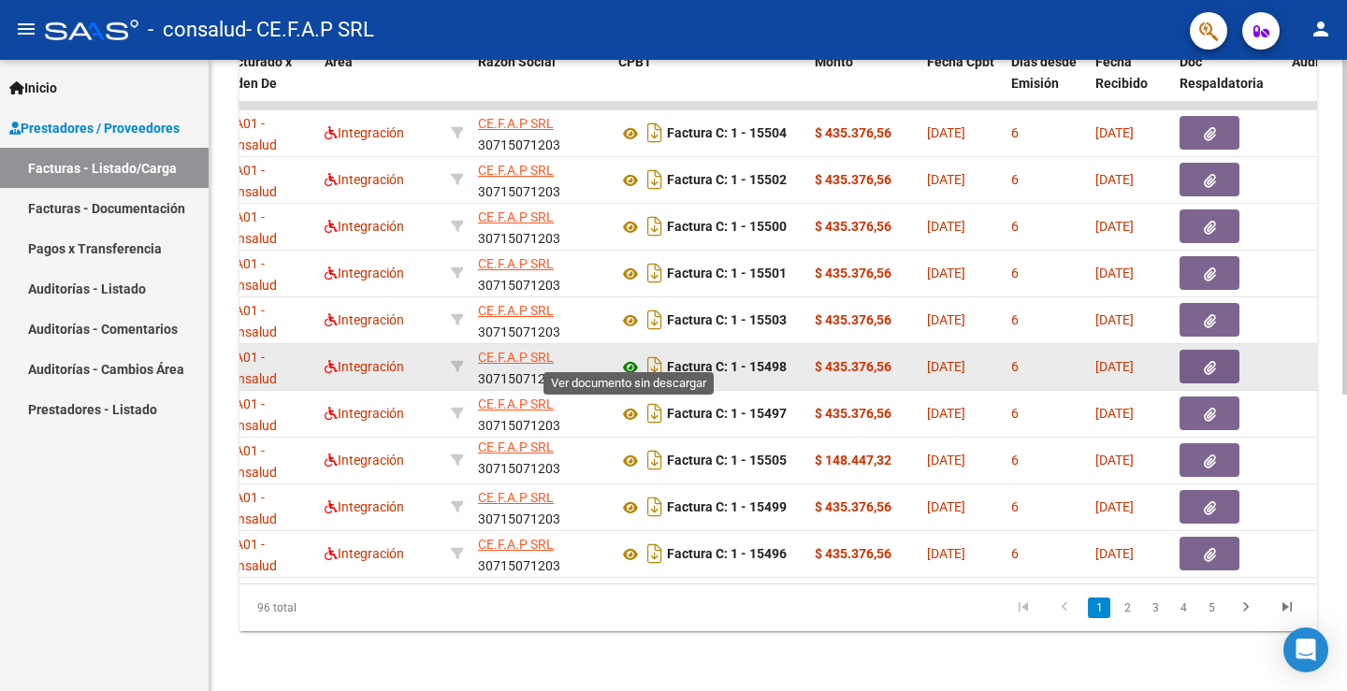
click at [629, 356] on icon at bounding box center [630, 367] width 24 height 22
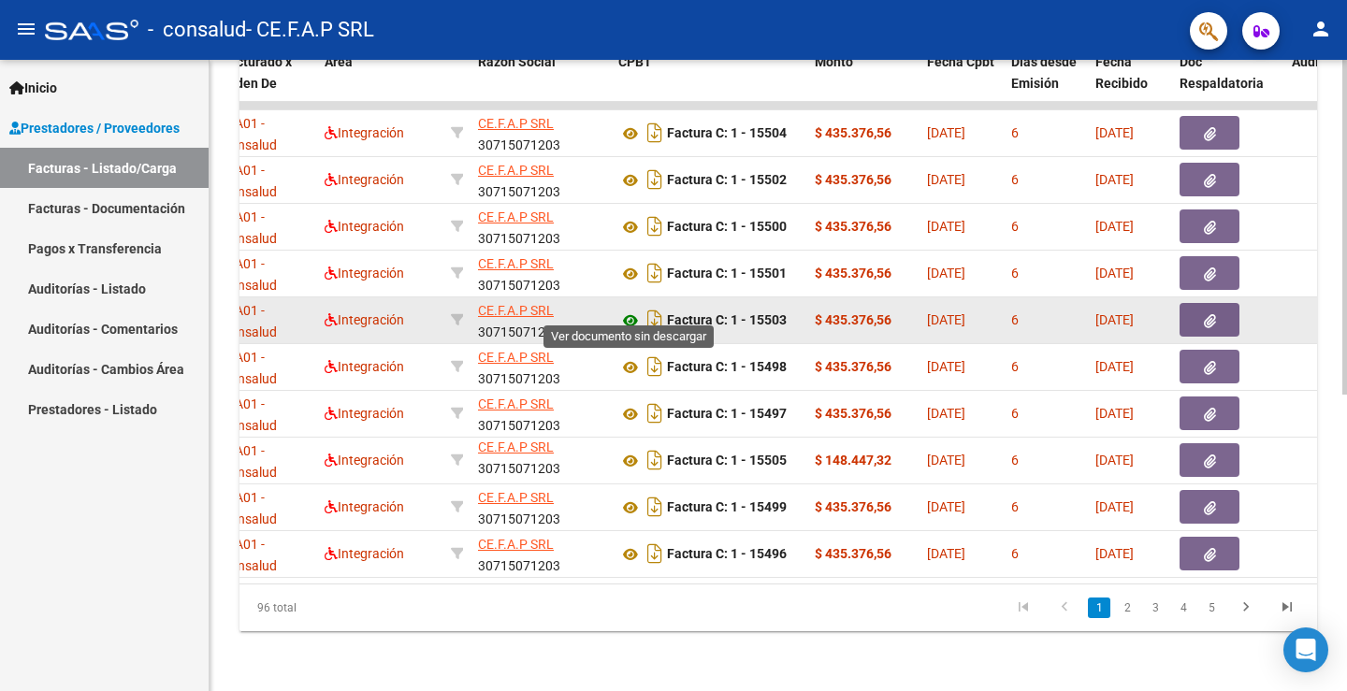
click at [633, 310] on icon at bounding box center [630, 321] width 24 height 22
click at [1205, 303] on button "button" at bounding box center [1209, 320] width 60 height 34
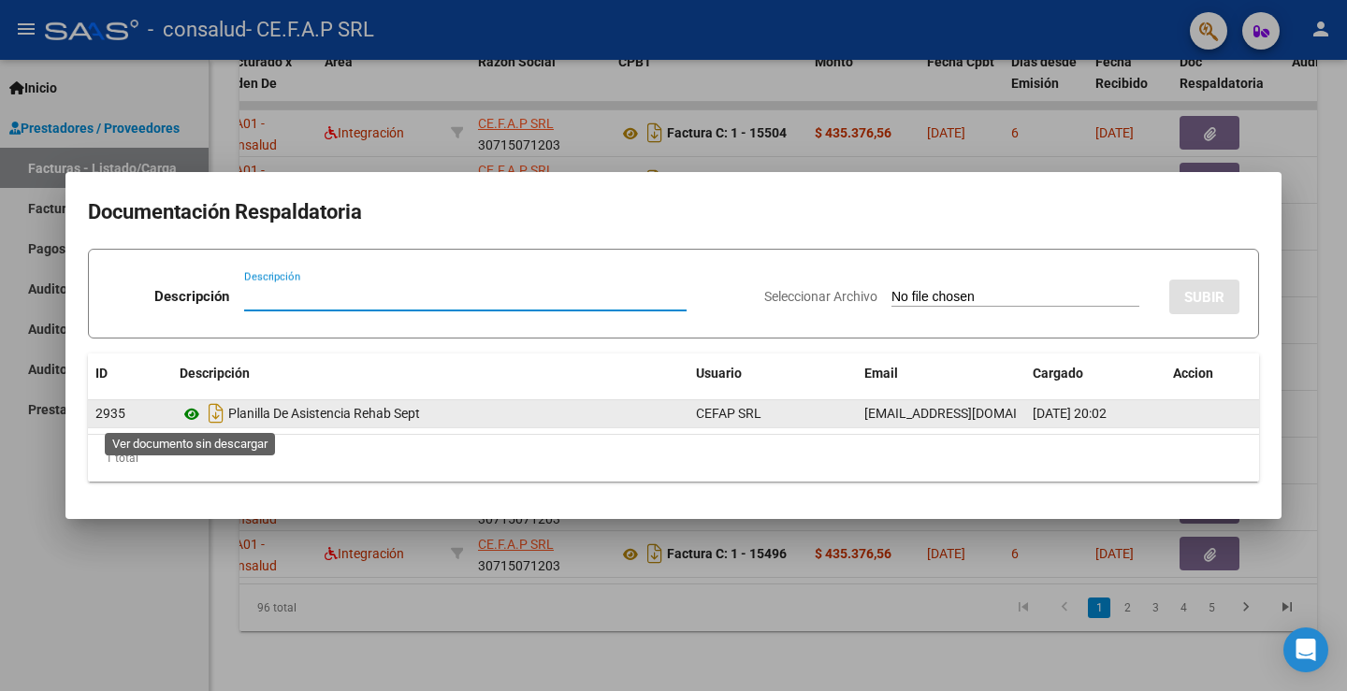
click at [197, 411] on icon at bounding box center [192, 414] width 24 height 22
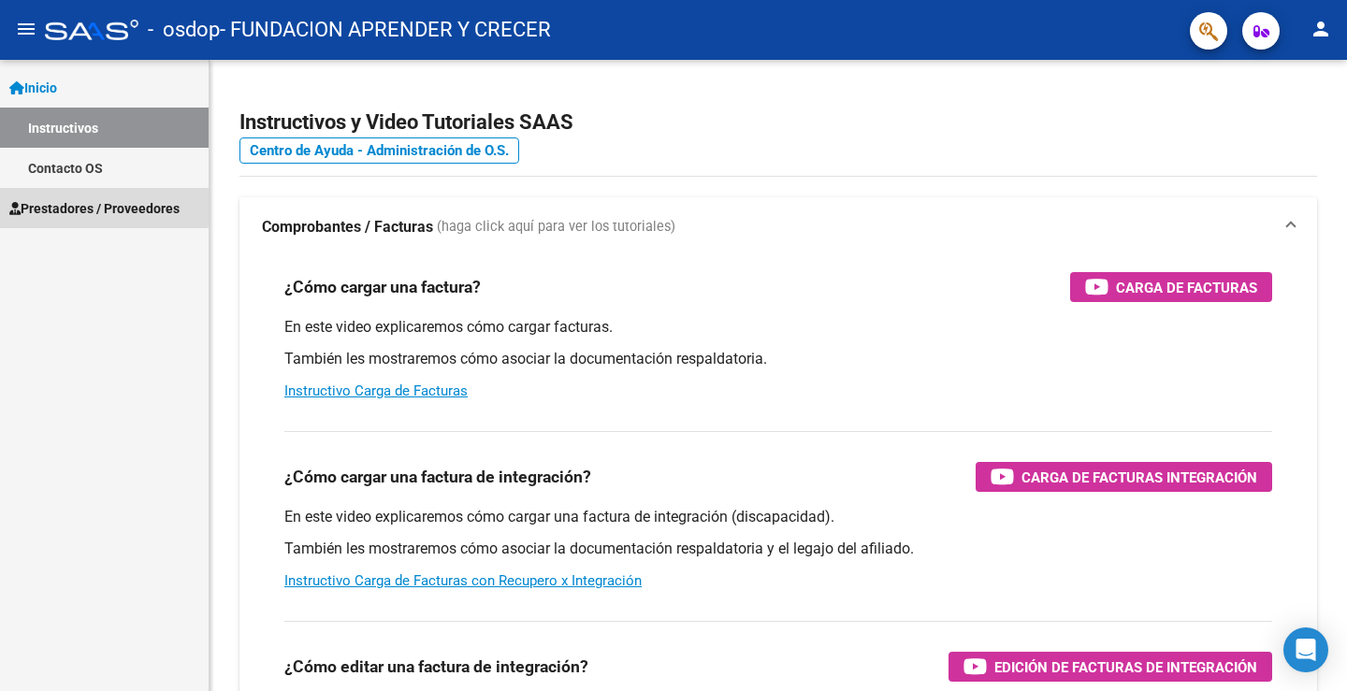
click at [84, 200] on span "Prestadores / Proveedores" at bounding box center [94, 208] width 170 height 21
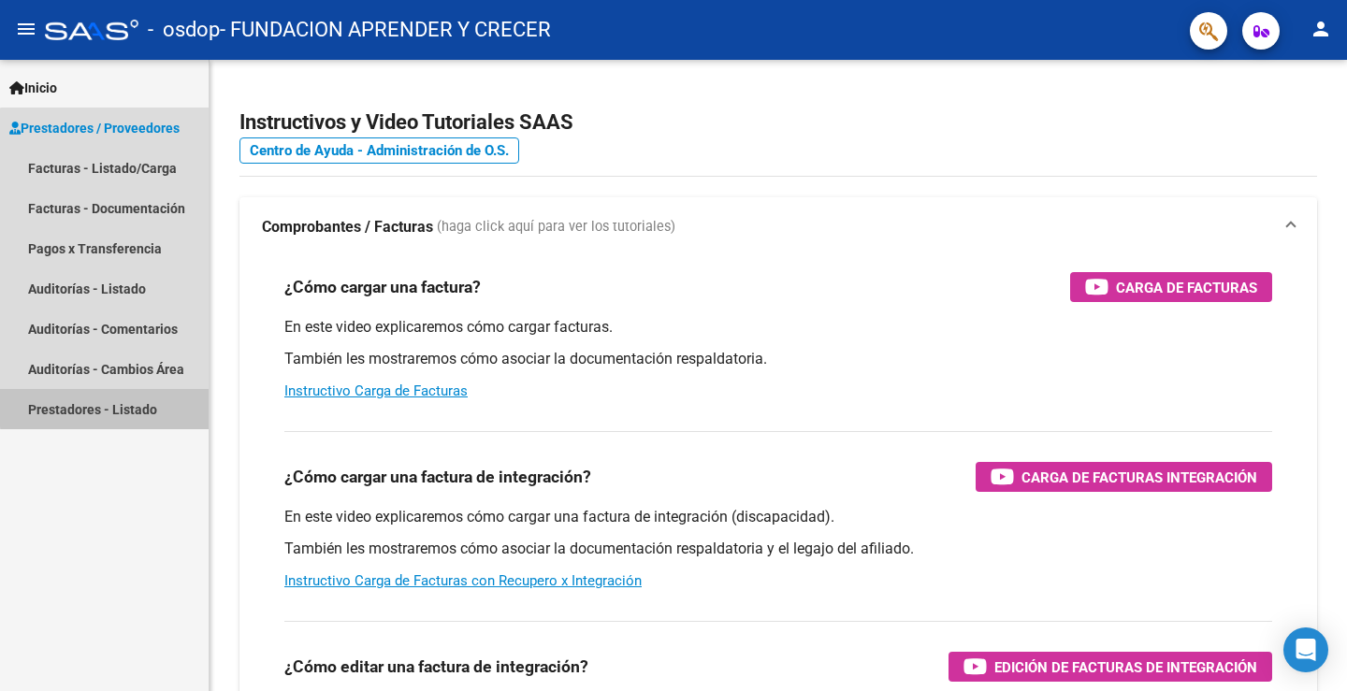
click at [137, 405] on link "Prestadores - Listado" at bounding box center [104, 409] width 209 height 40
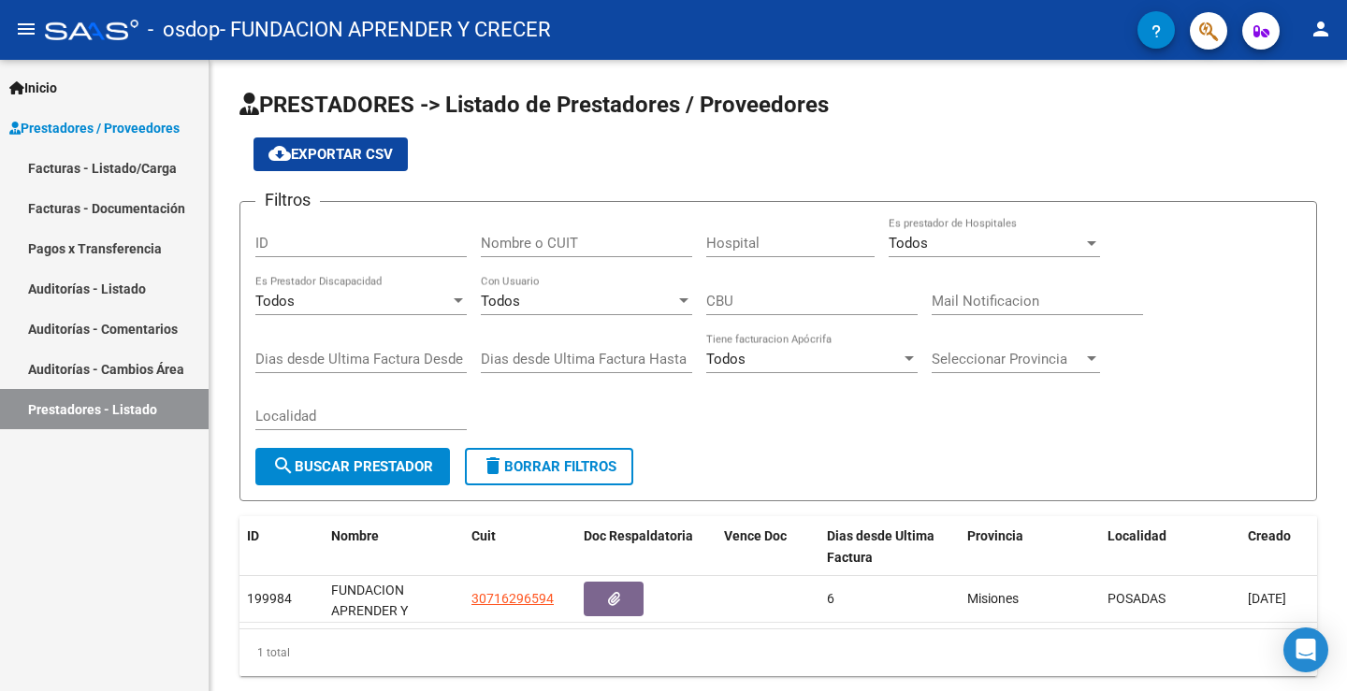
click at [158, 162] on link "Facturas - Listado/Carga" at bounding box center [104, 168] width 209 height 40
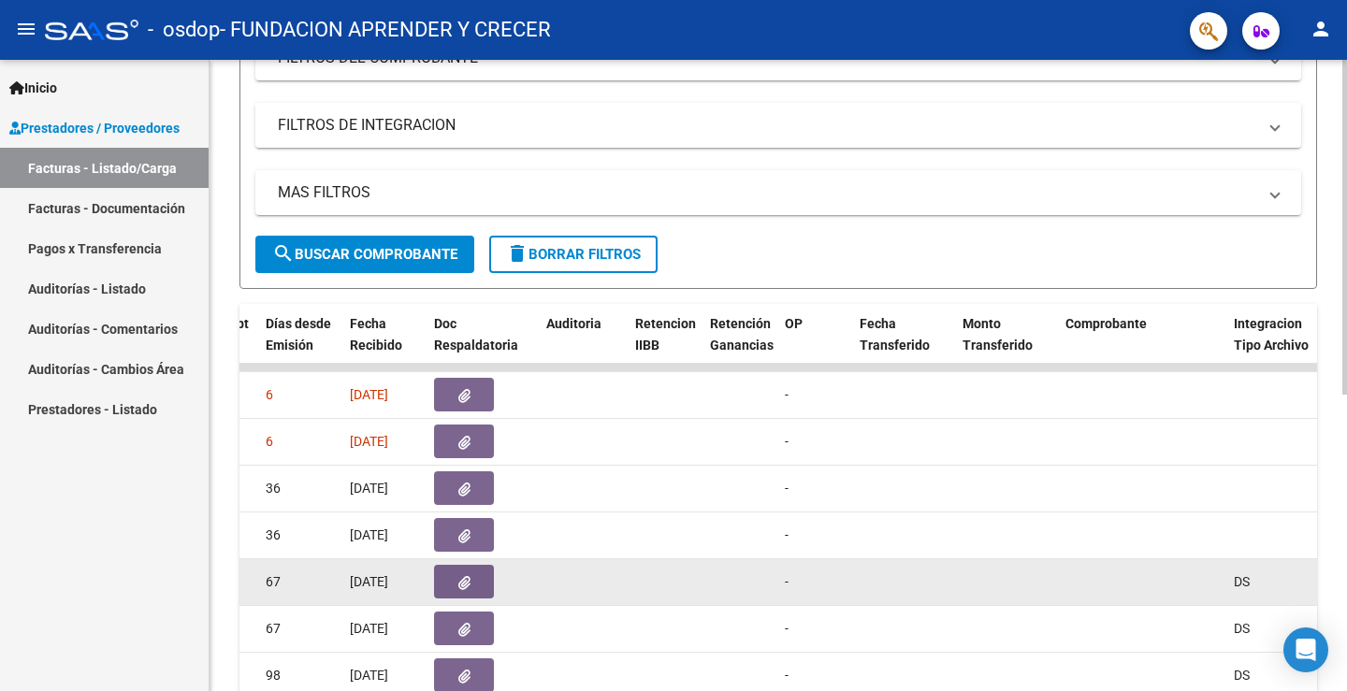
scroll to position [278, 0]
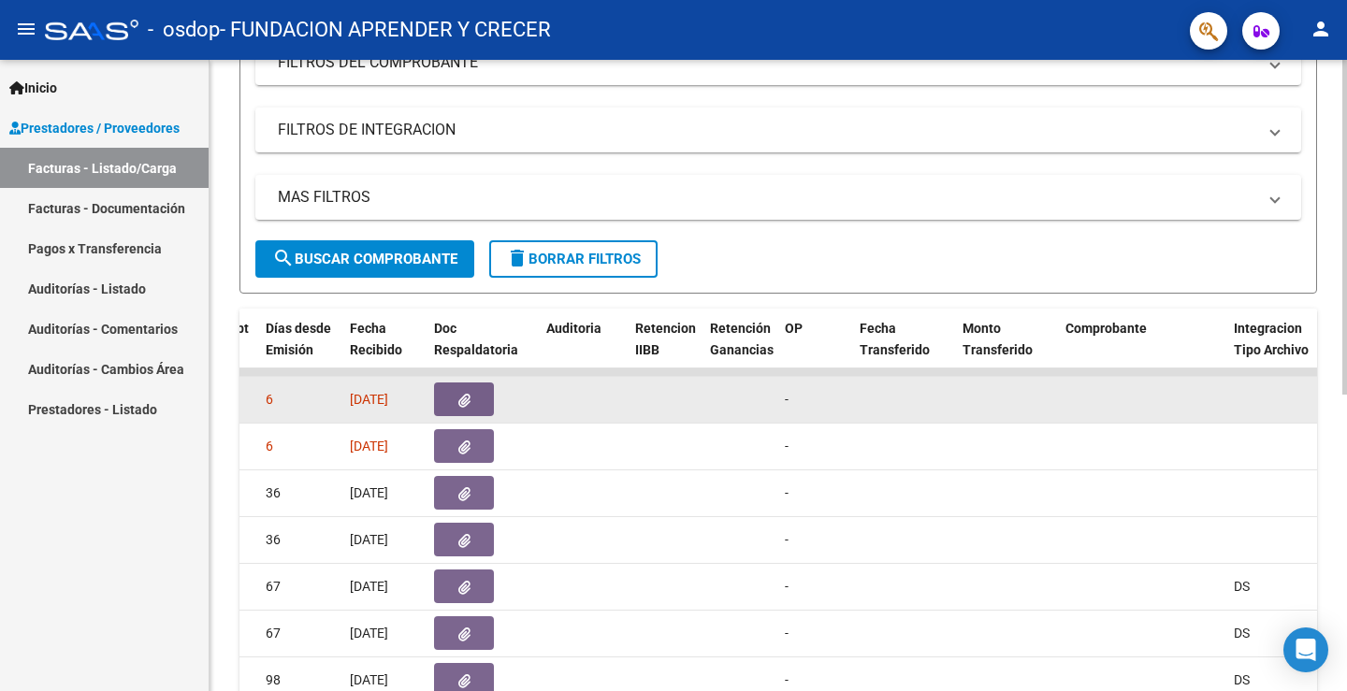
click at [474, 399] on button "button" at bounding box center [464, 399] width 60 height 34
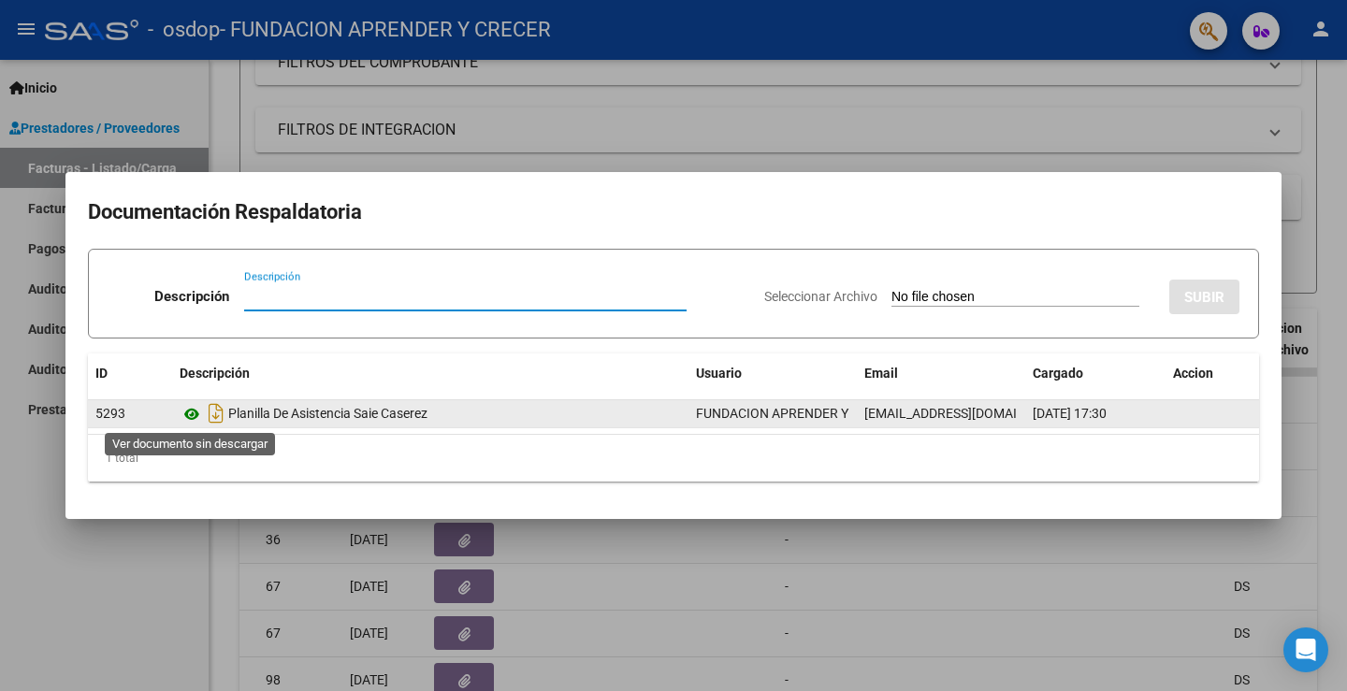
click at [183, 411] on icon at bounding box center [192, 414] width 24 height 22
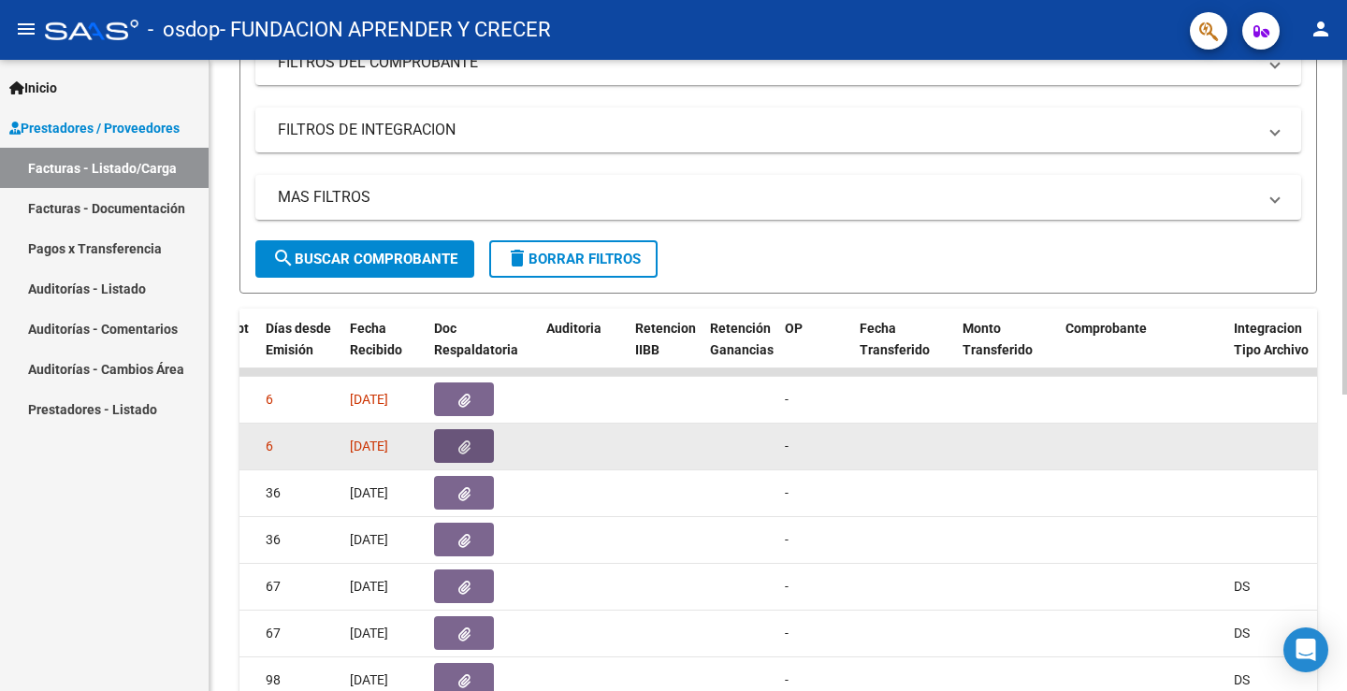
click at [444, 441] on button "button" at bounding box center [464, 446] width 60 height 34
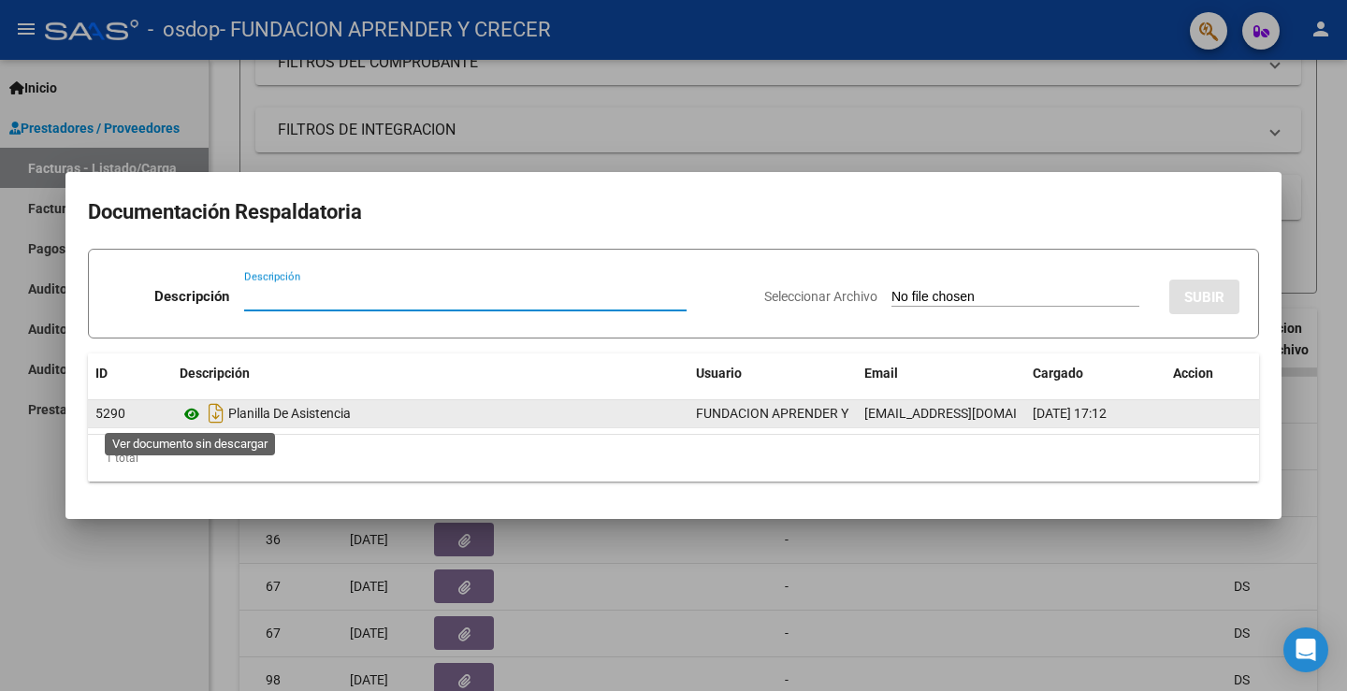
click at [195, 419] on icon at bounding box center [192, 414] width 24 height 22
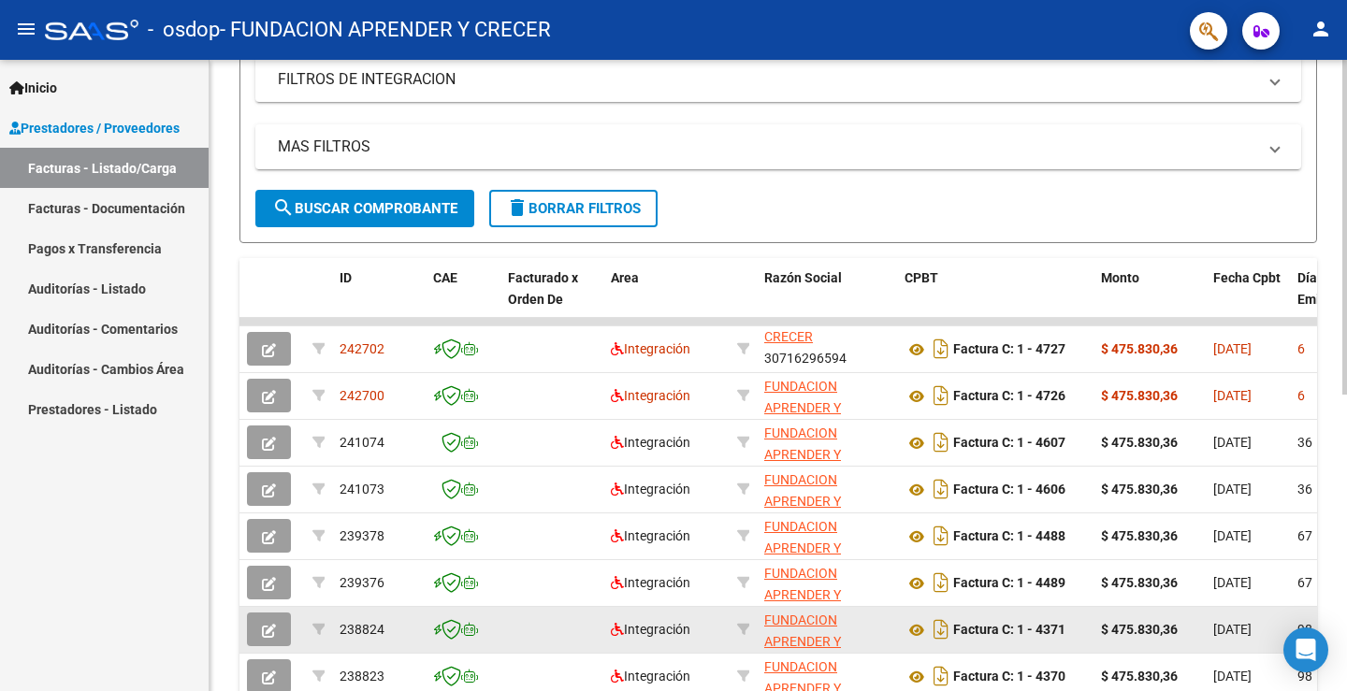
scroll to position [371, 0]
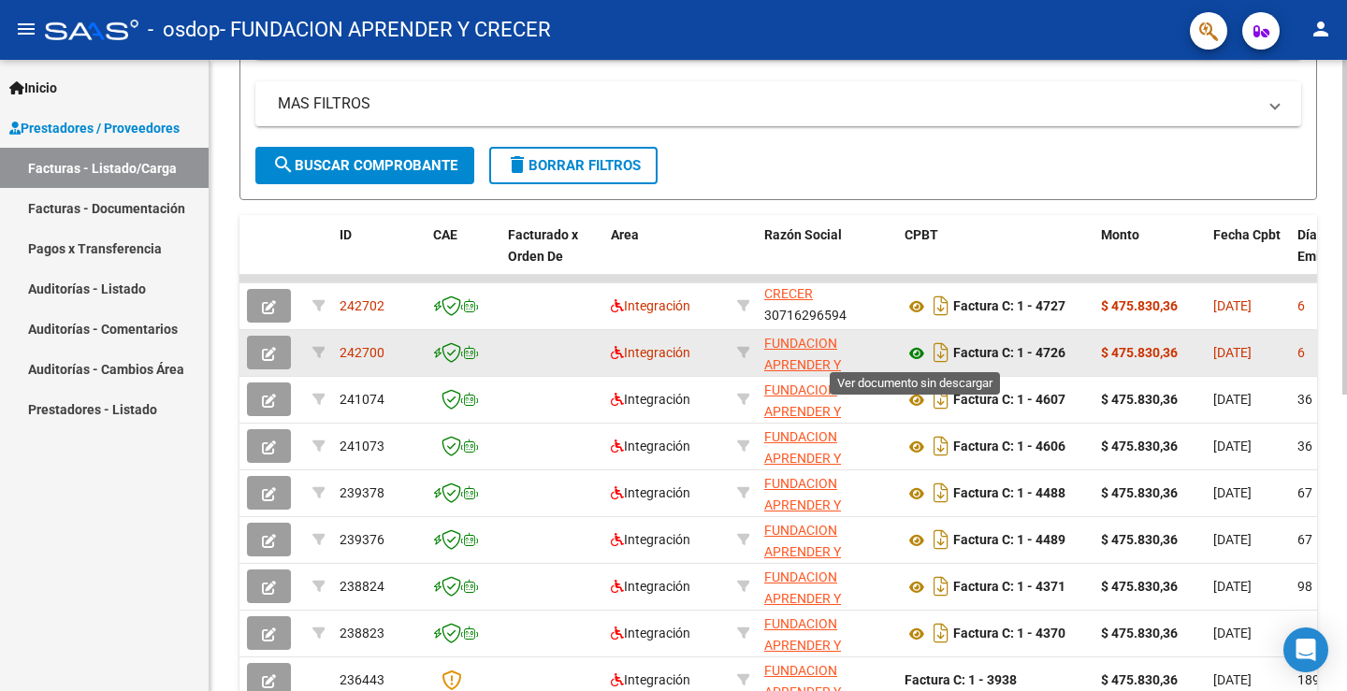
click at [912, 349] on icon at bounding box center [916, 353] width 24 height 22
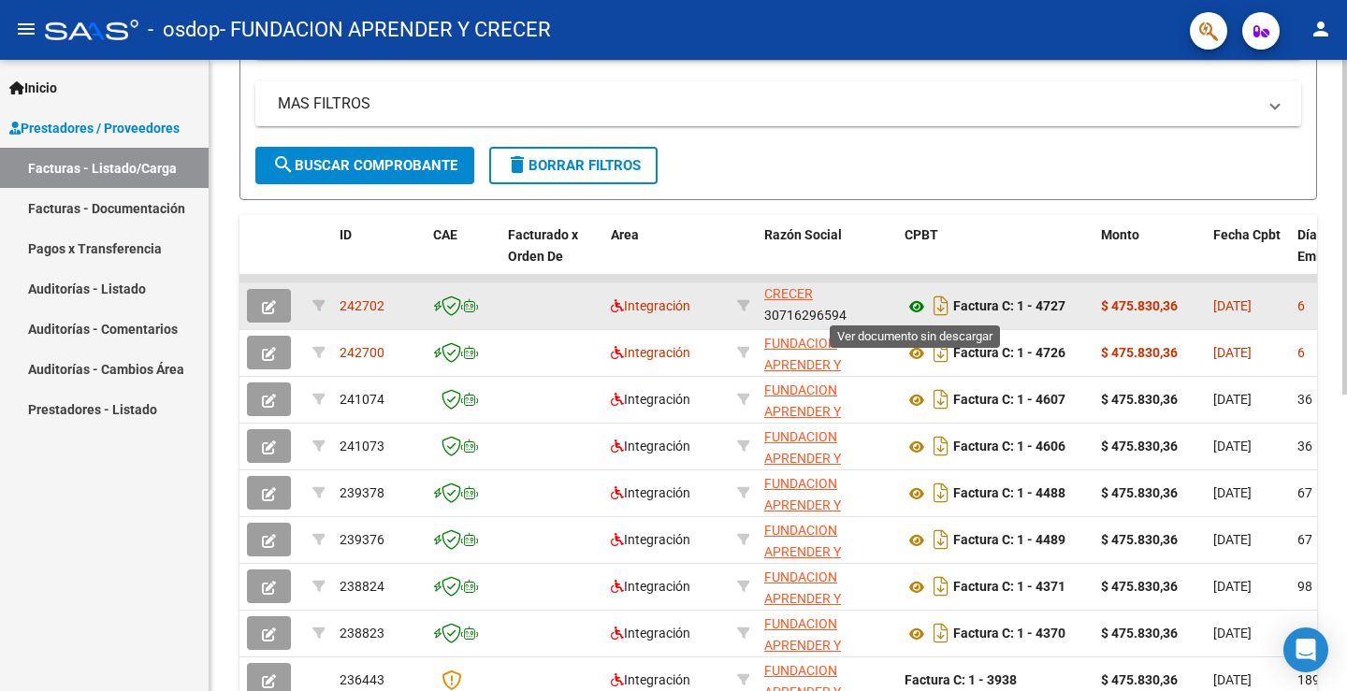
click at [913, 302] on icon at bounding box center [916, 306] width 24 height 22
